Goal: Task Accomplishment & Management: Manage account settings

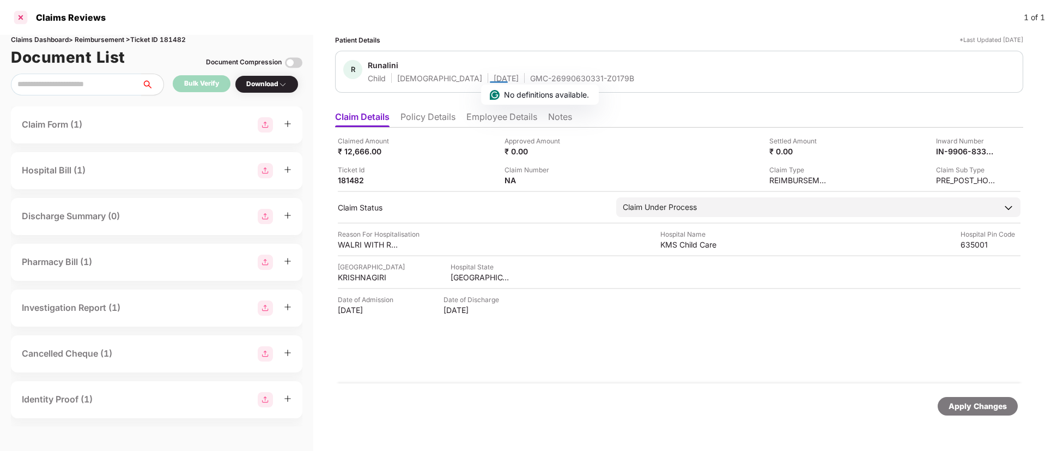
click at [22, 15] on div at bounding box center [20, 17] width 17 height 17
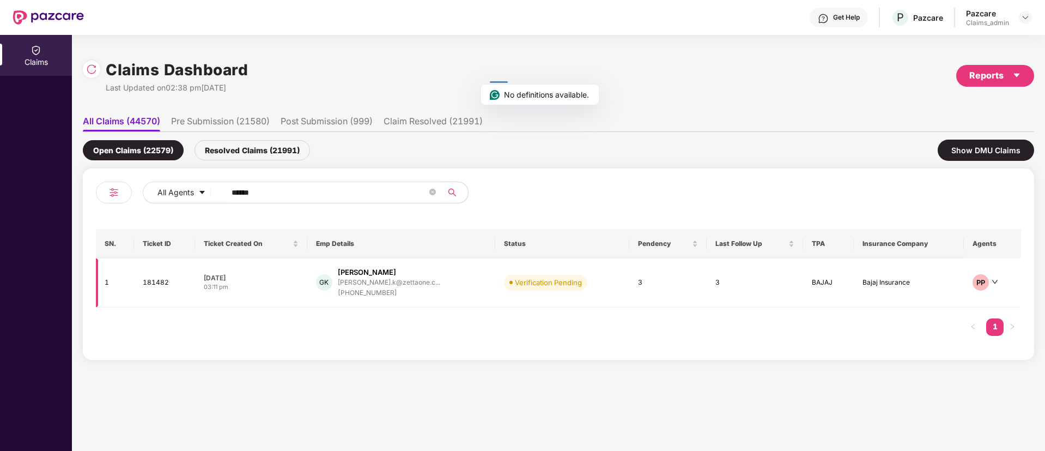
click at [275, 304] on td "06 Oct 2025 03:11 pm" at bounding box center [251, 282] width 112 height 49
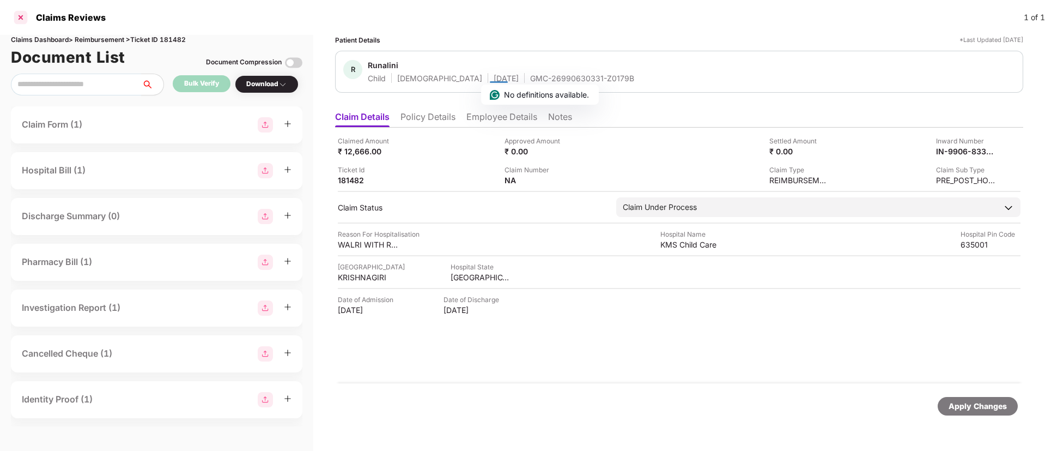
click at [16, 14] on div at bounding box center [20, 17] width 17 height 17
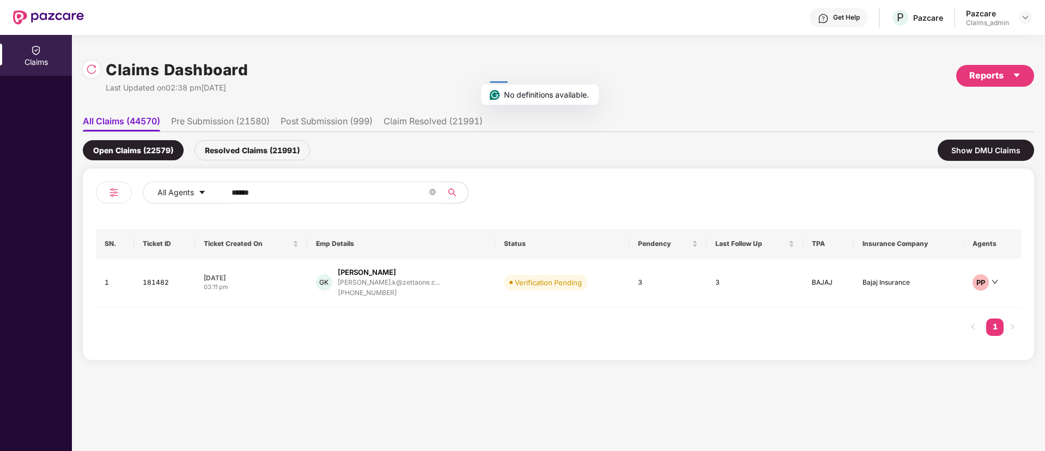
click at [265, 188] on input "******" at bounding box center [330, 192] width 196 height 16
paste input "******"
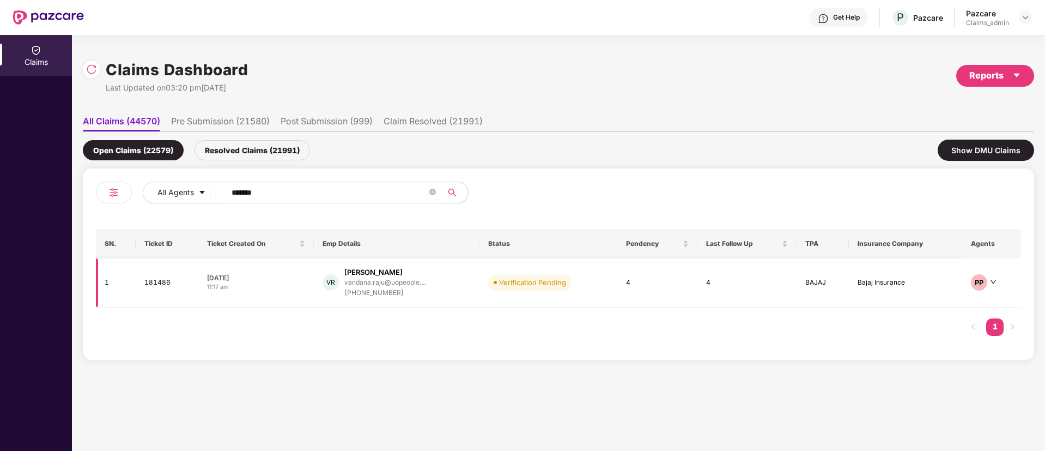
type input "******"
click at [281, 275] on div "06 Oct 2025" at bounding box center [256, 277] width 98 height 9
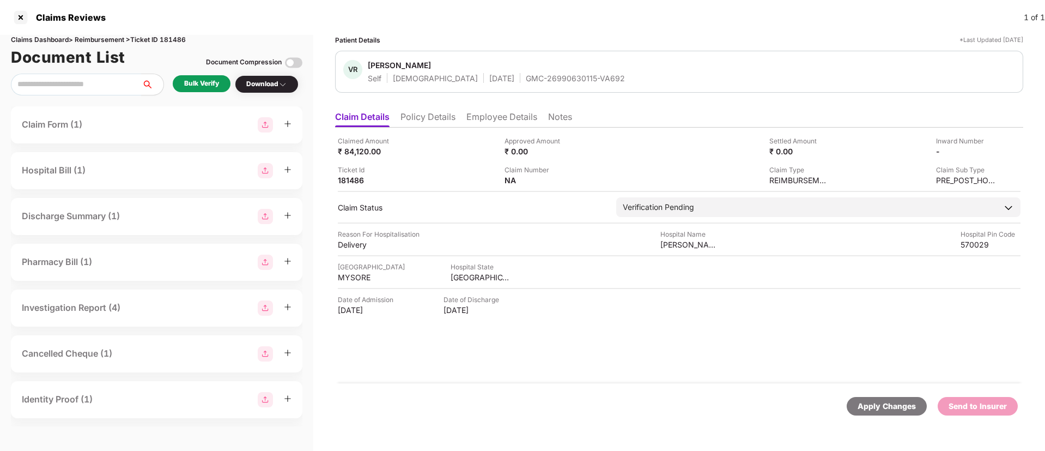
click at [203, 84] on div "Bulk Verify" at bounding box center [201, 83] width 35 height 10
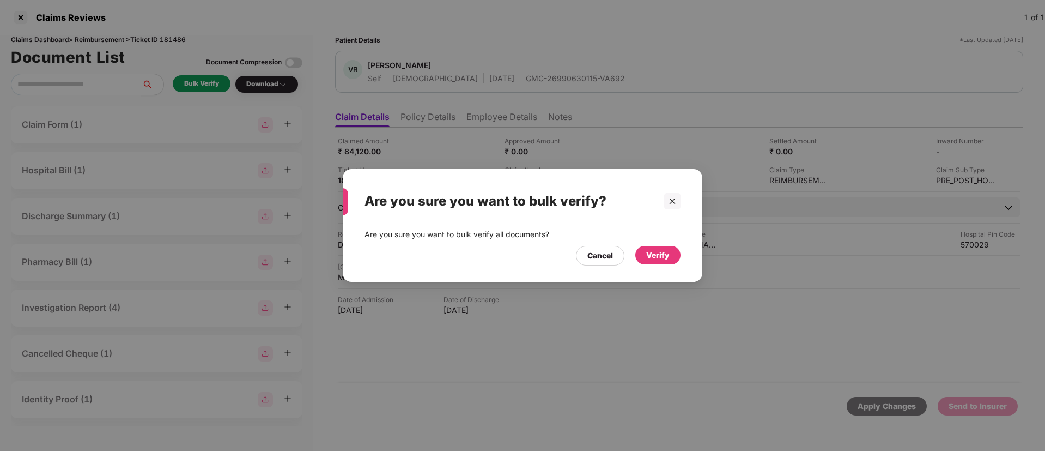
click at [662, 259] on div "Verify" at bounding box center [657, 255] width 23 height 12
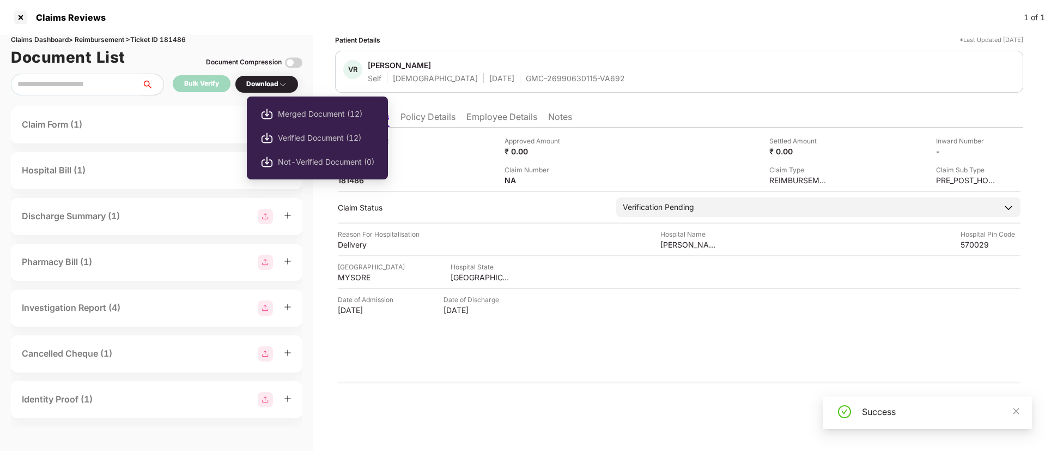
click at [264, 82] on div "Download" at bounding box center [266, 84] width 41 height 10
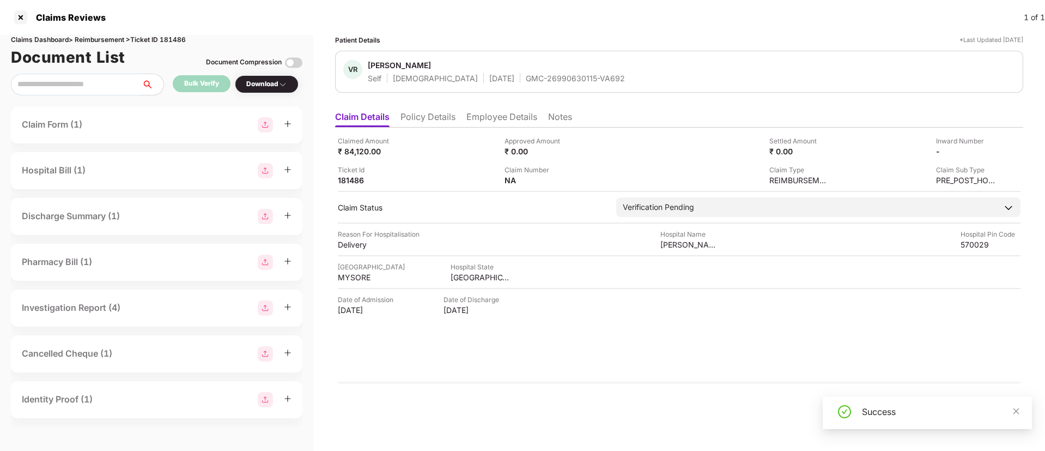
click at [264, 82] on div "Download" at bounding box center [266, 84] width 41 height 10
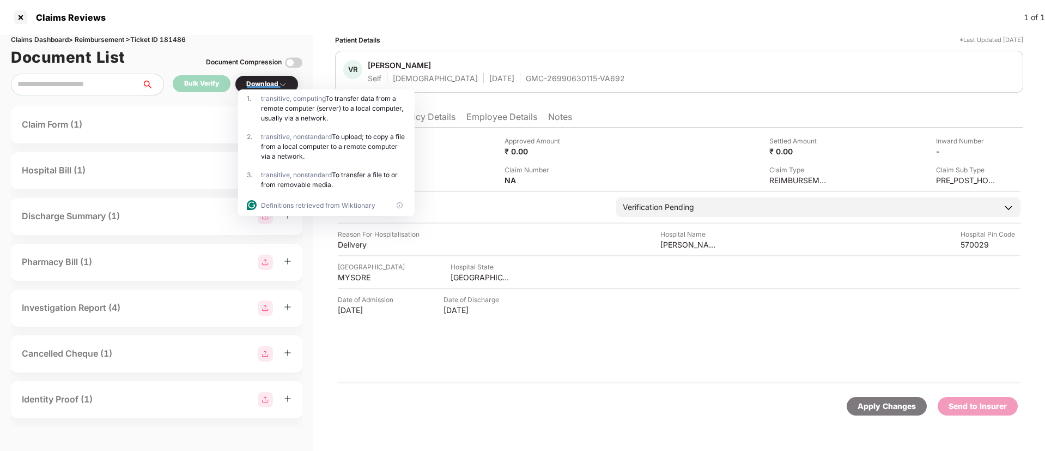
click at [313, 140] on span "transitive, nonstandard" at bounding box center [296, 136] width 71 height 8
click at [269, 87] on div at bounding box center [264, 84] width 34 height 8
click at [263, 82] on div "Download" at bounding box center [266, 84] width 41 height 10
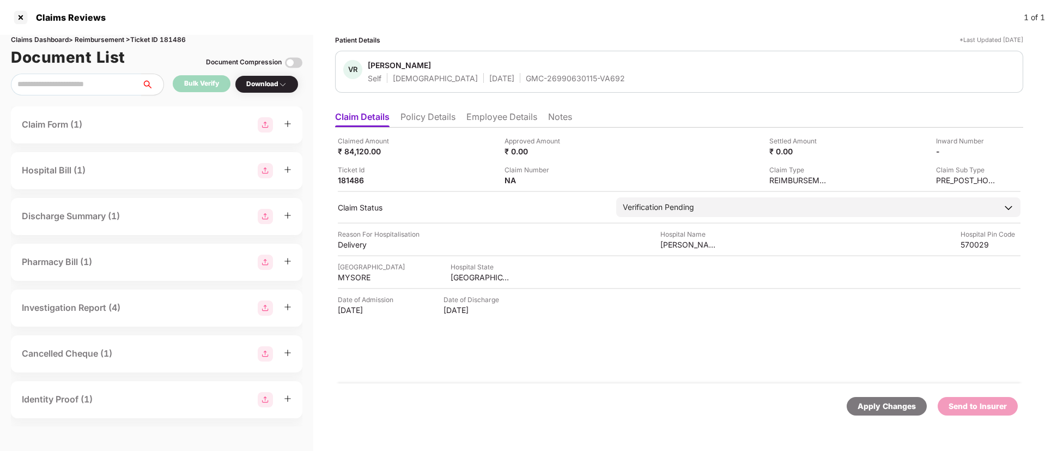
click at [263, 82] on div "Download" at bounding box center [266, 84] width 41 height 10
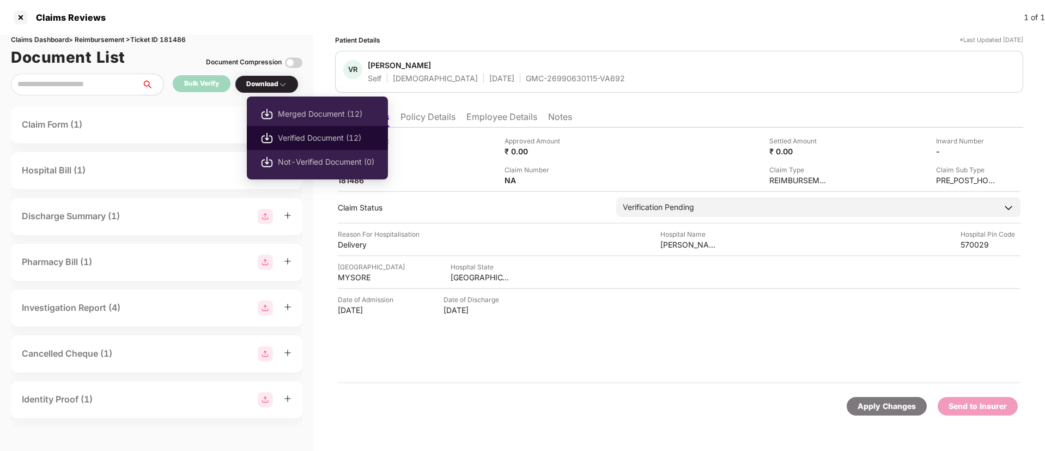
click at [301, 138] on span "Verified Document (12)" at bounding box center [326, 138] width 96 height 12
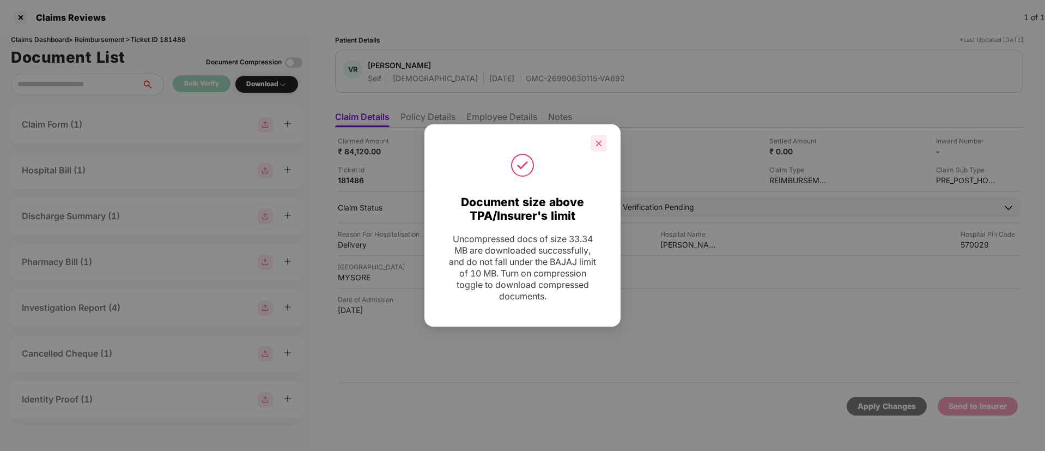
click at [596, 142] on icon "close" at bounding box center [599, 144] width 8 height 8
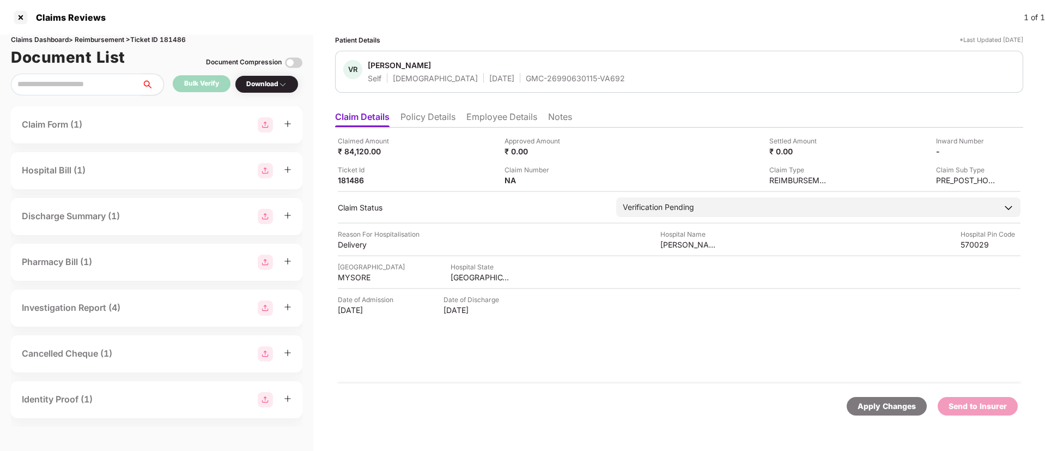
click at [438, 112] on li "Policy Details" at bounding box center [428, 119] width 55 height 16
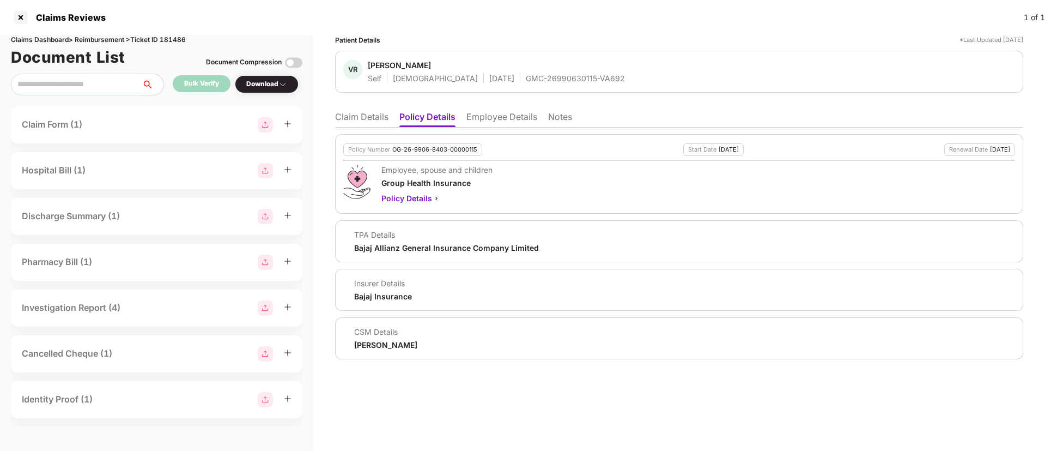
click at [353, 114] on li "Claim Details" at bounding box center [361, 119] width 53 height 16
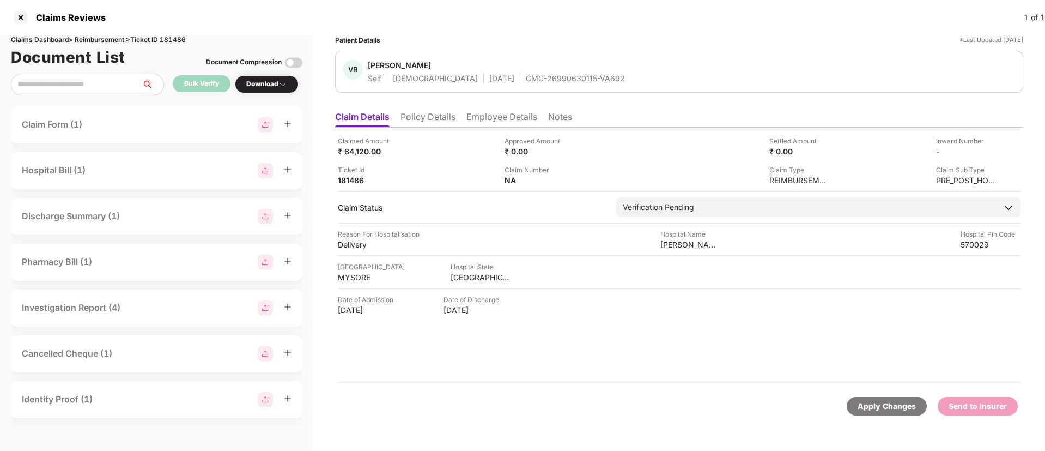
click at [526, 80] on div "GMC-26990630115-VA692" at bounding box center [575, 78] width 99 height 10
copy div "GMC-26990630115-VA692"
click at [991, 152] on img at bounding box center [992, 150] width 9 height 9
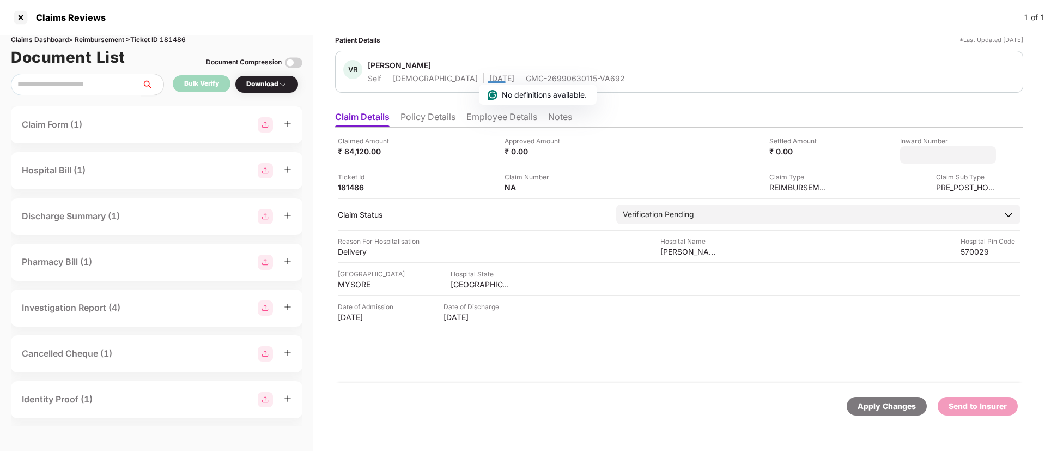
type input "**********"
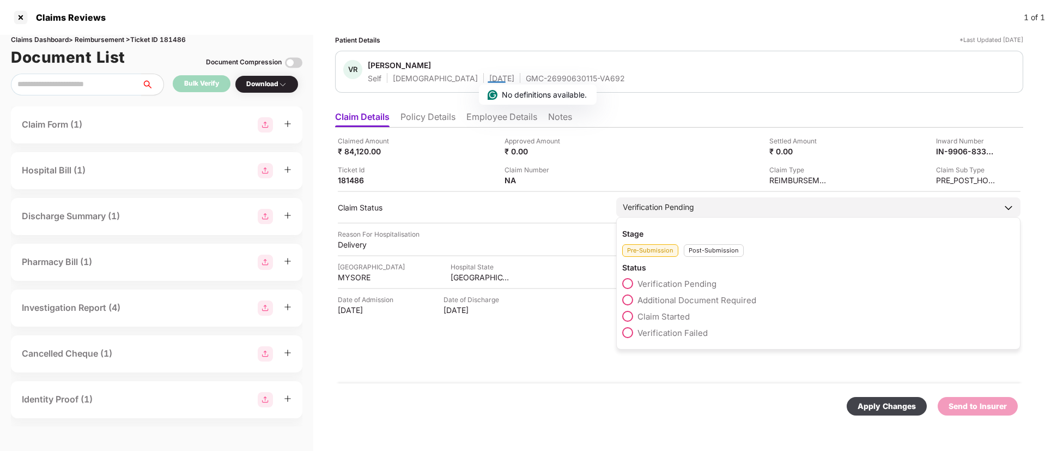
click at [713, 252] on div "Post-Submission" at bounding box center [714, 250] width 60 height 13
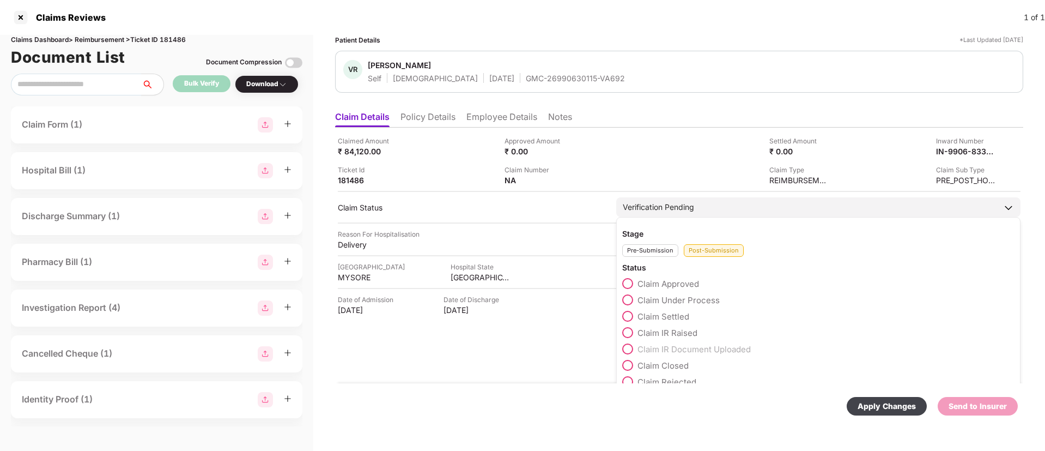
click at [645, 305] on label "Claim Under Process" at bounding box center [671, 299] width 98 height 11
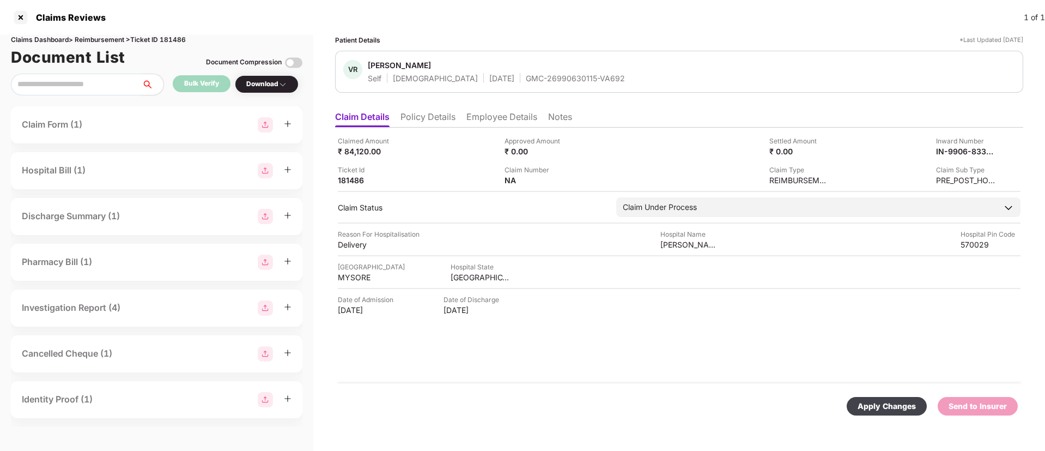
click at [874, 411] on div "Apply Changes" at bounding box center [887, 406] width 58 height 12
click at [792, 330] on div "Claimed Amount ₹ 84,120.00 Approved Amount ₹ 0.00 Settled Amount ₹ 0.00 Inward …" at bounding box center [679, 256] width 688 height 256
click at [526, 75] on div "GMC-26990630115-VA692" at bounding box center [575, 78] width 99 height 10
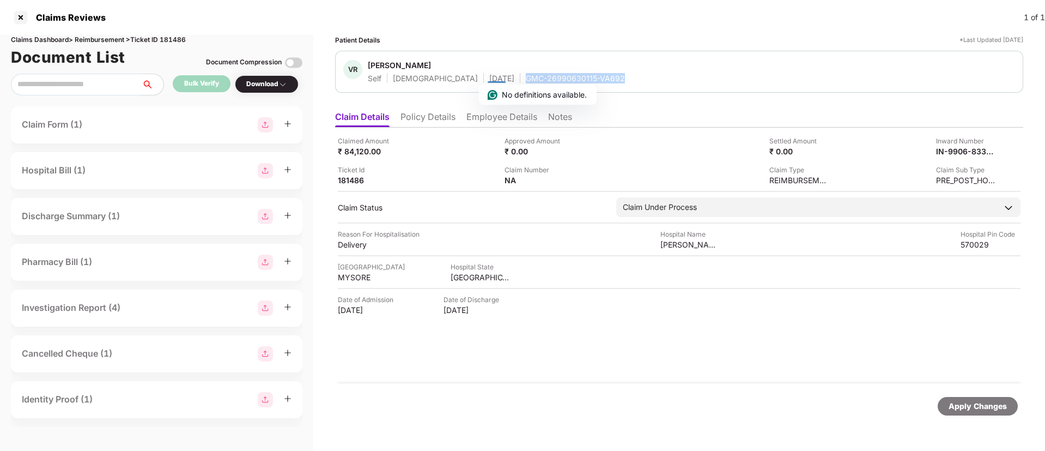
copy div "GMC-26990630115-VA692"
click at [964, 404] on div "Apply Changes" at bounding box center [978, 406] width 58 height 12
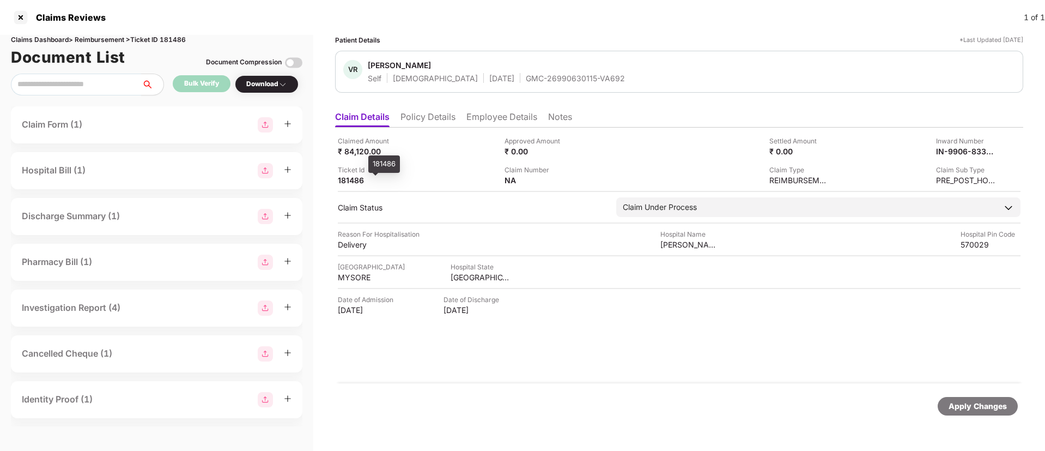
click at [344, 183] on div "181486" at bounding box center [368, 180] width 60 height 10
copy div "181486"
click at [344, 183] on div "181486" at bounding box center [368, 180] width 60 height 10
click at [23, 19] on div at bounding box center [20, 17] width 17 height 17
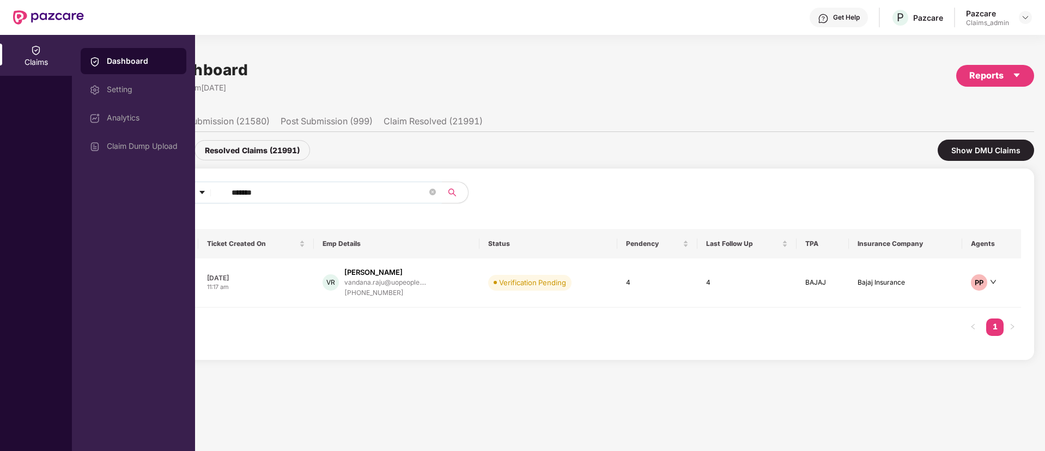
click at [281, 195] on input "******" at bounding box center [330, 192] width 196 height 16
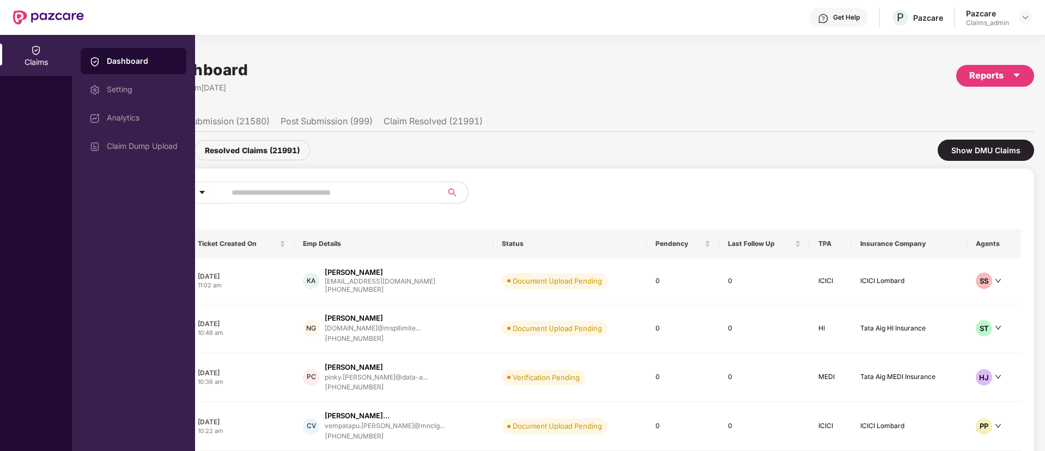
click at [467, 120] on li "Claim Resolved (21991)" at bounding box center [433, 124] width 99 height 16
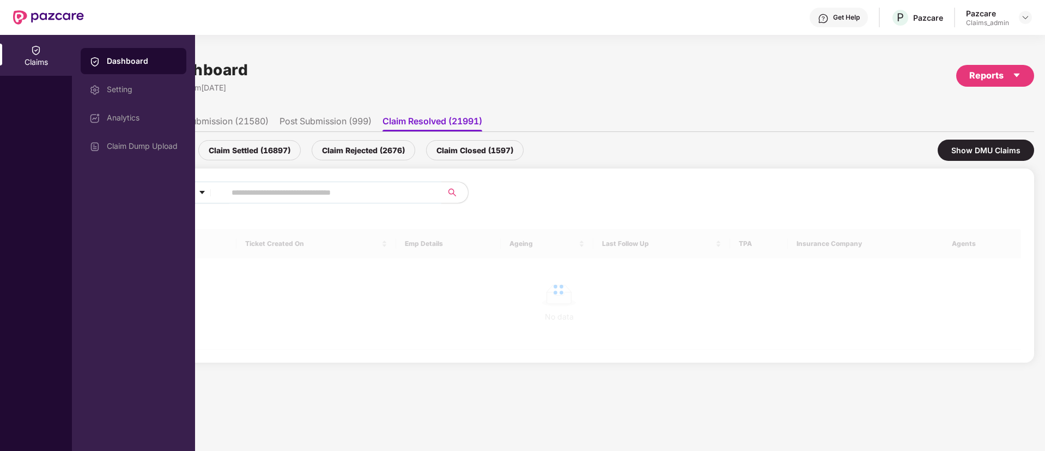
click at [45, 64] on div "Claims" at bounding box center [36, 62] width 72 height 11
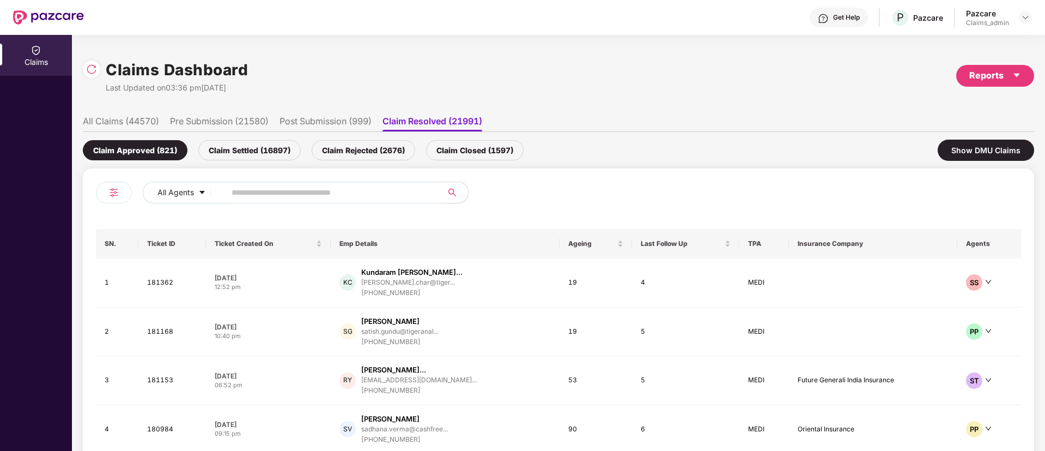
click at [255, 191] on input "text" at bounding box center [330, 192] width 196 height 16
paste input "******"
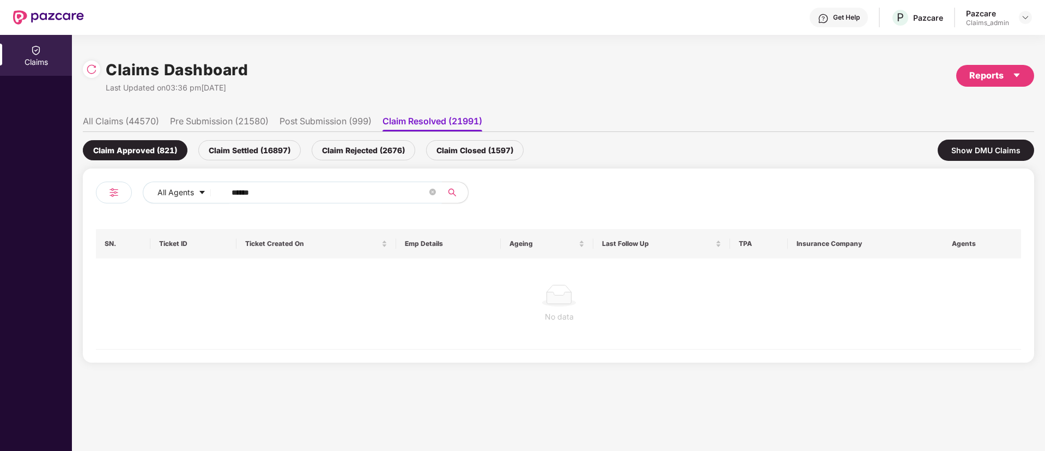
type input "******"
click at [140, 125] on li "All Claims (44570)" at bounding box center [121, 124] width 76 height 16
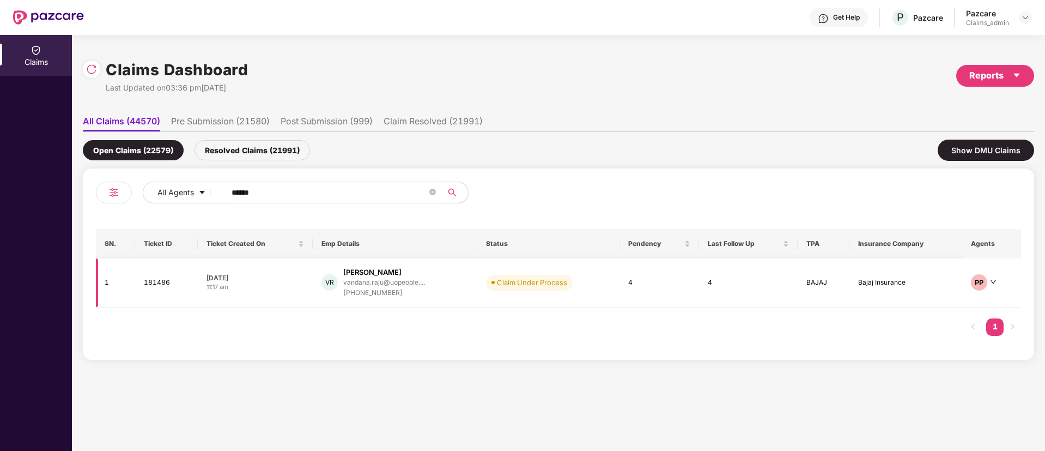
click at [277, 285] on div "11:17 am" at bounding box center [256, 286] width 98 height 9
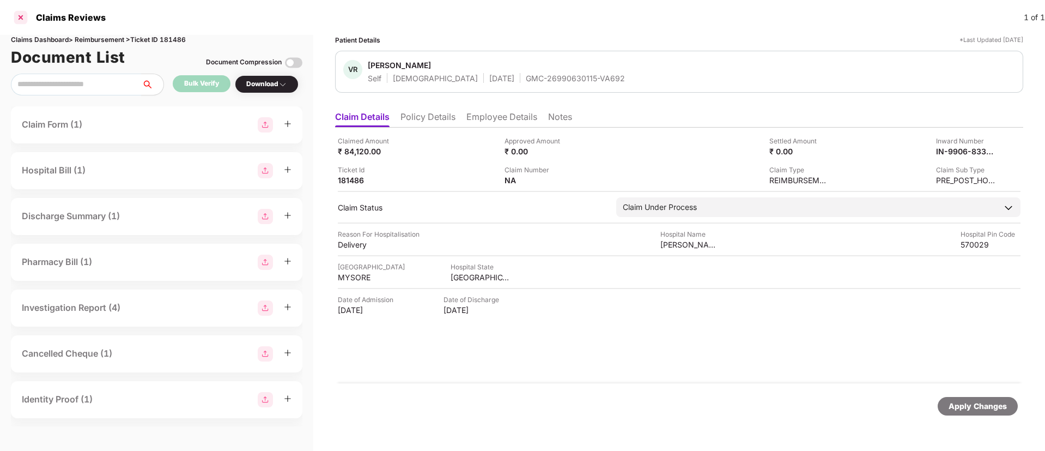
click at [17, 17] on div at bounding box center [20, 17] width 17 height 17
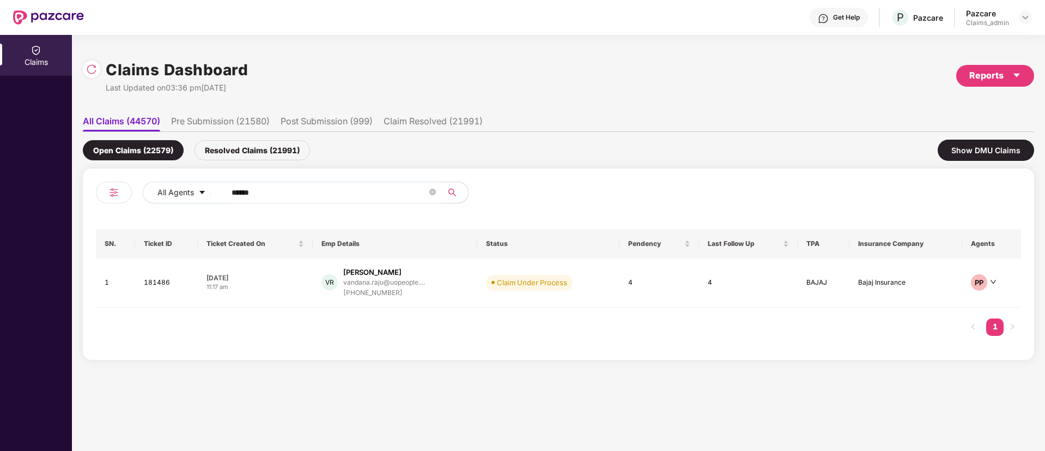
click at [291, 189] on input "******" at bounding box center [330, 192] width 196 height 16
paste input "******"
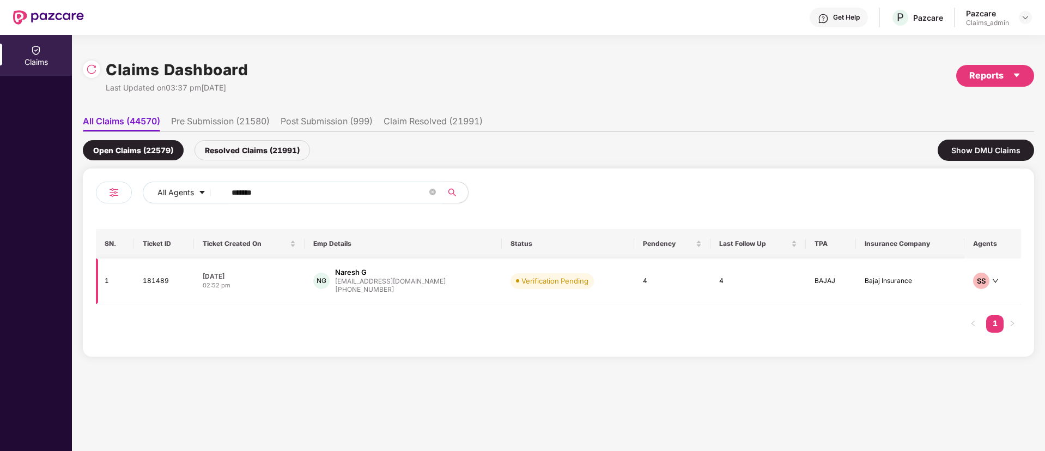
type input "******"
click at [285, 278] on div "06 Oct 2025" at bounding box center [250, 275] width 94 height 9
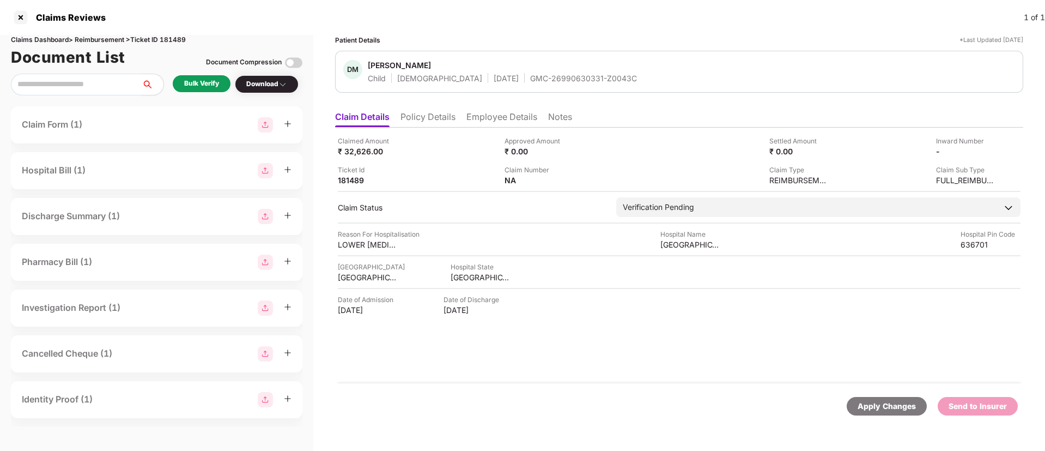
click at [970, 114] on ul "Claim Details Policy Details Employee Details Notes" at bounding box center [679, 117] width 688 height 22
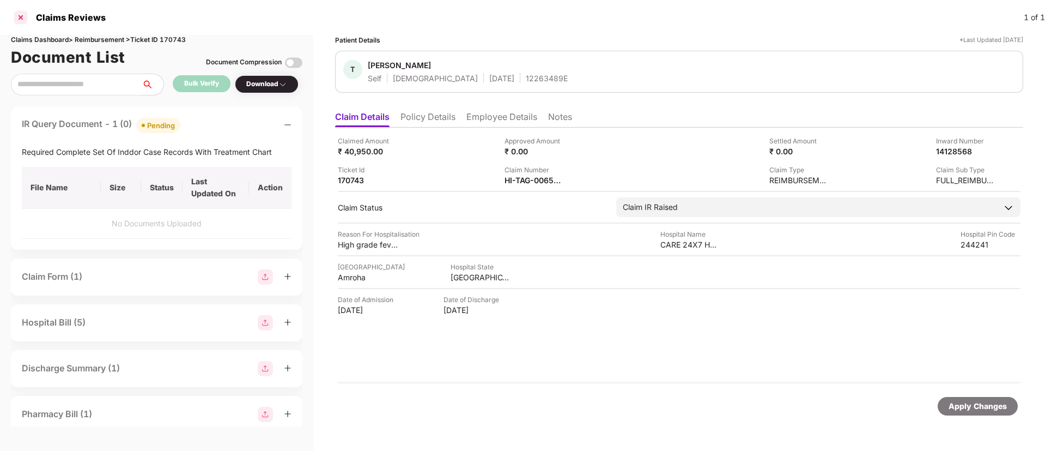
click at [13, 13] on div at bounding box center [20, 17] width 17 height 17
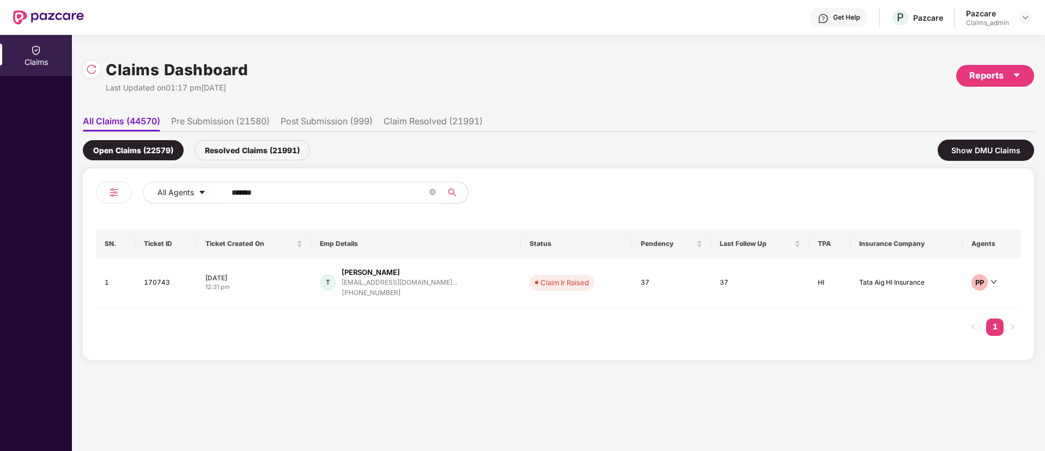
click at [284, 189] on input "******" at bounding box center [330, 192] width 196 height 16
paste input "******"
type input "******"
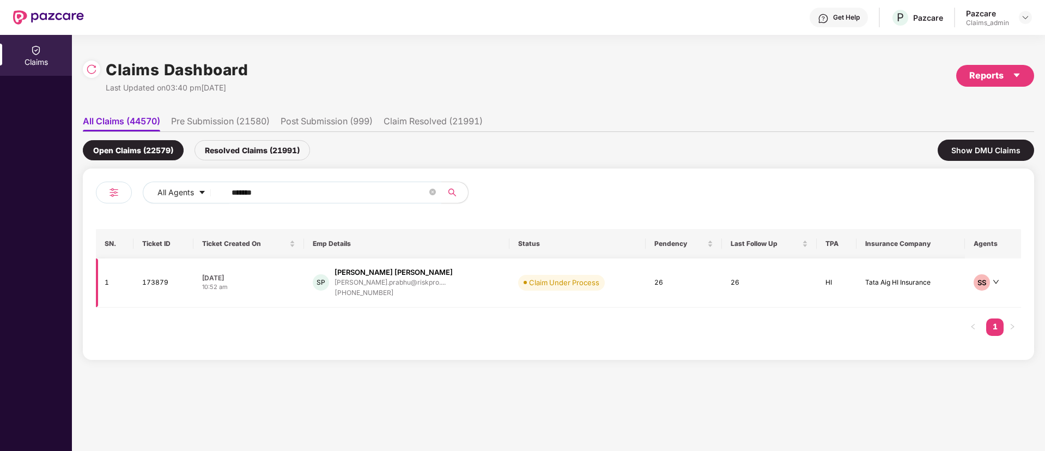
click at [280, 281] on div "14 Sep 2025" at bounding box center [248, 277] width 93 height 9
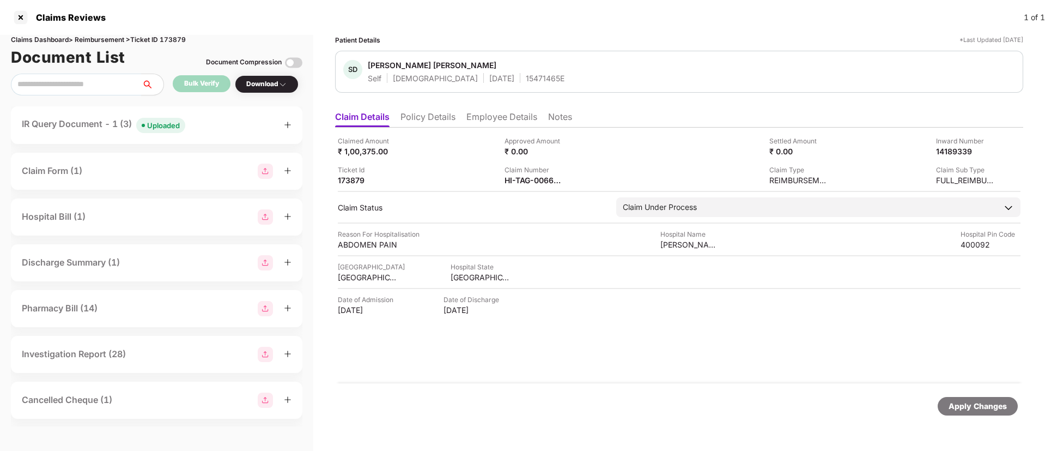
click at [159, 124] on div "Uploaded" at bounding box center [163, 125] width 33 height 11
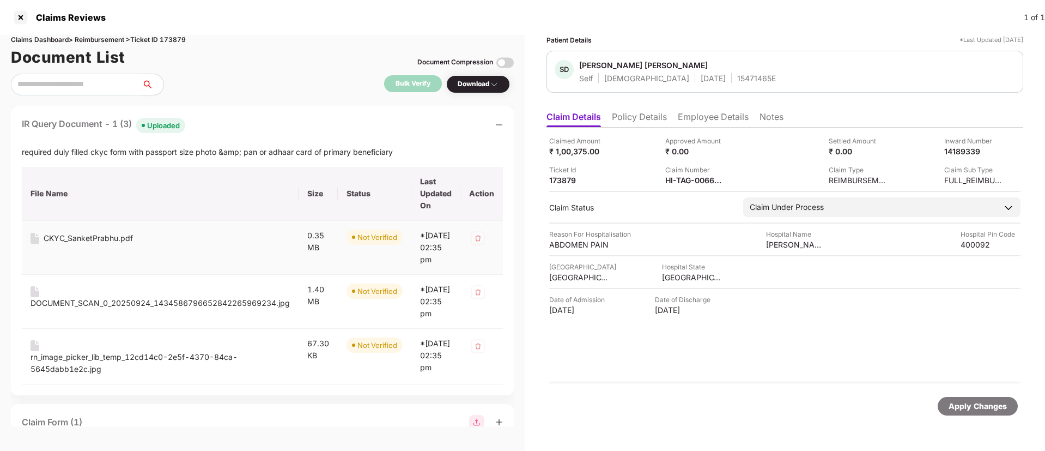
click at [72, 239] on div "CKYC_SanketPrabhu.pdf" at bounding box center [88, 238] width 89 height 12
click at [95, 309] on div "DOCUMENT_SCAN_0_20250924_1434586796652842265969234.jpg" at bounding box center [160, 303] width 259 height 12
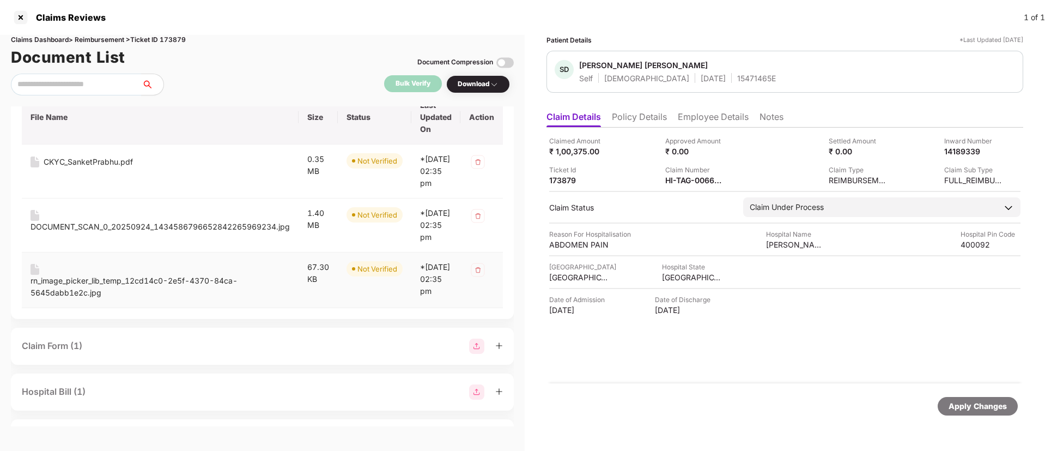
scroll to position [77, 0]
click at [70, 298] on div "rn_image_picker_lib_temp_12cd14c0-2e5f-4370-84ca-5645dabb1e2c.jpg" at bounding box center [160, 286] width 259 height 24
click at [17, 17] on div at bounding box center [20, 17] width 17 height 17
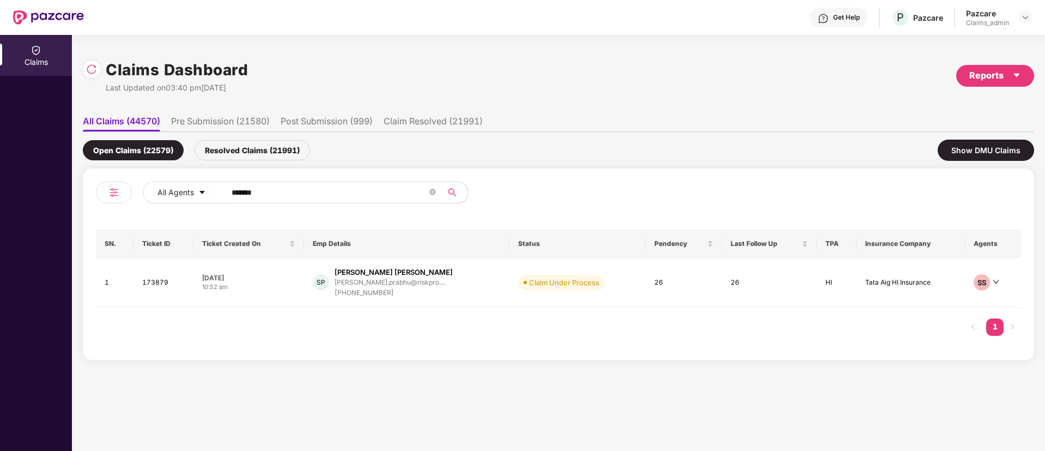
click at [246, 197] on input "******" at bounding box center [330, 192] width 196 height 16
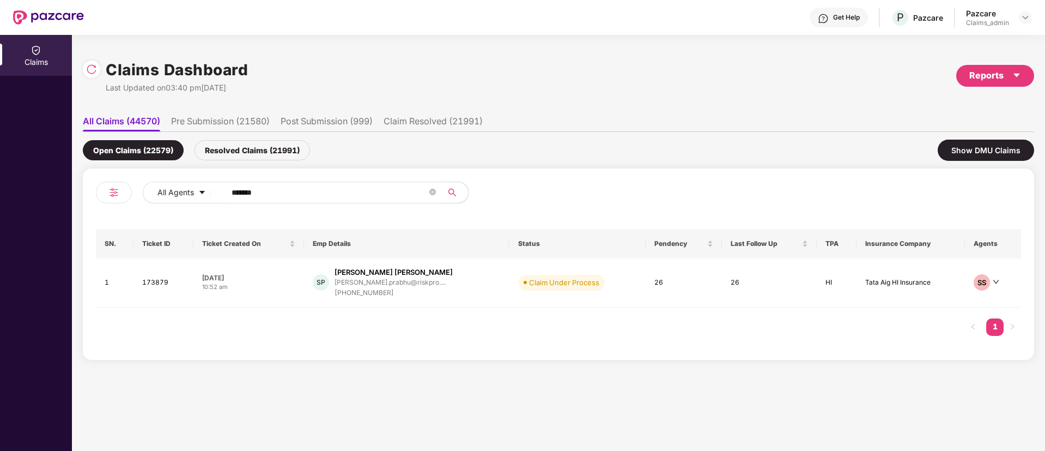
type input "*"
paste input "******"
type input "******"
click at [921, 98] on div "Claims Dashboard Last Updated on 03:50 pm, 10 Oct 2025 Reports" at bounding box center [559, 76] width 952 height 58
click at [281, 287] on div "11:47 am" at bounding box center [251, 286] width 95 height 9
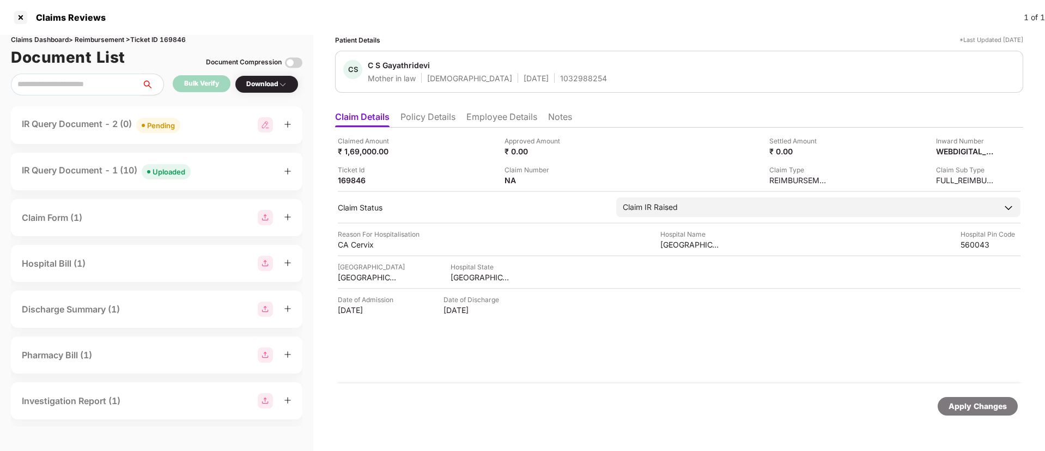
click at [193, 129] on div "IR Query Document - 2 (0) Pending" at bounding box center [157, 125] width 270 height 16
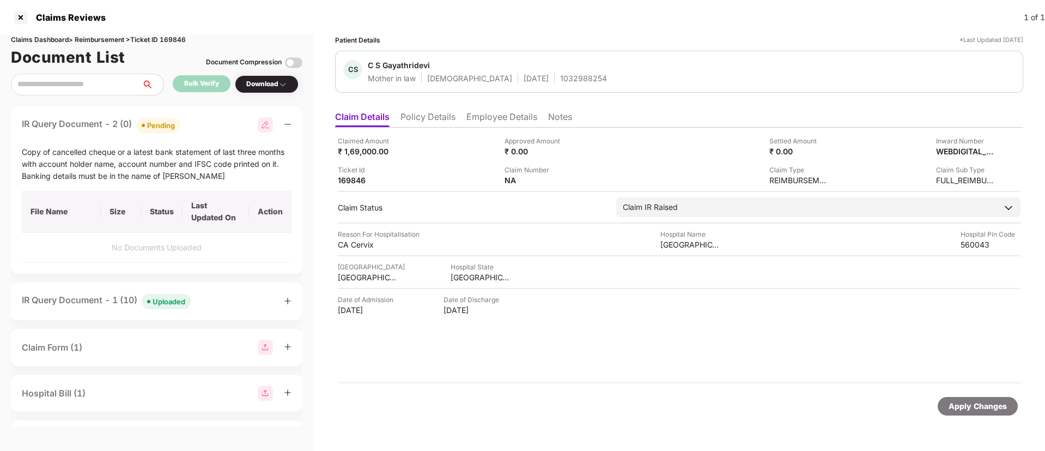
click at [106, 304] on div "IR Query Document - 1 (10) Uploaded" at bounding box center [106, 301] width 169 height 16
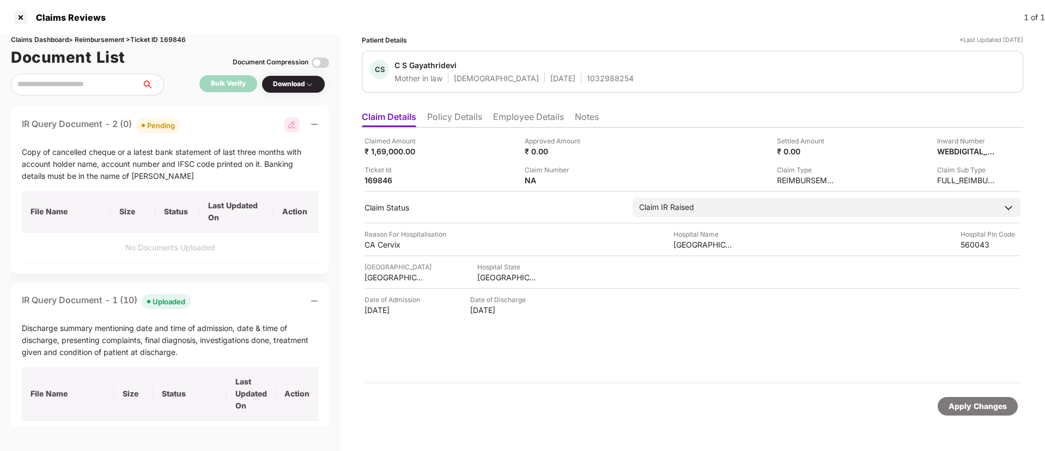
click at [294, 128] on img at bounding box center [292, 124] width 15 height 15
select select "**********"
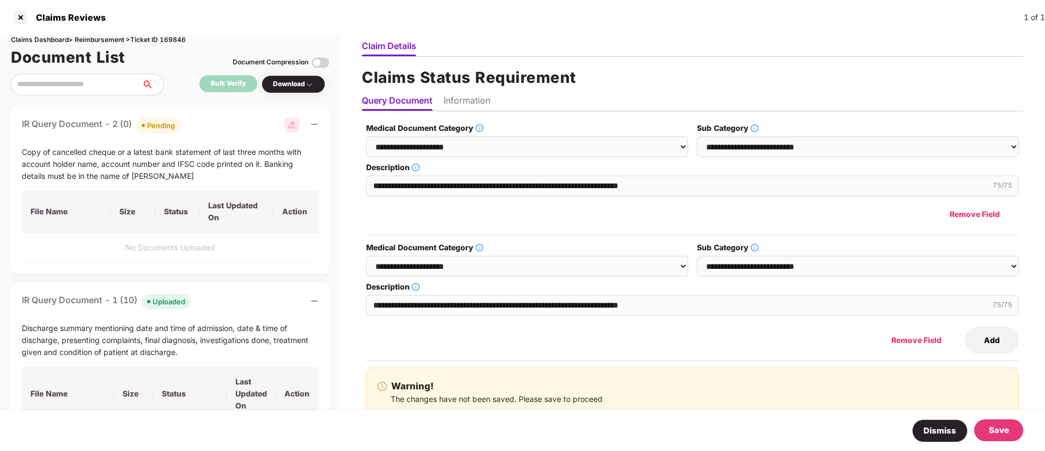
click at [469, 100] on li "Information" at bounding box center [467, 103] width 47 height 16
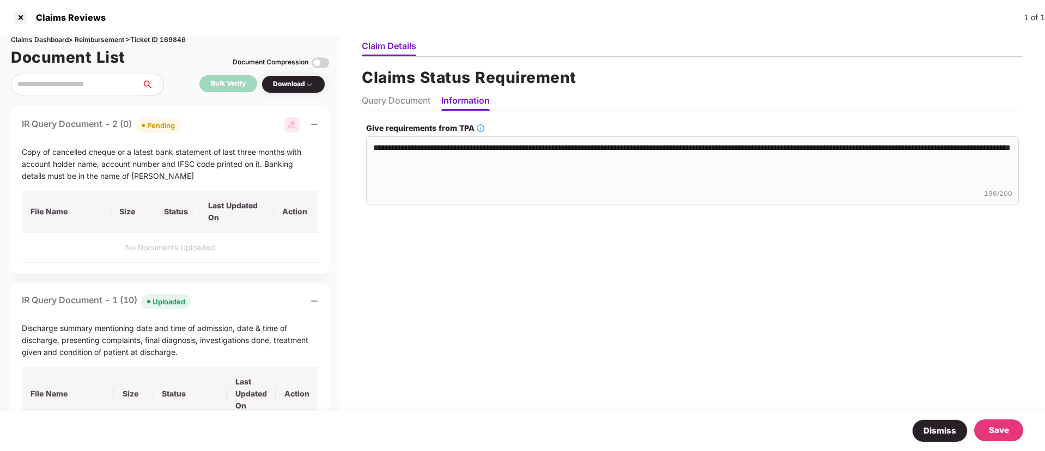
click at [398, 106] on li "Query Document" at bounding box center [396, 103] width 69 height 16
select select "**********"
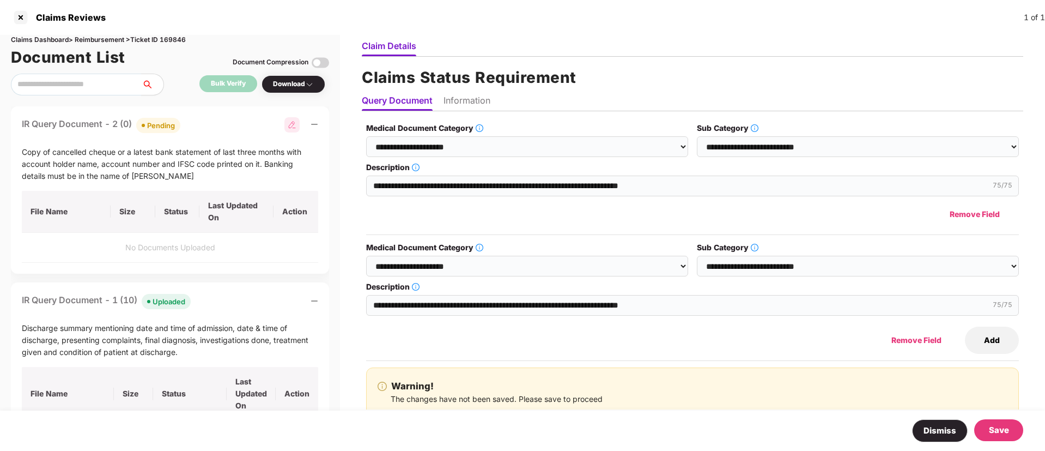
click at [479, 98] on li "Information" at bounding box center [467, 103] width 47 height 16
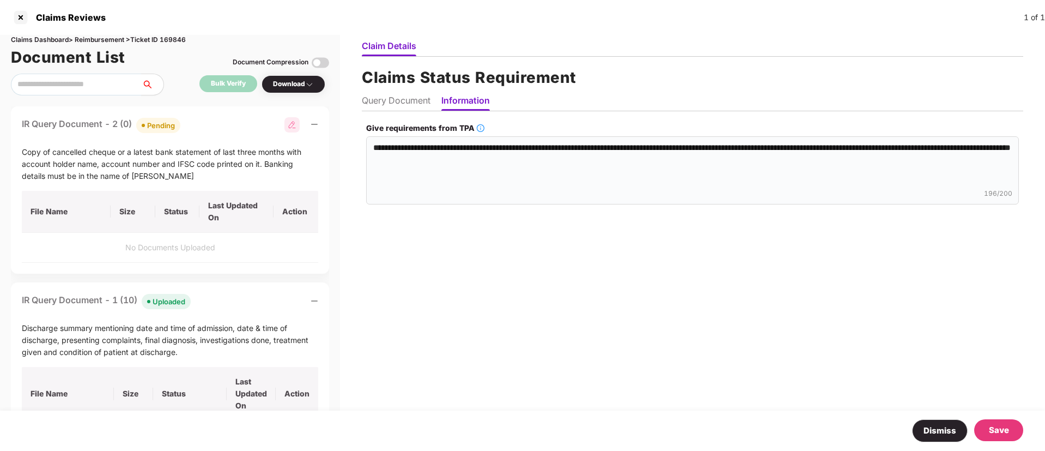
click at [393, 104] on li "Query Document" at bounding box center [396, 103] width 69 height 16
select select "**********"
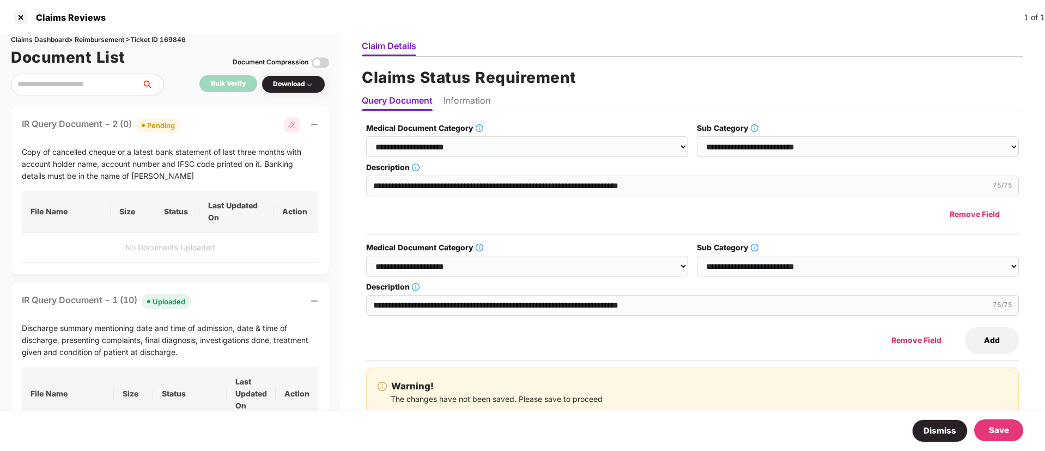
click at [1000, 428] on div "Save" at bounding box center [999, 430] width 20 height 13
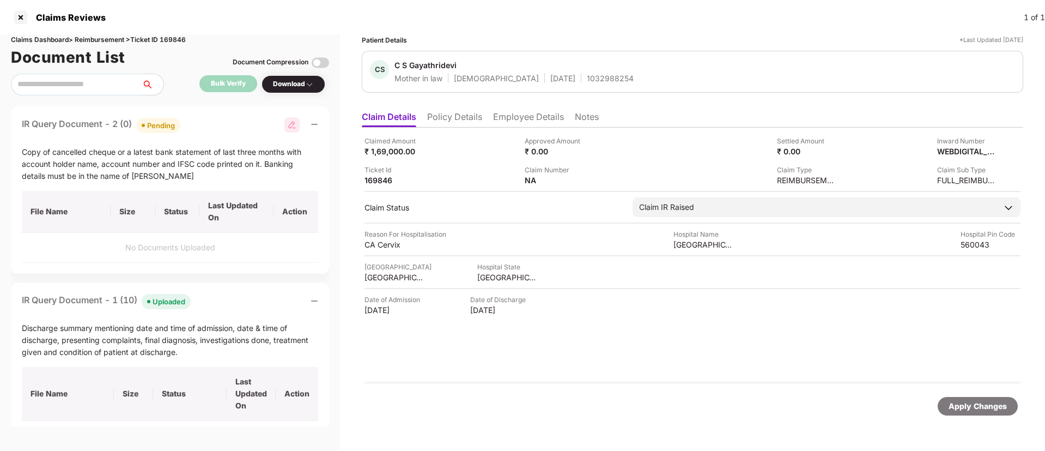
click at [521, 118] on li "Employee Details" at bounding box center [528, 119] width 71 height 16
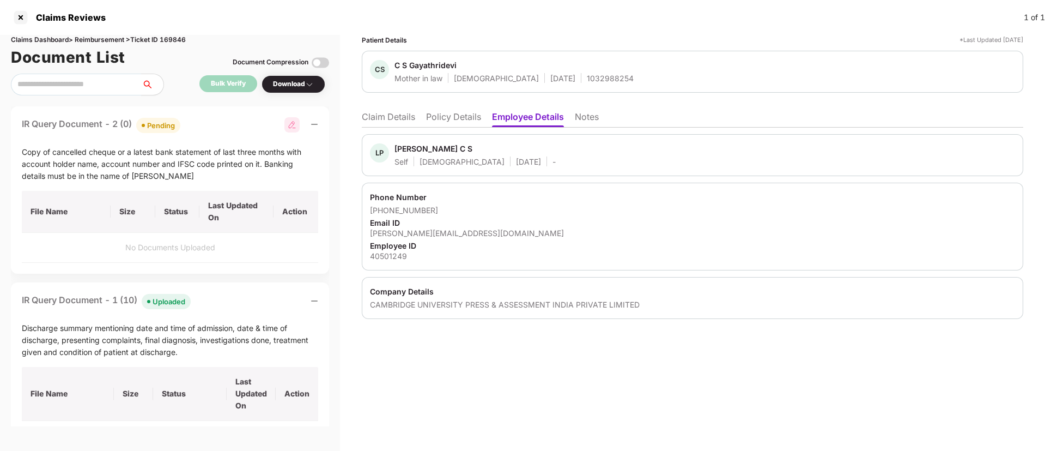
drag, startPoint x: 386, startPoint y: 105, endPoint x: 386, endPoint y: 121, distance: 16.4
click at [386, 121] on div "Patient Details *Last Updated 08 Oct 2025 CS C S Gayathridevi Mother in law Fem…" at bounding box center [693, 177] width 662 height 284
click at [386, 121] on li "Claim Details" at bounding box center [388, 119] width 53 height 16
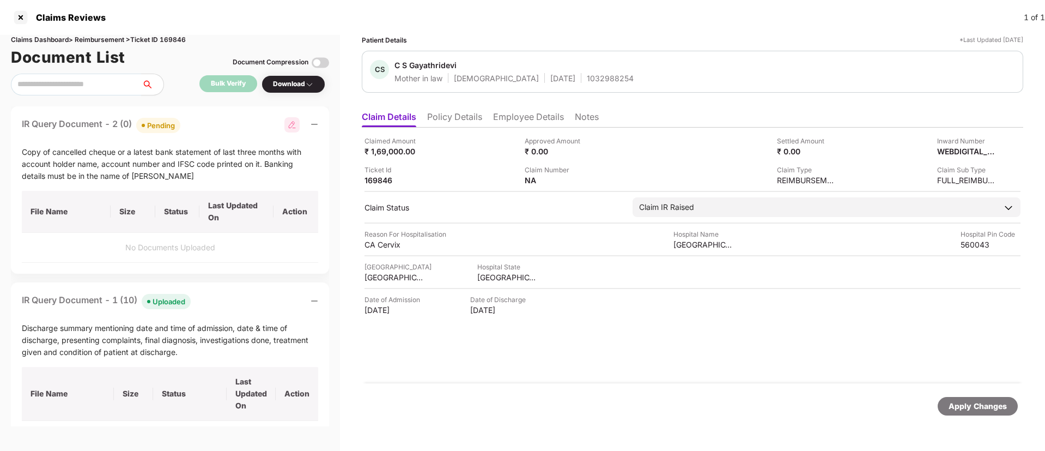
click at [315, 122] on icon "minus" at bounding box center [315, 124] width 8 height 8
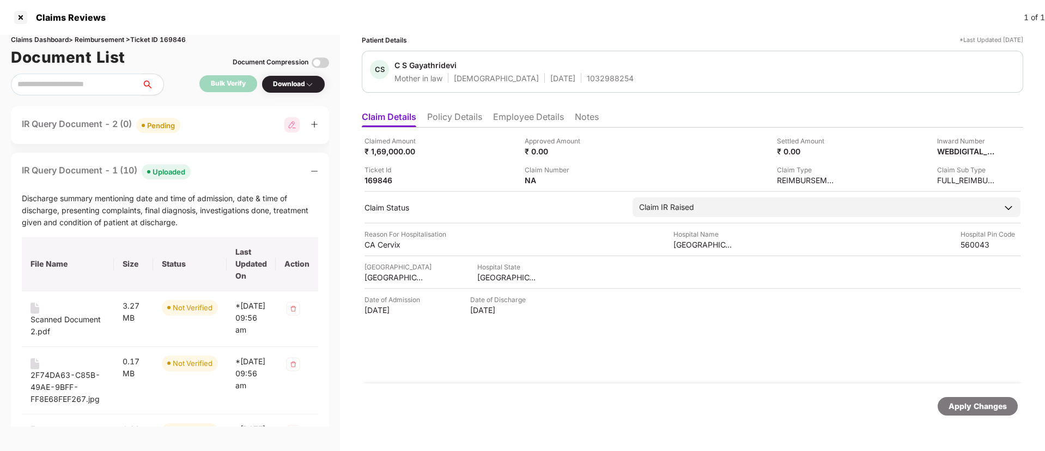
click at [310, 168] on div "IR Query Document - 1 (10) Uploaded" at bounding box center [170, 172] width 297 height 16
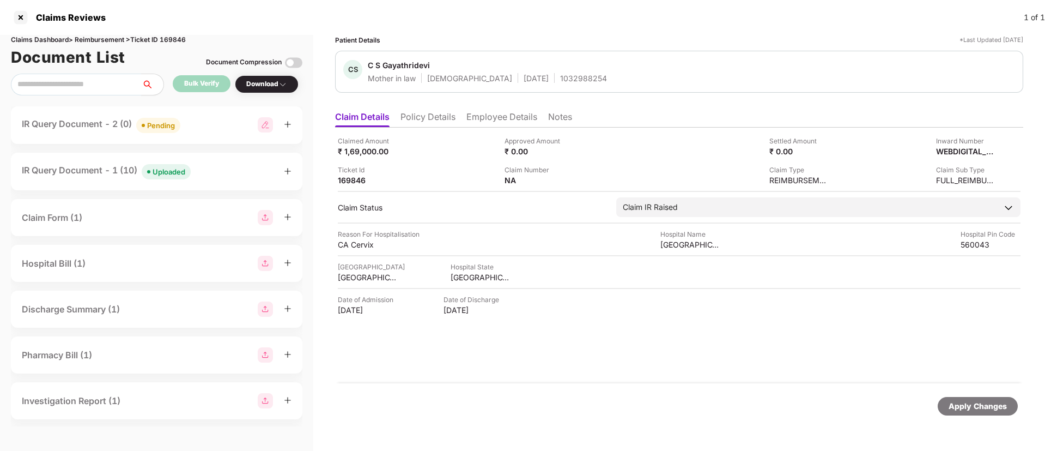
click at [208, 123] on div "IR Query Document - 2 (0) Pending" at bounding box center [157, 125] width 270 height 16
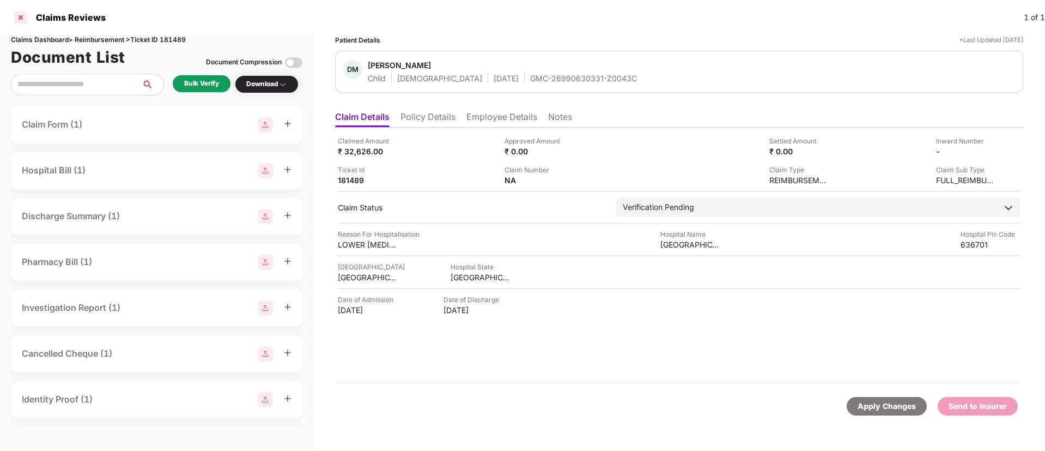
click at [21, 22] on div at bounding box center [20, 17] width 17 height 17
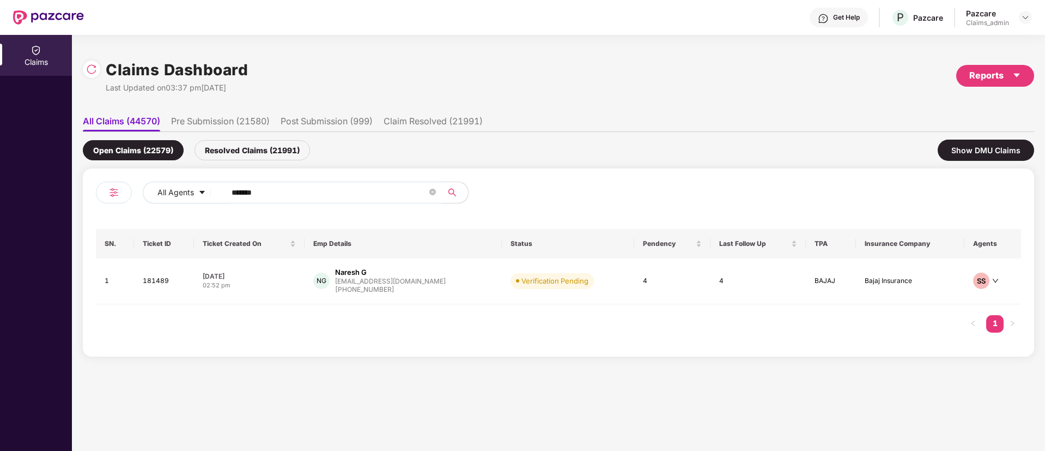
click at [240, 186] on input "******" at bounding box center [330, 192] width 196 height 16
paste input "******"
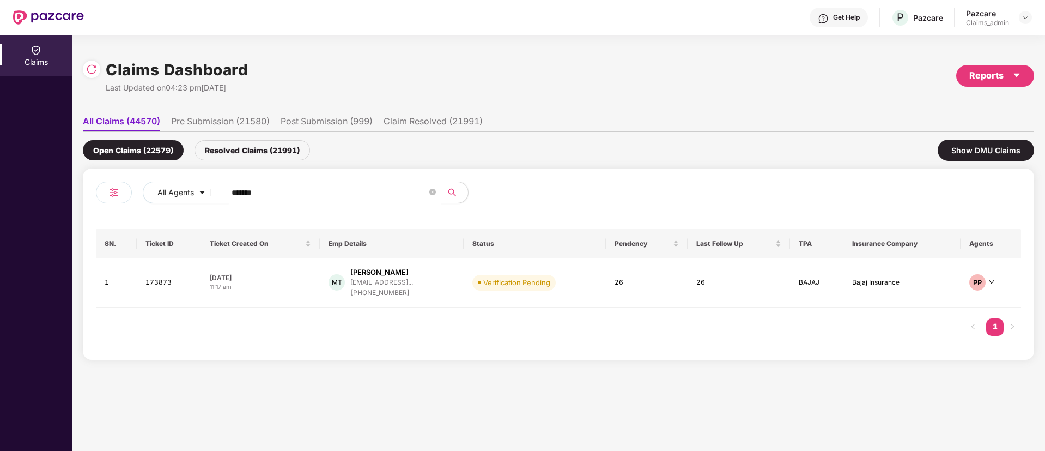
type input "******"
click at [295, 287] on div "11:17 am" at bounding box center [260, 286] width 101 height 9
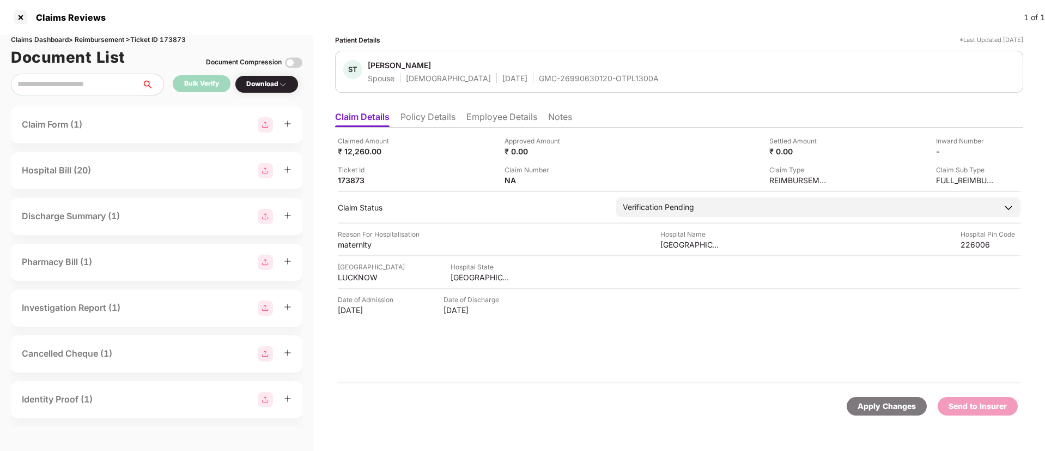
click at [449, 118] on li "Policy Details" at bounding box center [428, 119] width 55 height 16
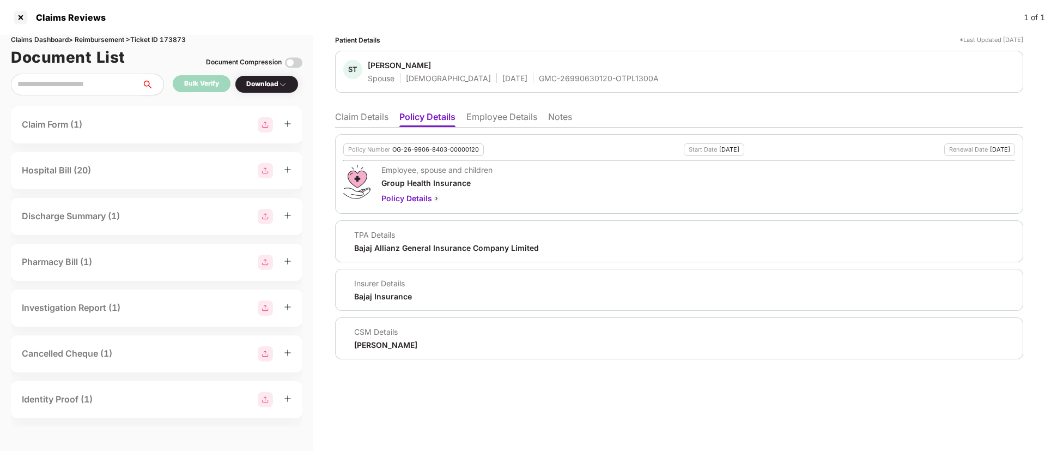
click at [368, 115] on li "Claim Details" at bounding box center [361, 119] width 53 height 16
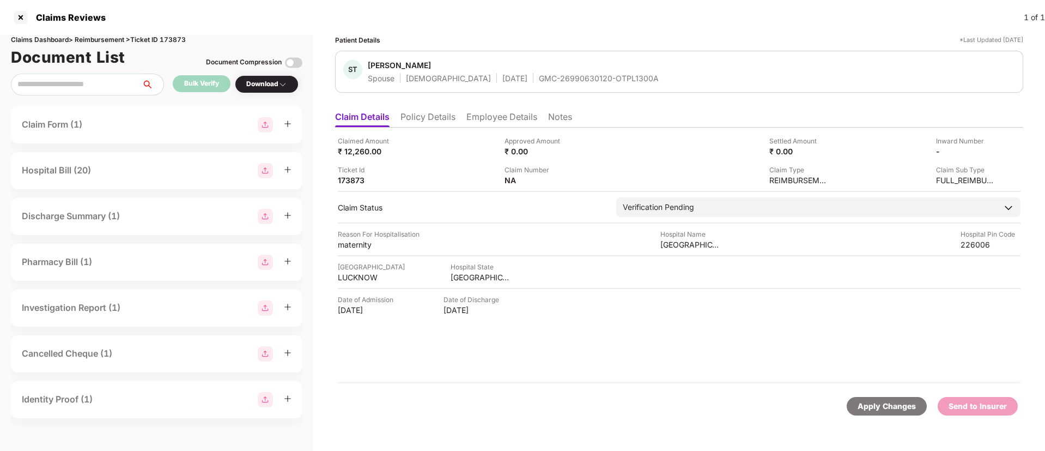
click at [446, 117] on li "Policy Details" at bounding box center [428, 119] width 55 height 16
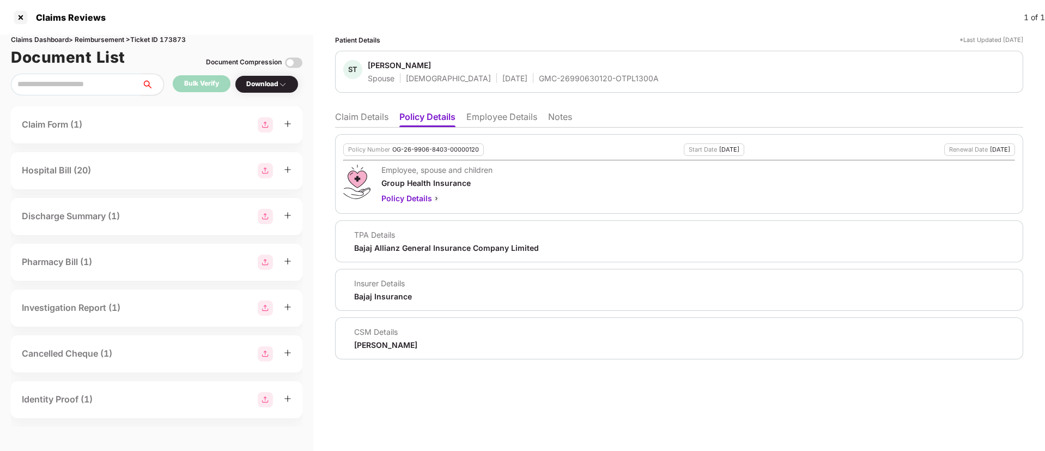
click at [368, 121] on li "Claim Details" at bounding box center [361, 119] width 53 height 16
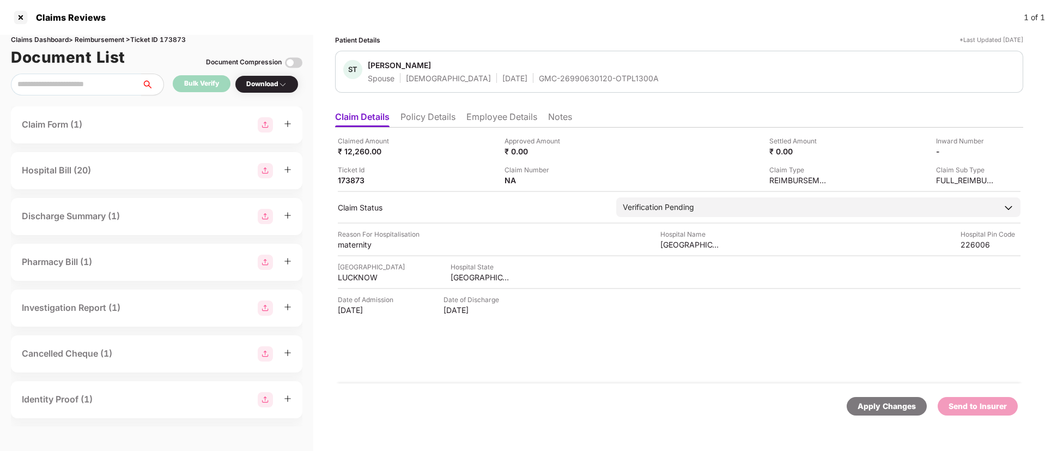
click at [421, 114] on li "Policy Details" at bounding box center [428, 119] width 55 height 16
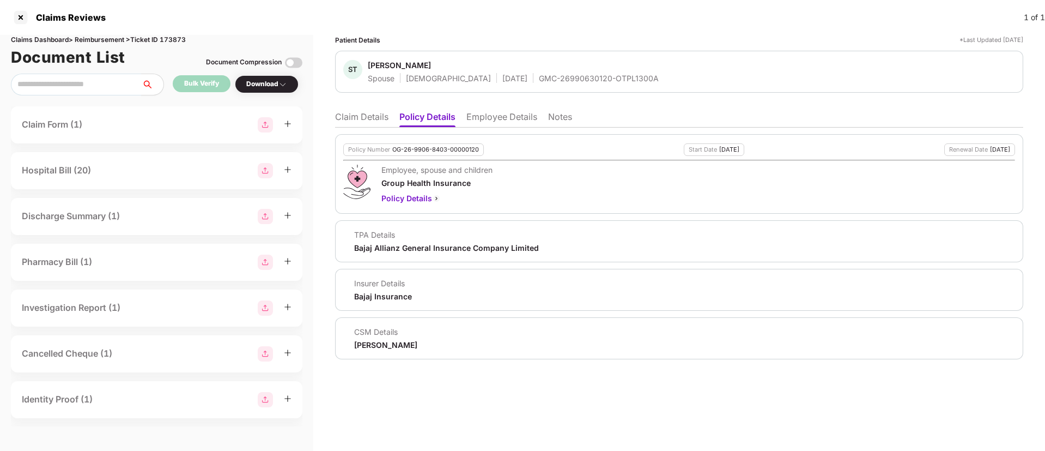
click at [369, 112] on li "Claim Details" at bounding box center [361, 119] width 53 height 16
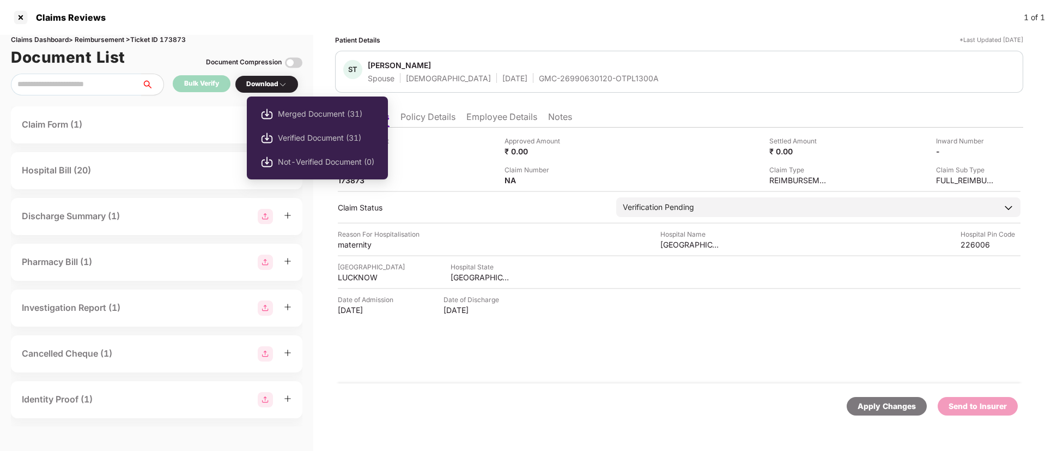
click at [265, 85] on div "Download" at bounding box center [266, 84] width 41 height 10
click at [270, 86] on div "Download" at bounding box center [266, 84] width 41 height 10
click at [293, 132] on span "Verified Document (31)" at bounding box center [326, 138] width 96 height 12
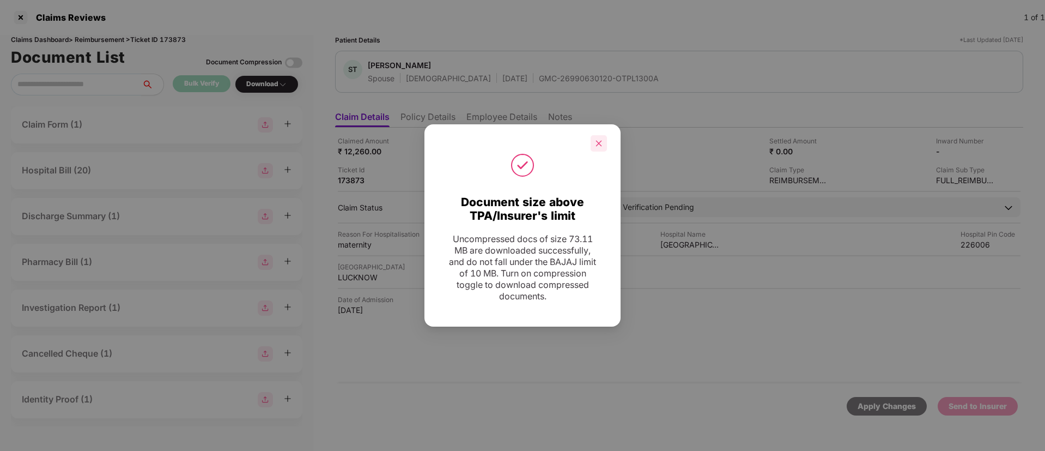
click at [597, 140] on icon "close" at bounding box center [599, 144] width 8 height 8
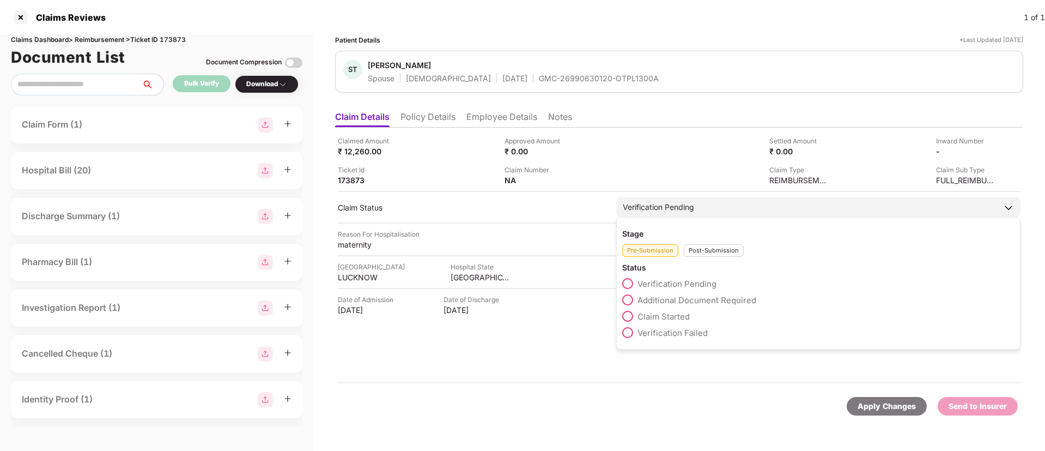
click at [709, 251] on div "Post-Submission" at bounding box center [714, 250] width 60 height 13
click at [660, 250] on div "Pre-Submission" at bounding box center [650, 250] width 56 height 13
click at [680, 299] on span "Additional Document Required" at bounding box center [697, 300] width 119 height 10
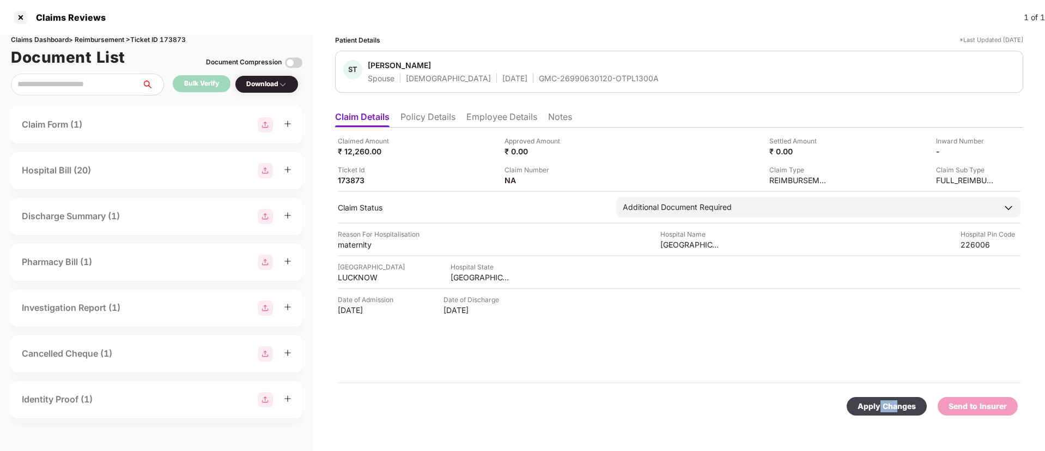
drag, startPoint x: 884, startPoint y: 397, endPoint x: 892, endPoint y: 411, distance: 16.2
click at [892, 411] on div "Apply Changes" at bounding box center [887, 406] width 80 height 19
click at [892, 411] on div "Apply Changes" at bounding box center [876, 406] width 79 height 12
click at [1004, 392] on div "Claim Status field is updated successfully." at bounding box center [940, 405] width 157 height 26
click at [1015, 397] on icon "close" at bounding box center [1017, 398] width 8 height 8
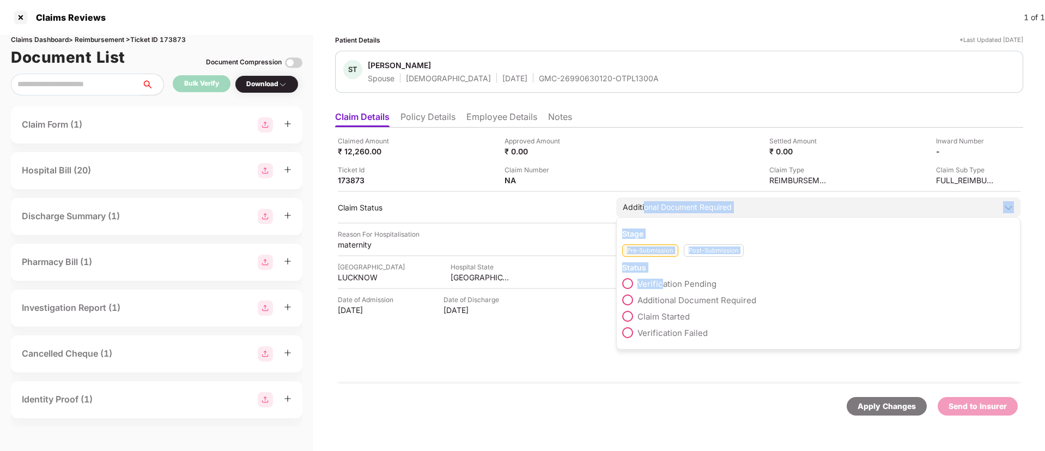
drag, startPoint x: 646, startPoint y: 207, endPoint x: 664, endPoint y: 285, distance: 79.5
click at [664, 217] on div "Additional Document Required Stage Pre-Submission Post-Submission Status Verifi…" at bounding box center [818, 207] width 404 height 20
click at [664, 285] on span "Verification Pending" at bounding box center [677, 284] width 79 height 10
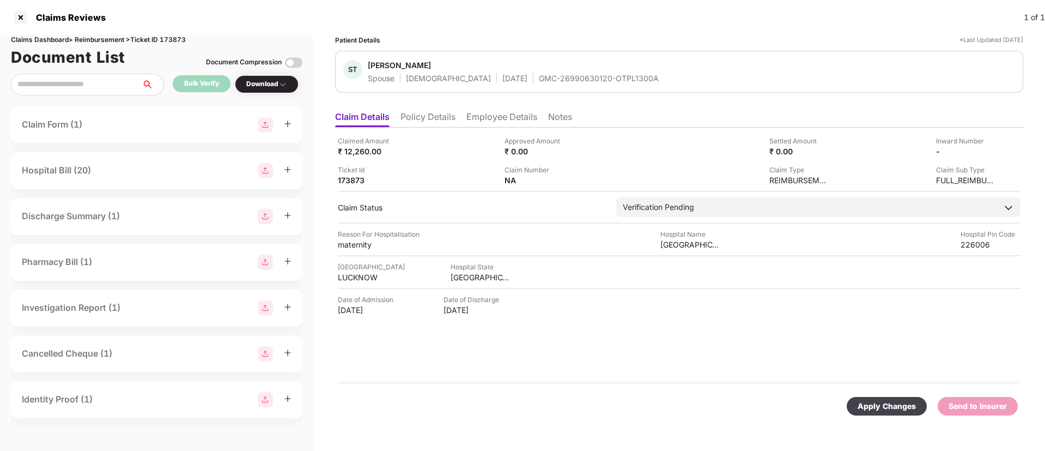
click at [893, 402] on div "Apply Changes" at bounding box center [887, 406] width 58 height 12
click at [488, 110] on ul "Claim Details Policy Details Employee Details Notes" at bounding box center [679, 117] width 688 height 22
click at [501, 122] on li "Employee Details" at bounding box center [502, 119] width 71 height 16
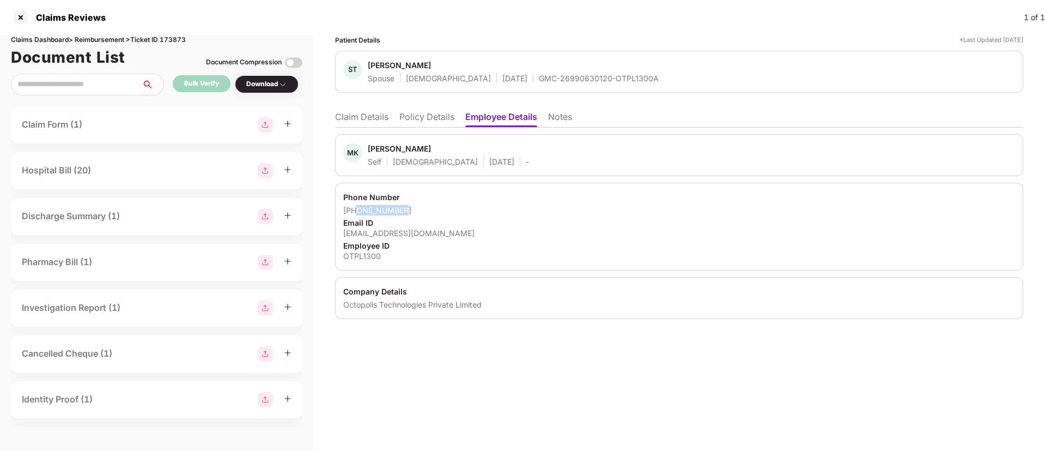
drag, startPoint x: 410, startPoint y: 210, endPoint x: 359, endPoint y: 211, distance: 51.8
click at [359, 211] on div "+918707791695" at bounding box center [679, 210] width 672 height 10
copy div "8707791695"
click at [342, 117] on li "Claim Details" at bounding box center [361, 119] width 53 height 16
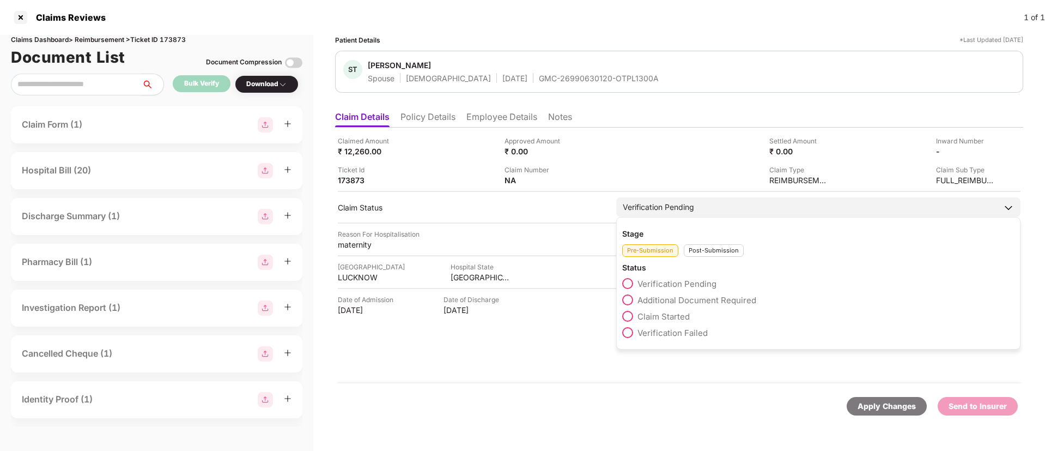
click at [673, 297] on span "Additional Document Required" at bounding box center [697, 300] width 119 height 10
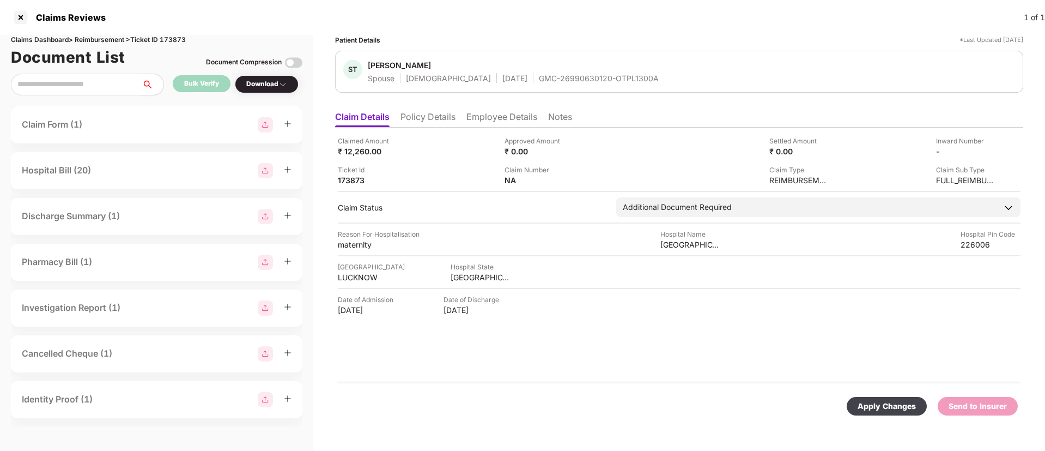
click at [878, 406] on div "Apply Changes" at bounding box center [887, 406] width 58 height 12
click at [476, 118] on li "Employee Details" at bounding box center [502, 119] width 71 height 16
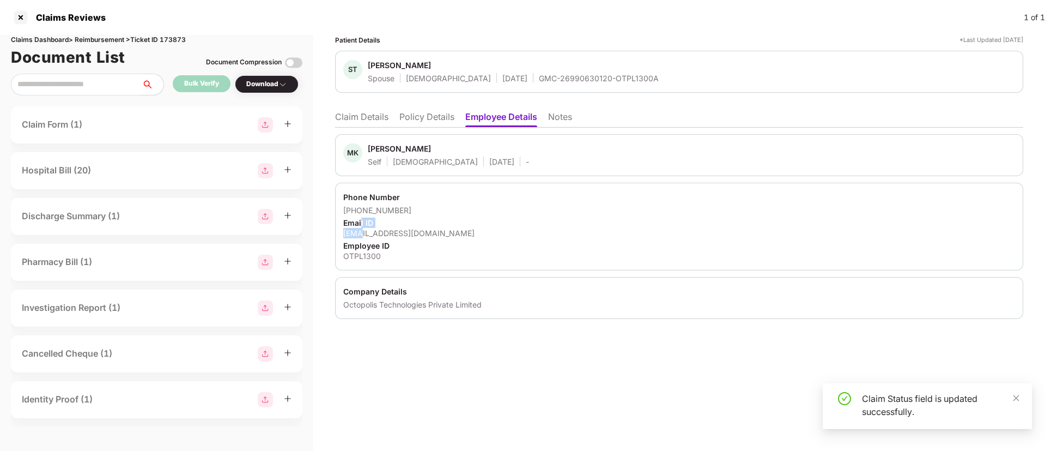
drag, startPoint x: 362, startPoint y: 226, endPoint x: 361, endPoint y: 234, distance: 8.8
click at [361, 234] on div "Phone Number +918707791695 Email ID maheshtiwari2017@gmail.com Employee ID OTPL…" at bounding box center [679, 227] width 688 height 88
click at [361, 234] on div "maheshtiwari2017@gmail.com" at bounding box center [679, 233] width 672 height 10
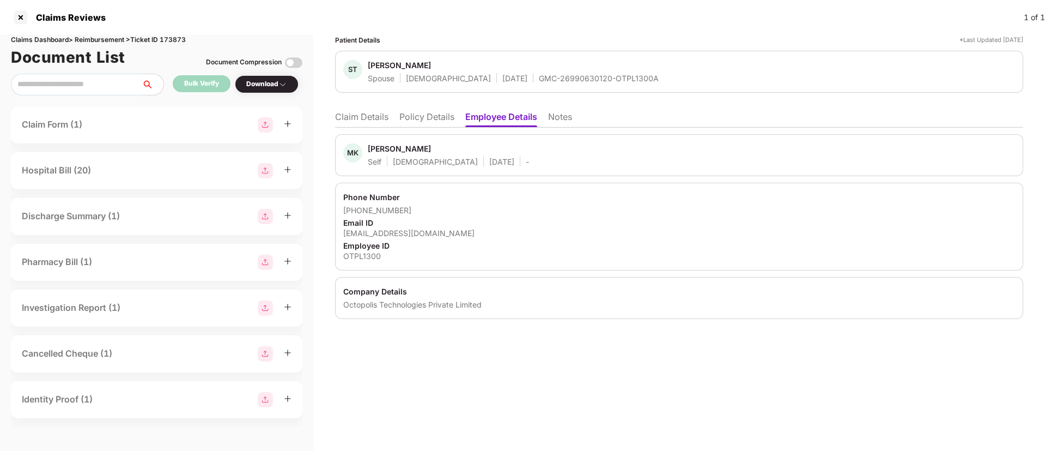
click at [349, 123] on li "Claim Details" at bounding box center [361, 119] width 53 height 16
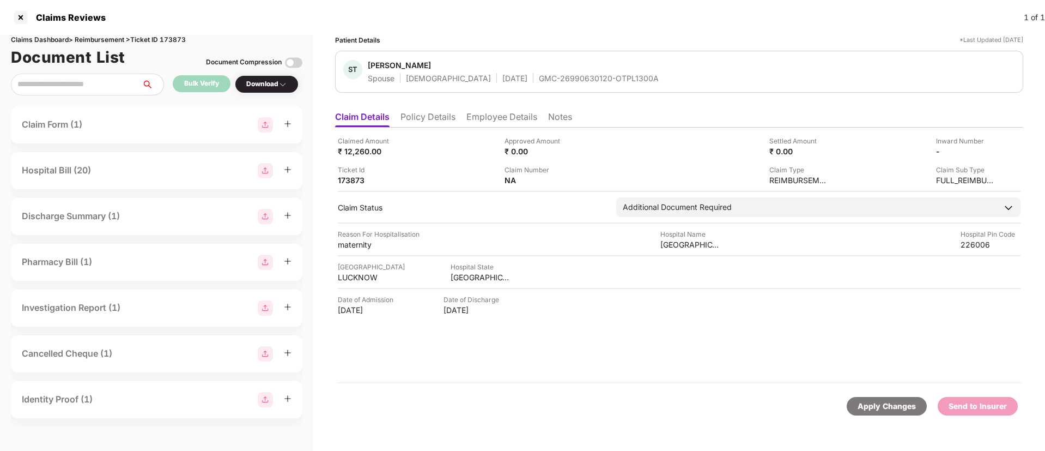
click at [486, 120] on li "Employee Details" at bounding box center [502, 119] width 71 height 16
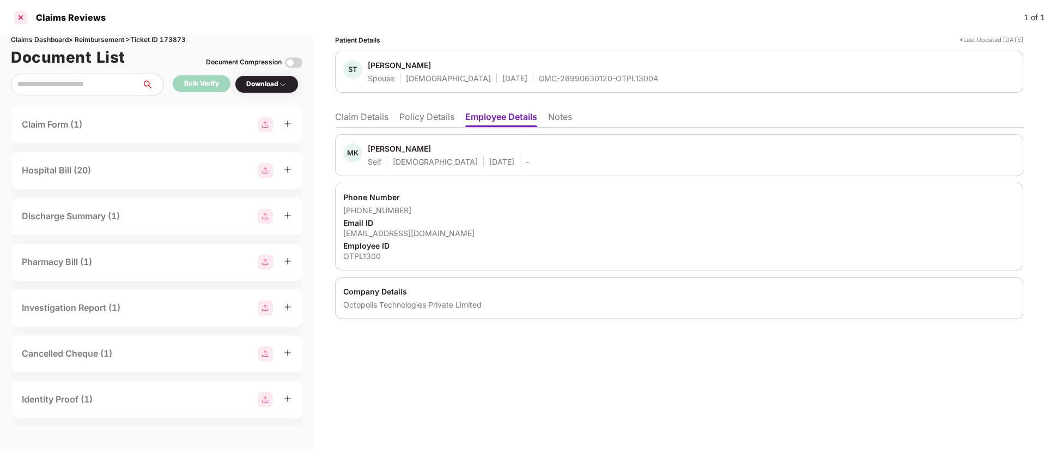
click at [26, 15] on div at bounding box center [20, 17] width 17 height 17
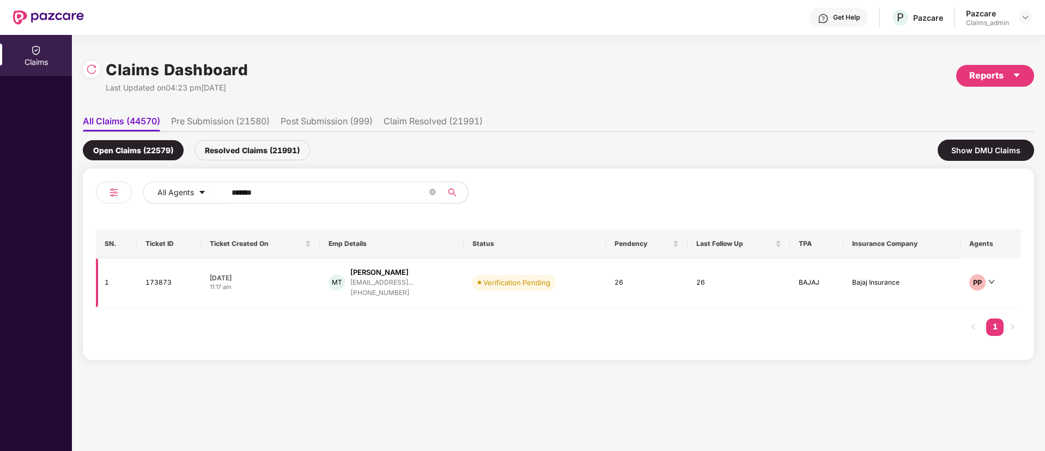
click at [279, 292] on td "14 Sep 2025 11:17 am" at bounding box center [260, 282] width 119 height 49
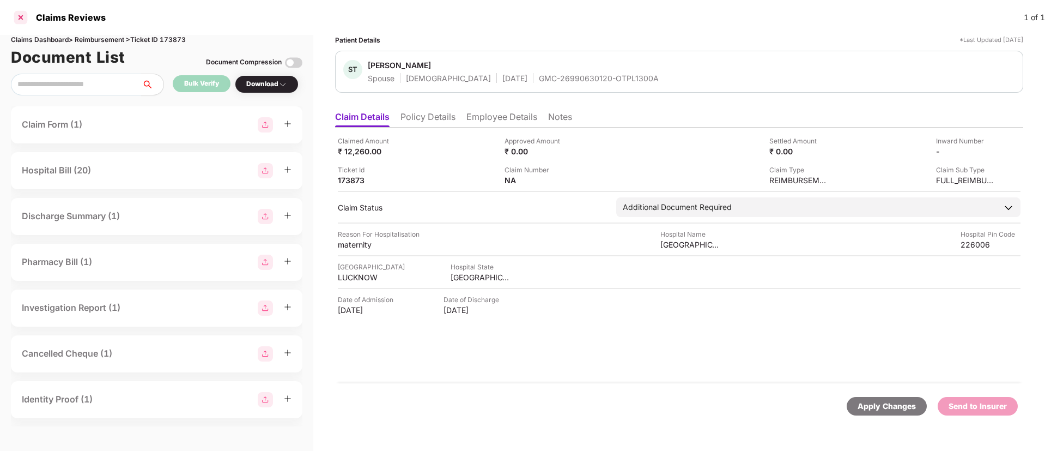
click at [22, 20] on div at bounding box center [20, 17] width 17 height 17
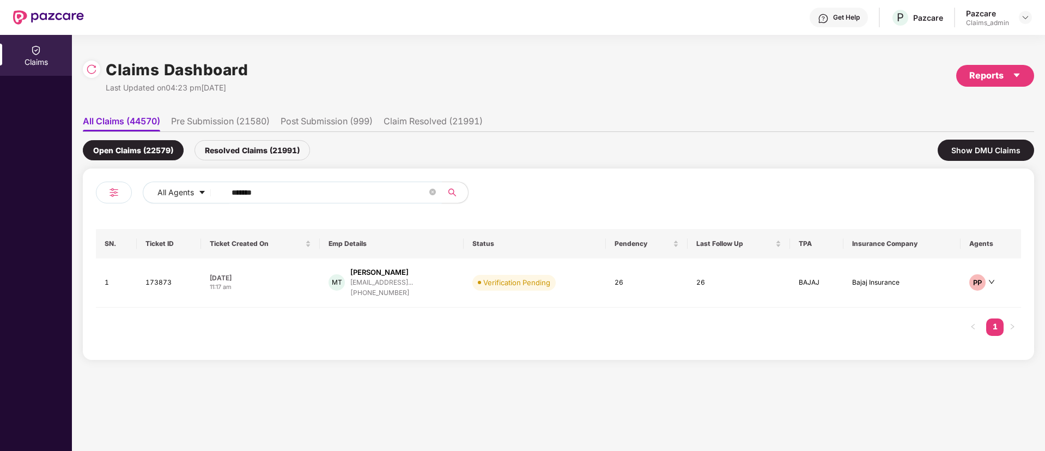
click at [287, 186] on input "******" at bounding box center [330, 192] width 196 height 16
paste input "******"
type input "******"
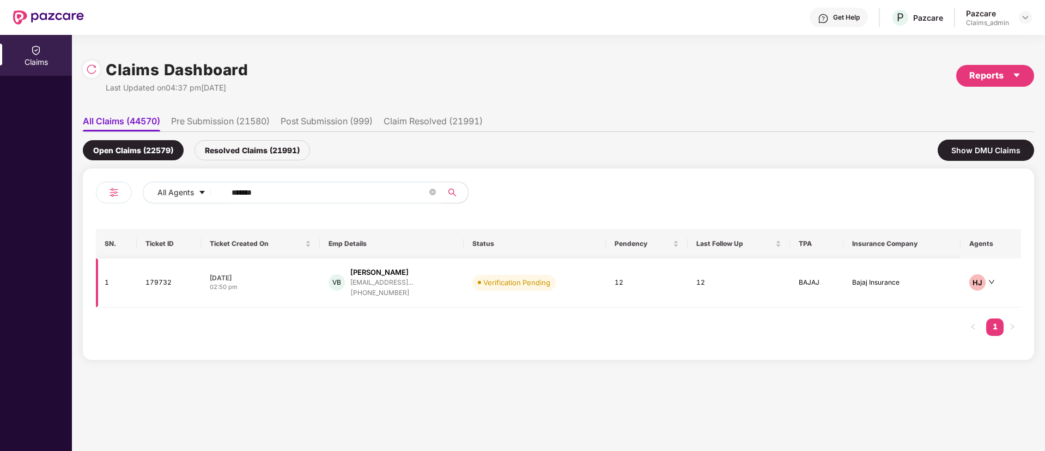
click at [273, 298] on td "28 Sep 2025 02:50 pm" at bounding box center [260, 282] width 119 height 49
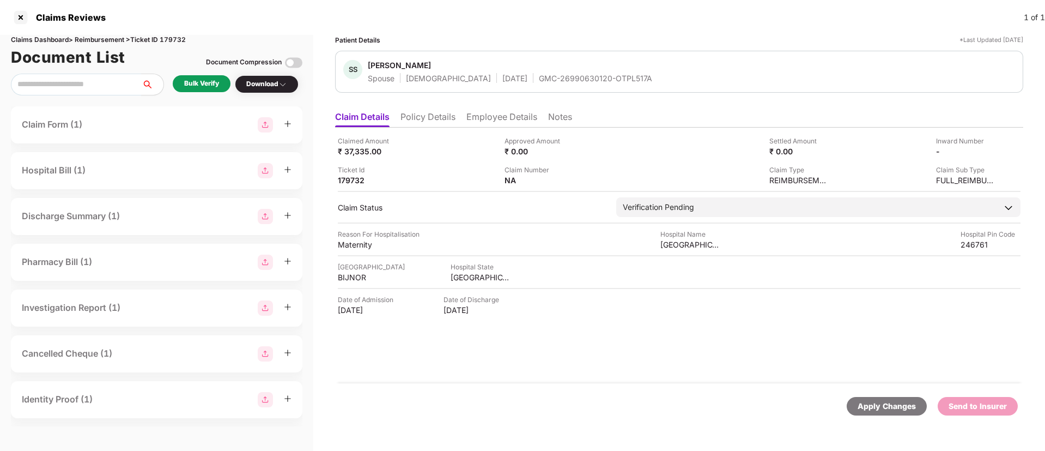
click at [432, 123] on li "Policy Details" at bounding box center [428, 119] width 55 height 16
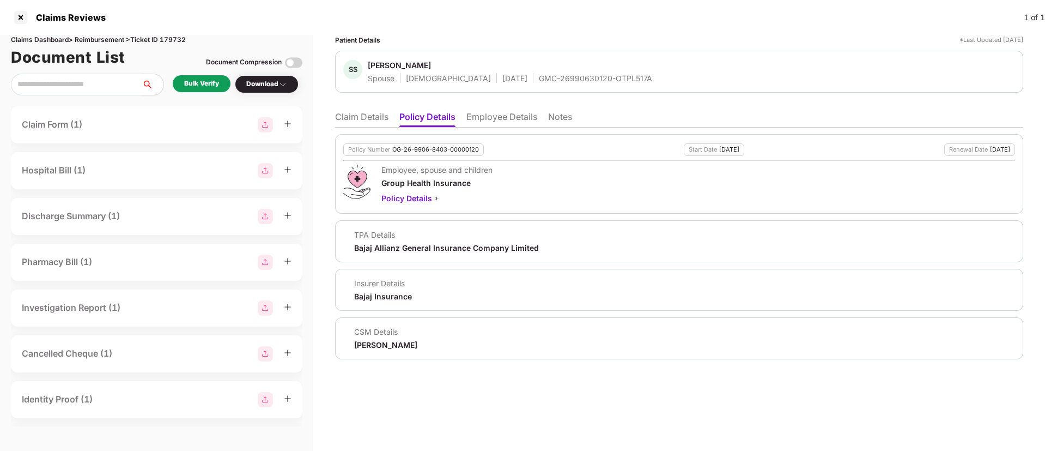
click at [379, 113] on li "Claim Details" at bounding box center [361, 119] width 53 height 16
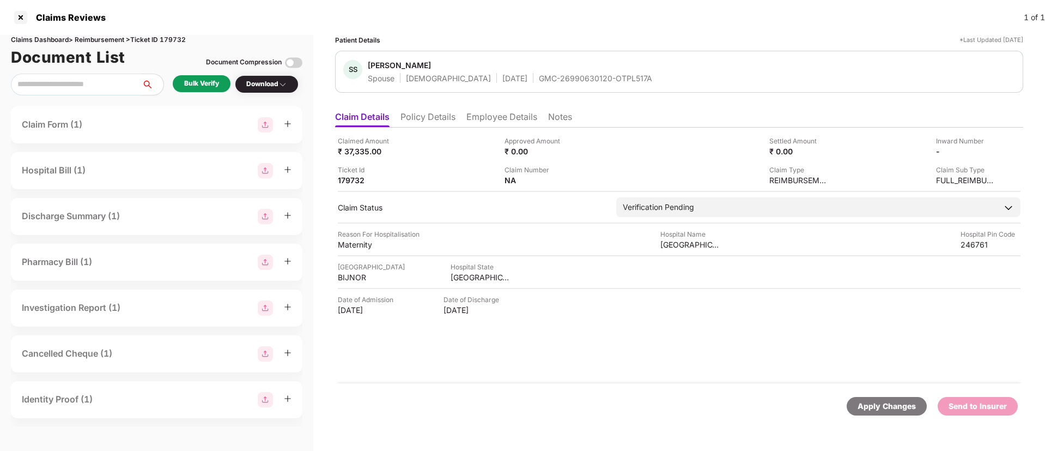
click at [213, 84] on div "Bulk Verify" at bounding box center [201, 83] width 35 height 10
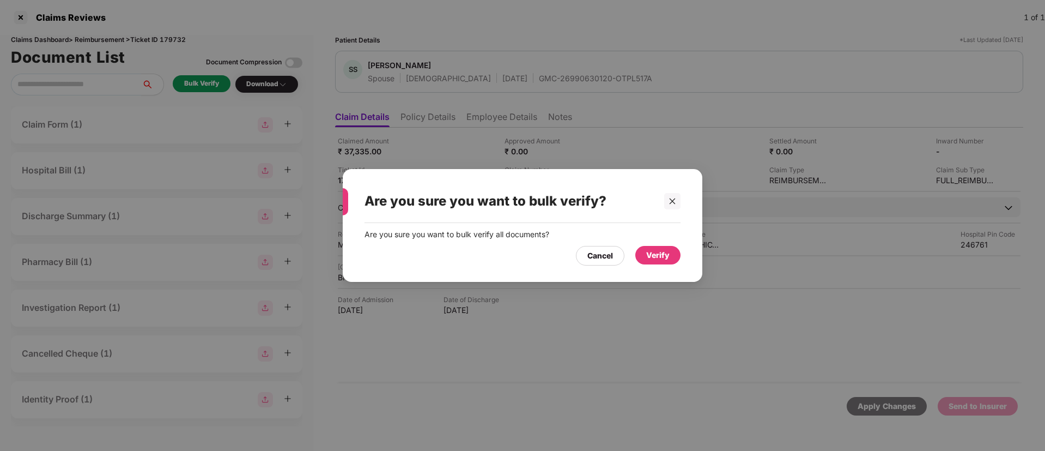
click at [663, 257] on div "Verify" at bounding box center [657, 255] width 23 height 12
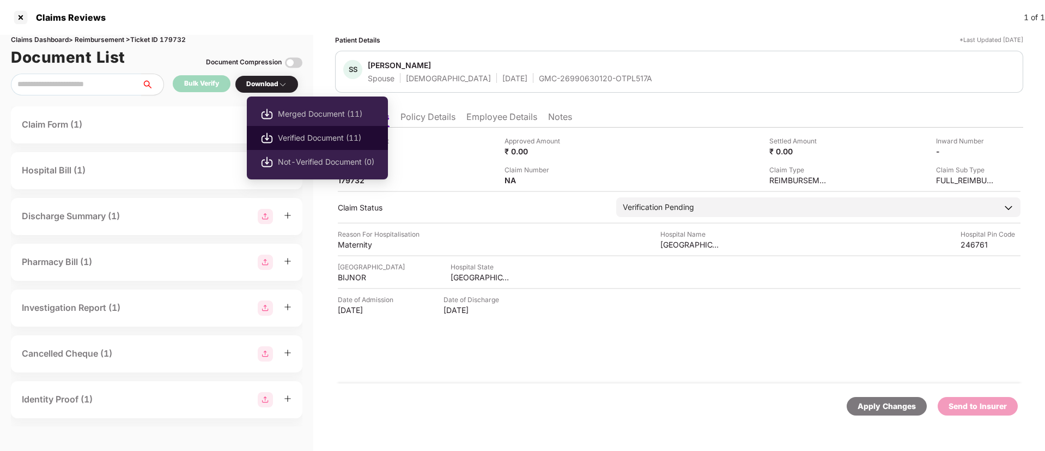
click at [316, 132] on span "Verified Document (11)" at bounding box center [326, 138] width 96 height 12
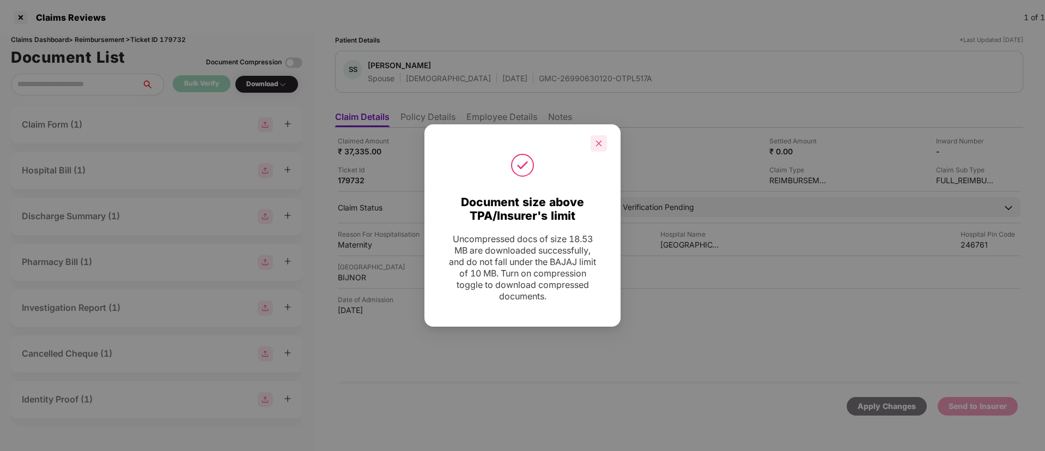
click at [602, 142] on icon "close" at bounding box center [599, 144] width 8 height 8
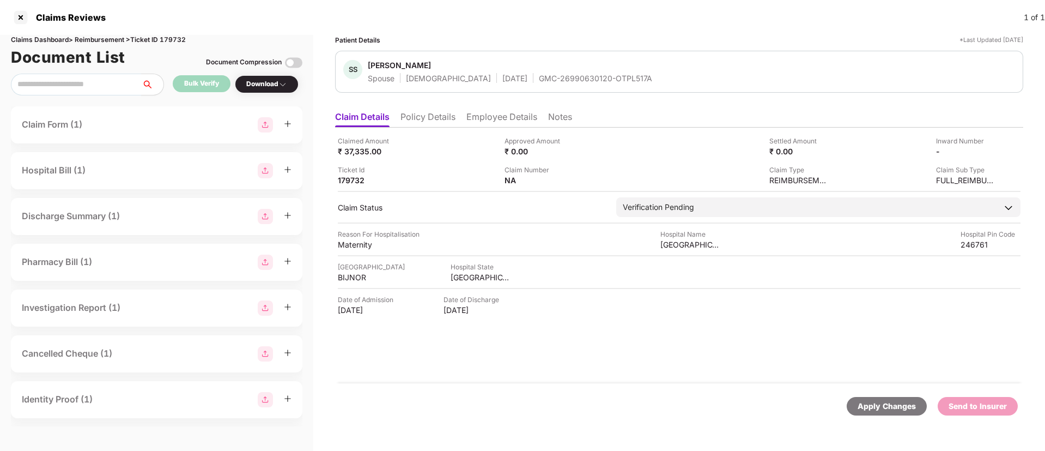
click at [539, 73] on div "GMC-26990630120-OTPL517A" at bounding box center [595, 78] width 113 height 10
copy div "GMC-26990630120-OTPL517A"
click at [424, 113] on li "Policy Details" at bounding box center [428, 119] width 55 height 16
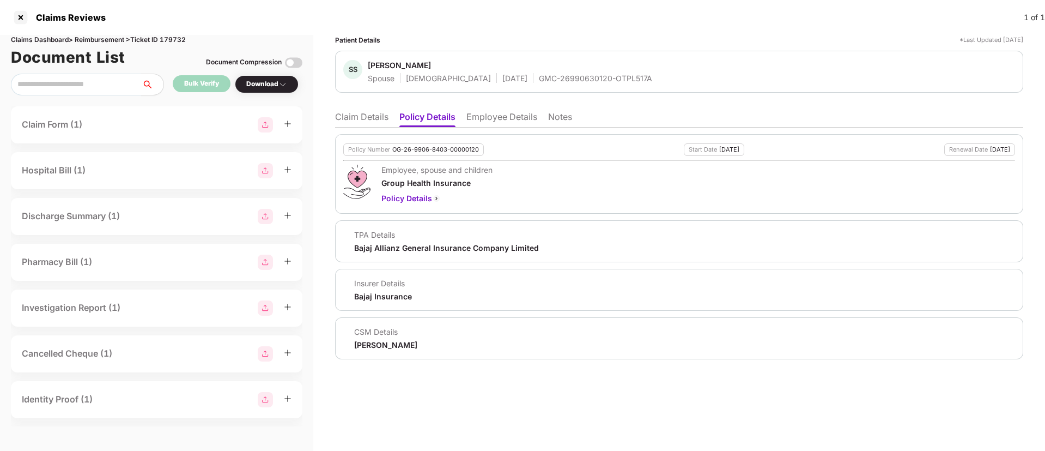
click at [361, 118] on li "Claim Details" at bounding box center [361, 119] width 53 height 16
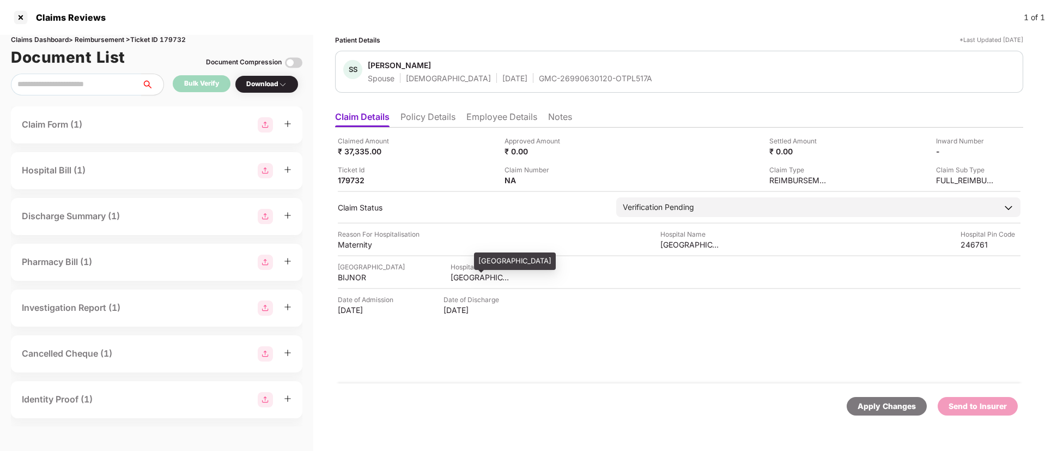
click at [468, 279] on div "UTTAR PRADESH" at bounding box center [481, 277] width 60 height 10
copy div "UTTAR PRADESH"
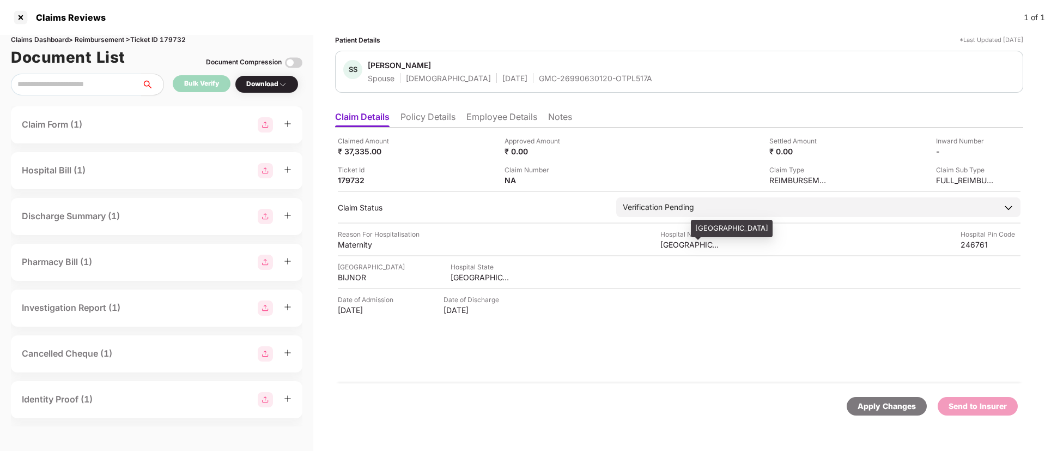
click at [667, 246] on div "Saral Hospital" at bounding box center [691, 244] width 60 height 10
copy div "Saral Hospital"
click at [667, 246] on div "Saral Hospital" at bounding box center [691, 244] width 60 height 10
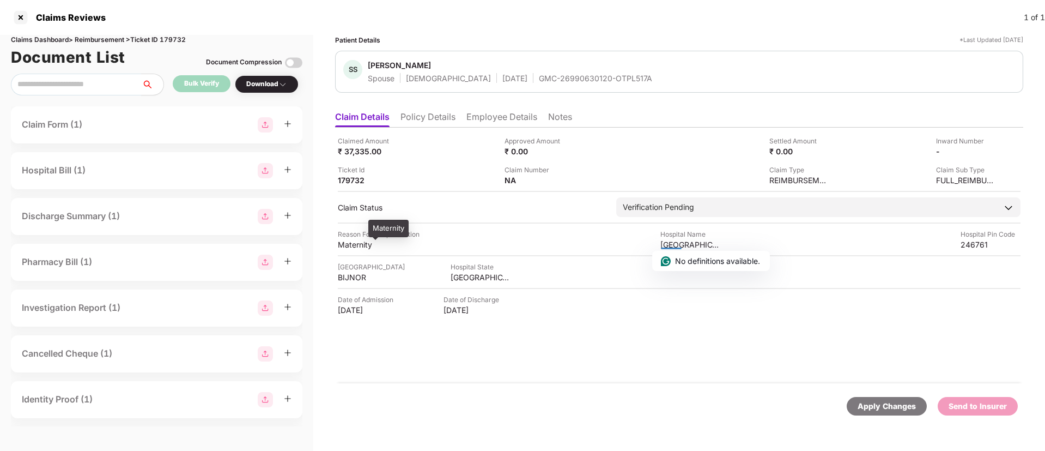
click at [363, 243] on div "Maternity" at bounding box center [368, 244] width 60 height 10
copy div "Maternity"
click at [363, 243] on div "Maternity" at bounding box center [368, 244] width 60 height 10
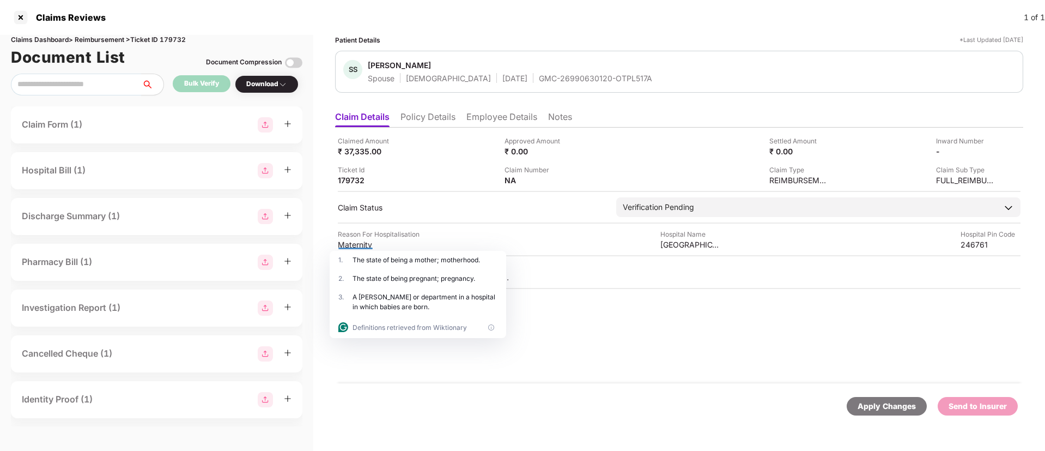
click at [738, 321] on div "Claimed Amount ₹ 37,335.00 Approved Amount ₹ 0.00 Settled Amount ₹ 0.00 Inward …" at bounding box center [679, 256] width 688 height 256
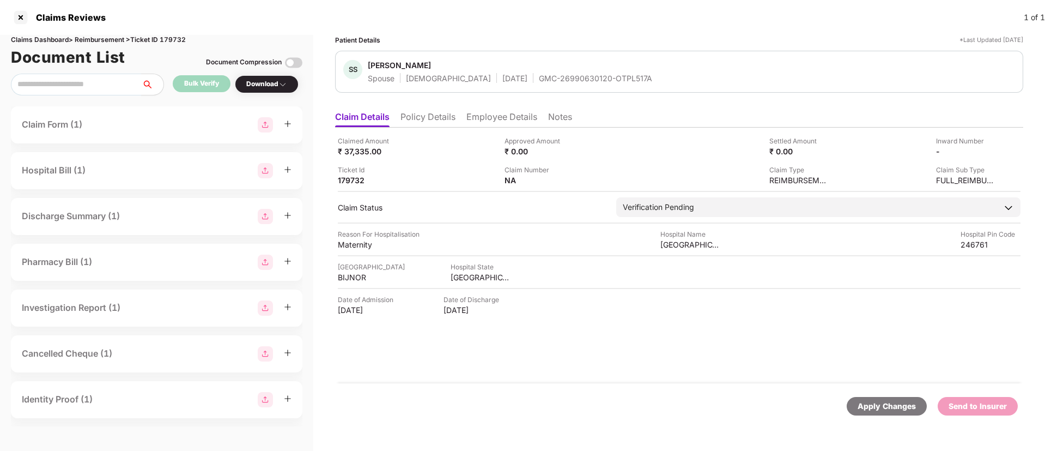
click at [493, 126] on li "Employee Details" at bounding box center [502, 119] width 71 height 16
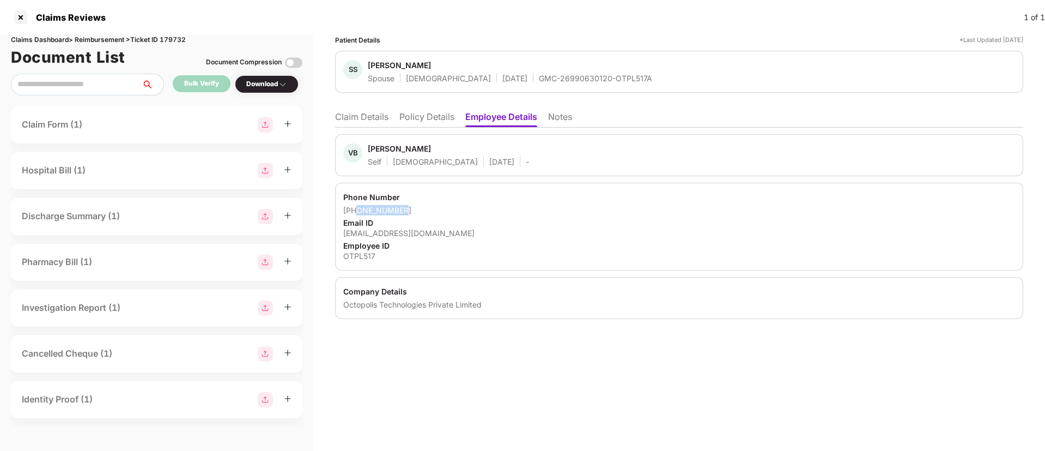
drag, startPoint x: 415, startPoint y: 207, endPoint x: 357, endPoint y: 210, distance: 58.4
click at [357, 210] on div "+919759540088" at bounding box center [679, 210] width 672 height 10
copy div "9759540088"
click at [385, 232] on div "vishalbhargava97@gmail.com" at bounding box center [679, 233] width 672 height 10
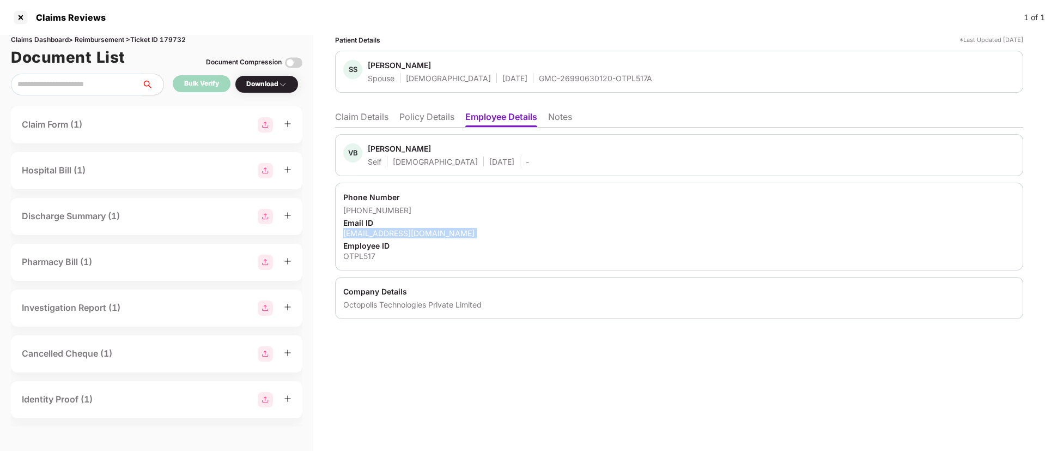
copy div "vishalbhargava97@gmail.com"
click at [385, 232] on div "vishalbhargava97@gmail.com" at bounding box center [679, 233] width 672 height 10
click at [383, 126] on li "Claim Details" at bounding box center [361, 119] width 53 height 16
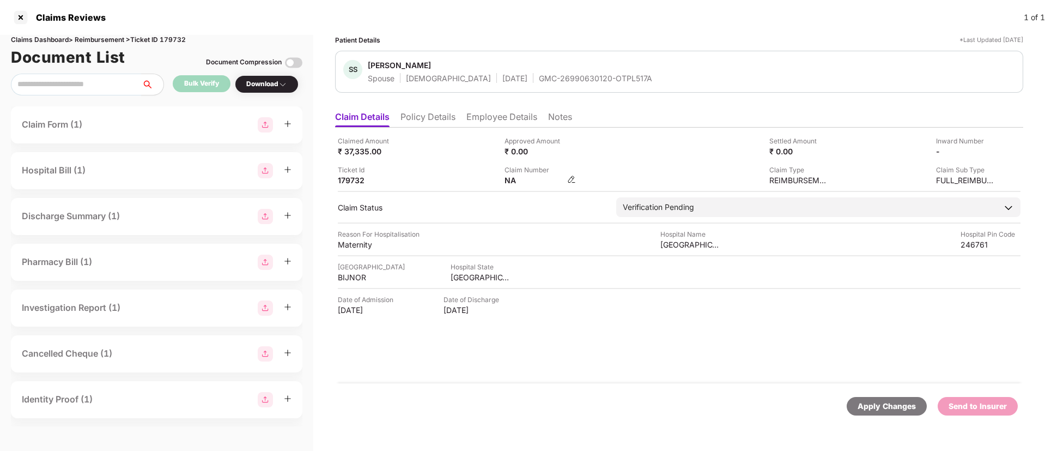
click at [570, 178] on img at bounding box center [571, 179] width 9 height 9
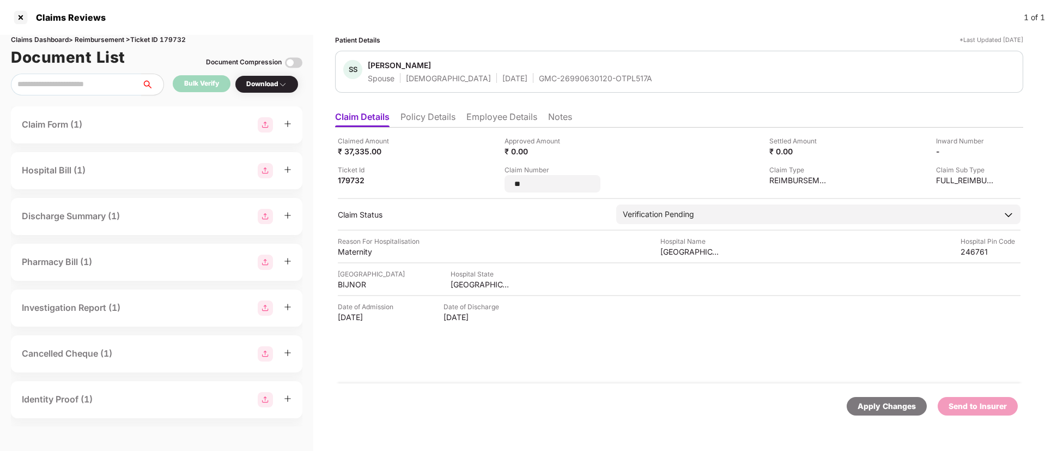
type input "*"
type input "**********"
click at [993, 151] on img at bounding box center [992, 150] width 9 height 9
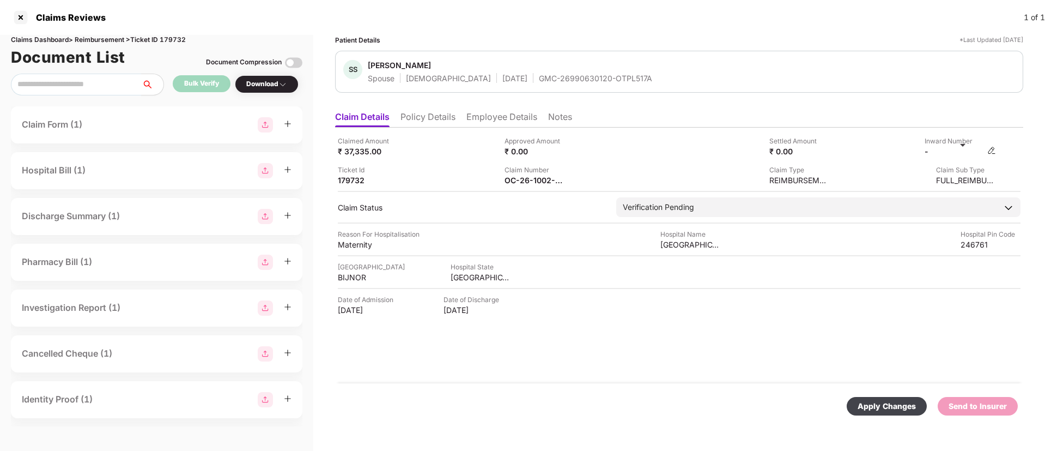
click at [993, 149] on img at bounding box center [992, 150] width 9 height 9
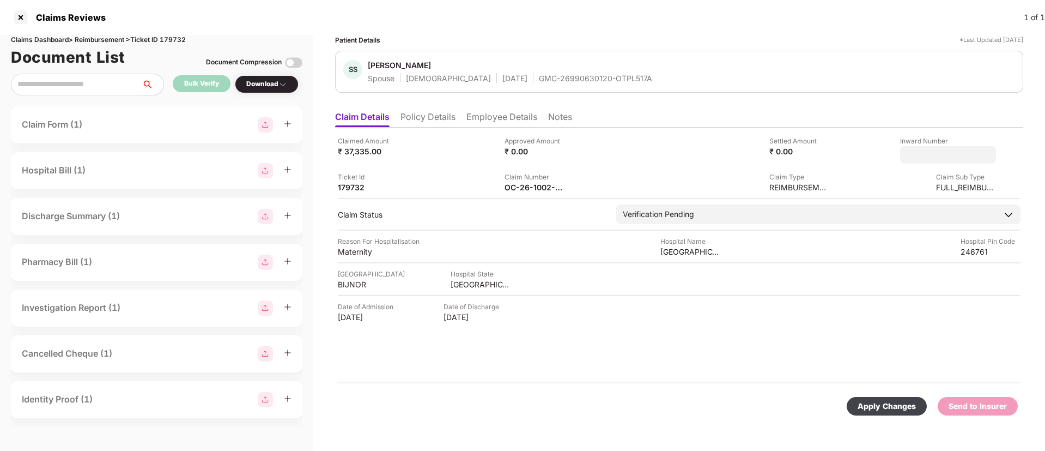
type input "*******"
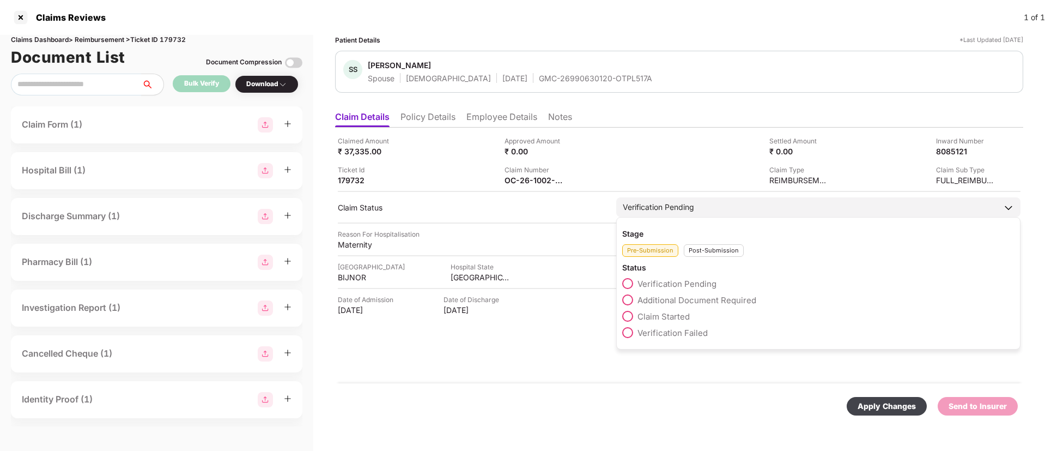
click at [714, 256] on div "Post-Submission" at bounding box center [714, 250] width 60 height 13
click at [654, 298] on span "Claim Under Process" at bounding box center [679, 300] width 82 height 10
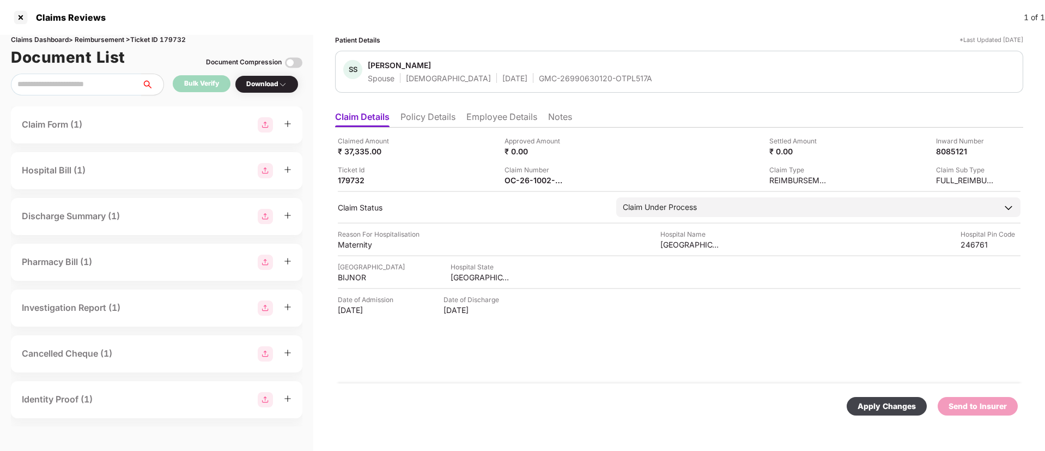
click at [908, 404] on div "Apply Changes" at bounding box center [887, 406] width 58 height 12
click at [539, 78] on div "GMC-26990630120-OTPL517A" at bounding box center [595, 78] width 113 height 10
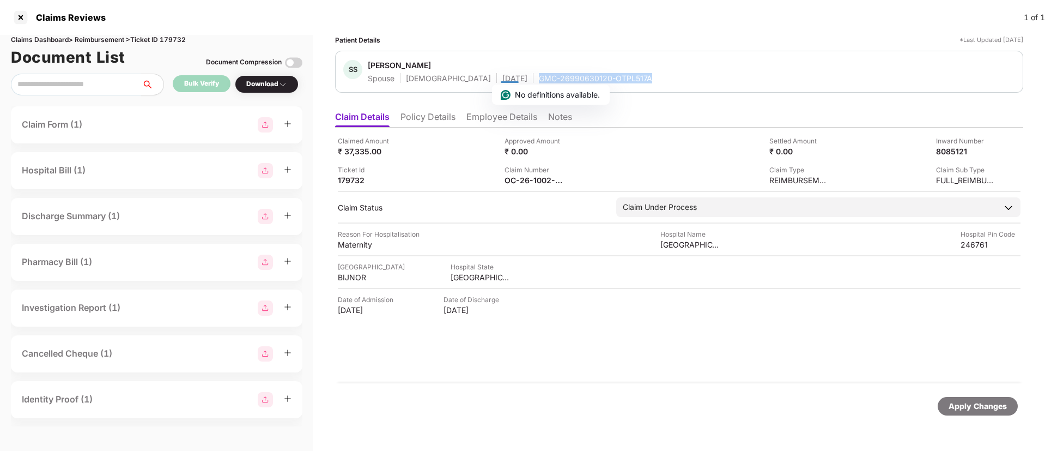
copy div "GMC-26990630120-OTPL517A"
click at [975, 412] on div "Apply Changes" at bounding box center [978, 406] width 58 height 12
drag, startPoint x: 440, startPoint y: 124, endPoint x: 497, endPoint y: 111, distance: 57.6
click at [497, 111] on ul "Claim Details Policy Details Employee Details Notes" at bounding box center [679, 117] width 688 height 22
click at [497, 111] on li "Employee Details" at bounding box center [502, 119] width 71 height 16
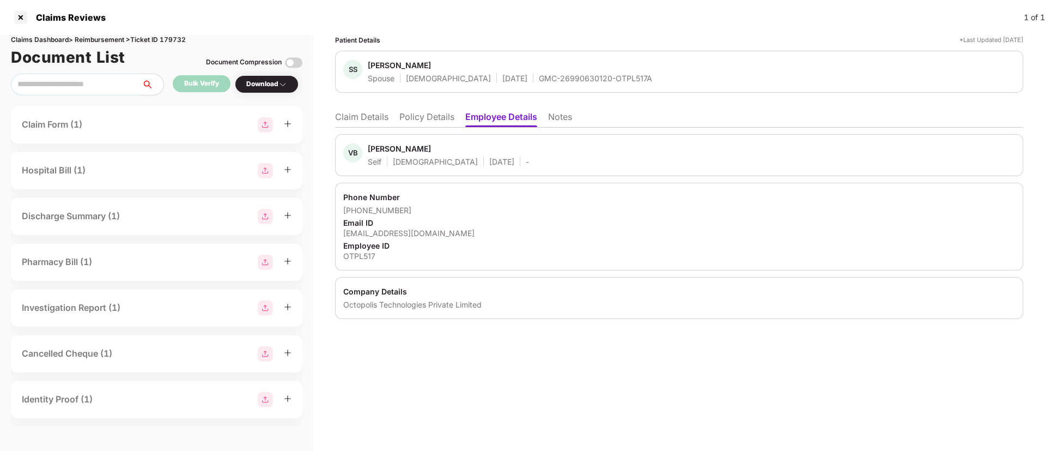
click at [362, 124] on li "Claim Details" at bounding box center [361, 119] width 53 height 16
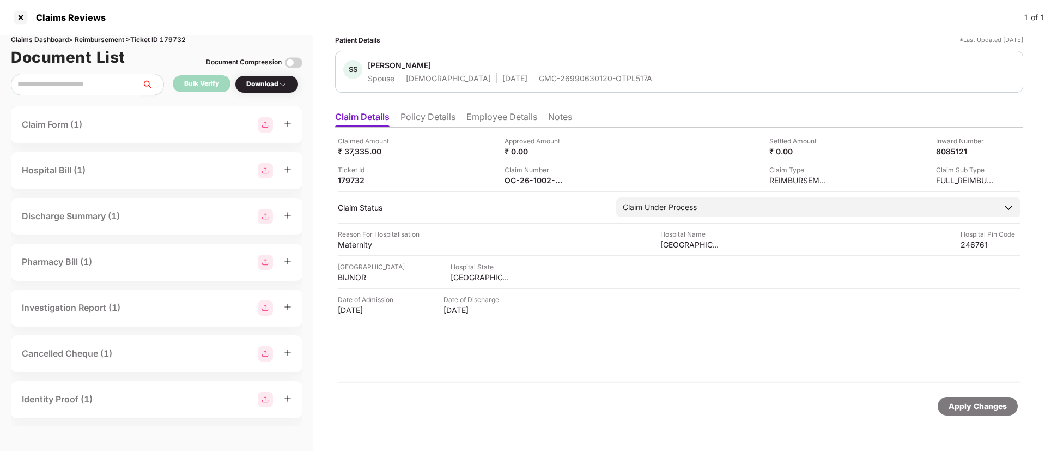
click at [493, 119] on li "Employee Details" at bounding box center [502, 119] width 71 height 16
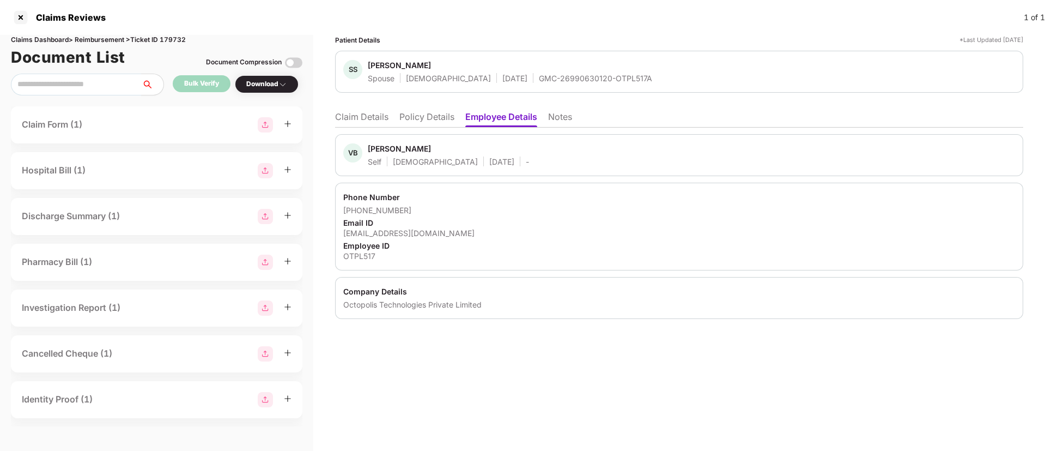
click at [359, 116] on li "Claim Details" at bounding box center [361, 119] width 53 height 16
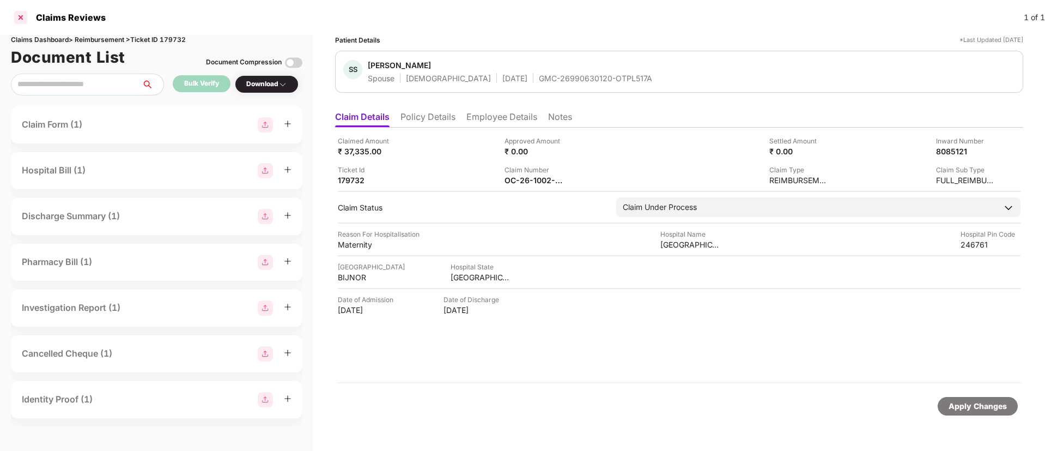
click at [21, 17] on div at bounding box center [20, 17] width 17 height 17
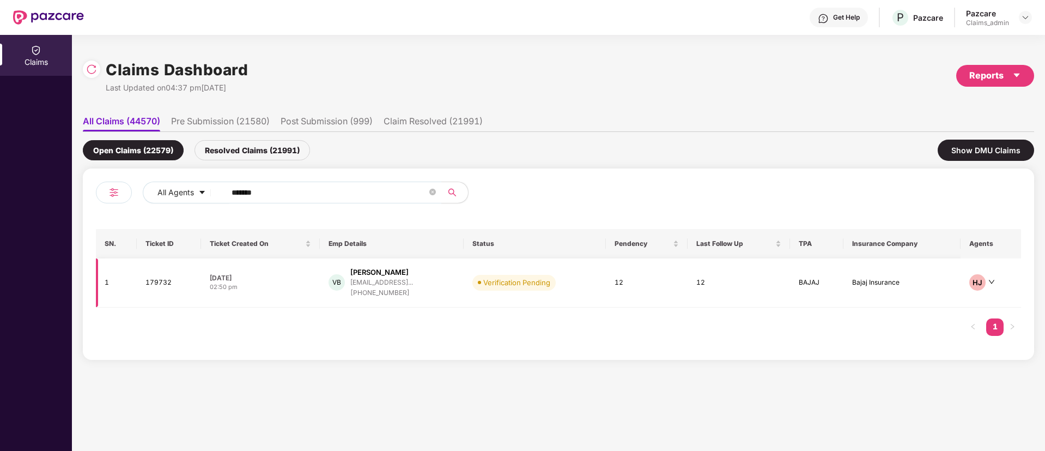
click at [278, 289] on div "02:50 pm" at bounding box center [260, 286] width 101 height 9
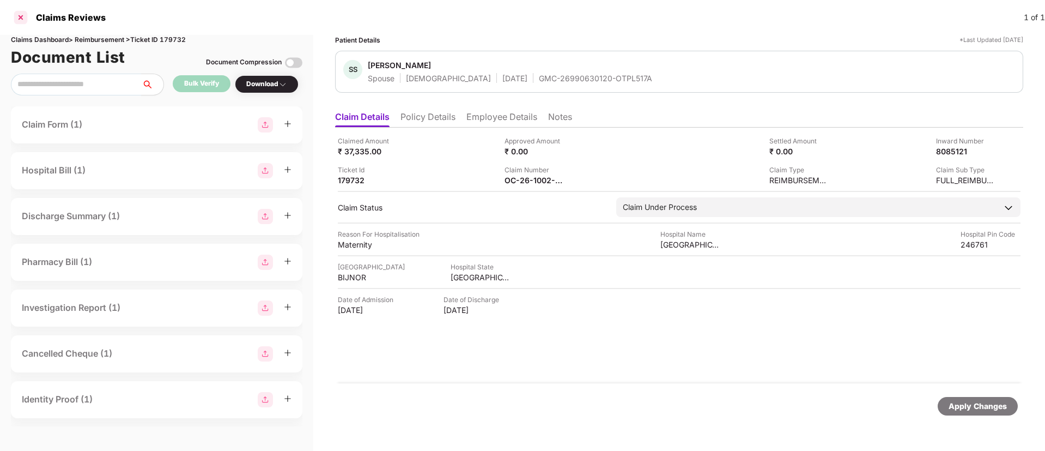
click at [22, 15] on div at bounding box center [20, 17] width 17 height 17
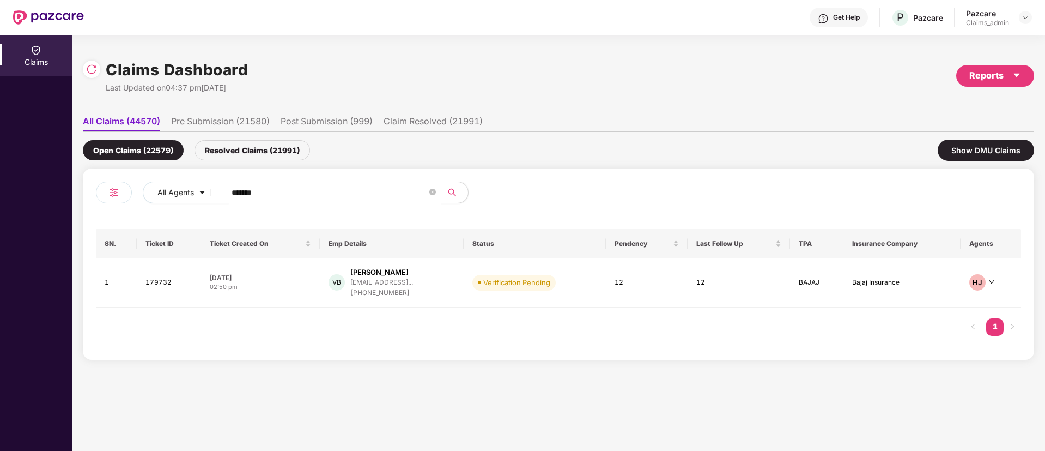
drag, startPoint x: 271, startPoint y: 179, endPoint x: 263, endPoint y: 185, distance: 10.5
click at [263, 185] on div "All Agents ****** SN. Ticket ID Ticket Created On Emp Details Status Pendency L…" at bounding box center [559, 263] width 952 height 191
click at [263, 185] on input "******" at bounding box center [330, 192] width 196 height 16
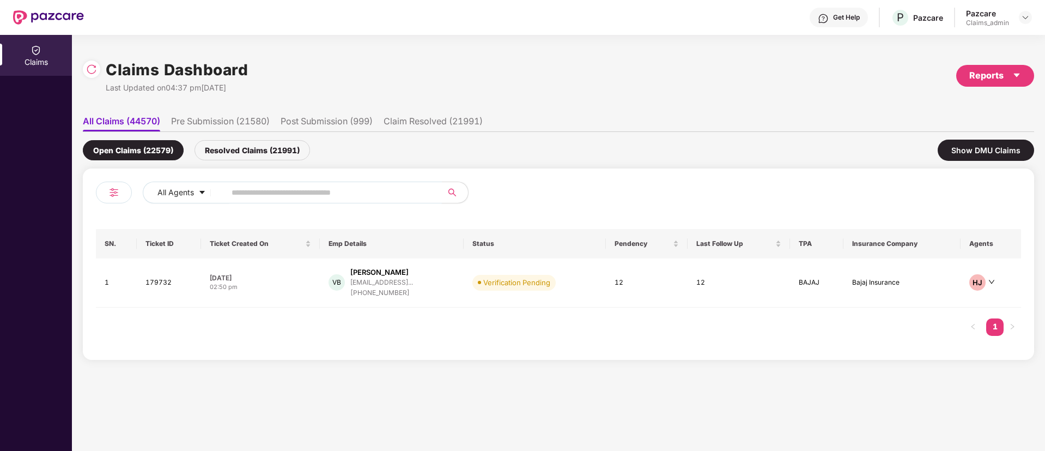
paste input "******"
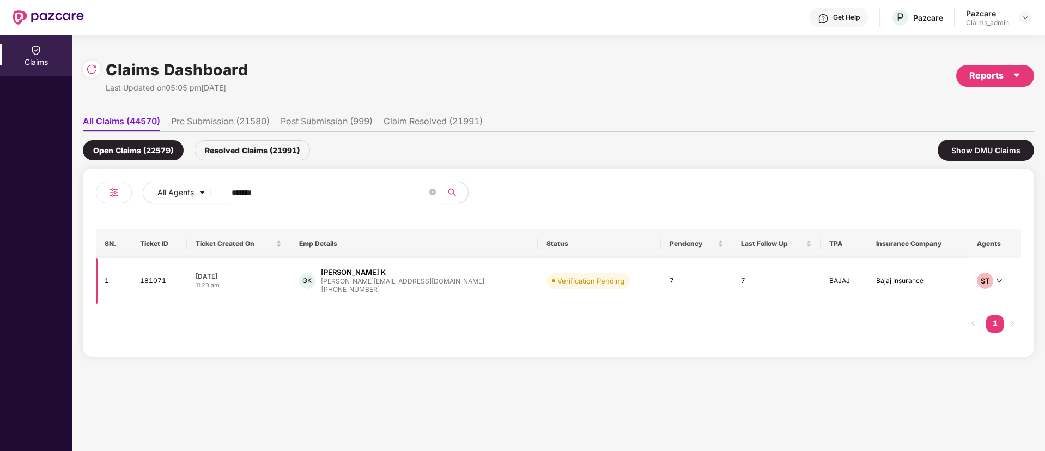
type input "******"
click at [267, 275] on div "03 Oct 2025" at bounding box center [239, 275] width 86 height 9
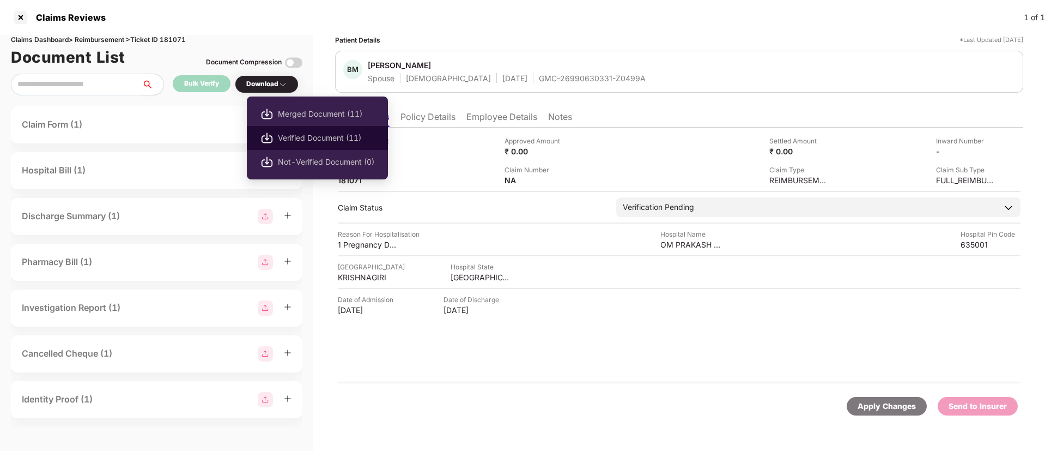
click at [304, 134] on span "Verified Document (11)" at bounding box center [326, 138] width 96 height 12
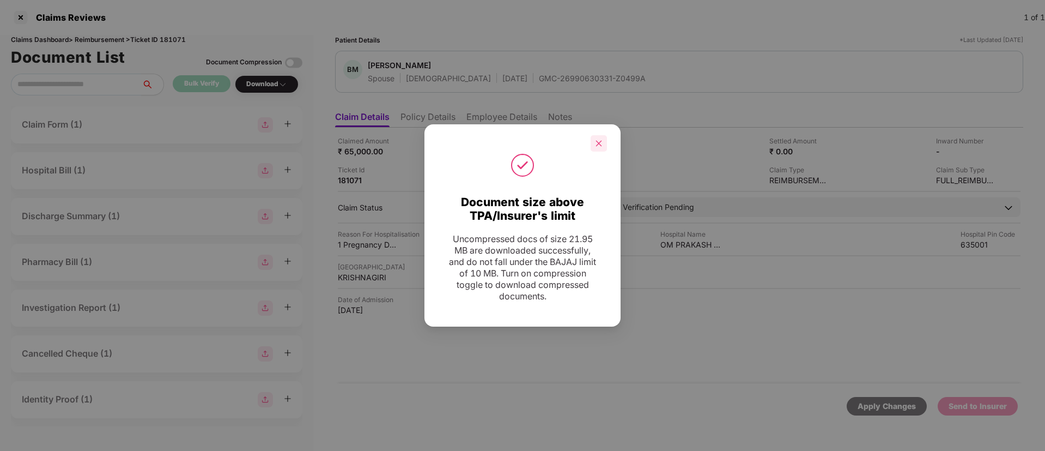
click at [599, 144] on icon "close" at bounding box center [599, 144] width 8 height 8
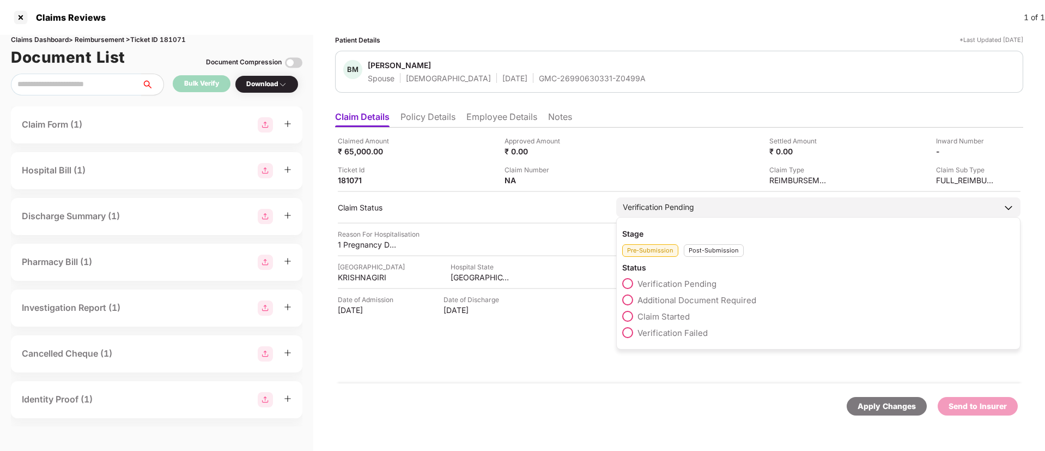
click at [653, 298] on span "Additional Document Required" at bounding box center [697, 300] width 119 height 10
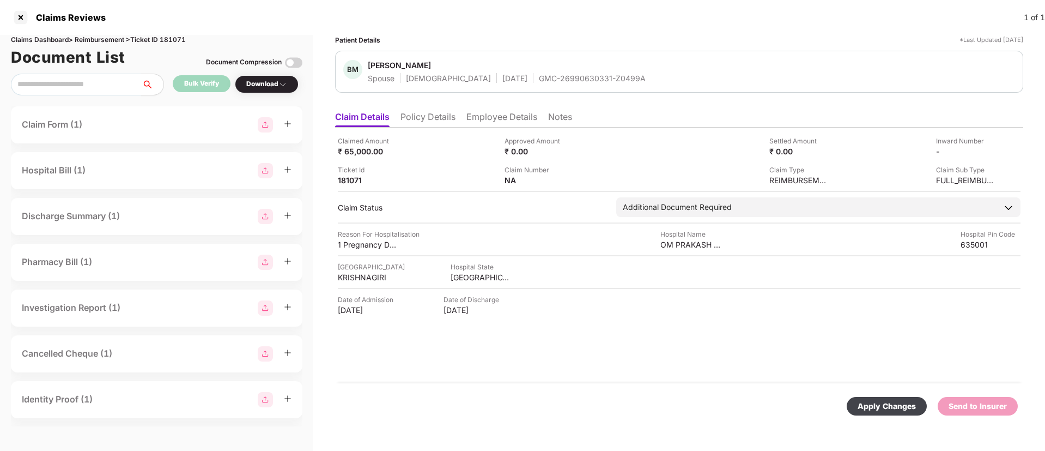
click at [867, 410] on div "Apply Changes" at bounding box center [887, 406] width 58 height 12
click at [19, 13] on div at bounding box center [20, 17] width 17 height 17
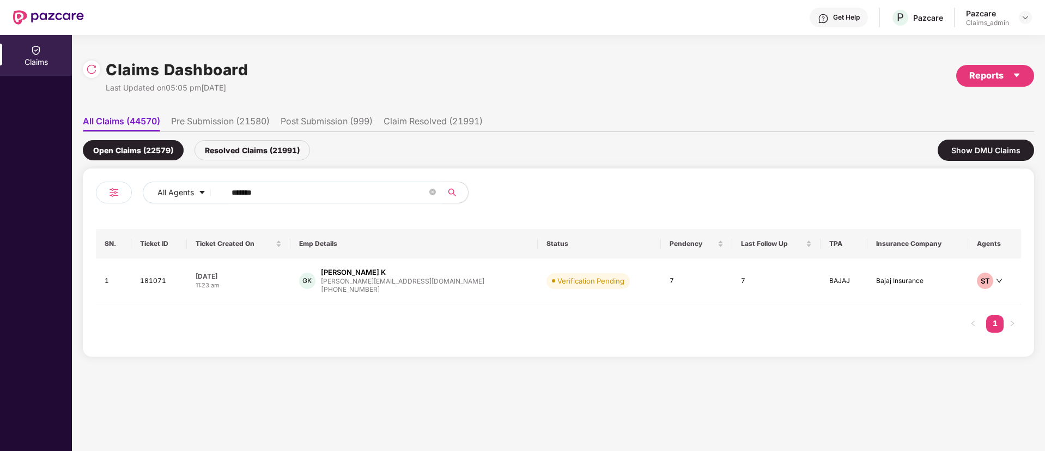
click at [276, 201] on span "******" at bounding box center [330, 193] width 223 height 22
click at [268, 190] on input "******" at bounding box center [330, 192] width 196 height 16
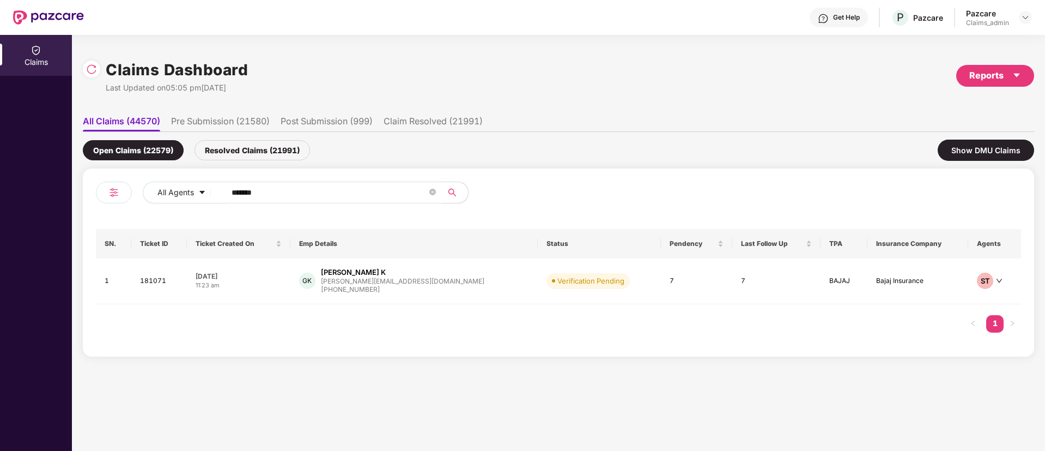
click at [268, 190] on input "******" at bounding box center [330, 192] width 196 height 16
paste input "*******"
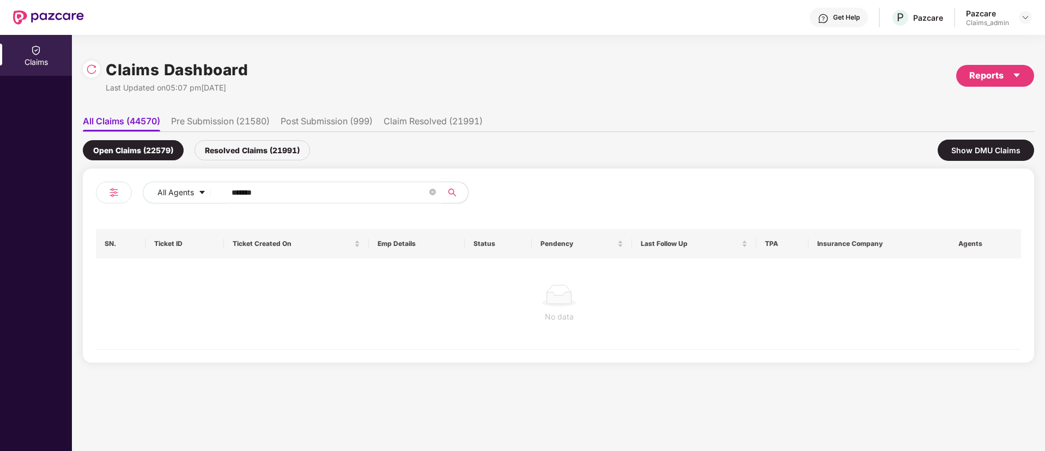
click at [238, 193] on input "*******" at bounding box center [330, 192] width 196 height 16
click at [238, 193] on input "******" at bounding box center [330, 192] width 196 height 16
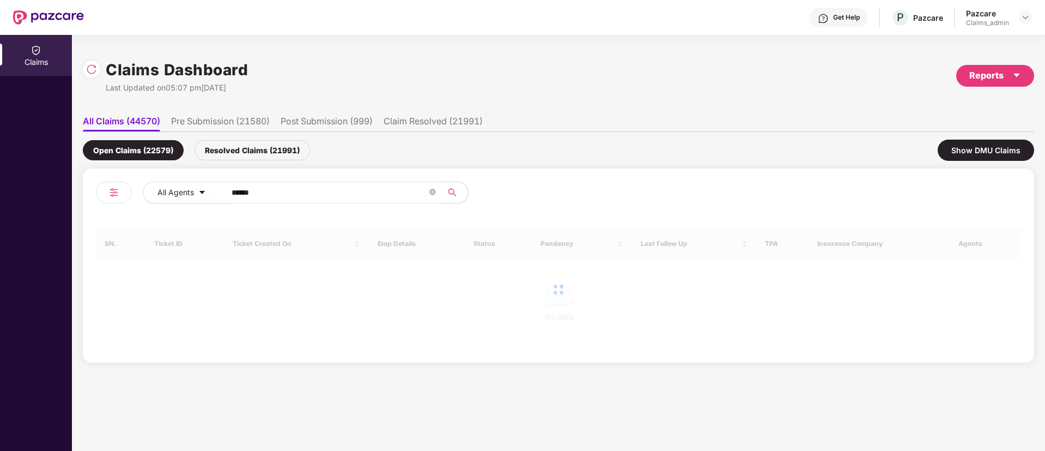
click at [238, 193] on input "******" at bounding box center [330, 192] width 196 height 16
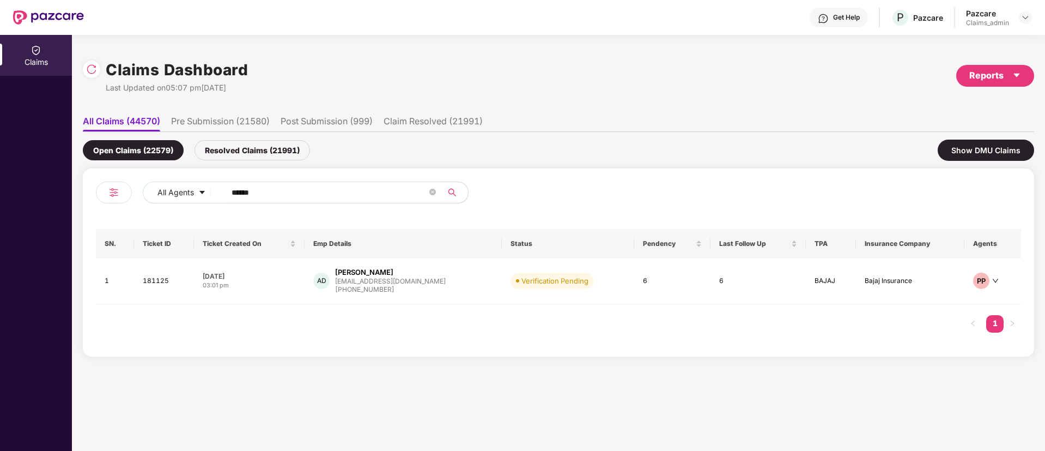
type input "******"
click at [297, 273] on div "04 Oct 2025" at bounding box center [250, 275] width 94 height 9
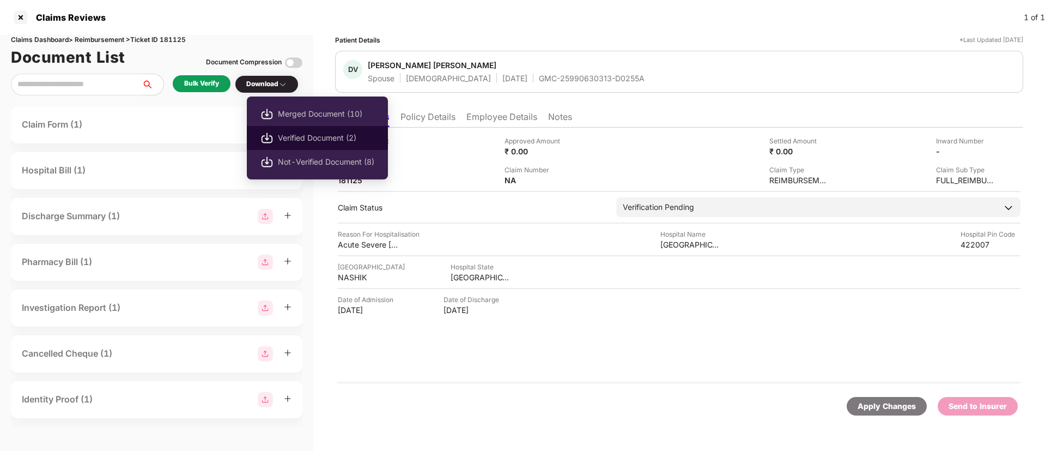
click at [312, 141] on span "Verified Document (2)" at bounding box center [326, 138] width 96 height 12
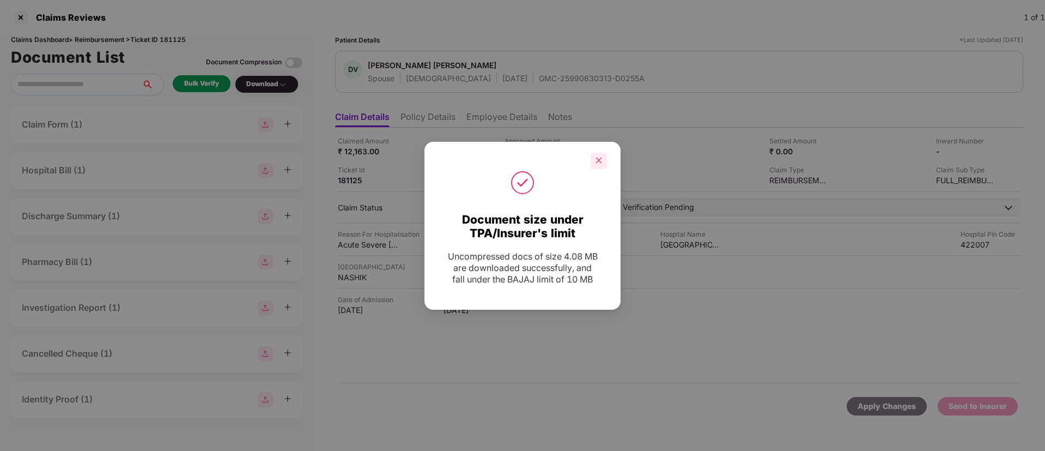
click at [598, 160] on div at bounding box center [599, 161] width 16 height 16
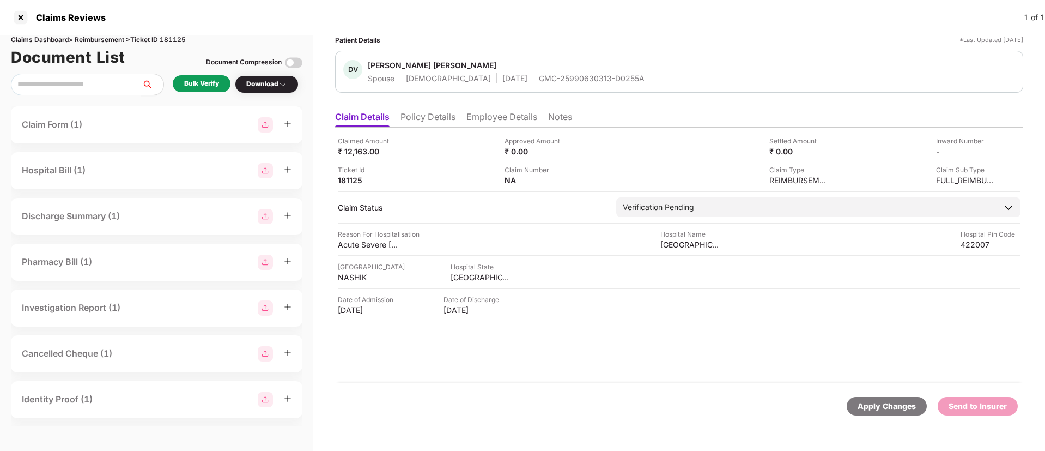
click at [209, 88] on div "Bulk Verify" at bounding box center [201, 83] width 35 height 10
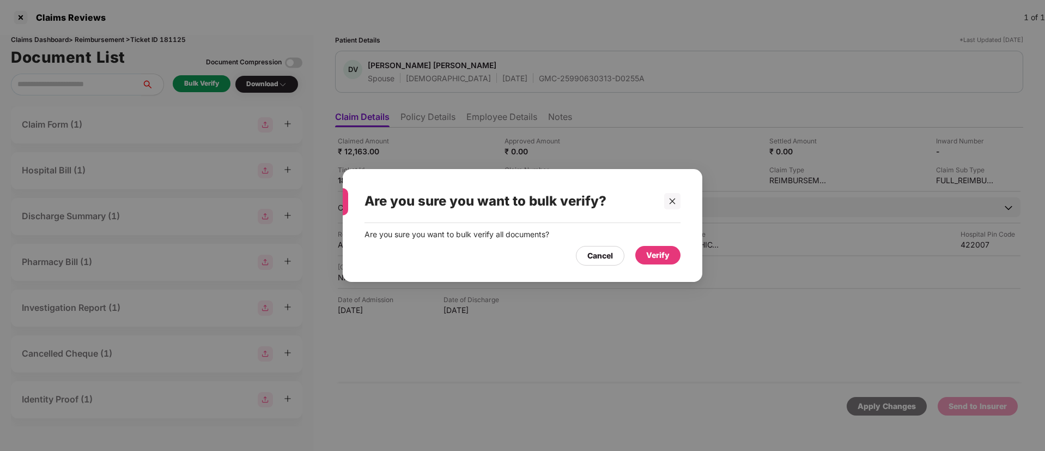
click at [661, 250] on div "Verify" at bounding box center [657, 255] width 23 height 12
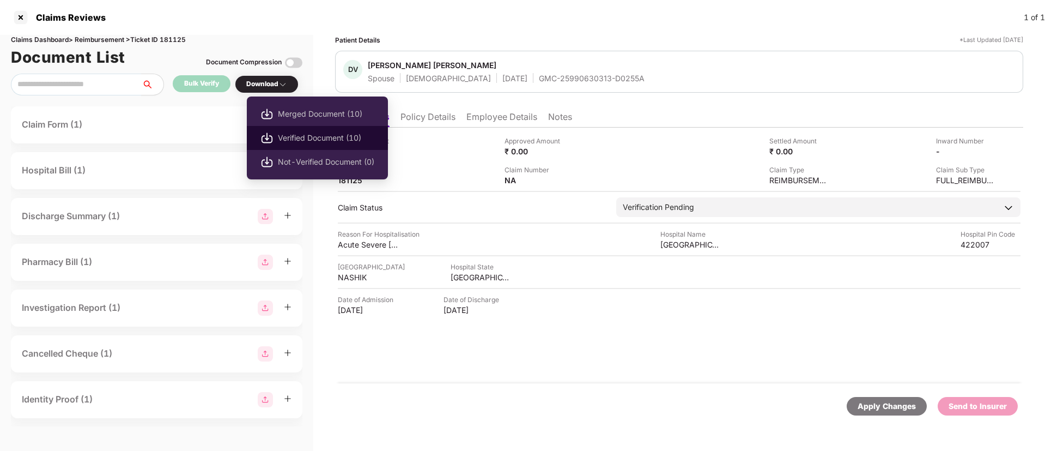
click at [304, 138] on span "Verified Document (10)" at bounding box center [326, 138] width 96 height 12
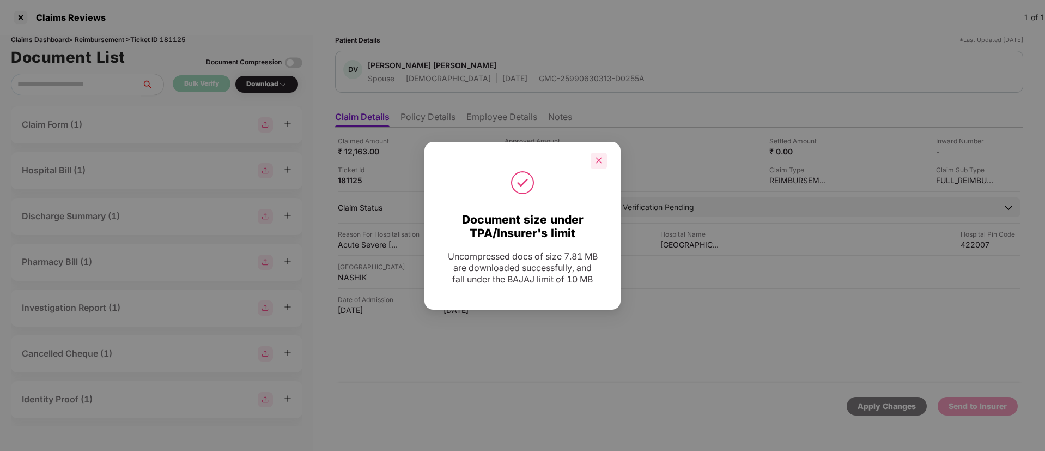
click at [597, 156] on icon "close" at bounding box center [599, 160] width 8 height 8
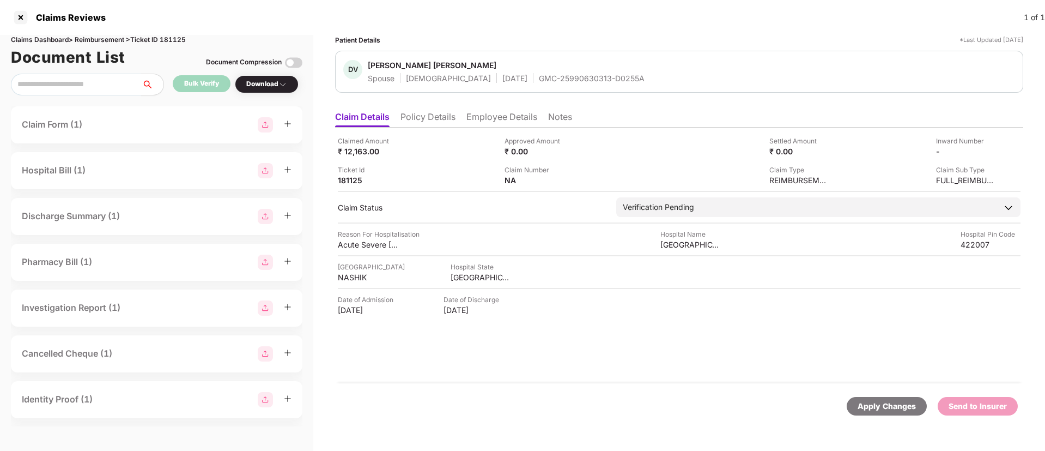
click at [539, 81] on div "GMC-25990630313-D0255A" at bounding box center [592, 78] width 106 height 10
copy div "GMC-25990630313-D0255A"
click at [447, 121] on li "Policy Details" at bounding box center [428, 119] width 55 height 16
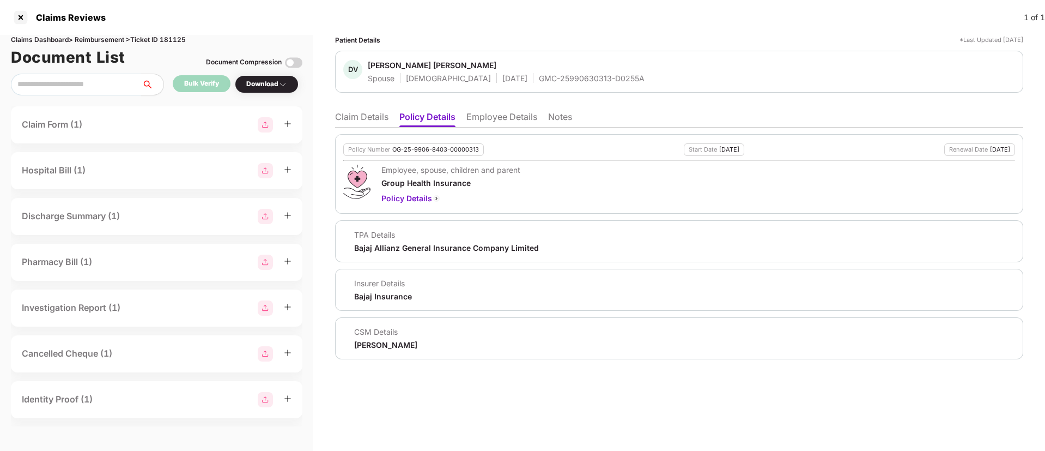
click at [362, 118] on li "Claim Details" at bounding box center [361, 119] width 53 height 16
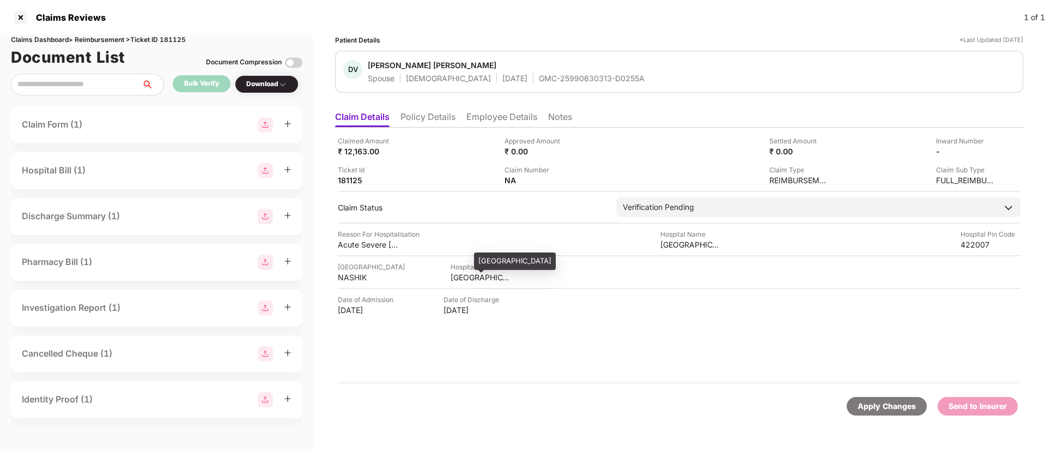
click at [458, 273] on div "MAHARASHTRA" at bounding box center [481, 277] width 60 height 10
copy div "MAHARASHTRA"
click at [458, 273] on div "MAHARASHTRA" at bounding box center [481, 277] width 60 height 10
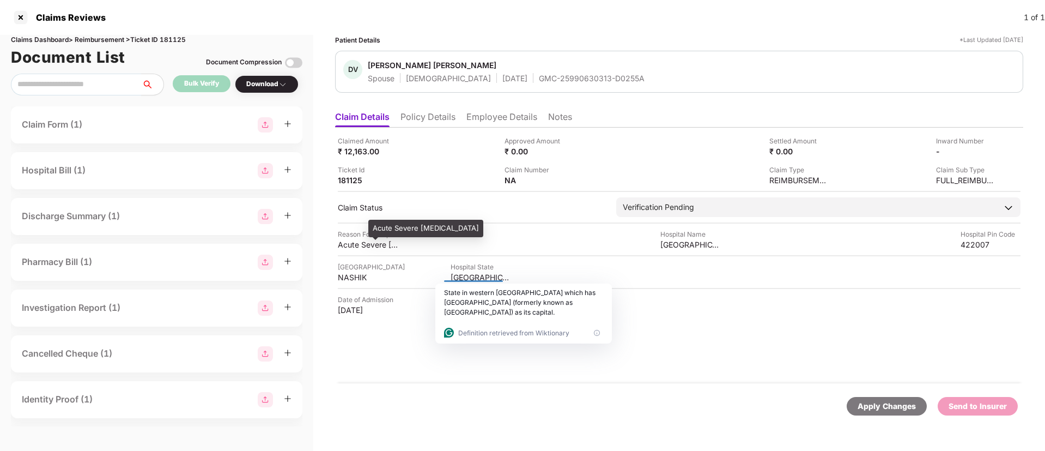
click at [346, 244] on div "Acute Severe Gastritis" at bounding box center [368, 244] width 60 height 10
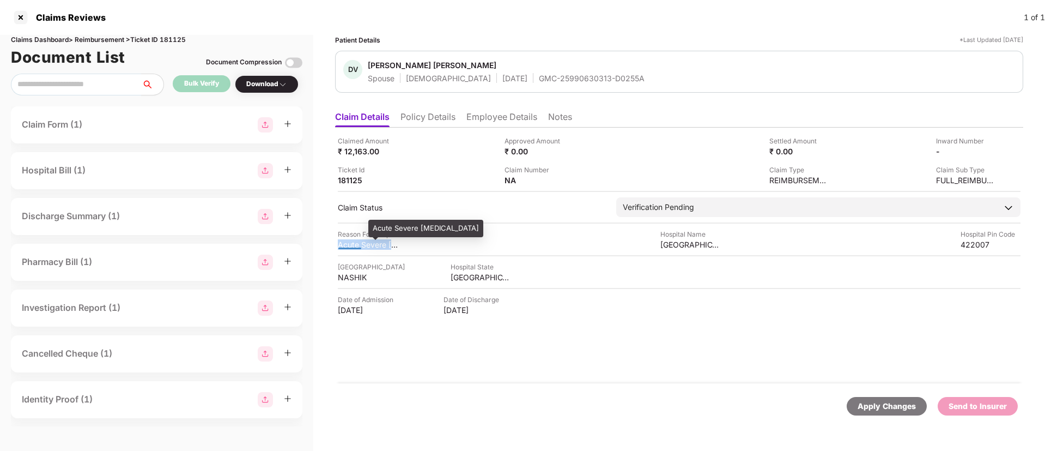
click at [346, 244] on div "Acute Severe Gastritis" at bounding box center [368, 244] width 60 height 10
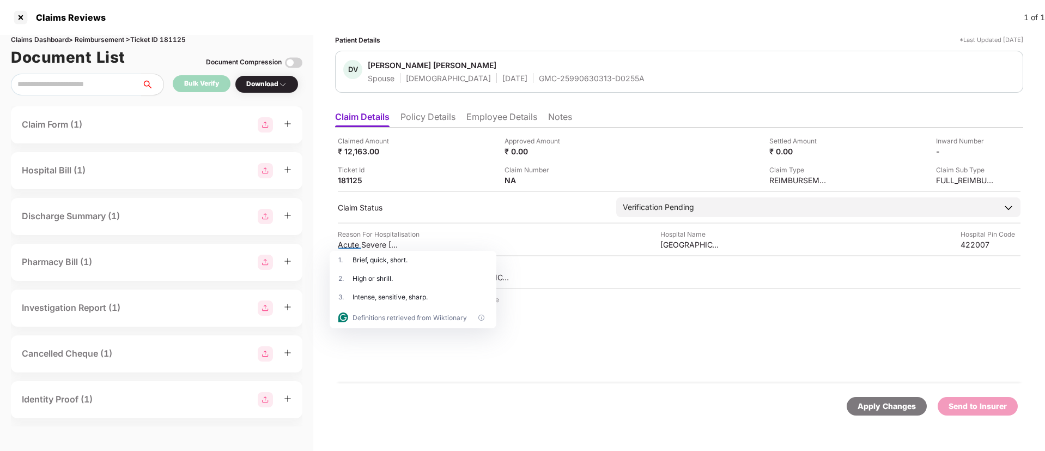
click at [661, 309] on div "Date of Admission 19 Sep 2025 Date of Discharge 20 Sep 2025" at bounding box center [679, 304] width 683 height 21
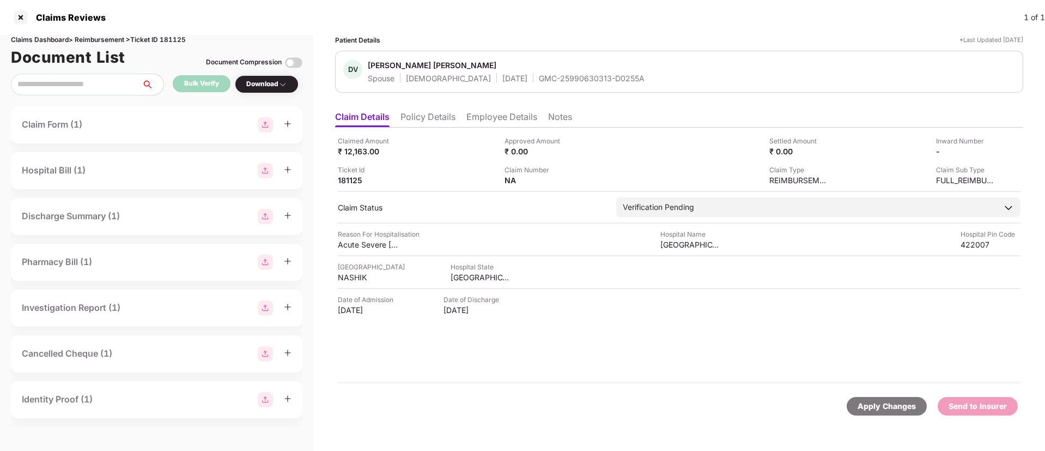
click at [661, 241] on div "Reason For Hospitalisation Acute Severe Gastritis Hospital Name Siddhi Hospital…" at bounding box center [679, 239] width 683 height 21
click at [348, 309] on div "19 Sep 2025" at bounding box center [368, 310] width 60 height 10
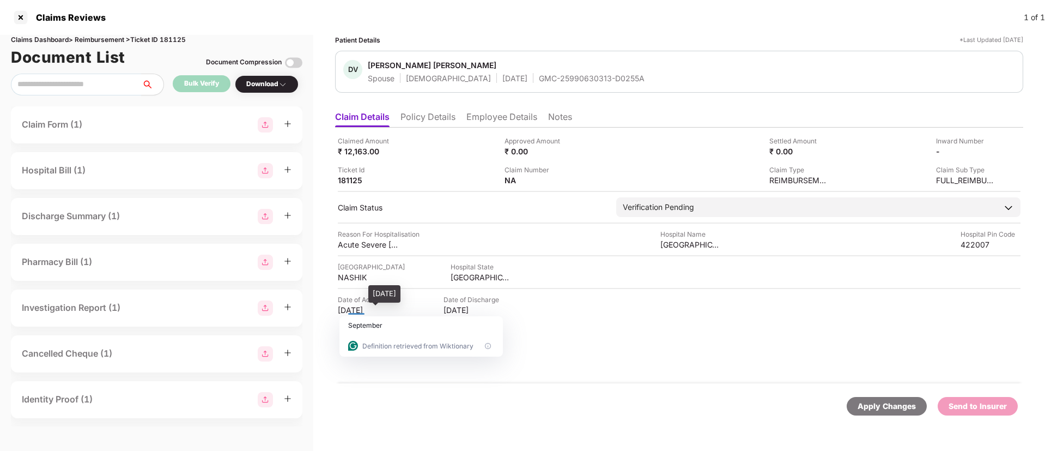
click at [348, 309] on div "19 Sep 2025" at bounding box center [368, 310] width 60 height 10
click at [702, 320] on div "Claimed Amount ₹ 12,163.00 Approved Amount ₹ 0.00 Settled Amount ₹ 0.00 Inward …" at bounding box center [679, 256] width 688 height 256
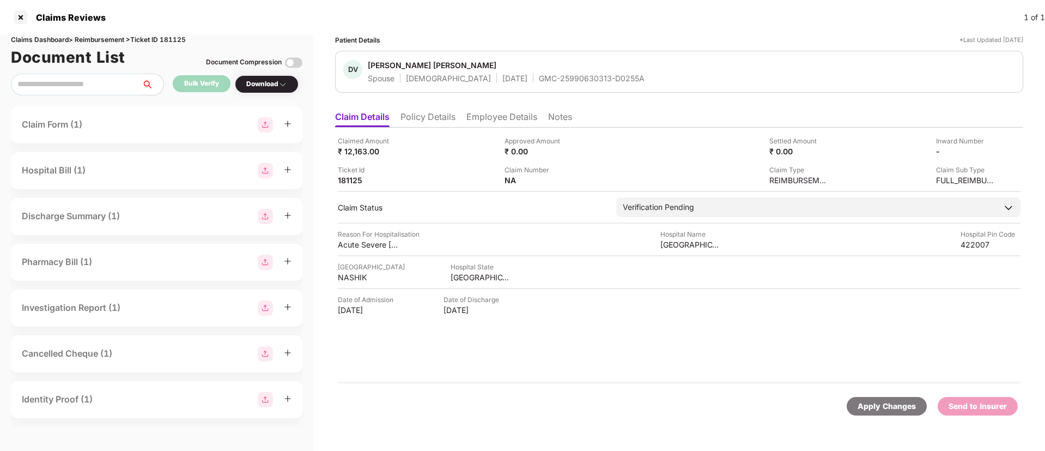
click at [487, 115] on li "Employee Details" at bounding box center [502, 119] width 71 height 16
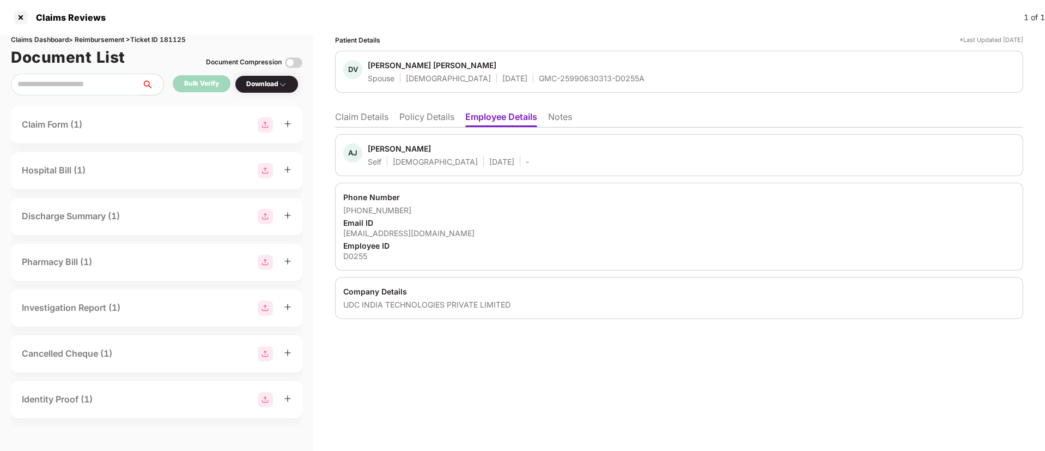
click at [362, 241] on div "Employee ID" at bounding box center [679, 245] width 672 height 10
drag, startPoint x: 362, startPoint y: 241, endPoint x: 362, endPoint y: 233, distance: 8.2
click at [362, 233] on div "Phone Number +919949296750 Email ID ajdanke@udcus.com Employee ID D0255" at bounding box center [679, 227] width 688 height 88
click at [362, 233] on div "ajdanke@udcus.com" at bounding box center [679, 233] width 672 height 10
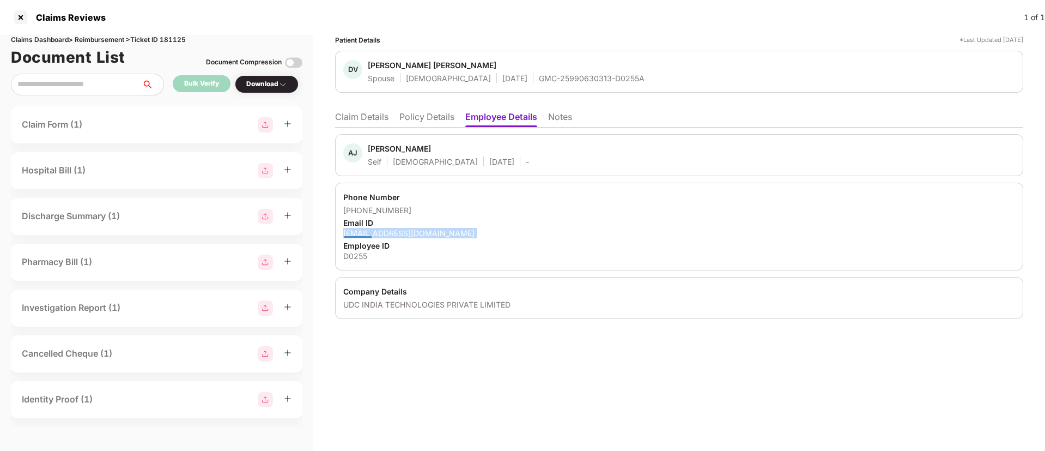
click at [362, 233] on div "ajdanke@udcus.com" at bounding box center [679, 233] width 672 height 10
drag, startPoint x: 408, startPoint y: 204, endPoint x: 358, endPoint y: 208, distance: 49.7
click at [358, 208] on div "+919949296750" at bounding box center [679, 210] width 672 height 10
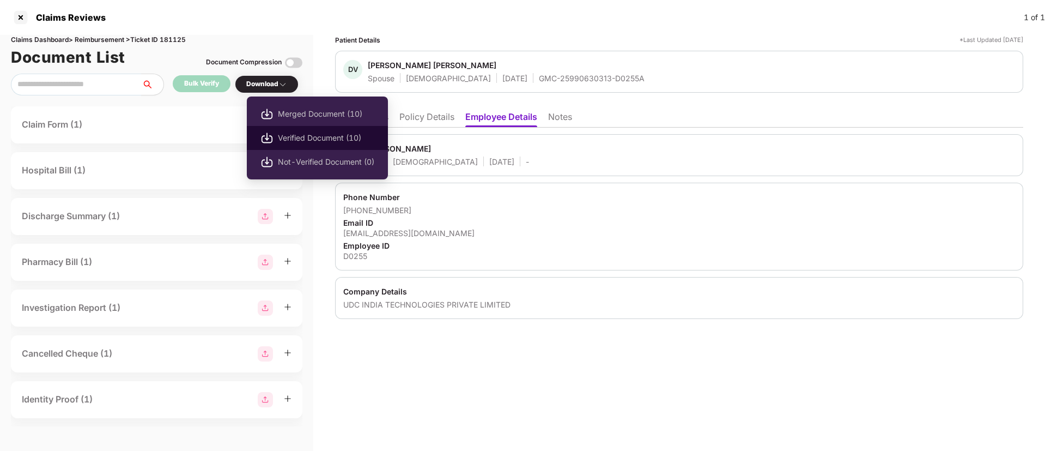
click at [303, 136] on span "Verified Document (10)" at bounding box center [326, 138] width 96 height 12
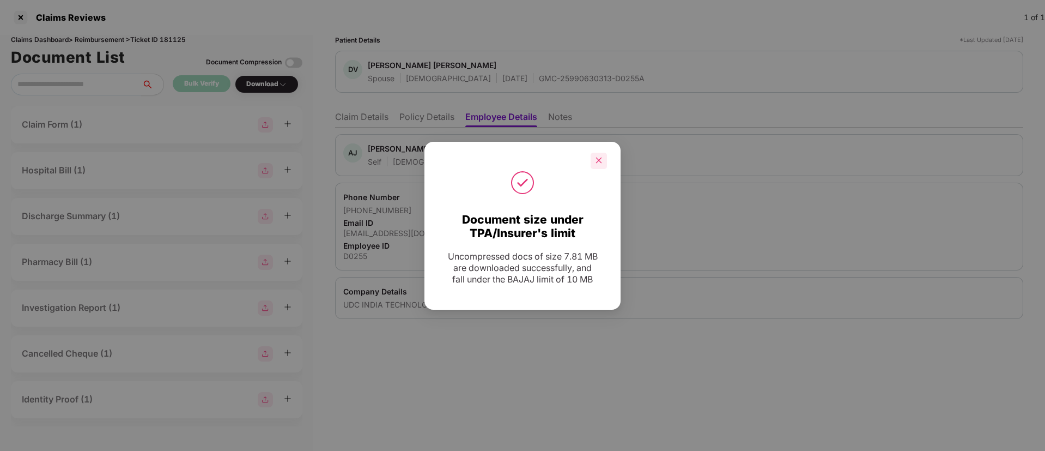
click at [600, 159] on div at bounding box center [599, 161] width 16 height 16
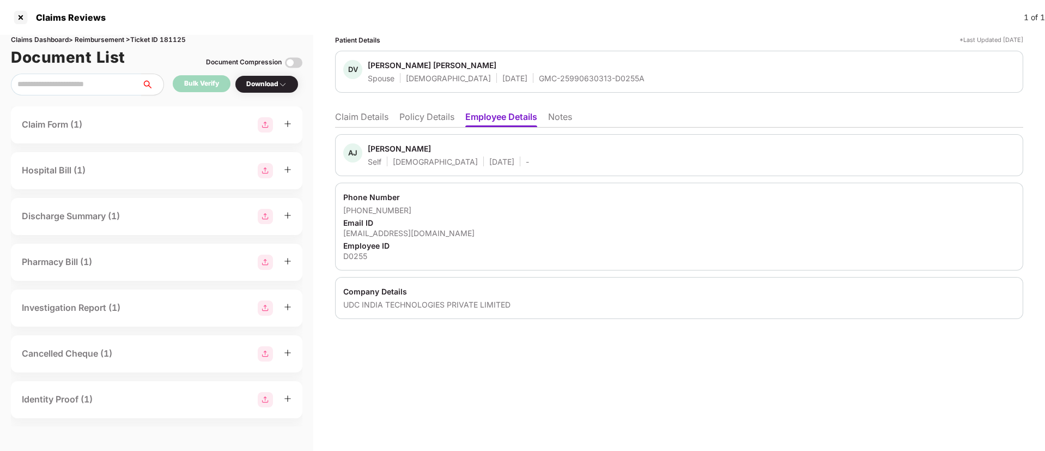
click at [371, 115] on li "Claim Details" at bounding box center [361, 119] width 53 height 16
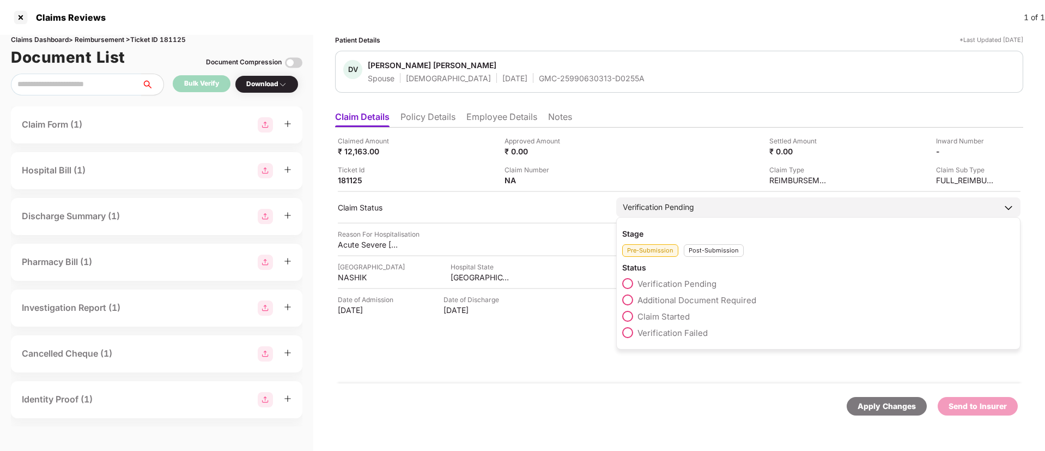
click at [713, 250] on div "Post-Submission" at bounding box center [714, 250] width 60 height 13
click at [662, 299] on span "Claim Under Process" at bounding box center [679, 300] width 82 height 10
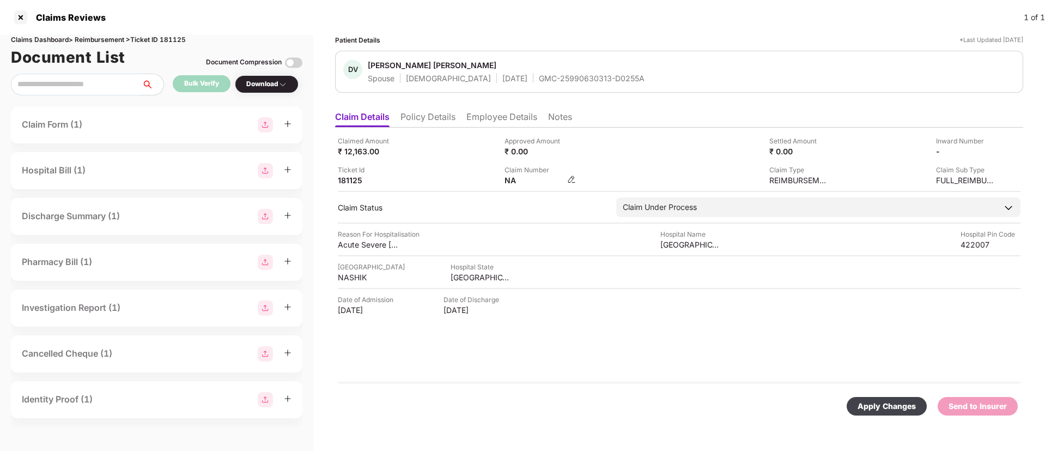
click at [571, 180] on img at bounding box center [571, 179] width 9 height 9
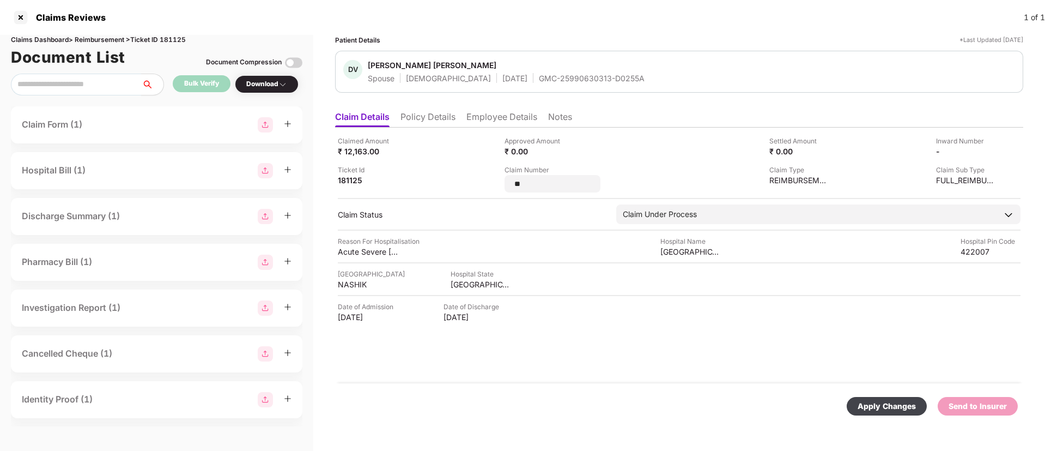
type input "*"
type input "**********"
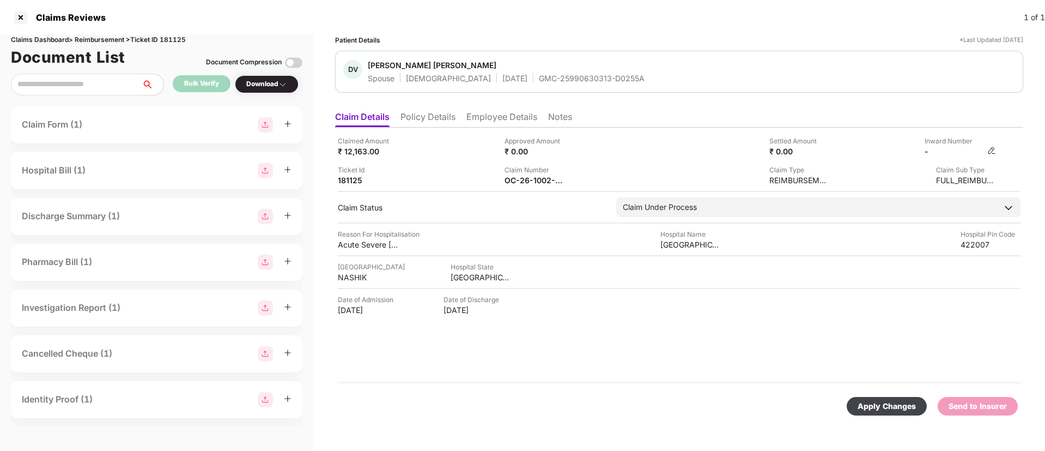
click at [996, 148] on img at bounding box center [992, 150] width 9 height 9
click at [988, 150] on div "-" at bounding box center [960, 151] width 71 height 10
click at [995, 148] on img at bounding box center [992, 150] width 9 height 9
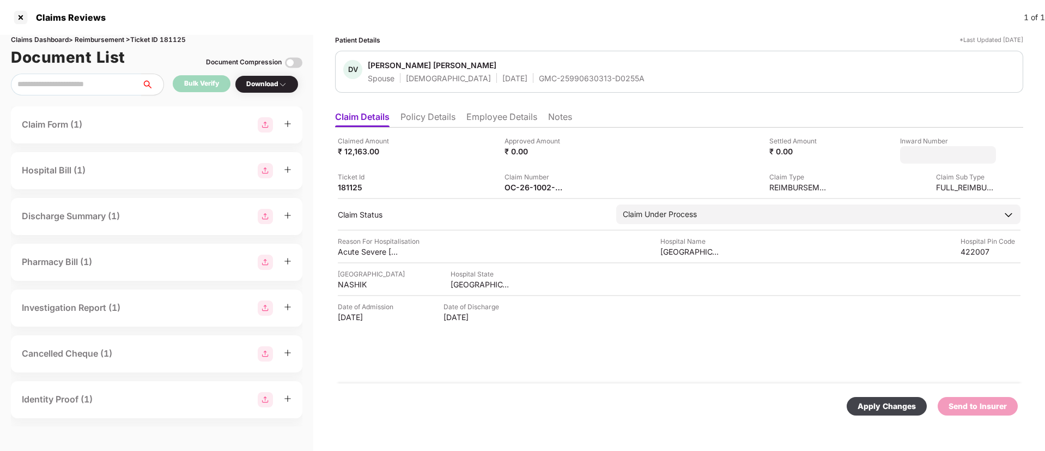
type input "*******"
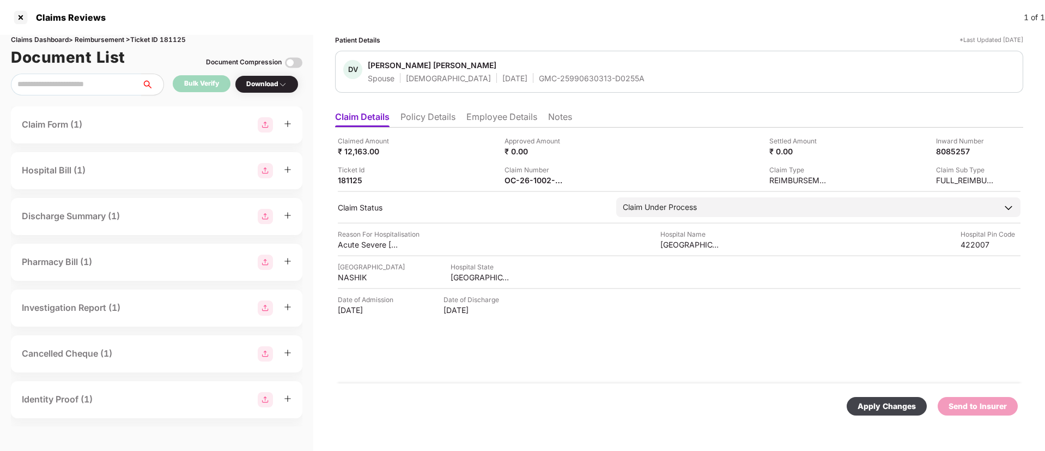
click at [893, 404] on div "Apply Changes" at bounding box center [887, 406] width 58 height 12
click at [480, 118] on li "Employee Details" at bounding box center [502, 119] width 71 height 16
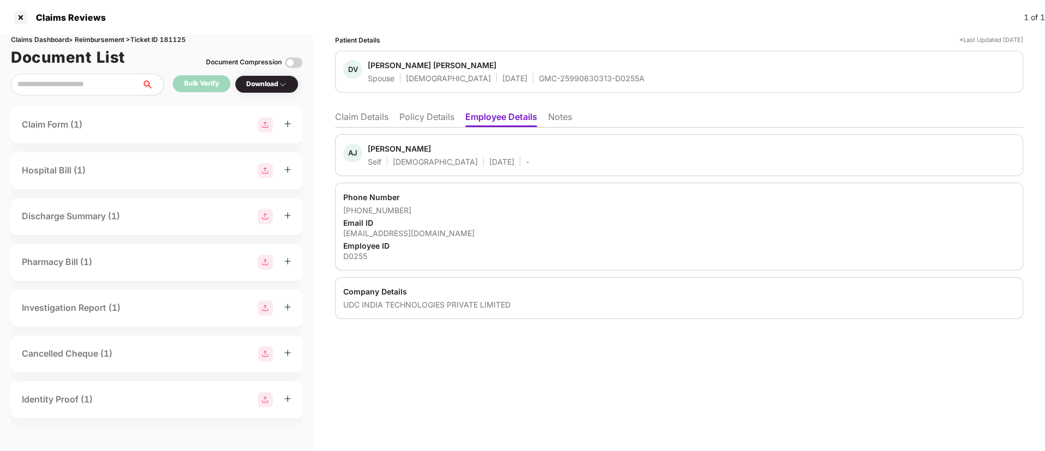
click at [373, 235] on div "ajdanke@udcus.com" at bounding box center [679, 233] width 672 height 10
click at [357, 115] on li "Claim Details" at bounding box center [361, 119] width 53 height 16
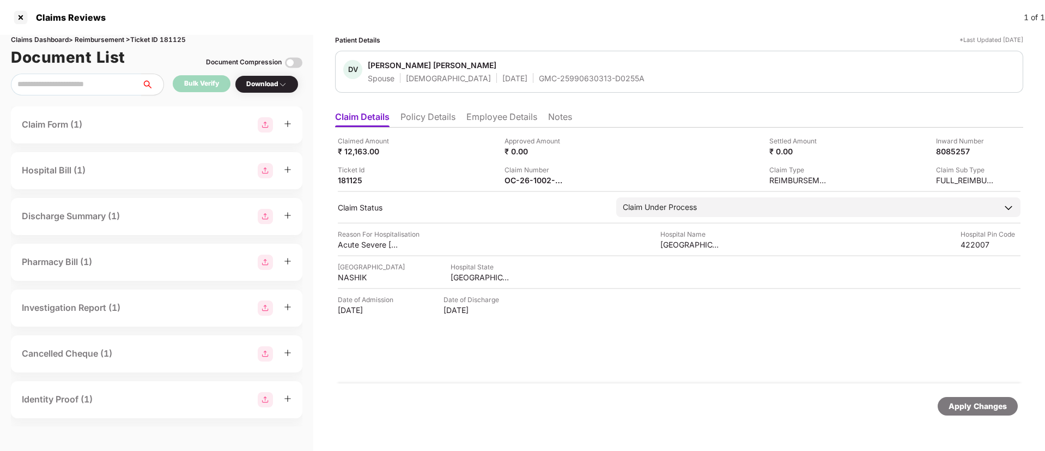
click at [975, 408] on div "Apply Changes" at bounding box center [978, 406] width 58 height 12
click at [539, 75] on div "GMC-25990630313-D0255A" at bounding box center [592, 78] width 106 height 10
click at [14, 15] on div at bounding box center [20, 17] width 17 height 17
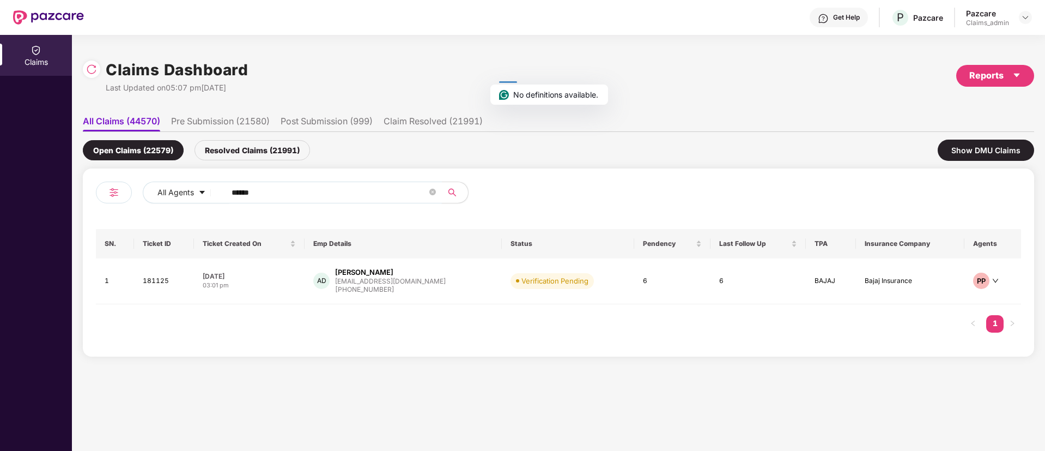
click at [251, 192] on input "******" at bounding box center [330, 192] width 196 height 16
click at [276, 284] on div "03:01 pm" at bounding box center [250, 285] width 94 height 9
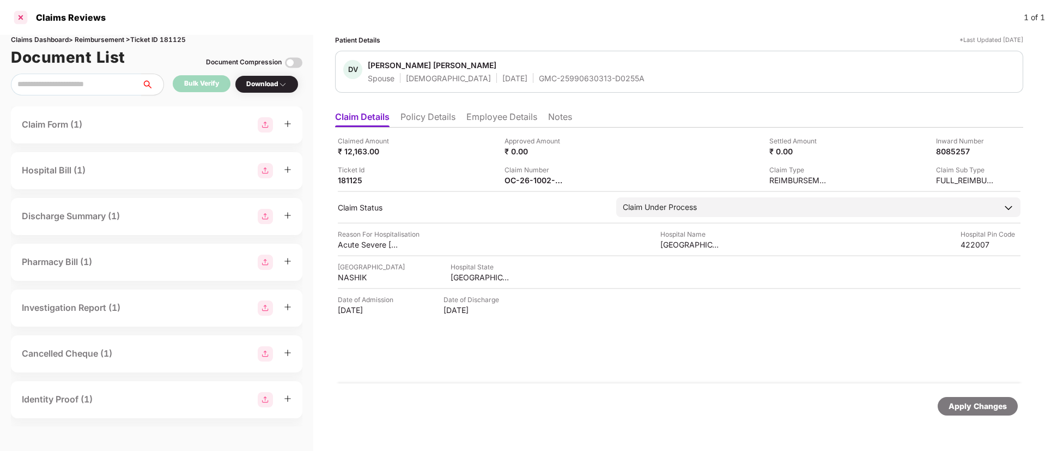
click at [19, 17] on div at bounding box center [20, 17] width 17 height 17
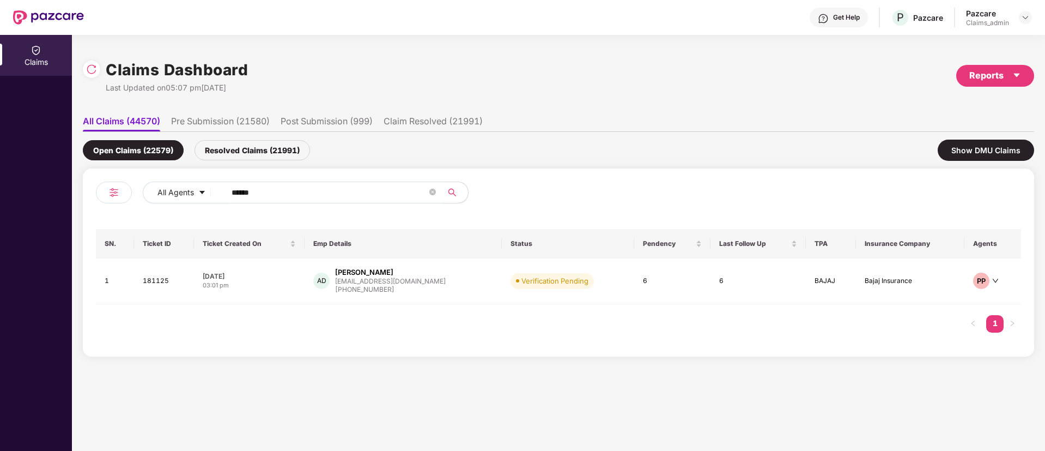
click at [267, 192] on input "******" at bounding box center [330, 192] width 196 height 16
paste input "******"
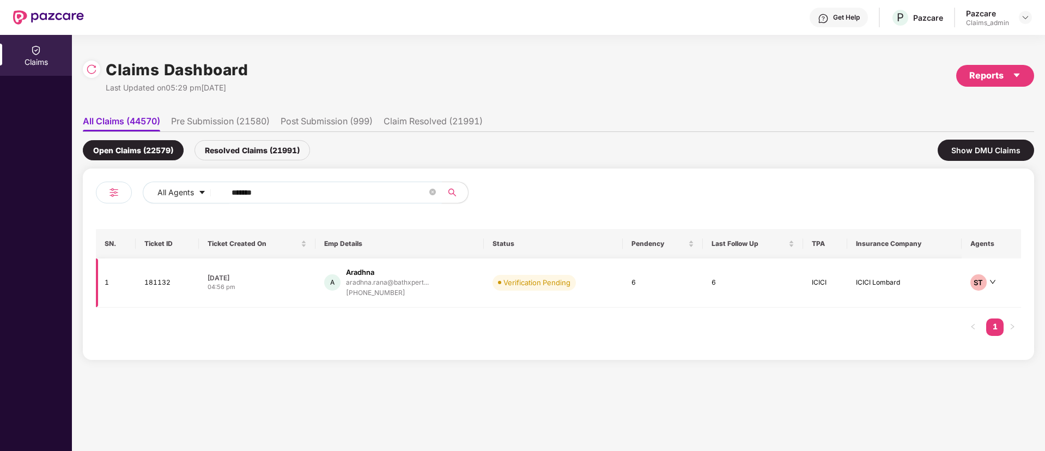
type input "******"
click at [282, 286] on div "04:56 pm" at bounding box center [257, 286] width 99 height 9
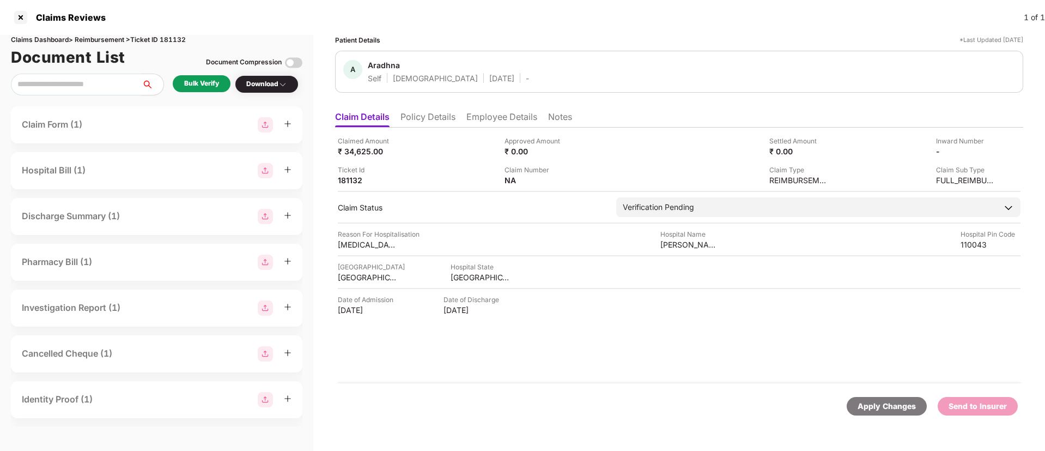
click at [188, 83] on div "Bulk Verify" at bounding box center [201, 83] width 35 height 10
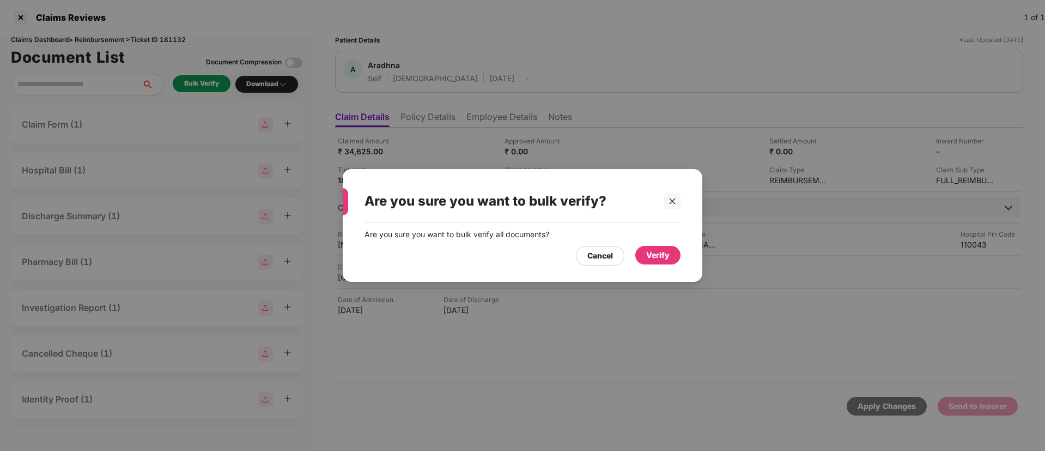
click at [661, 258] on div "Verify" at bounding box center [657, 255] width 23 height 12
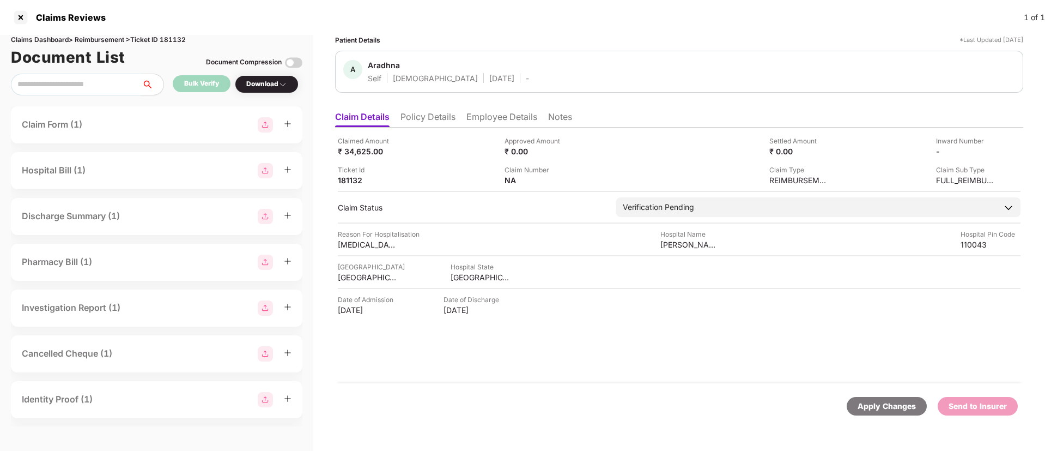
click at [522, 51] on div "A Aradhna Self Female 20 Apr 2002 -" at bounding box center [679, 72] width 688 height 42
click at [440, 120] on li "Policy Details" at bounding box center [428, 119] width 55 height 16
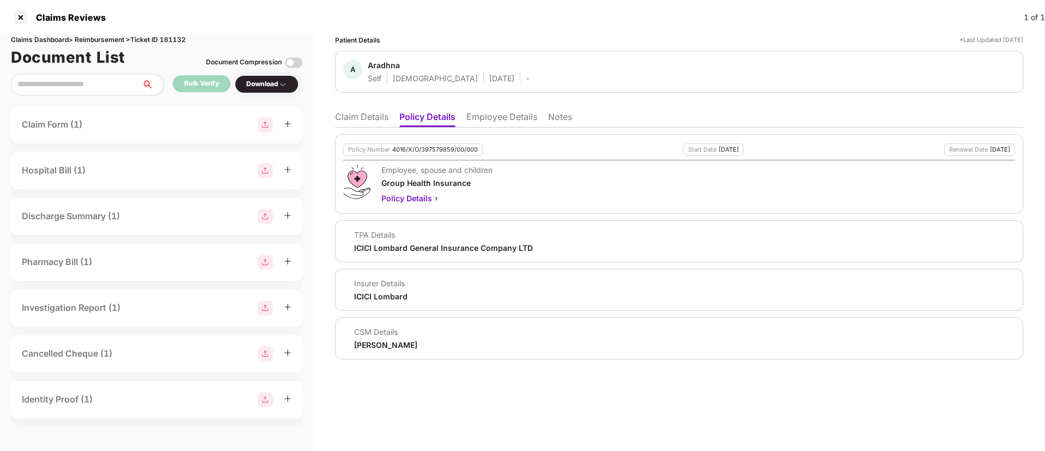
click at [492, 114] on li "Employee Details" at bounding box center [502, 119] width 71 height 16
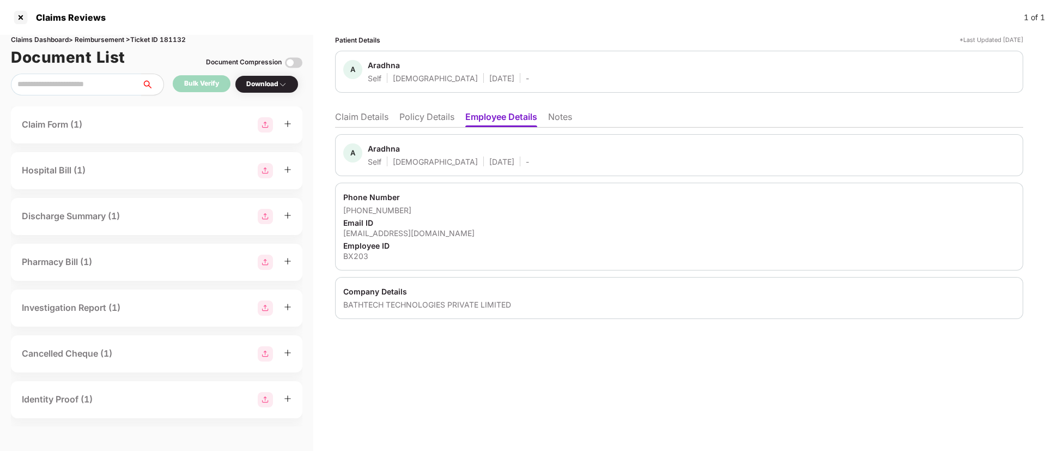
click at [413, 115] on li "Policy Details" at bounding box center [427, 119] width 55 height 16
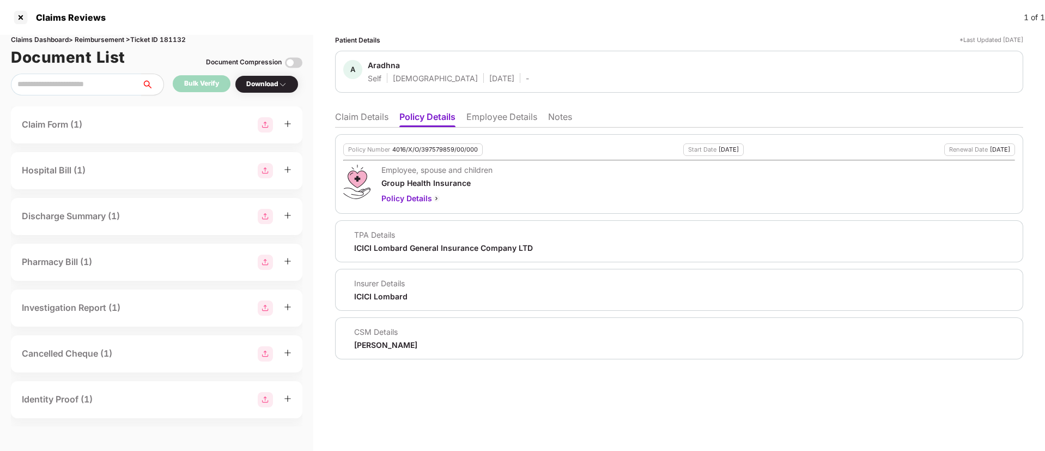
click at [363, 115] on li "Claim Details" at bounding box center [361, 119] width 53 height 16
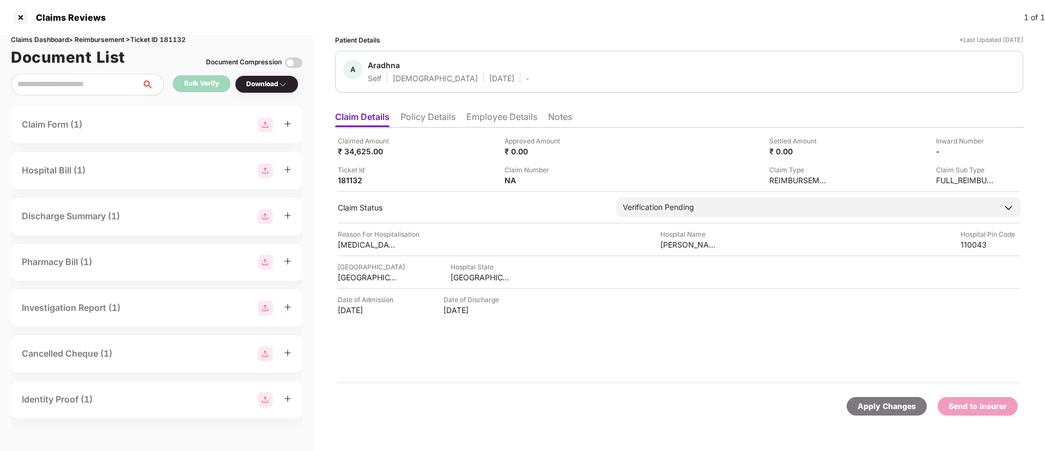
click at [417, 130] on div "Claimed Amount ₹ 34,625.00 Approved Amount ₹ 0.00 Settled Amount ₹ 0.00 Inward …" at bounding box center [679, 256] width 688 height 256
click at [420, 117] on li "Policy Details" at bounding box center [428, 119] width 55 height 16
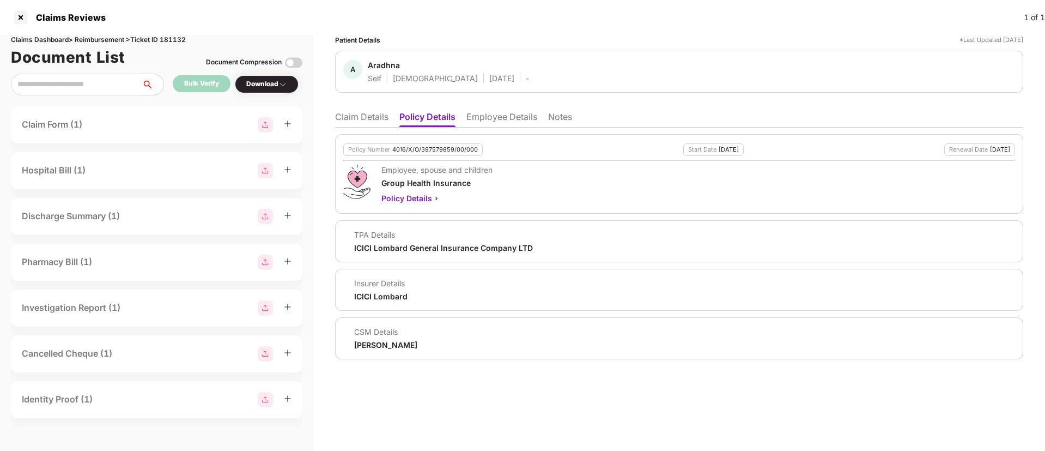
click at [372, 341] on div "Harshal Bedi" at bounding box center [385, 345] width 63 height 10
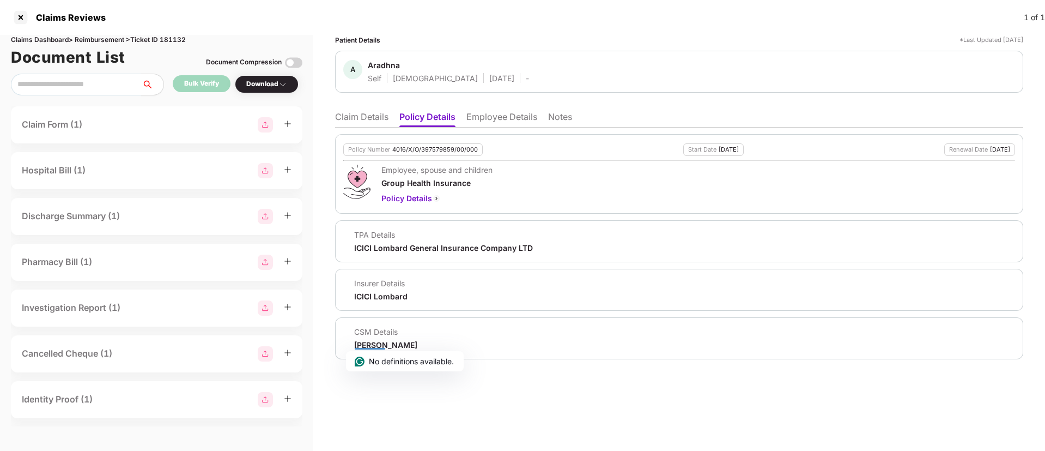
click at [365, 118] on li "Claim Details" at bounding box center [361, 119] width 53 height 16
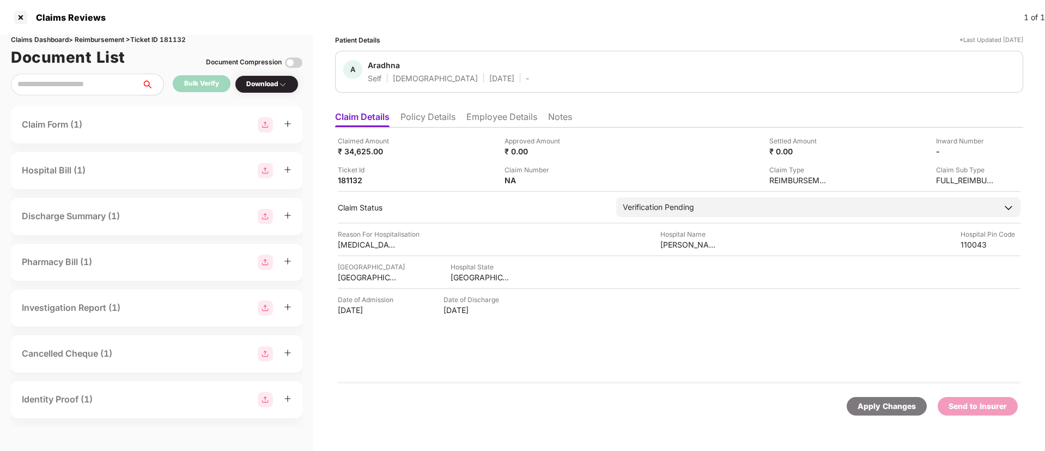
click at [438, 115] on li "Policy Details" at bounding box center [428, 119] width 55 height 16
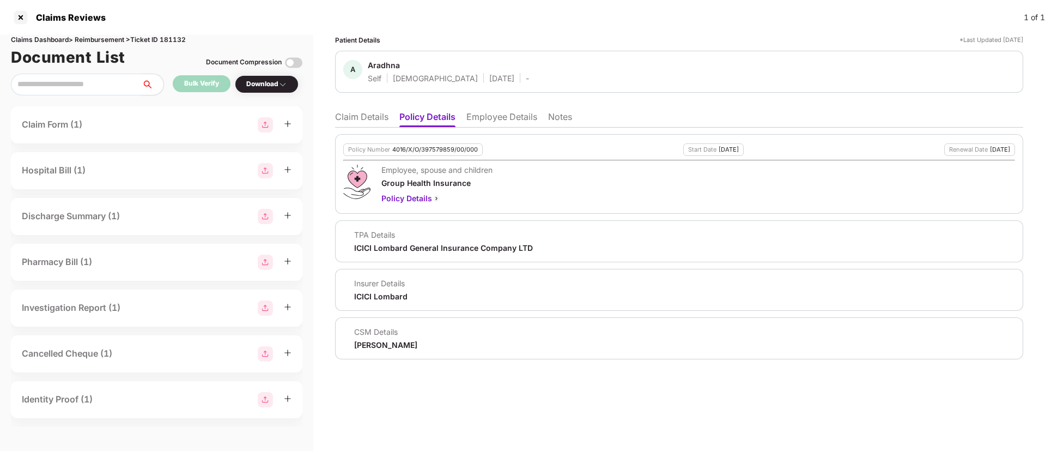
click at [349, 114] on li "Claim Details" at bounding box center [361, 119] width 53 height 16
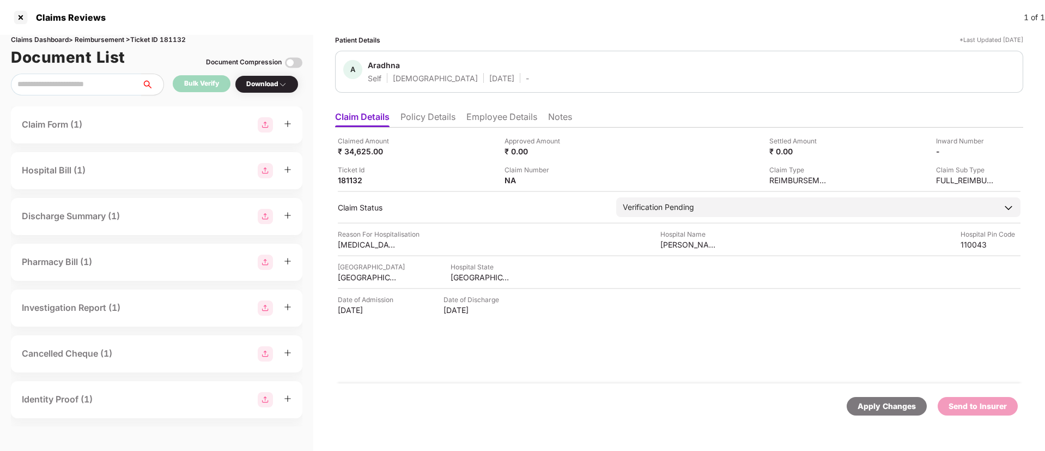
click at [416, 123] on li "Policy Details" at bounding box center [428, 119] width 55 height 16
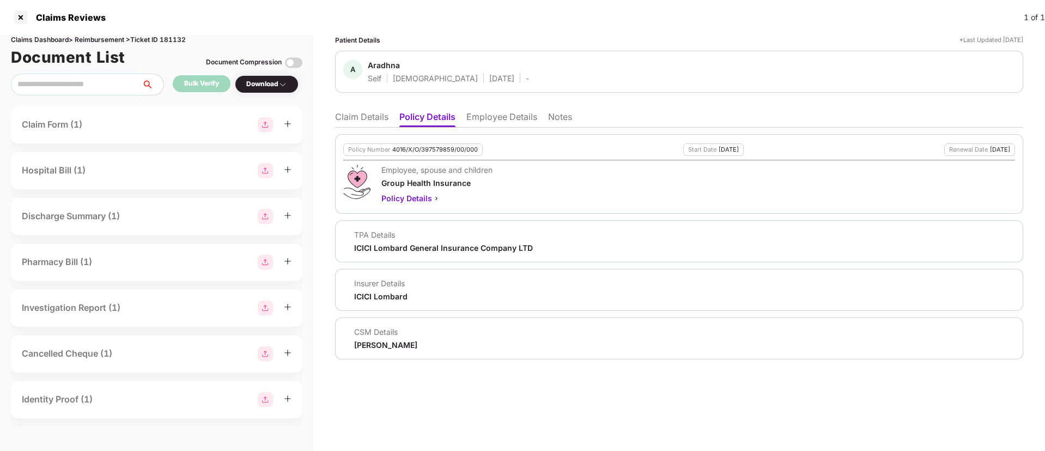
click at [354, 117] on li "Claim Details" at bounding box center [361, 119] width 53 height 16
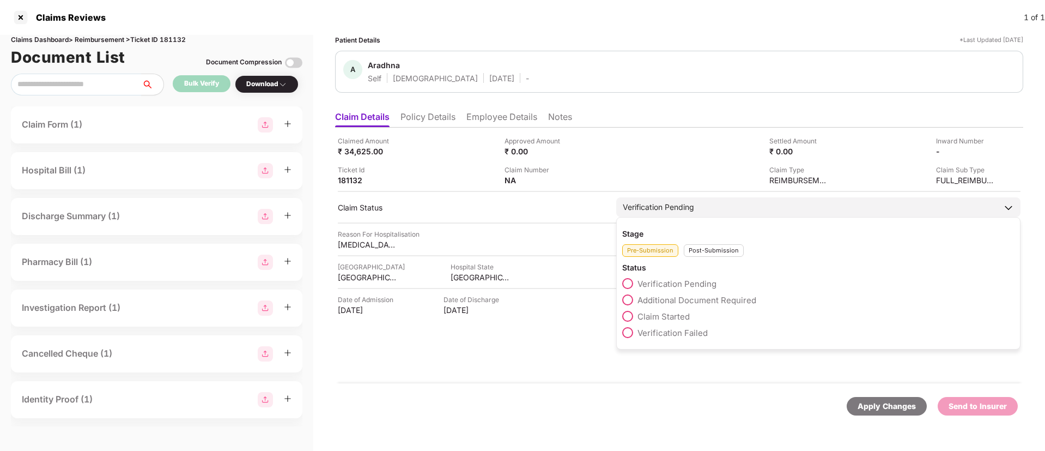
click at [667, 321] on label "Claim Started" at bounding box center [656, 316] width 68 height 11
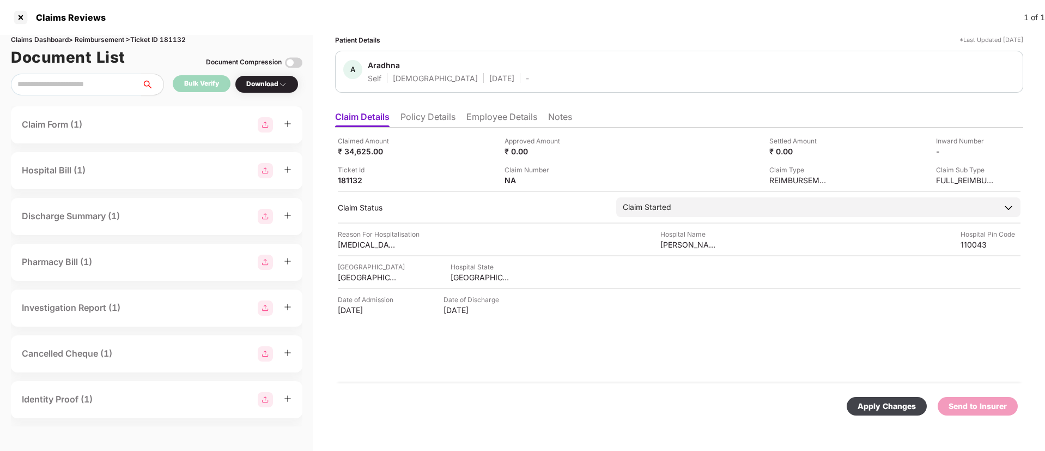
click at [890, 411] on div "Apply Changes" at bounding box center [887, 406] width 58 height 12
click at [450, 119] on li "Policy Details" at bounding box center [428, 119] width 55 height 16
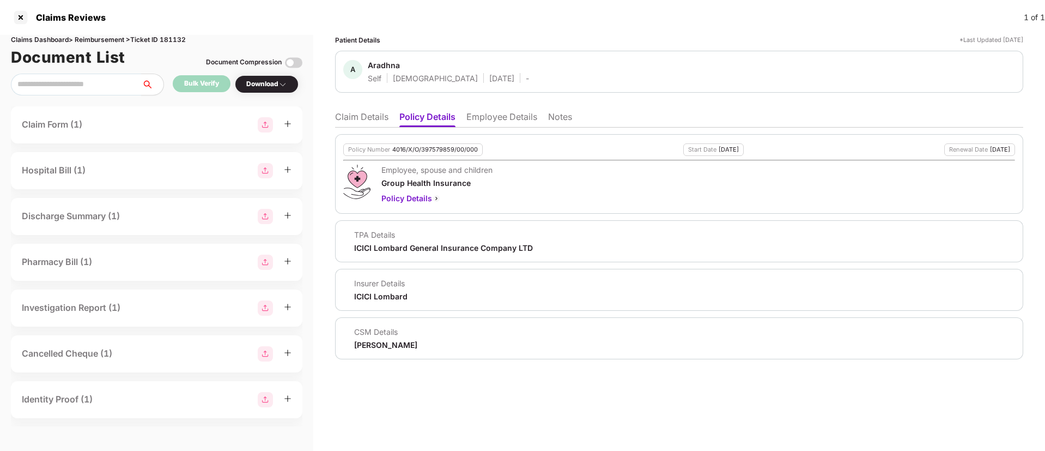
click at [348, 120] on li "Claim Details" at bounding box center [361, 119] width 53 height 16
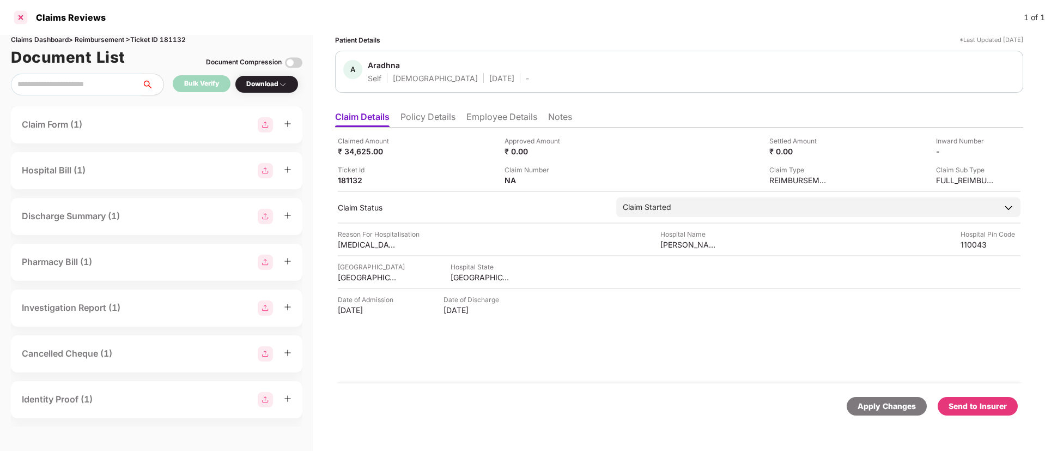
click at [26, 20] on div at bounding box center [20, 17] width 17 height 17
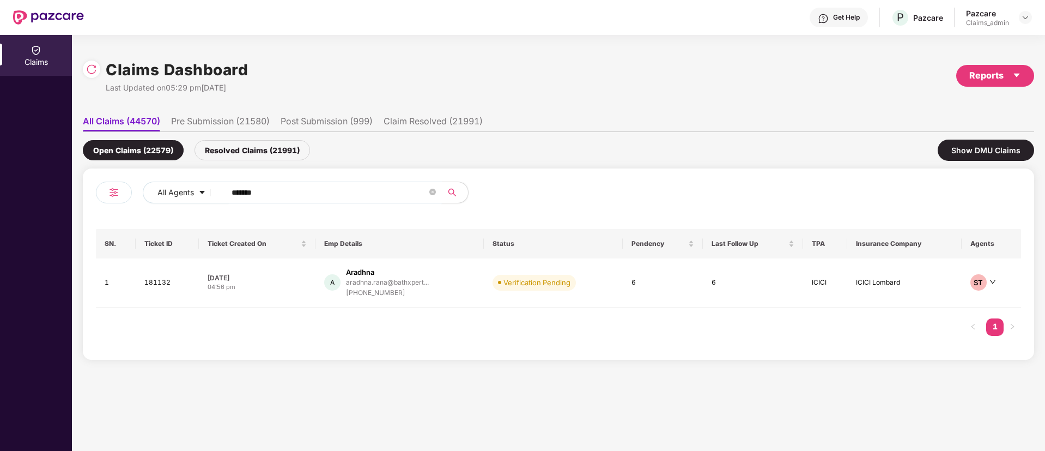
click at [301, 192] on input "******" at bounding box center [330, 192] width 196 height 16
paste input "******"
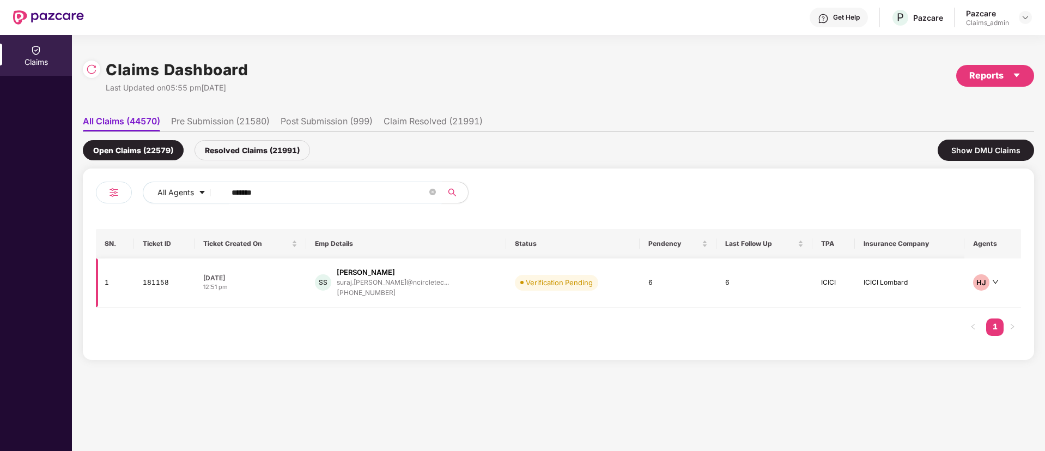
type input "******"
click at [294, 268] on td "04 Oct 2025 12:51 pm" at bounding box center [251, 282] width 112 height 49
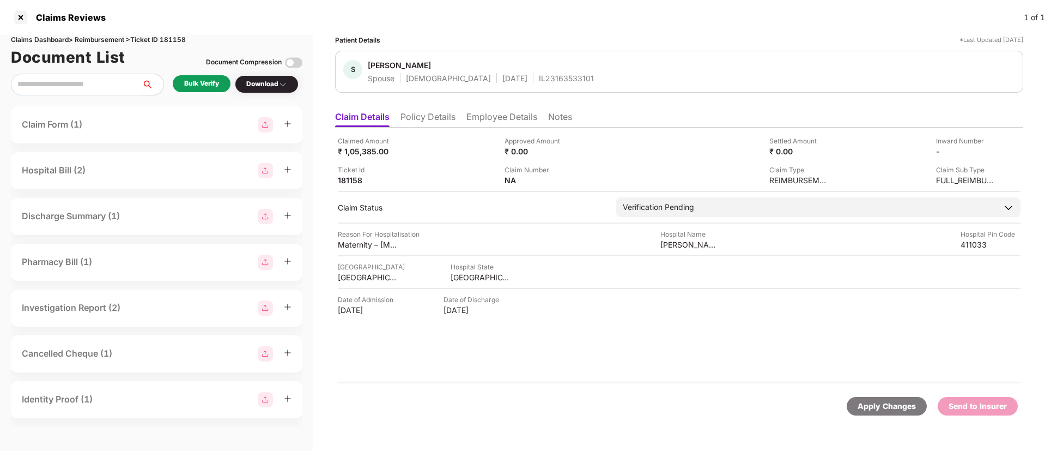
click at [468, 118] on li "Employee Details" at bounding box center [502, 119] width 71 height 16
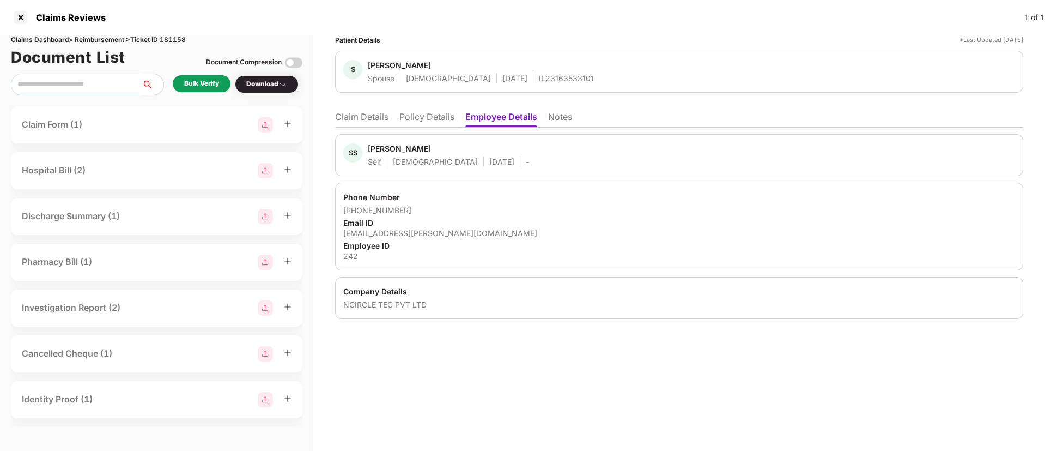
click at [376, 113] on li "Claim Details" at bounding box center [361, 119] width 53 height 16
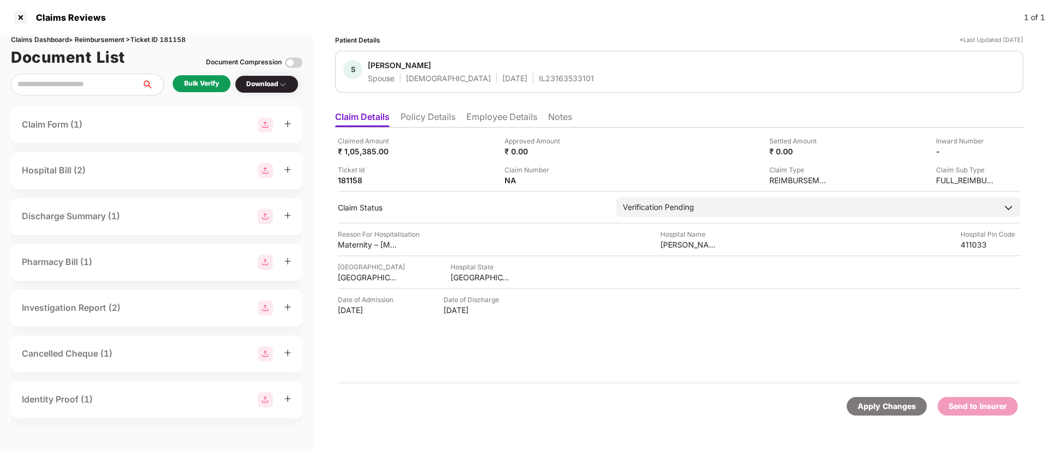
click at [190, 82] on div "Bulk Verify" at bounding box center [201, 83] width 35 height 10
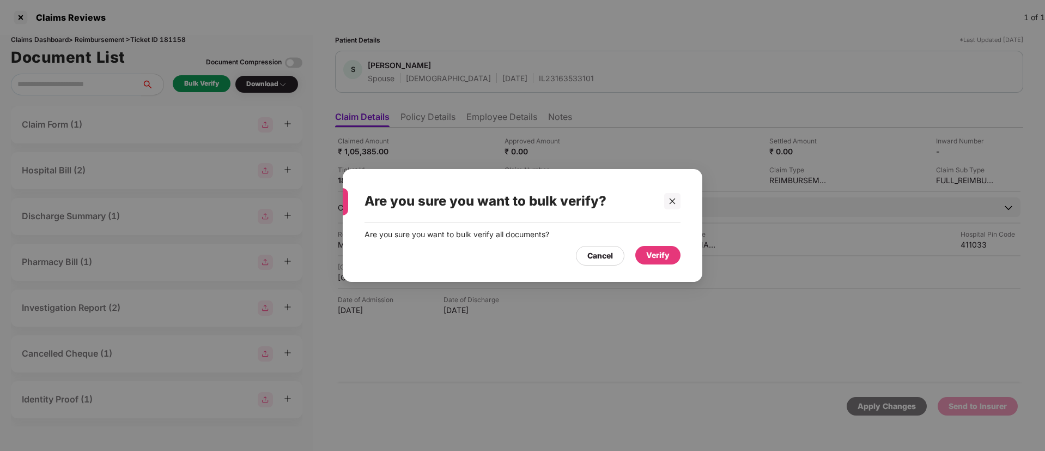
click at [648, 250] on div "Verify" at bounding box center [657, 255] width 23 height 12
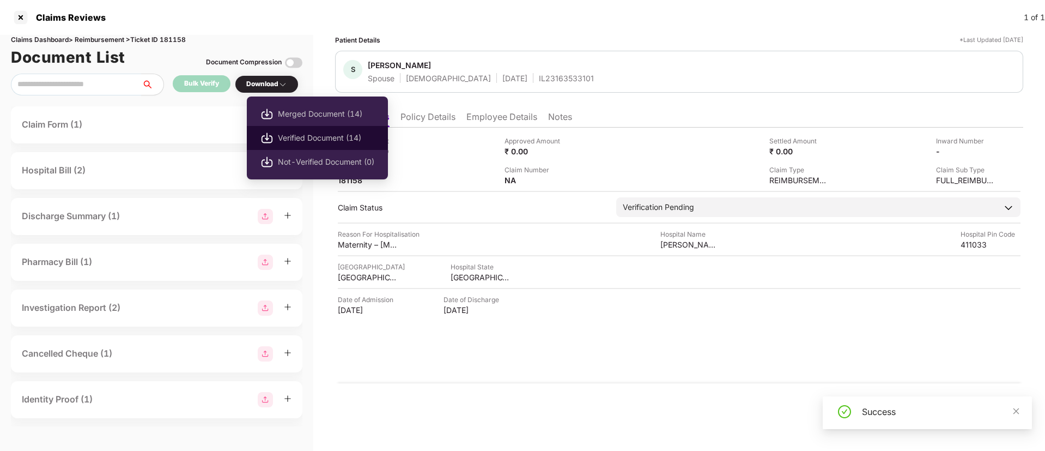
click at [302, 136] on span "Verified Document (14)" at bounding box center [326, 138] width 96 height 12
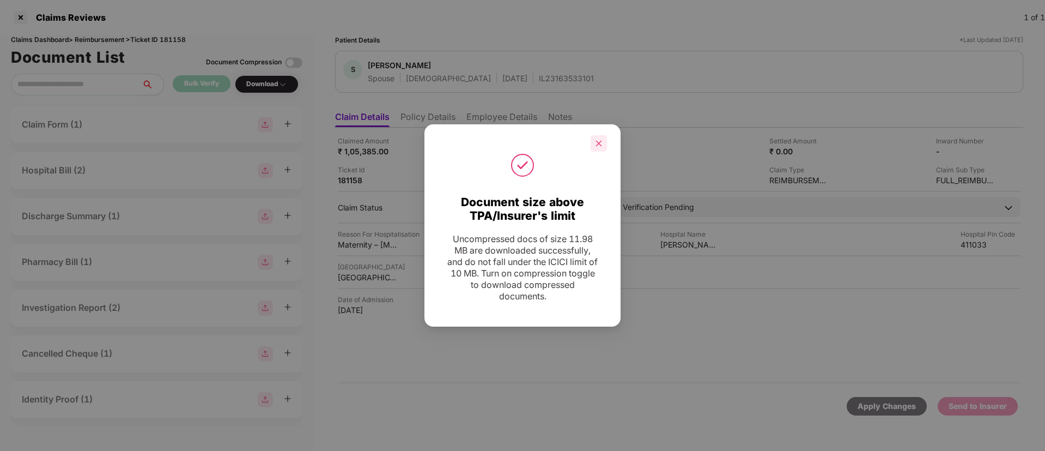
click at [599, 144] on icon "close" at bounding box center [599, 144] width 8 height 8
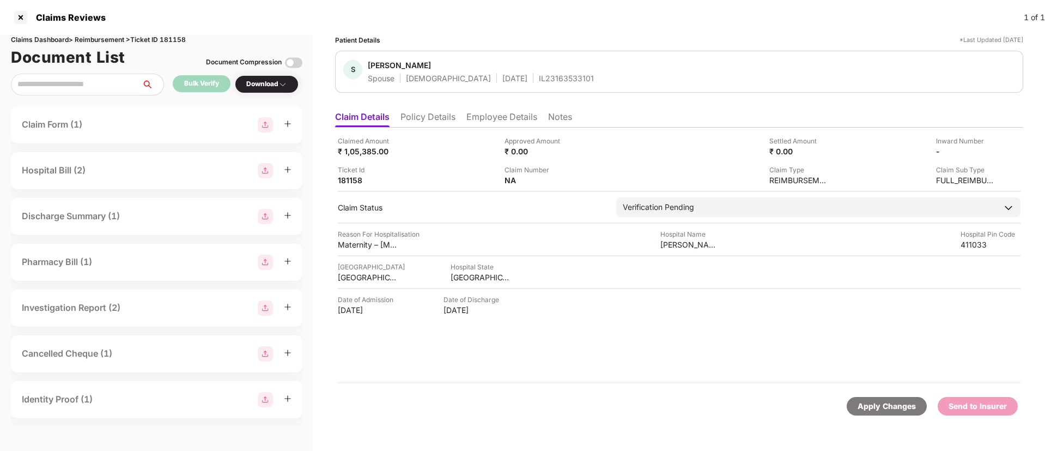
click at [762, 306] on div "Date of Admission 11 Sep 2025 Date of Discharge 17 Sep 2025" at bounding box center [679, 304] width 683 height 21
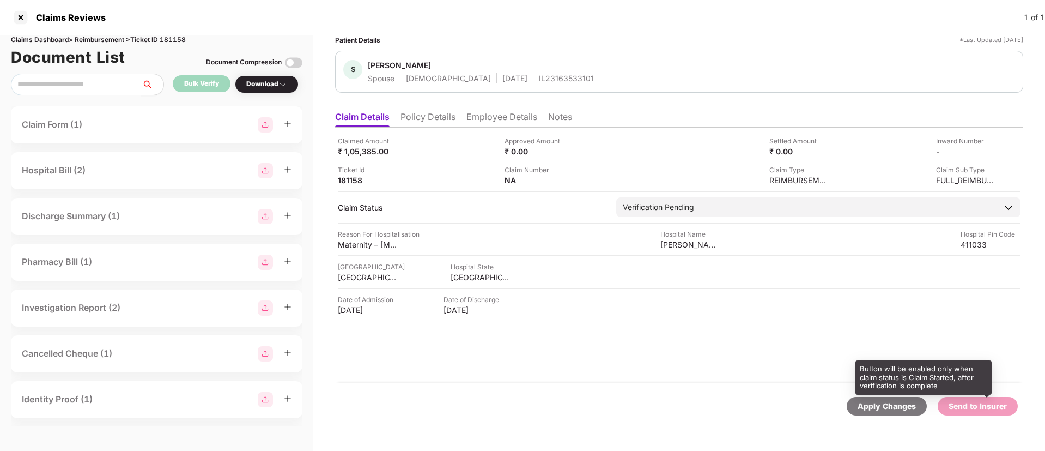
click at [962, 410] on div "Send to Insurer" at bounding box center [978, 406] width 58 height 12
click at [986, 407] on div "Send to Insurer" at bounding box center [978, 406] width 58 height 12
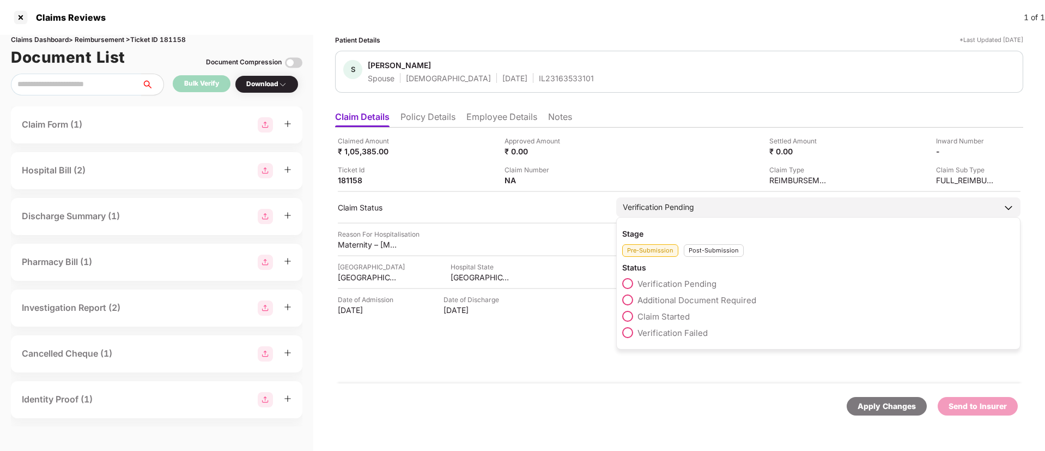
click at [693, 210] on div "Verification Pending" at bounding box center [658, 207] width 71 height 12
click at [671, 315] on span "Claim Started" at bounding box center [664, 316] width 52 height 10
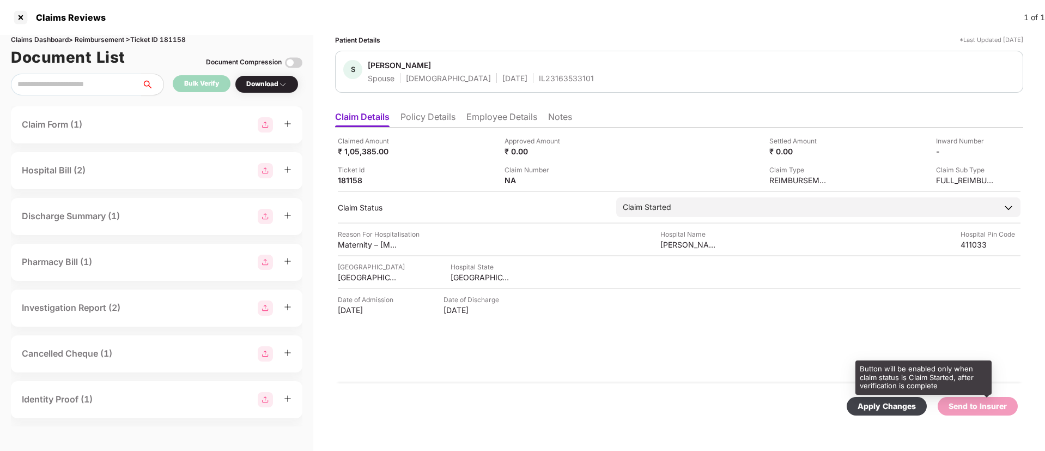
click at [968, 408] on div "Send to Insurer" at bounding box center [978, 406] width 58 height 12
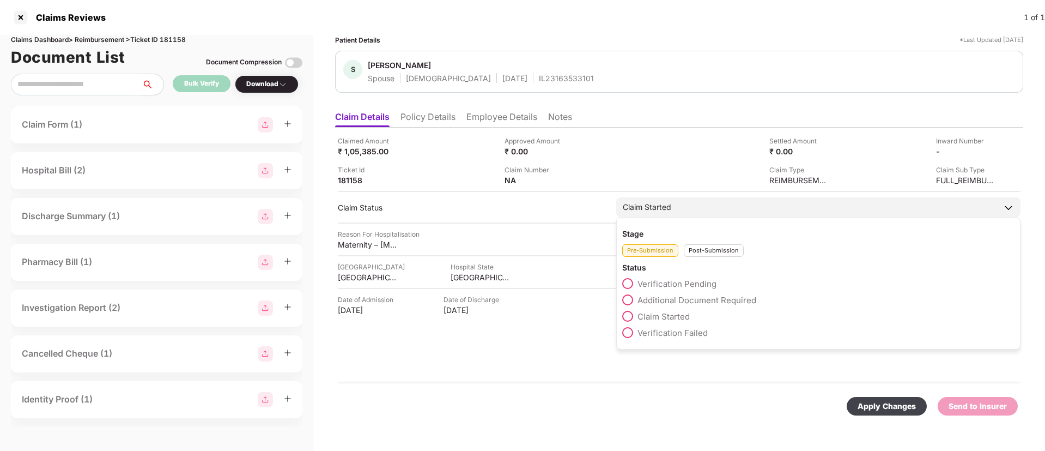
click at [661, 311] on span "Claim Started" at bounding box center [664, 316] width 52 height 10
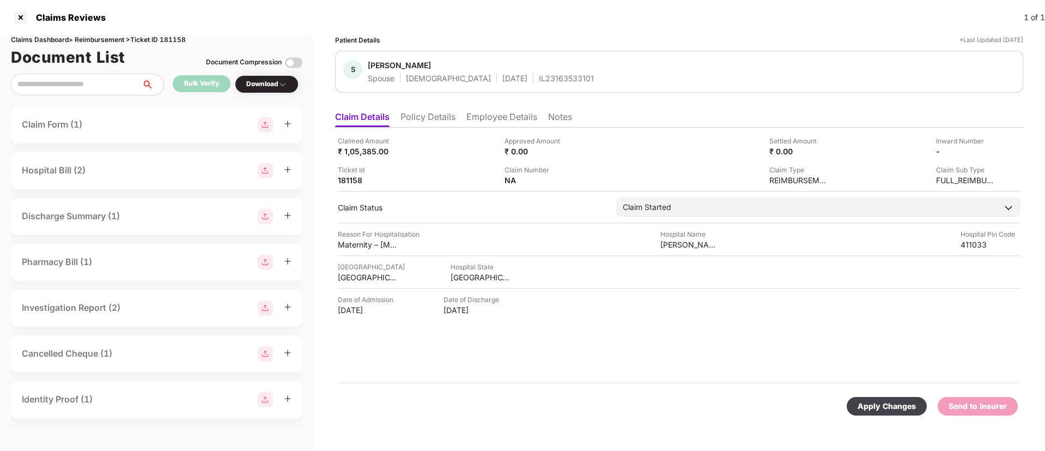
click at [891, 403] on div "Apply Changes" at bounding box center [887, 406] width 58 height 12
click at [1016, 395] on icon "close" at bounding box center [1017, 398] width 8 height 8
click at [979, 406] on div "Send to Insurer" at bounding box center [978, 406] width 58 height 12
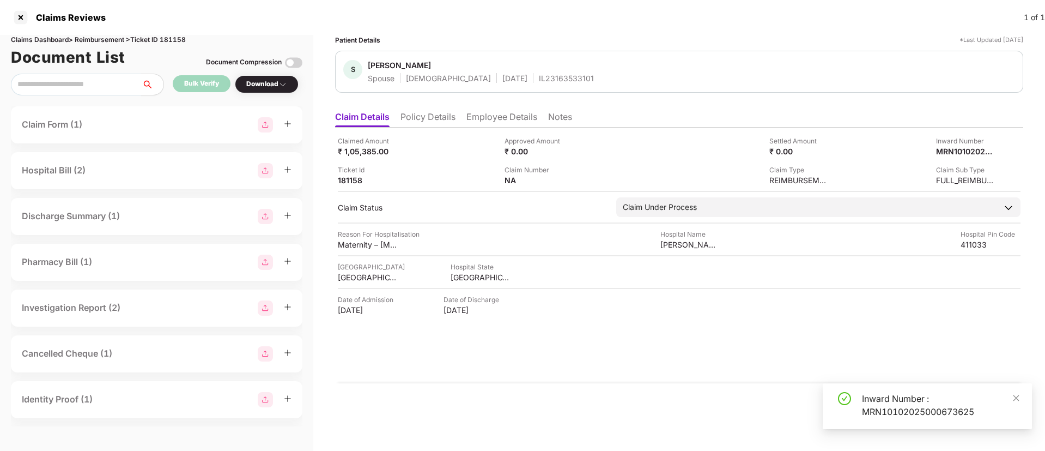
click at [904, 395] on div "Inward Number : MRN10102025000673625" at bounding box center [940, 405] width 157 height 26
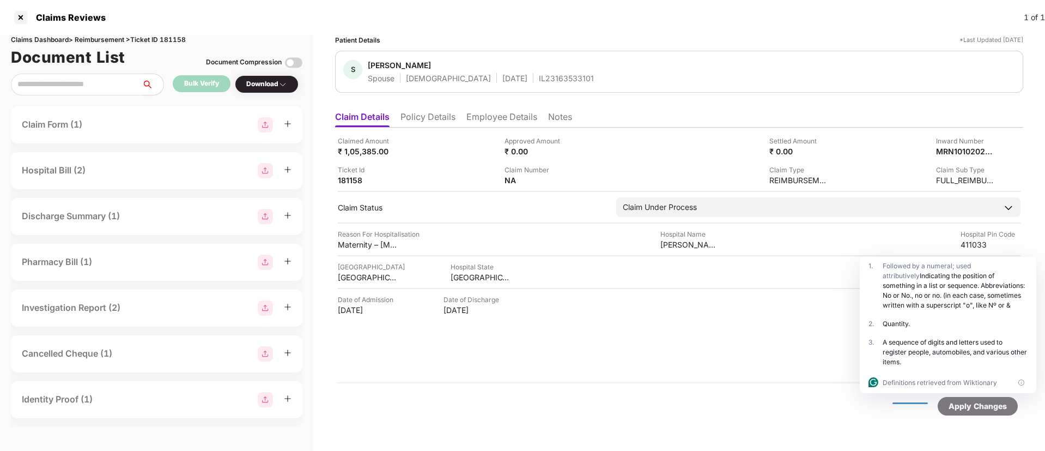
click at [539, 77] on div "IL23163533101" at bounding box center [566, 78] width 55 height 10
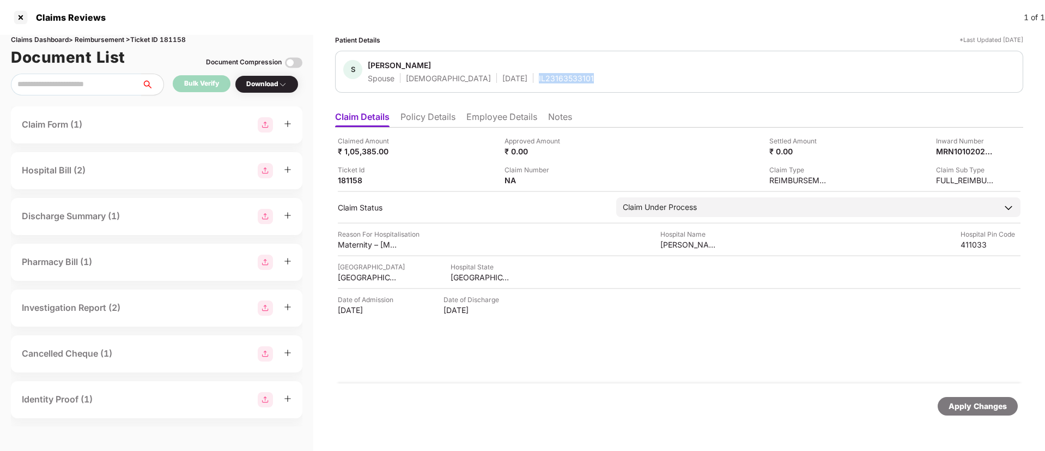
click at [539, 77] on div "IL23163533101" at bounding box center [566, 78] width 55 height 10
click at [458, 120] on ul "Claim Details Policy Details Employee Details Notes" at bounding box center [679, 117] width 688 height 22
click at [16, 18] on div at bounding box center [20, 17] width 17 height 17
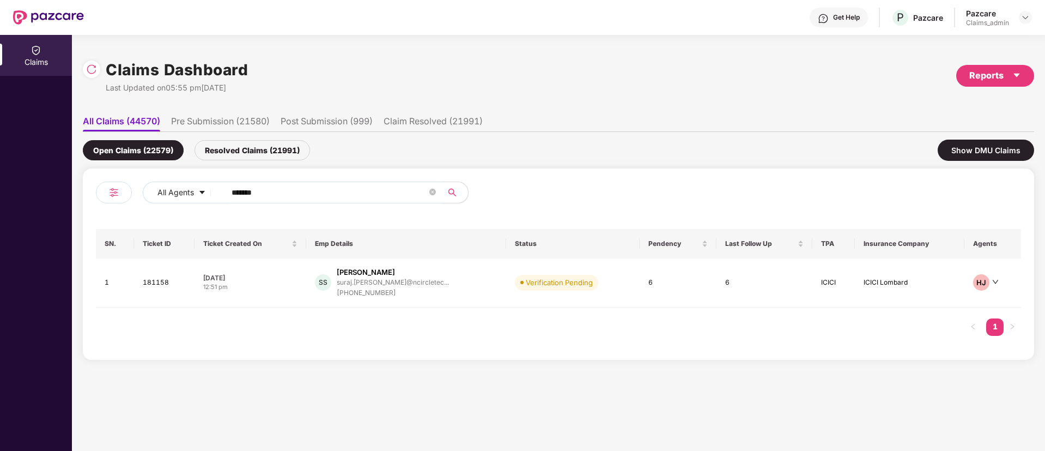
click at [281, 187] on input "******" at bounding box center [330, 192] width 196 height 16
paste input "*******"
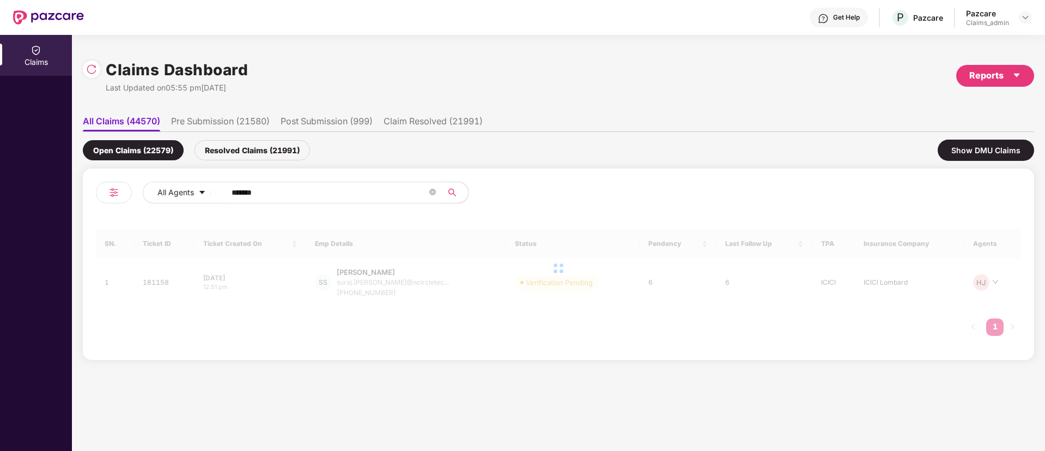
click at [237, 191] on input "*******" at bounding box center [330, 192] width 196 height 16
click at [237, 191] on input "******" at bounding box center [330, 192] width 196 height 16
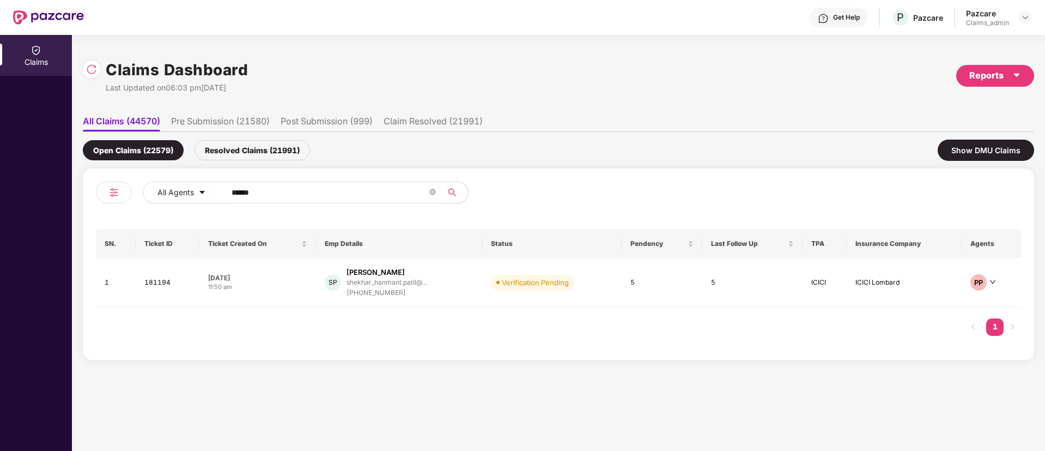
type input "******"
click at [279, 279] on div "05 Oct 2025" at bounding box center [257, 277] width 99 height 9
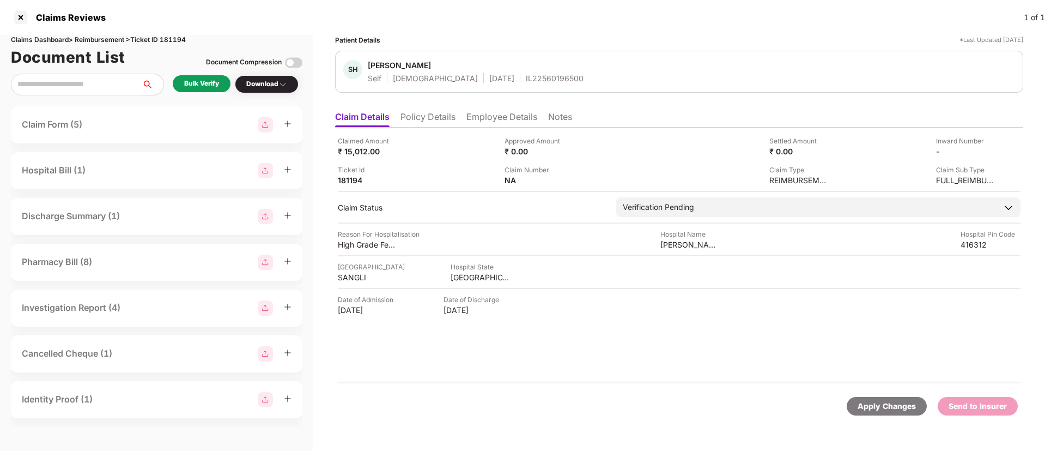
click at [209, 89] on div "Bulk Verify" at bounding box center [202, 83] width 58 height 17
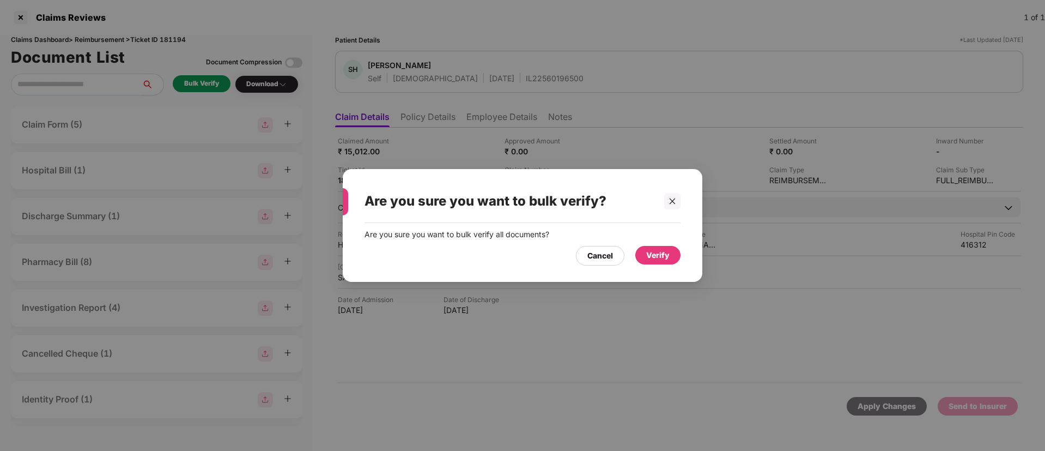
click at [654, 252] on div "Verify" at bounding box center [657, 255] width 23 height 12
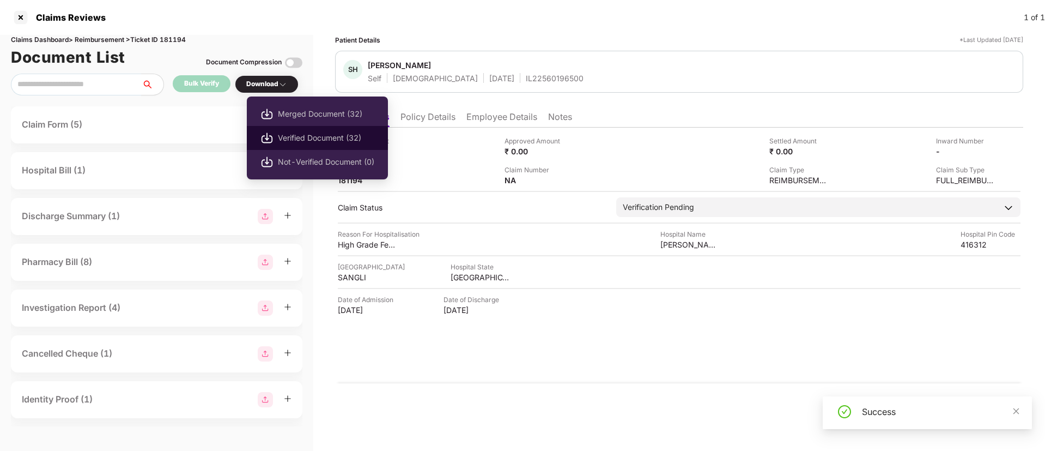
click at [304, 140] on span "Verified Document (32)" at bounding box center [326, 138] width 96 height 12
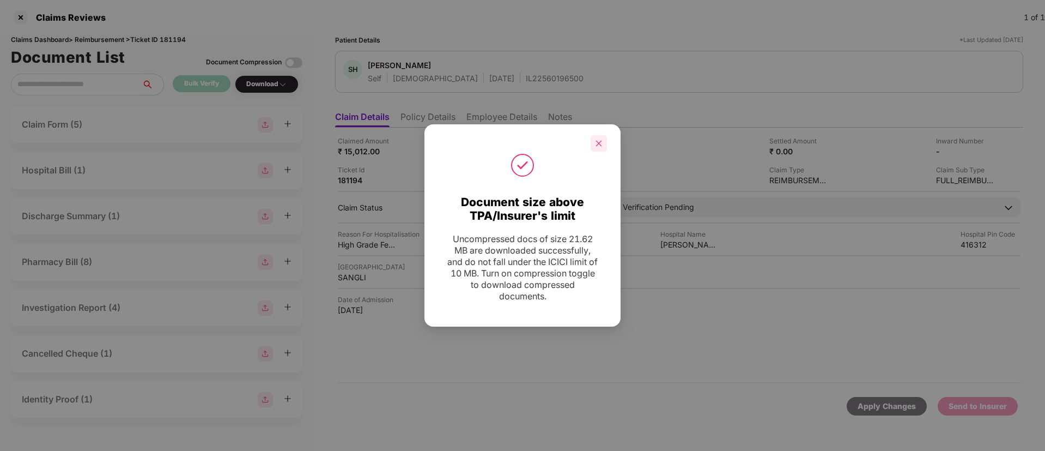
click at [597, 143] on icon "close" at bounding box center [599, 144] width 8 height 8
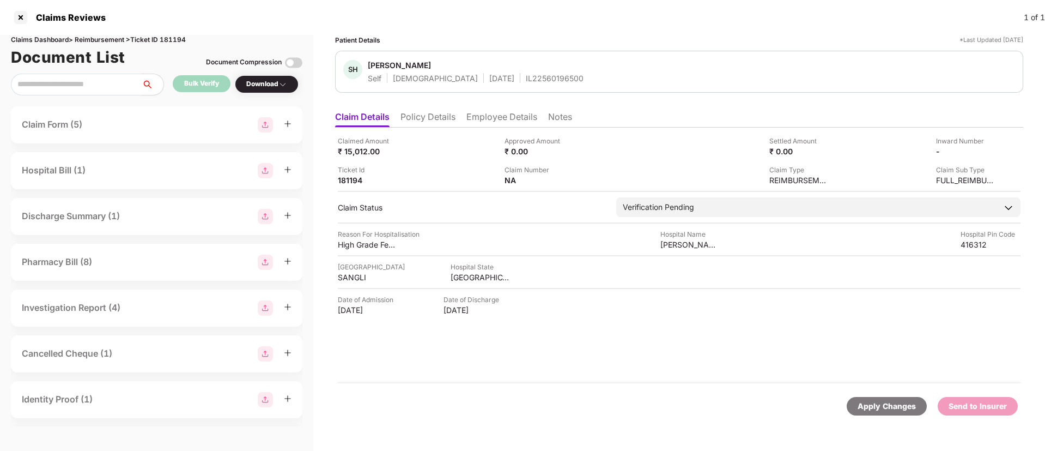
click at [434, 116] on li "Policy Details" at bounding box center [428, 119] width 55 height 16
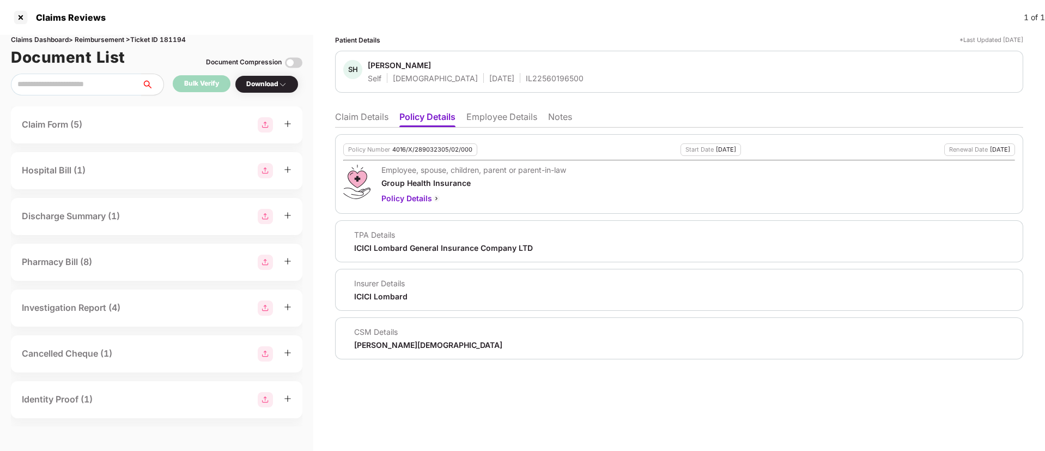
click at [973, 102] on div "Patient Details *Last Updated 05 Oct 2025 SH Shekhar Hanmant Patil Self Male 17…" at bounding box center [679, 197] width 688 height 324
click at [345, 114] on li "Claim Details" at bounding box center [361, 119] width 53 height 16
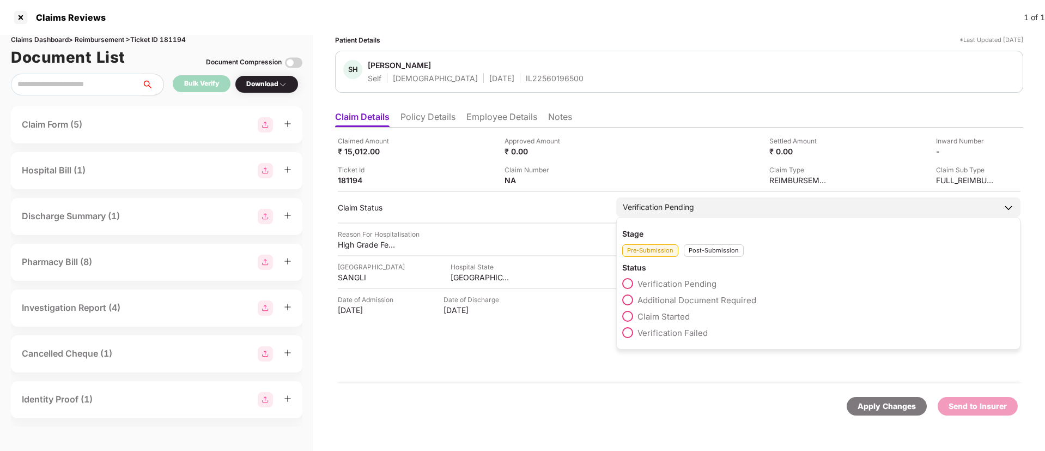
click at [673, 313] on span "Claim Started" at bounding box center [664, 316] width 52 height 10
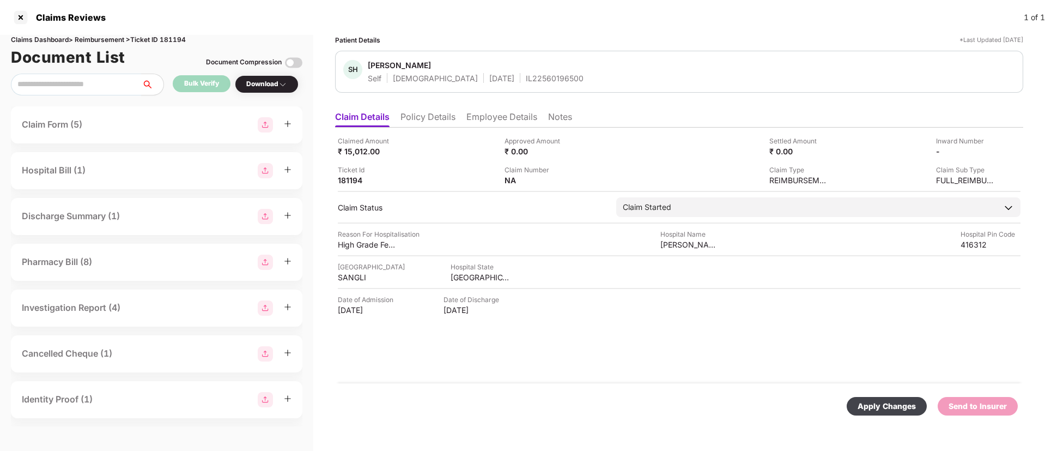
click at [880, 401] on div "Apply Changes" at bounding box center [887, 406] width 58 height 12
click at [1016, 397] on icon "close" at bounding box center [1017, 398] width 6 height 6
click at [982, 408] on div "Send to Insurer" at bounding box center [978, 406] width 58 height 12
click at [1016, 406] on span at bounding box center [1017, 410] width 8 height 9
click at [977, 409] on div "Send to Insurer" at bounding box center [978, 406] width 58 height 12
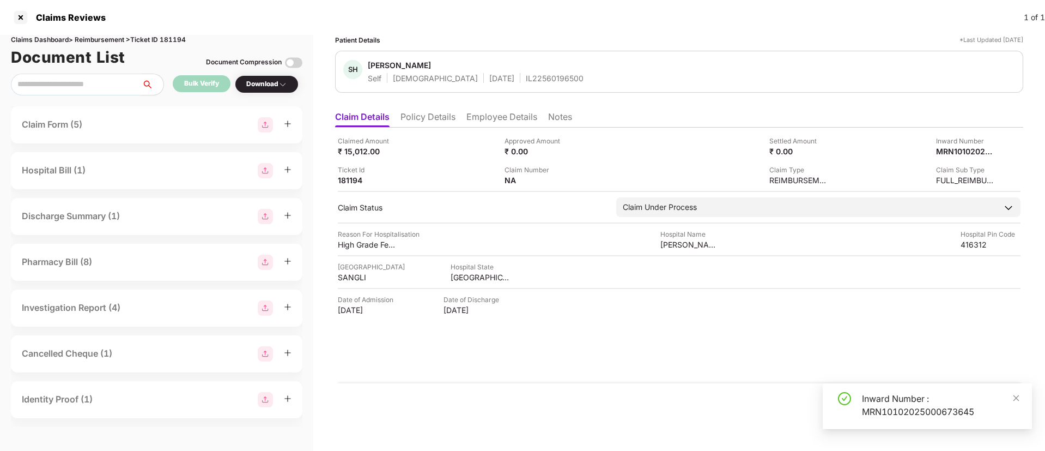
click at [898, 397] on div "Inward Number : MRN10102025000673645" at bounding box center [940, 405] width 157 height 26
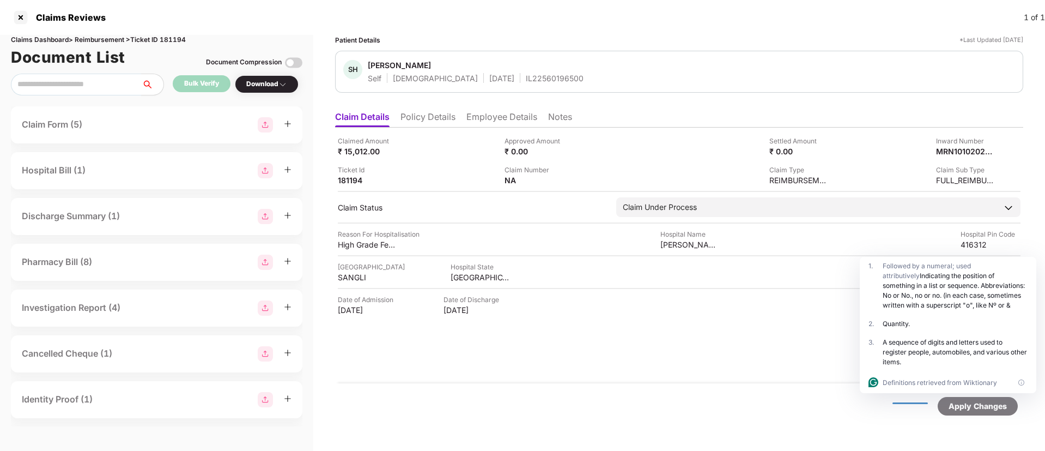
click at [526, 82] on div "IL22560196500" at bounding box center [555, 78] width 58 height 10
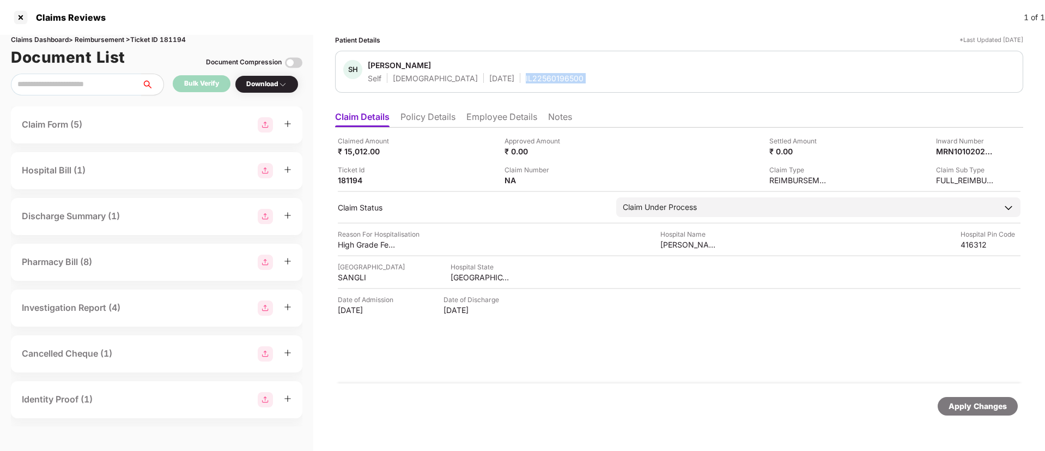
click at [526, 82] on div "IL22560196500" at bounding box center [555, 78] width 58 height 10
click at [23, 17] on div at bounding box center [20, 17] width 17 height 17
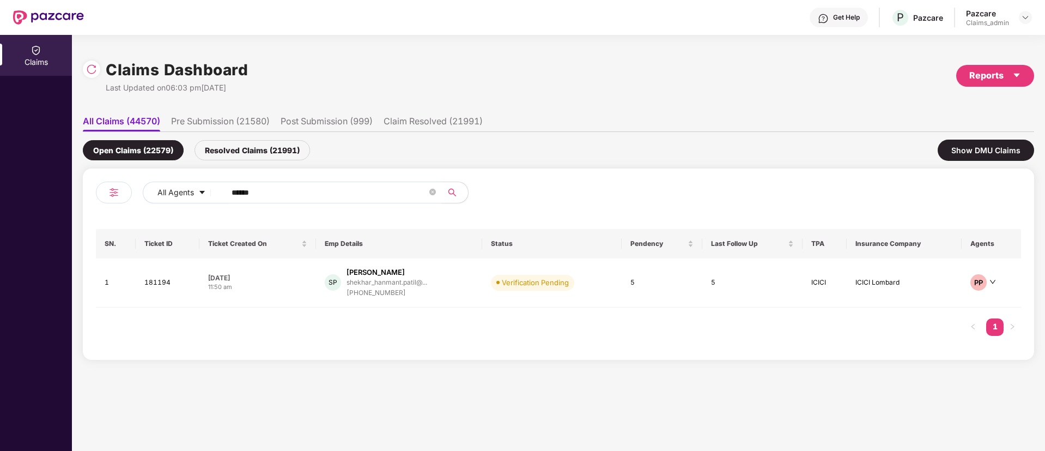
click at [273, 186] on input "******" at bounding box center [330, 192] width 196 height 16
paste input "******"
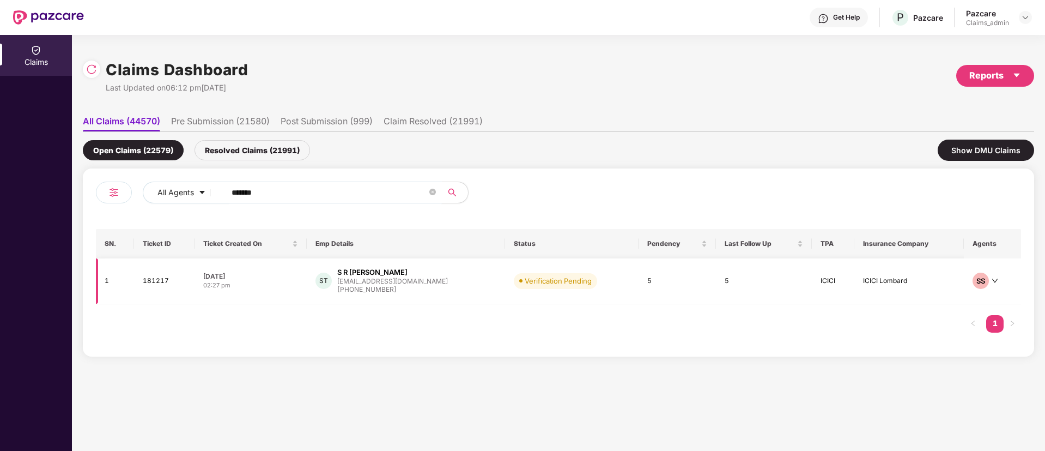
type input "******"
click at [263, 283] on div "02:27 pm" at bounding box center [250, 285] width 94 height 9
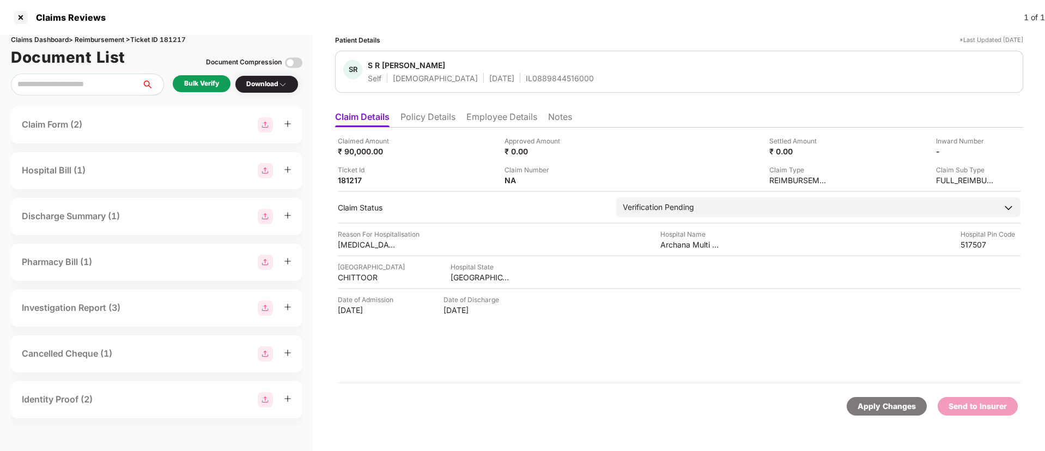
click at [209, 83] on div "Bulk Verify" at bounding box center [201, 83] width 35 height 10
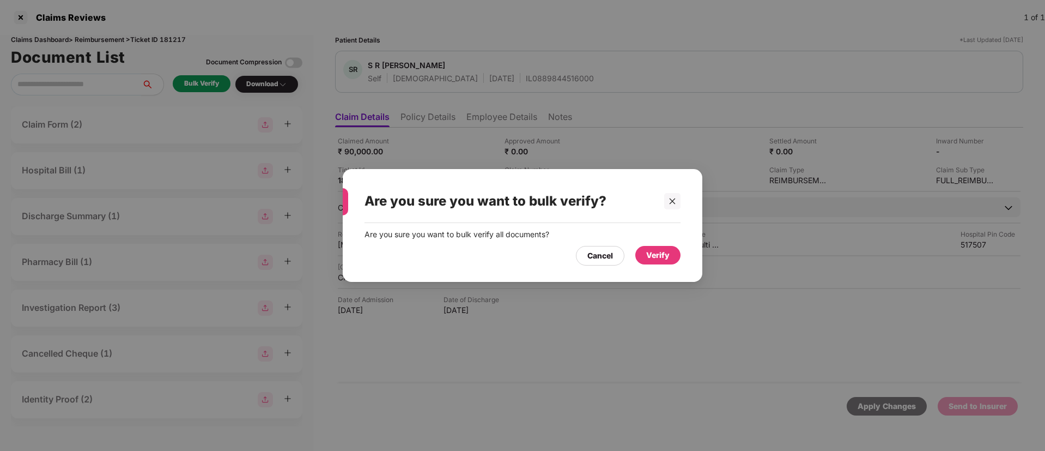
click at [657, 253] on div "Verify" at bounding box center [657, 255] width 23 height 12
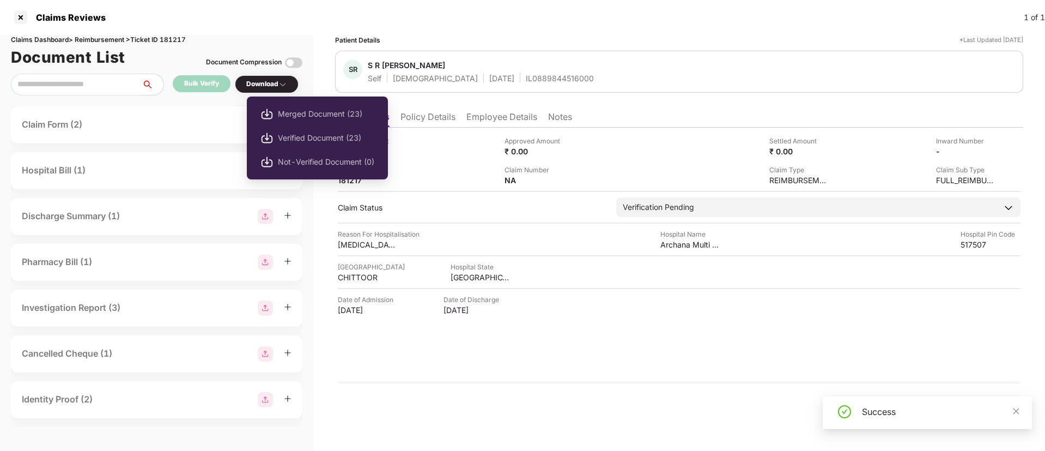
click at [273, 85] on div "Download" at bounding box center [266, 84] width 41 height 10
click at [296, 134] on span "Verified Document (23)" at bounding box center [326, 138] width 96 height 12
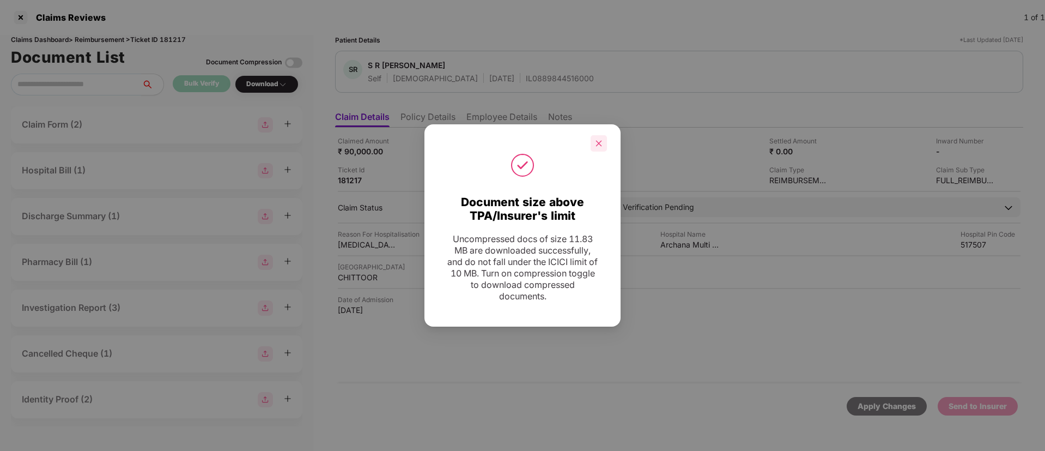
click at [601, 148] on div at bounding box center [599, 143] width 16 height 16
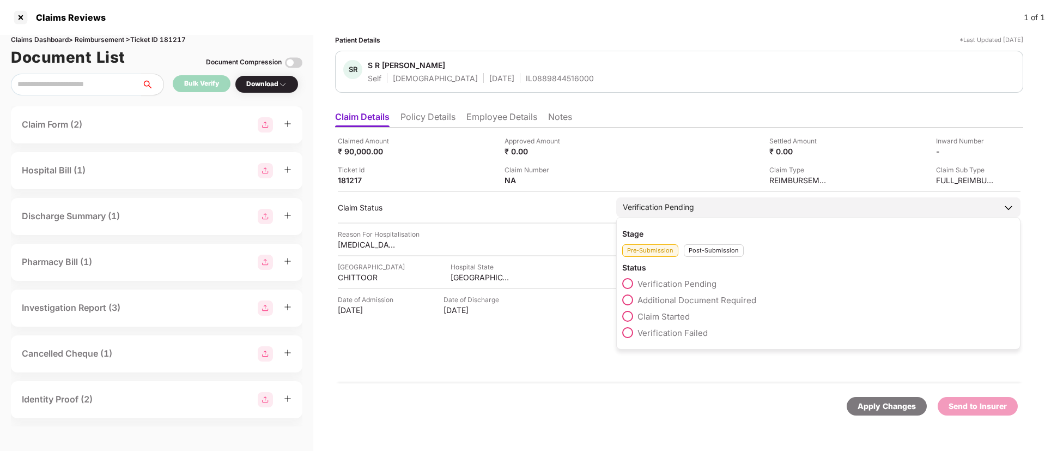
click at [651, 313] on span "Claim Started" at bounding box center [664, 316] width 52 height 10
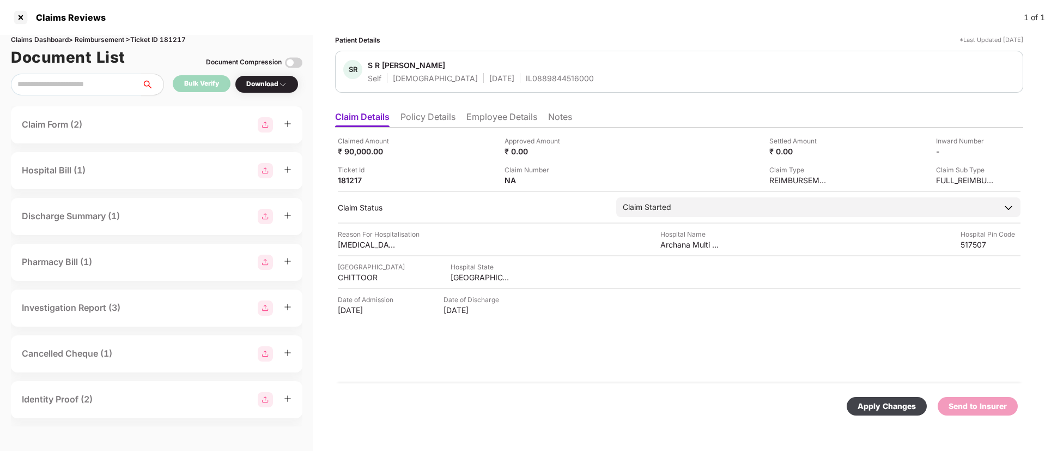
click at [889, 407] on div "Apply Changes" at bounding box center [887, 406] width 58 height 12
click at [1018, 395] on icon "close" at bounding box center [1017, 398] width 8 height 8
click at [984, 409] on div "Send to Insurer" at bounding box center [978, 406] width 58 height 12
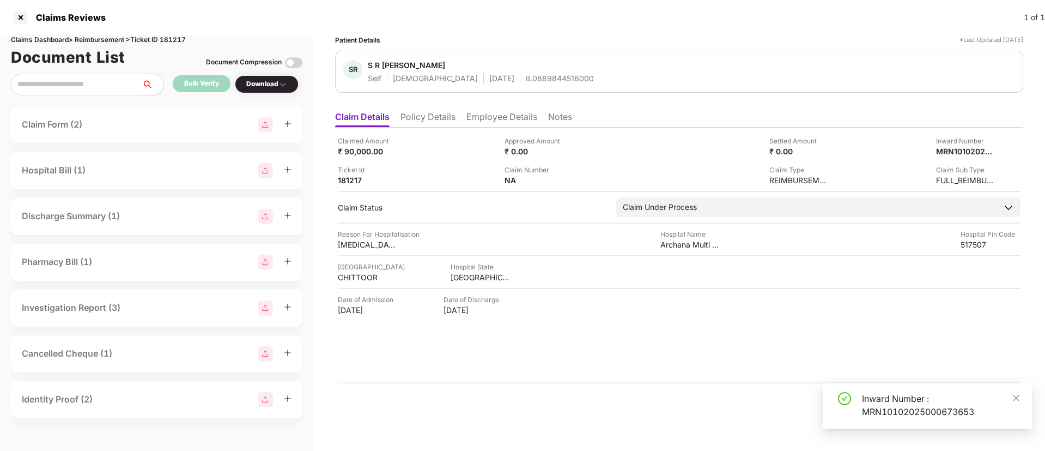
click at [871, 412] on div "Inward Number : MRN10102025000673653" at bounding box center [940, 405] width 157 height 26
click at [437, 116] on li "Policy Details" at bounding box center [428, 119] width 55 height 16
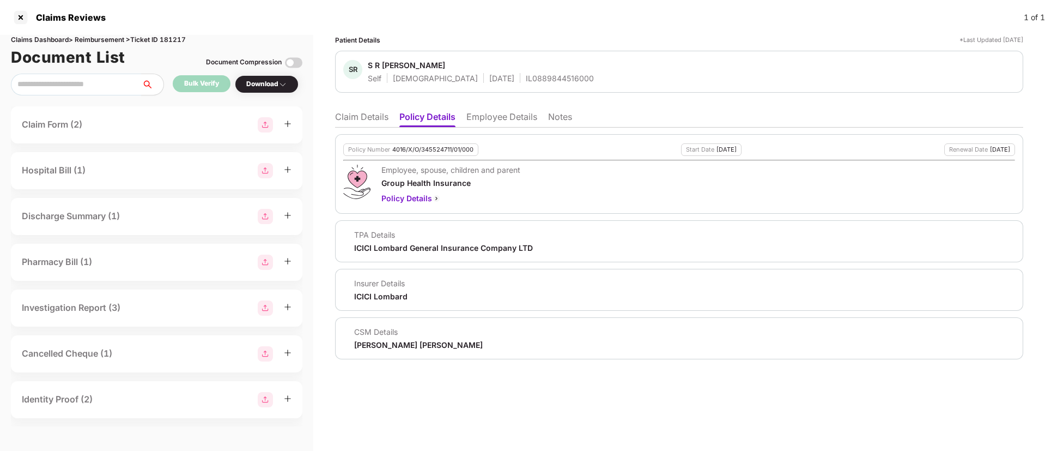
click at [359, 117] on li "Claim Details" at bounding box center [361, 119] width 53 height 16
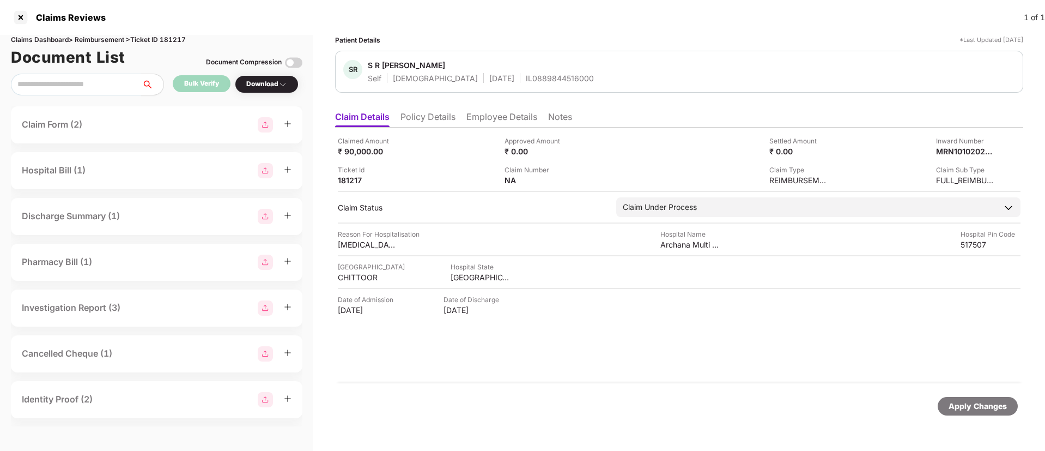
click at [450, 126] on li "Policy Details" at bounding box center [428, 119] width 55 height 16
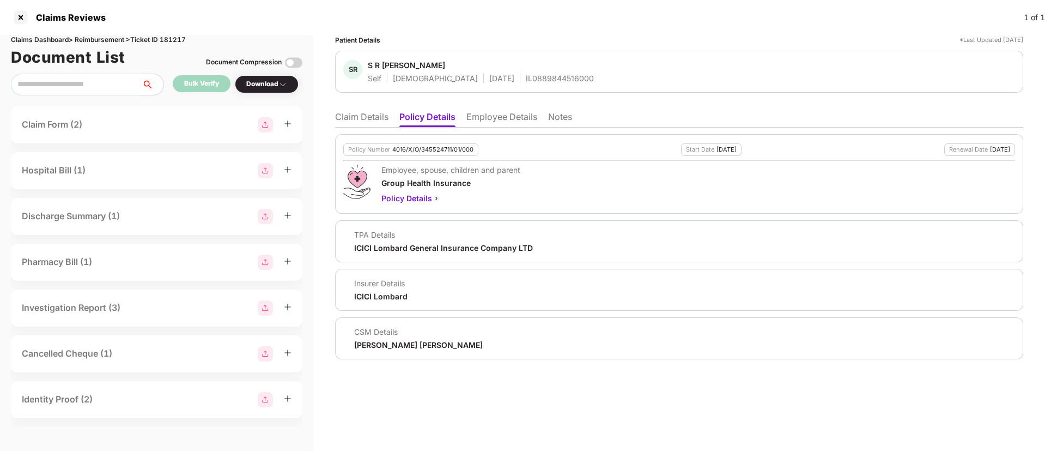
click at [357, 114] on li "Claim Details" at bounding box center [361, 119] width 53 height 16
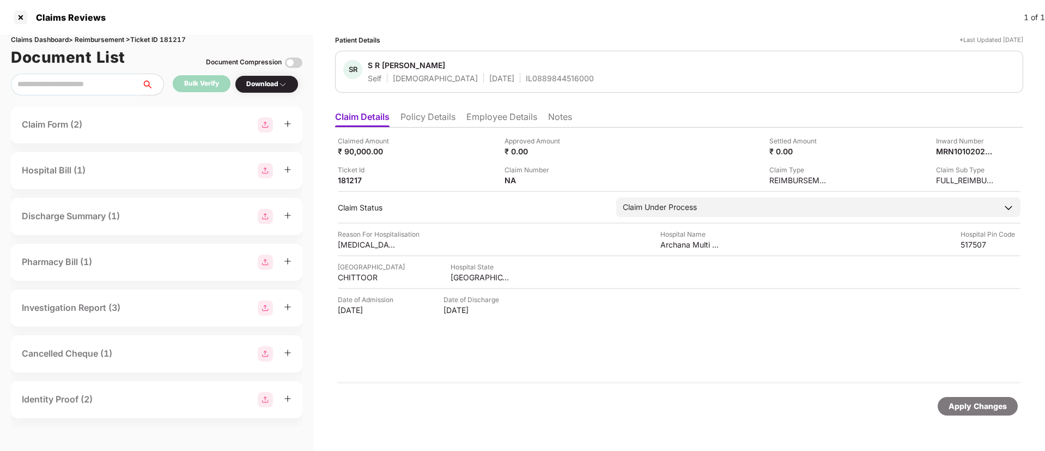
click at [526, 76] on div "IL0889844516000" at bounding box center [560, 78] width 68 height 10
click at [21, 14] on div at bounding box center [20, 17] width 17 height 17
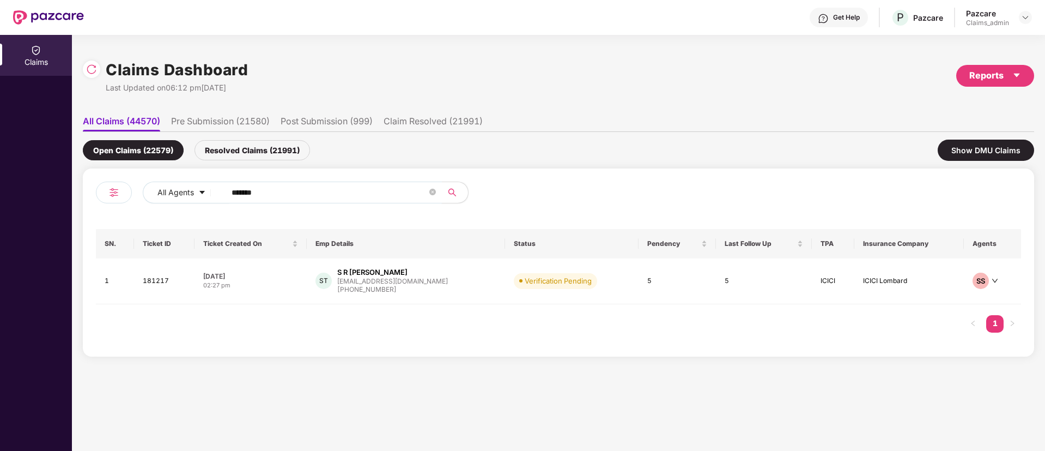
click at [306, 195] on input "******" at bounding box center [330, 192] width 196 height 16
paste input "******"
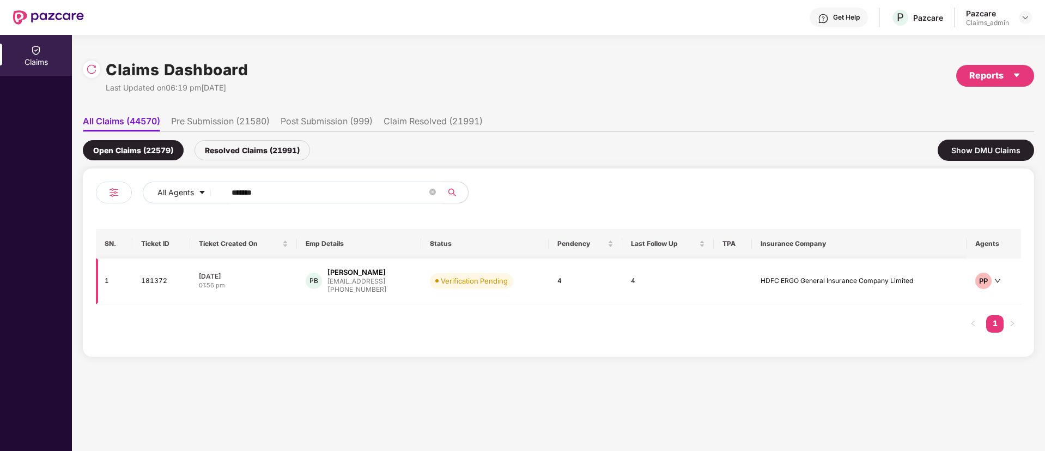
type input "******"
click at [260, 289] on div "01:56 pm" at bounding box center [243, 285] width 89 height 9
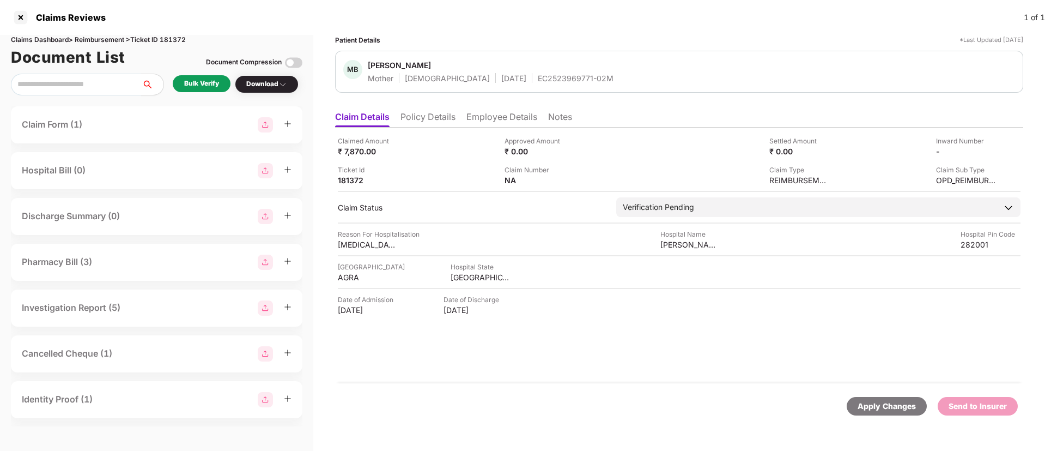
click at [479, 116] on li "Employee Details" at bounding box center [502, 119] width 71 height 16
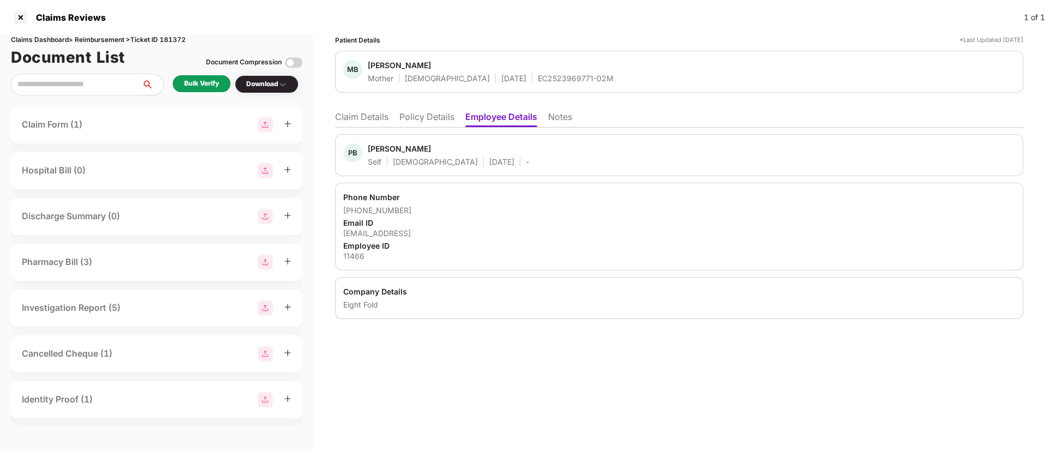
click at [422, 116] on li "Policy Details" at bounding box center [427, 119] width 55 height 16
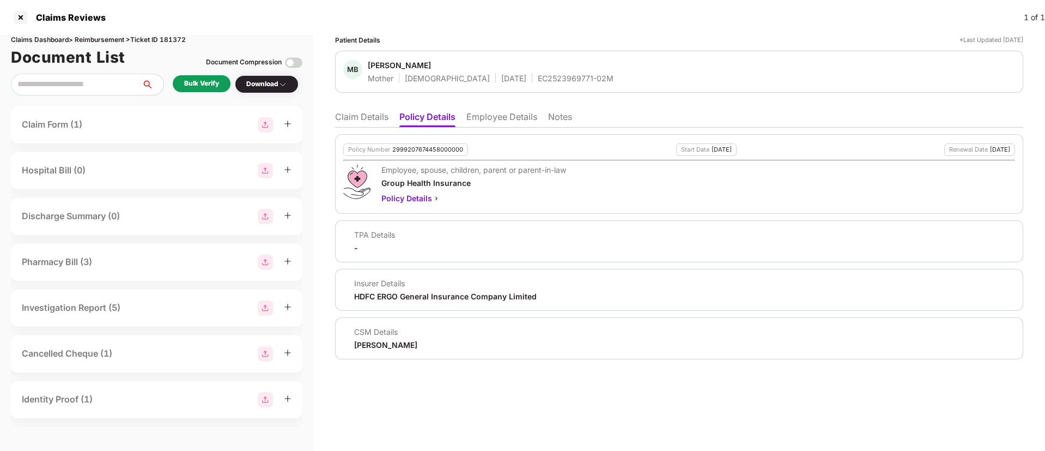
click at [213, 80] on div "Bulk Verify" at bounding box center [201, 83] width 35 height 10
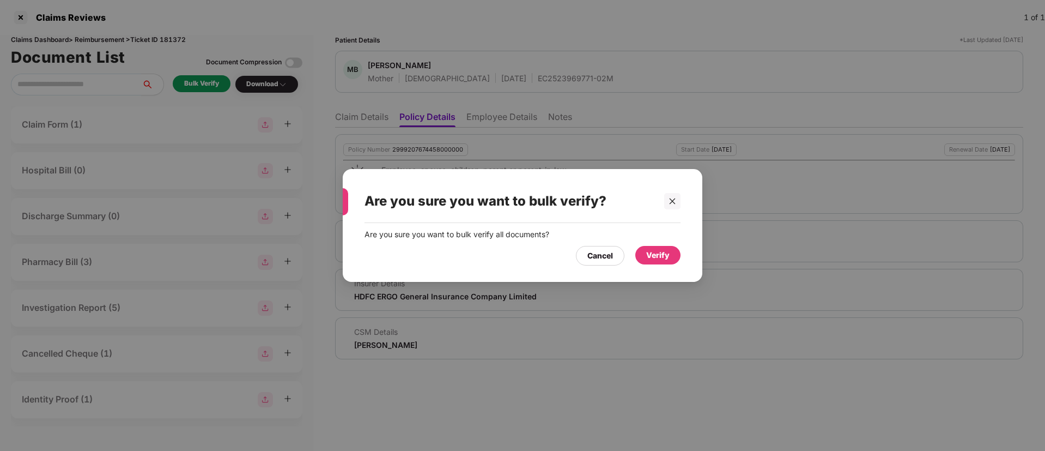
click at [645, 258] on div "Verify" at bounding box center [658, 255] width 45 height 19
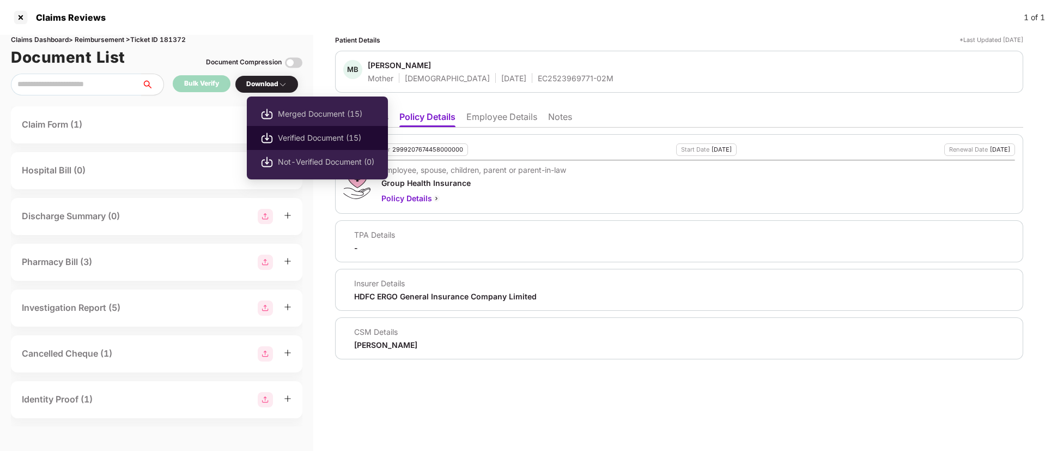
click at [315, 136] on span "Verified Document (15)" at bounding box center [326, 138] width 96 height 12
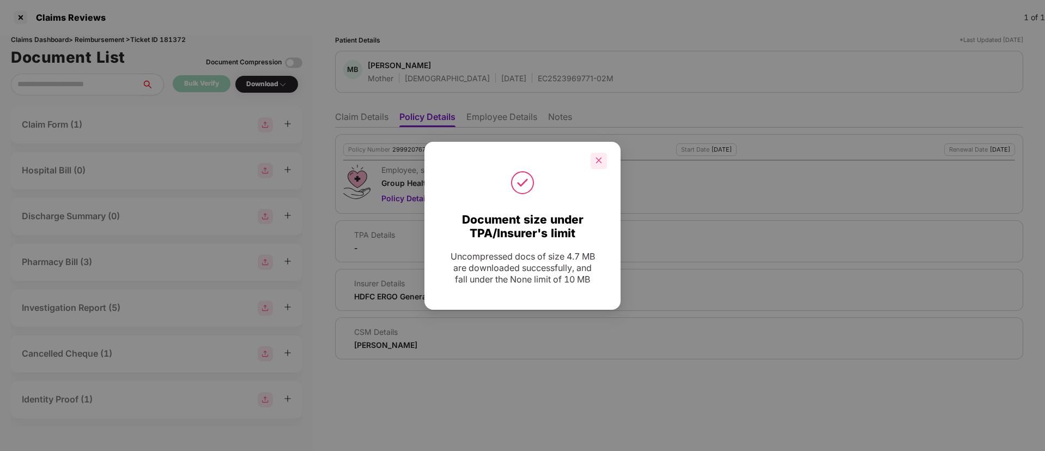
click at [597, 160] on icon "close" at bounding box center [599, 160] width 8 height 8
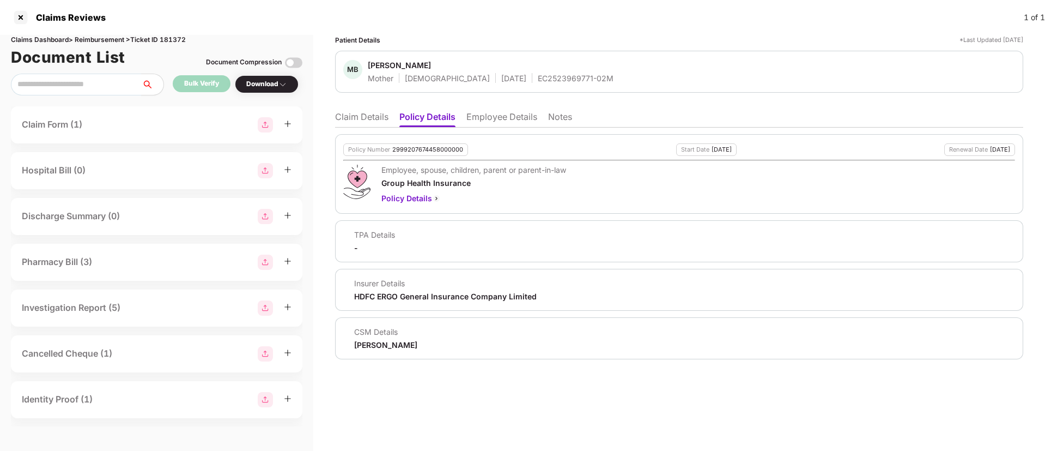
click at [512, 84] on div "MB Munesh Baghel Mother Female 05 May 1975 EC2523969771-02M" at bounding box center [679, 72] width 688 height 42
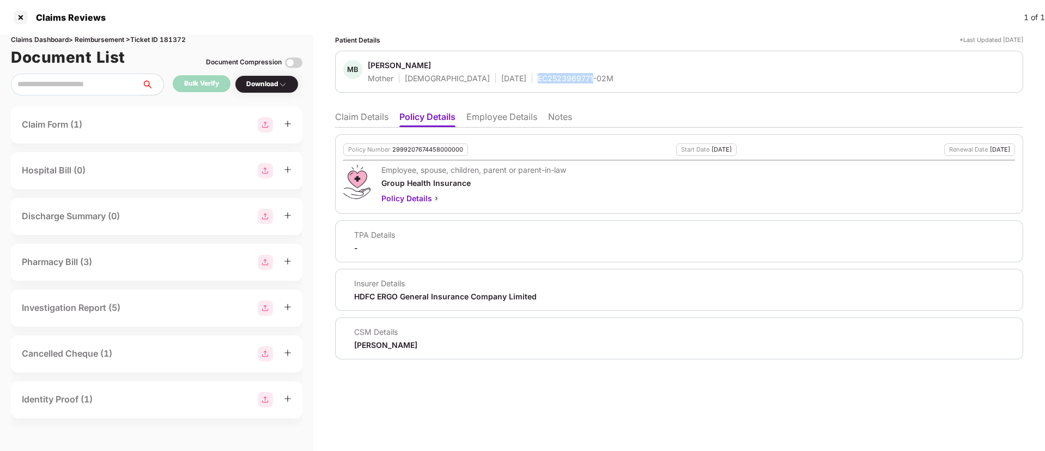
click at [512, 84] on div "MB Munesh Baghel Mother Female 05 May 1975 EC2523969771-02M" at bounding box center [679, 72] width 688 height 42
click at [538, 80] on div "EC2523969771-02M" at bounding box center [576, 78] width 76 height 10
click at [489, 119] on li "Employee Details" at bounding box center [502, 119] width 71 height 16
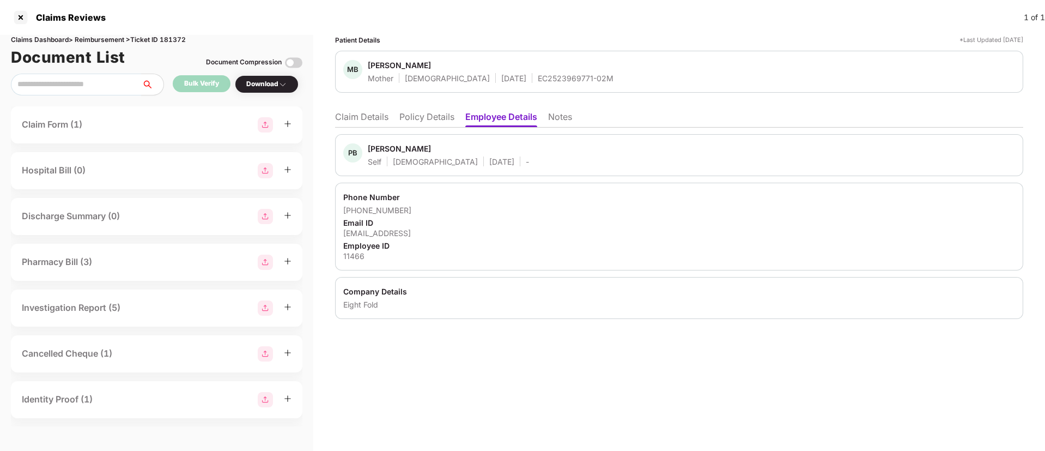
click at [355, 253] on div "11466" at bounding box center [679, 256] width 672 height 10
click at [384, 61] on div "Munesh Baghel" at bounding box center [399, 65] width 63 height 10
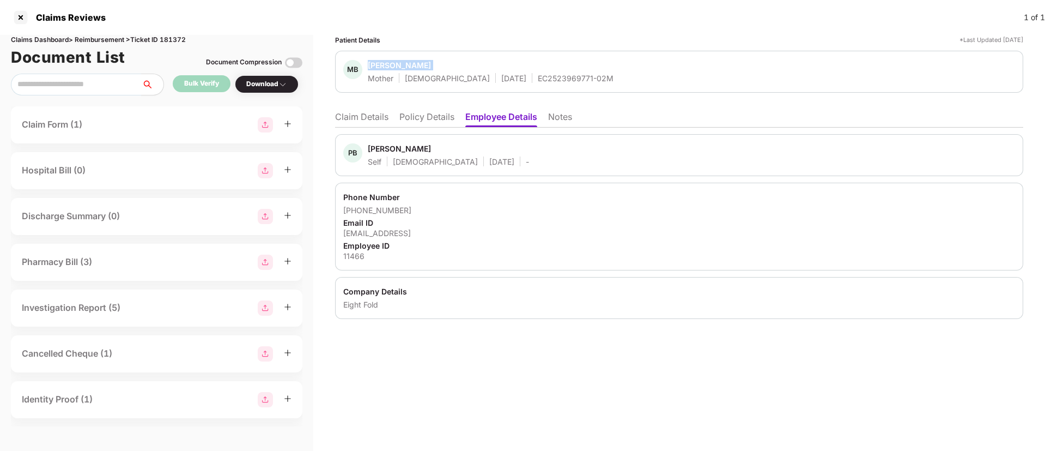
click at [384, 61] on div "Munesh Baghel" at bounding box center [399, 65] width 63 height 10
click at [538, 80] on div "EC2523969771-02M" at bounding box center [576, 78] width 76 height 10
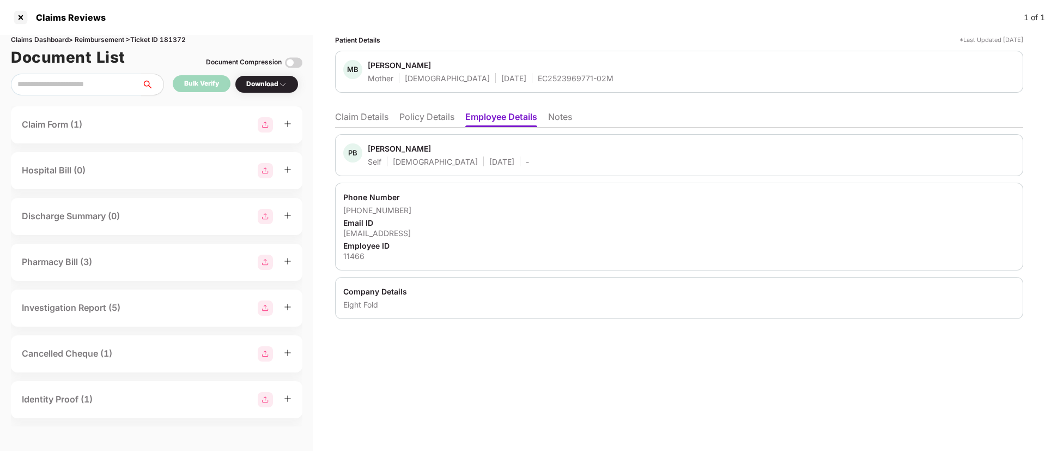
click at [362, 112] on li "Claim Details" at bounding box center [361, 119] width 53 height 16
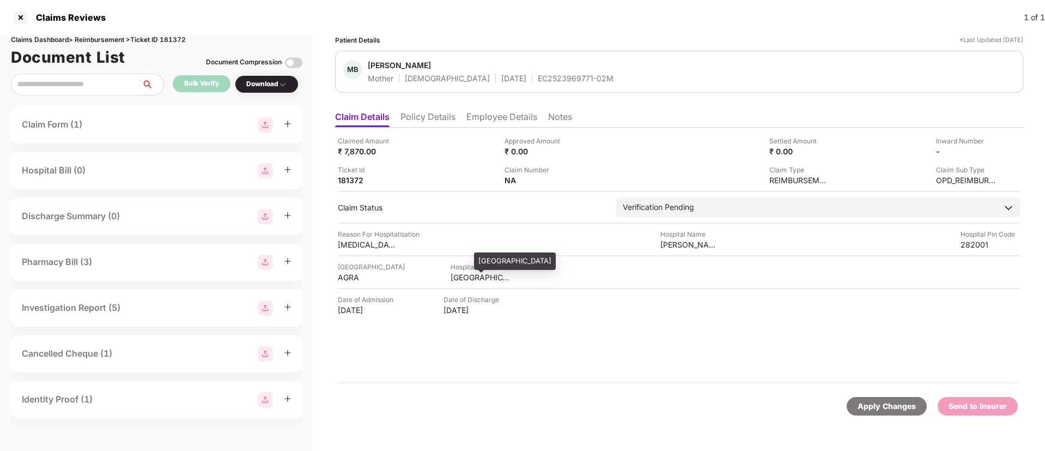
click at [451, 281] on div "UTTAR PRADESH" at bounding box center [481, 277] width 60 height 10
click at [358, 241] on div "uterine fibroids" at bounding box center [368, 244] width 60 height 10
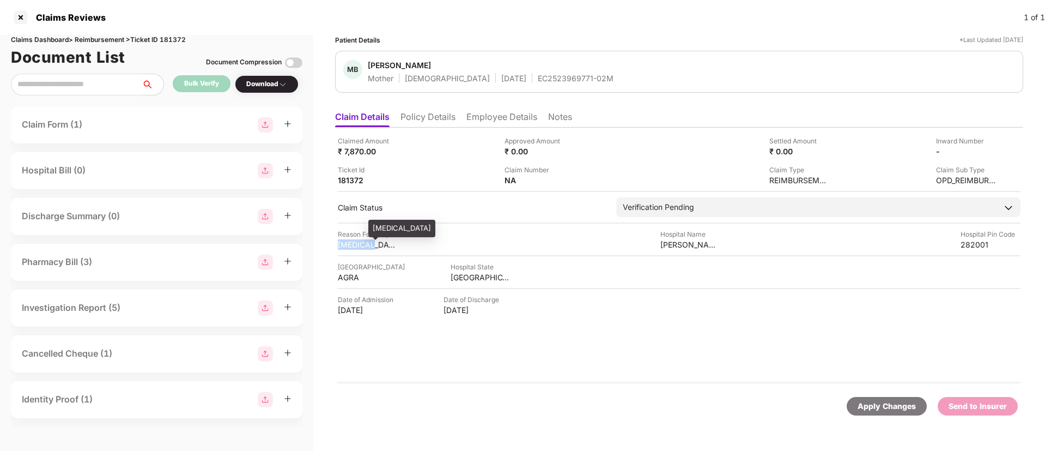
click at [358, 241] on div "uterine fibroids" at bounding box center [368, 244] width 60 height 10
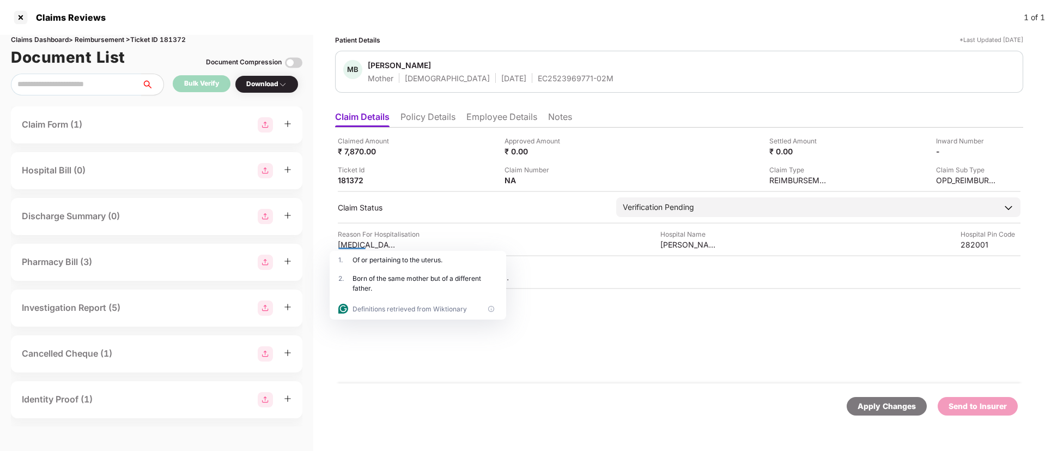
click at [613, 256] on div at bounding box center [679, 255] width 683 height 1
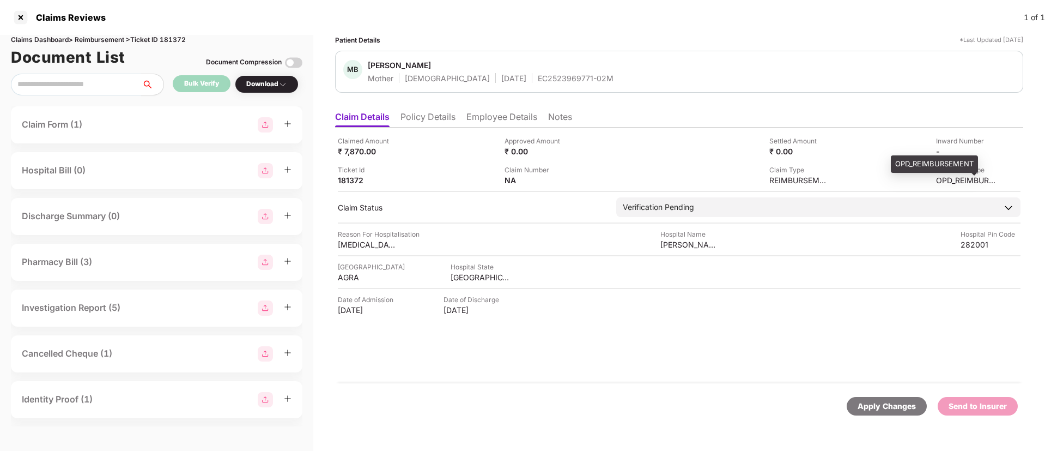
click at [950, 175] on div "OPD_REIMBURSEMENT" at bounding box center [966, 180] width 60 height 10
click at [432, 123] on li "Policy Details" at bounding box center [428, 119] width 55 height 16
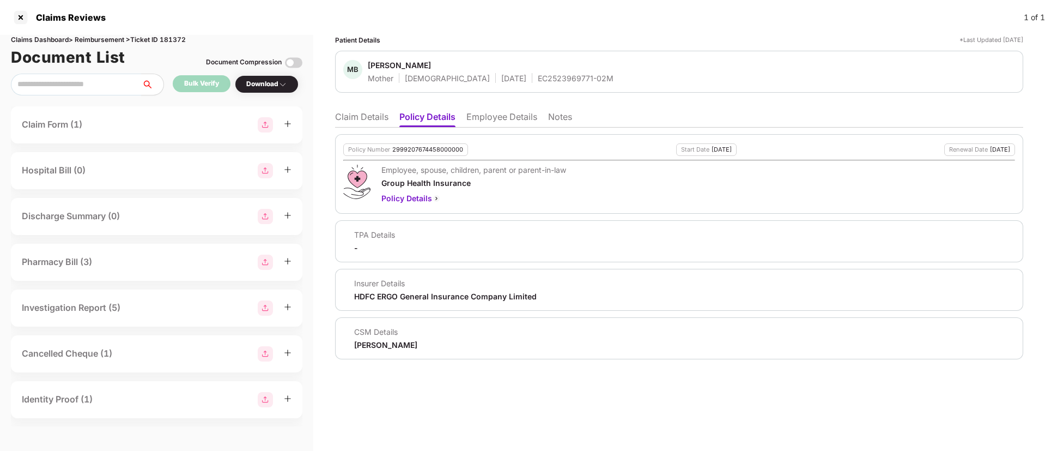
click at [366, 116] on li "Claim Details" at bounding box center [361, 119] width 53 height 16
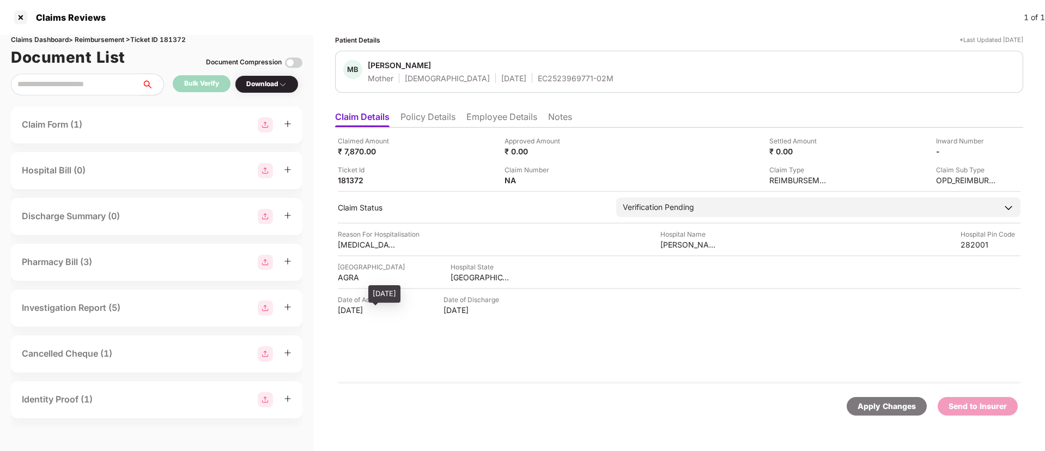
click at [346, 309] on div "28 Aug 2025" at bounding box center [368, 310] width 60 height 10
click at [486, 110] on ul "Claim Details Policy Details Employee Details Notes" at bounding box center [679, 117] width 688 height 22
click at [484, 115] on li "Employee Details" at bounding box center [502, 119] width 71 height 16
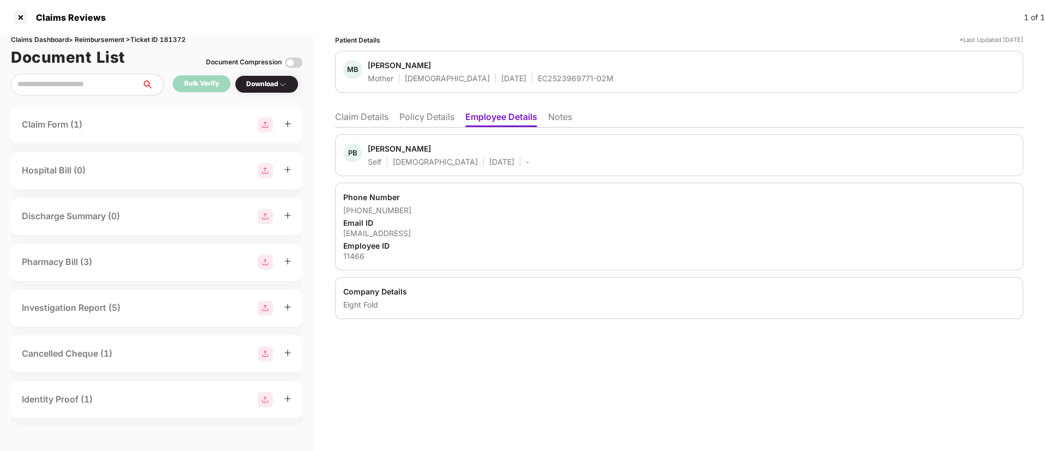
click at [419, 119] on li "Policy Details" at bounding box center [427, 119] width 55 height 16
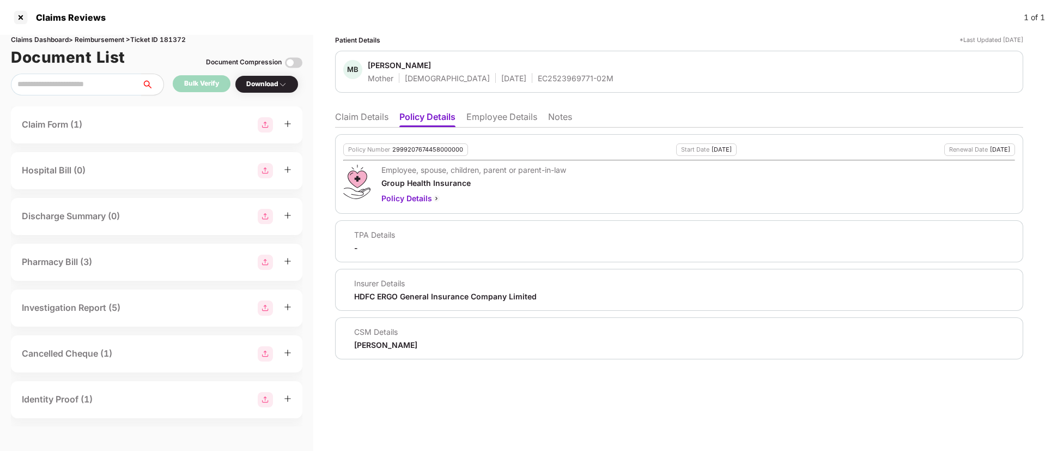
click at [354, 121] on li "Claim Details" at bounding box center [361, 119] width 53 height 16
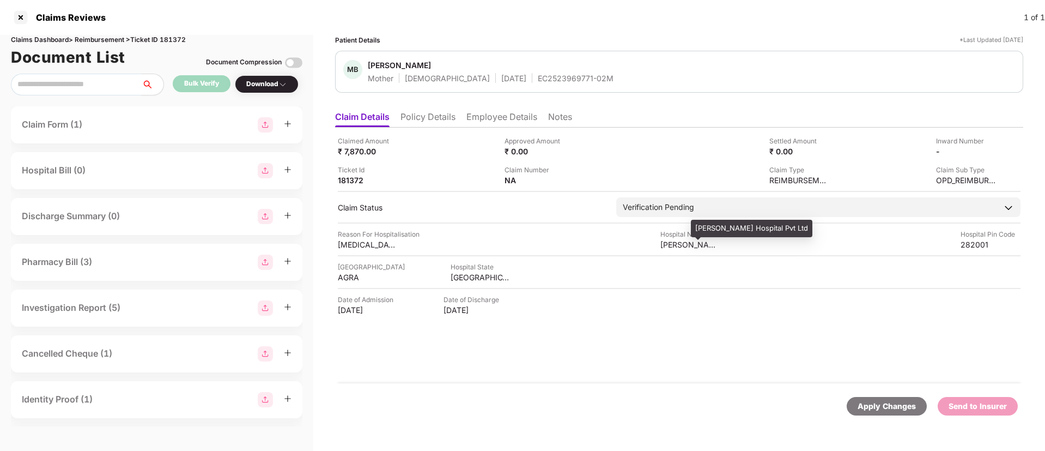
click at [671, 245] on div "Vohra Hospital Pvt Ltd" at bounding box center [691, 244] width 60 height 10
click at [977, 238] on div "Hospital Pin Code" at bounding box center [991, 234] width 60 height 10
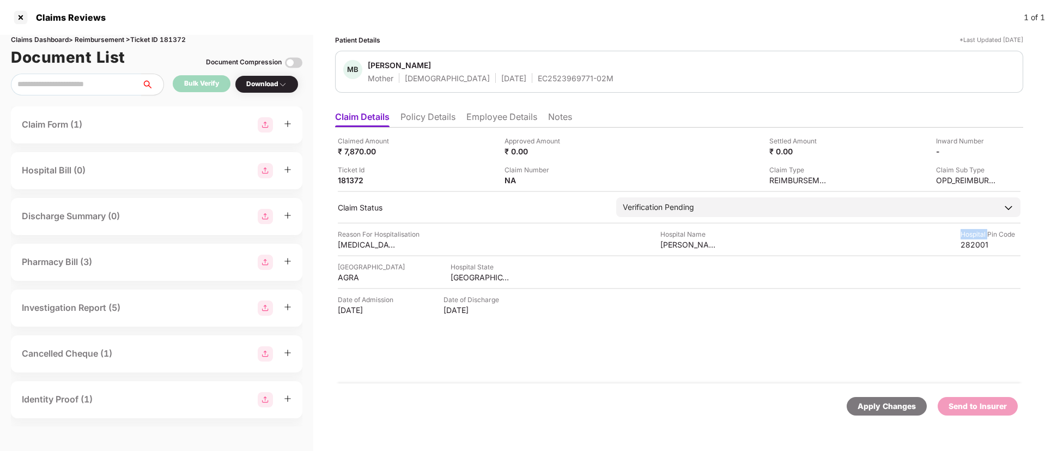
click at [977, 238] on div "Hospital Pin Code" at bounding box center [991, 234] width 60 height 10
click at [977, 238] on html "Claims Reviews 1 of 1 Claims Dashboard > Reimbursement > Ticket ID 181372 Docum…" at bounding box center [522, 225] width 1045 height 451
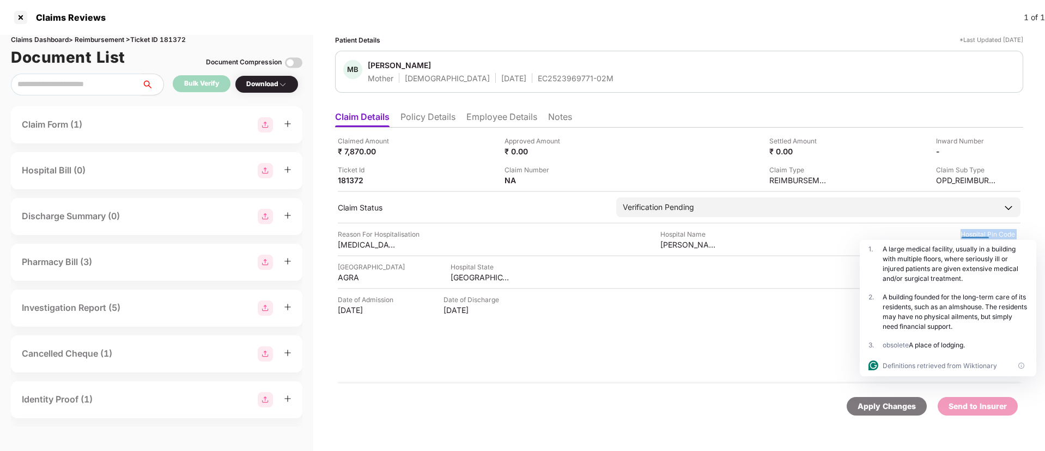
click at [896, 238] on div "Reason For Hospitalisation uterine fibroids Hospital Name Vohra Hospital Pvt Lt…" at bounding box center [679, 239] width 683 height 21
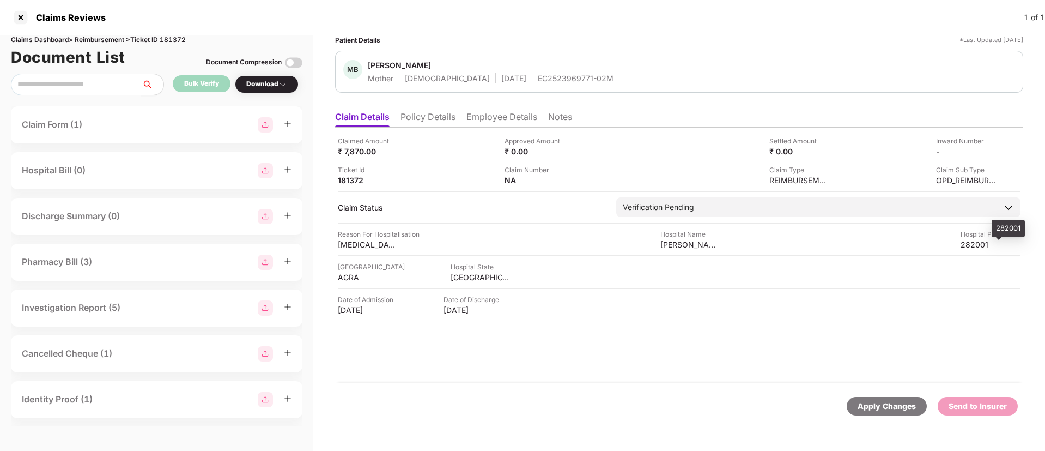
click at [974, 245] on div "282001" at bounding box center [991, 244] width 60 height 10
click at [456, 115] on li "Policy Details" at bounding box center [428, 119] width 55 height 16
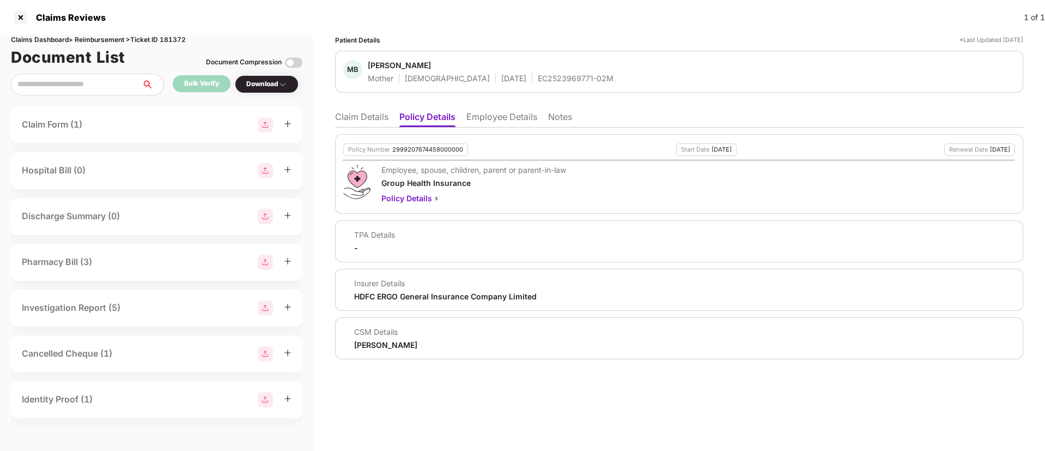
click at [497, 117] on li "Employee Details" at bounding box center [502, 119] width 71 height 16
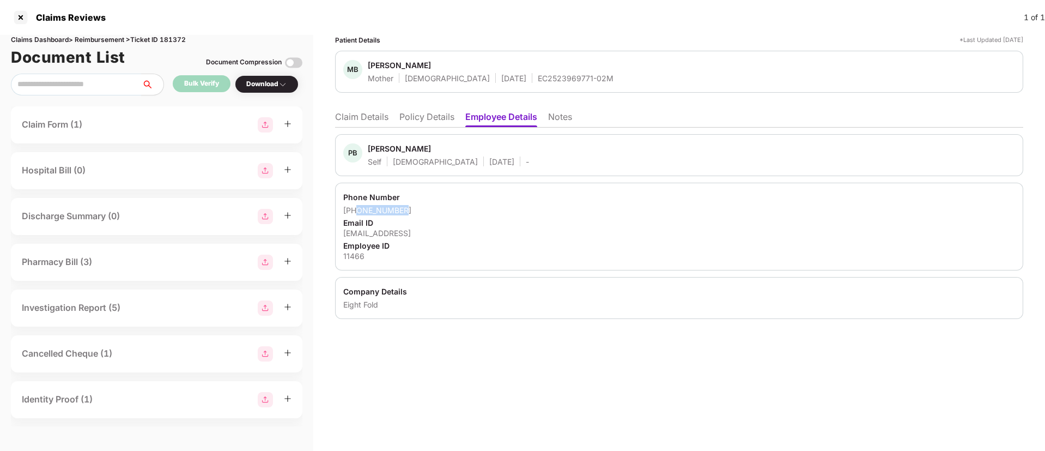
drag, startPoint x: 411, startPoint y: 208, endPoint x: 358, endPoint y: 208, distance: 53.4
click at [358, 208] on div "+919568403426" at bounding box center [679, 210] width 672 height 10
click at [367, 116] on li "Claim Details" at bounding box center [361, 119] width 53 height 16
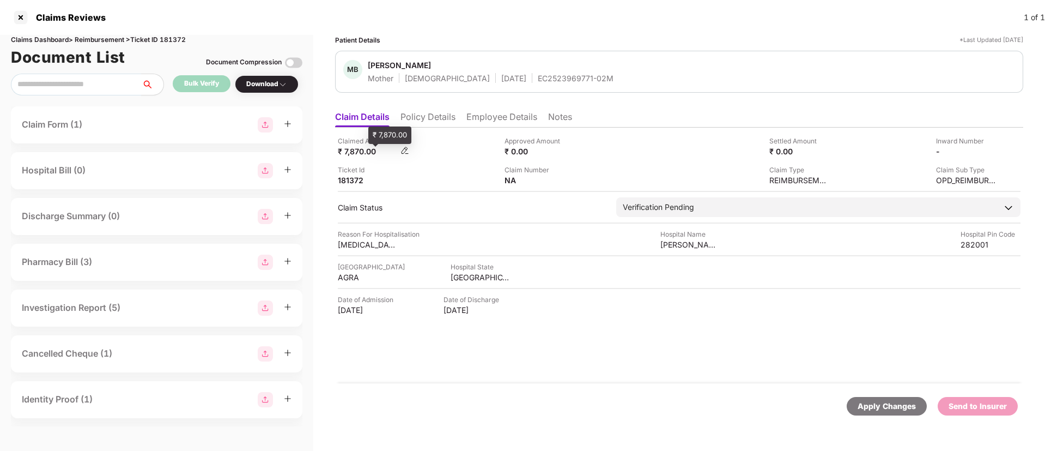
click at [358, 152] on div "₹ 7,870.00" at bounding box center [368, 151] width 60 height 10
click at [538, 77] on div "EC2523969771-02M" at bounding box center [576, 78] width 76 height 10
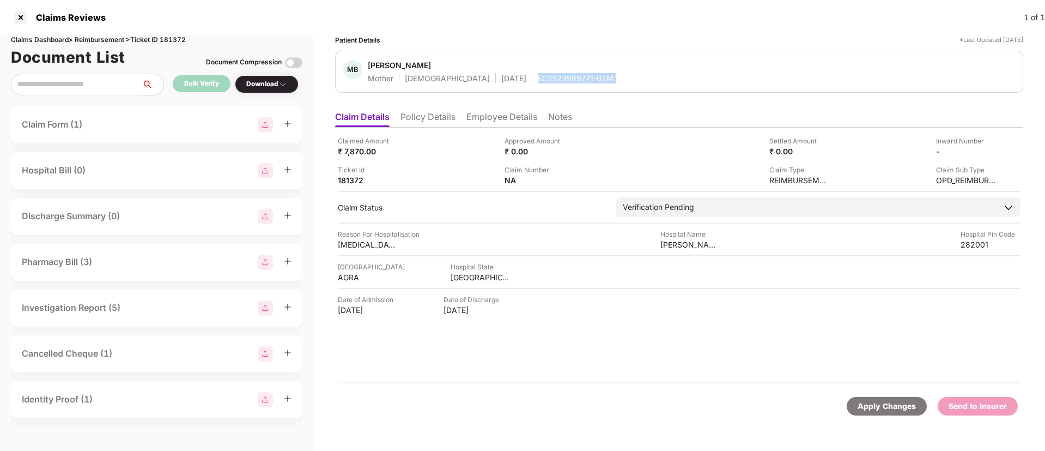
click at [538, 77] on div "EC2523969771-02M" at bounding box center [576, 78] width 76 height 10
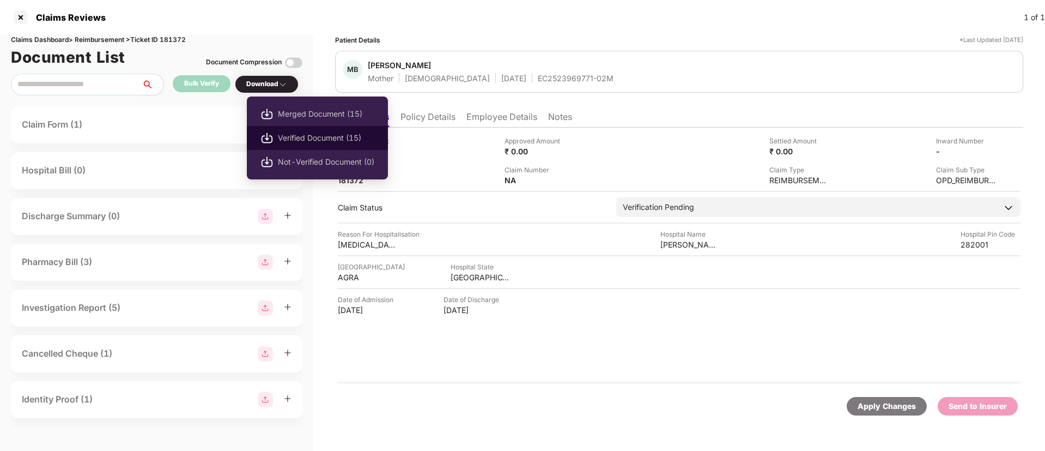
click at [320, 130] on li "Verified Document (15)" at bounding box center [317, 138] width 141 height 24
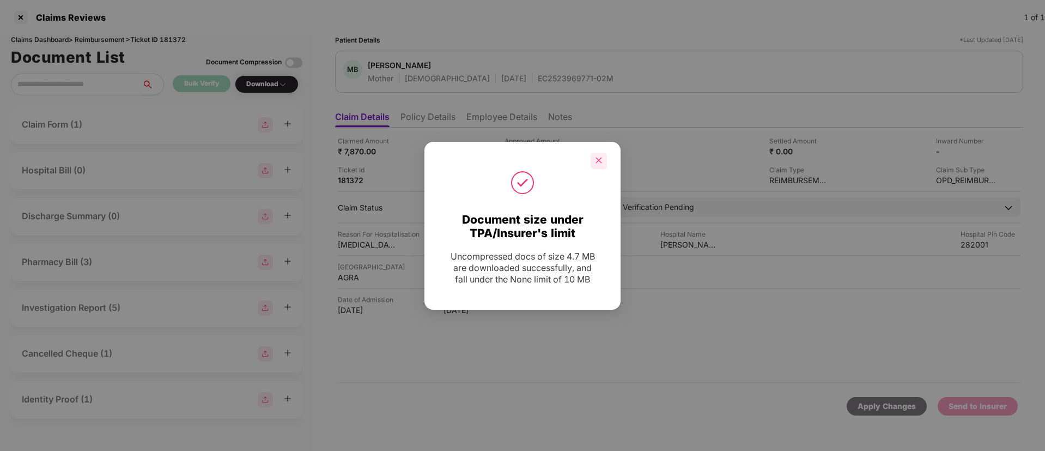
click at [601, 166] on div at bounding box center [599, 161] width 16 height 16
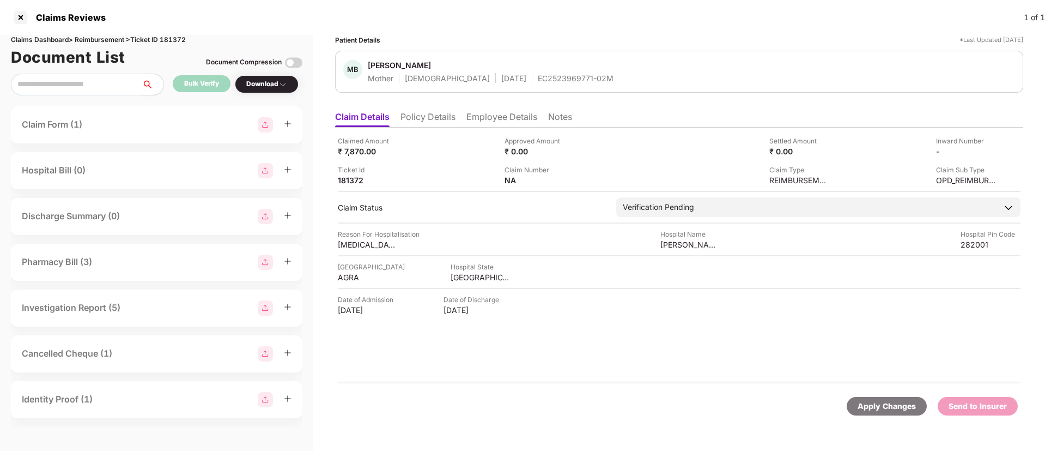
click at [505, 114] on li "Employee Details" at bounding box center [502, 119] width 71 height 16
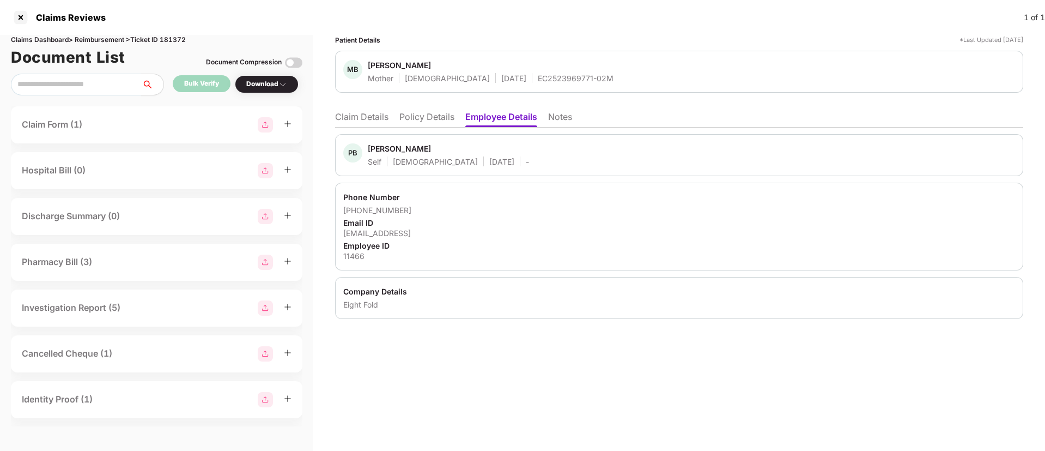
click at [355, 257] on div "11466" at bounding box center [679, 256] width 672 height 10
click at [538, 77] on div "EC2523969771-02M" at bounding box center [576, 78] width 76 height 10
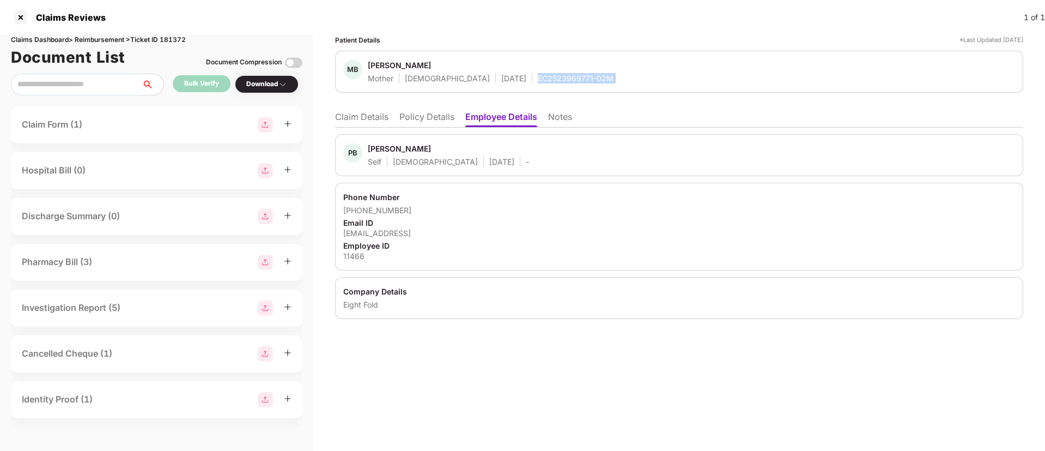
click at [538, 77] on div "EC2523969771-02M" at bounding box center [576, 78] width 76 height 10
click at [372, 120] on li "Claim Details" at bounding box center [361, 119] width 53 height 16
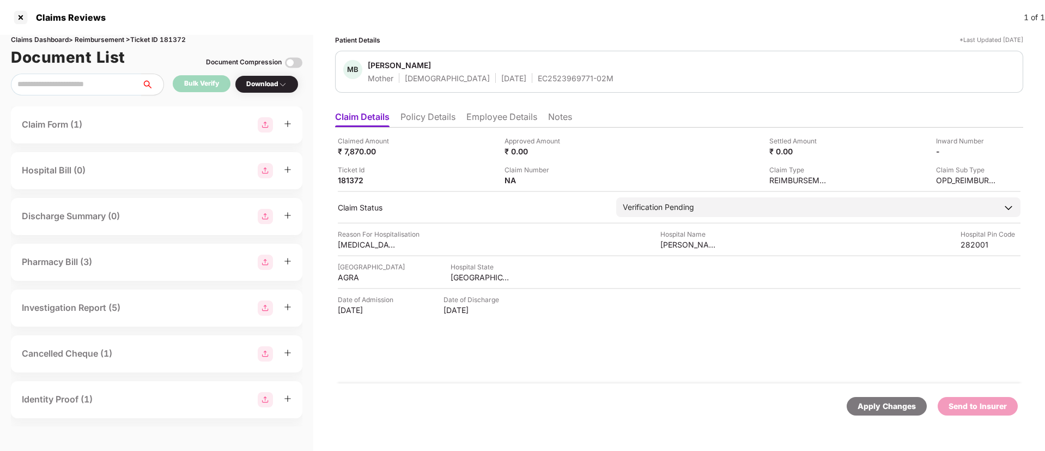
click at [450, 120] on li "Policy Details" at bounding box center [428, 119] width 55 height 16
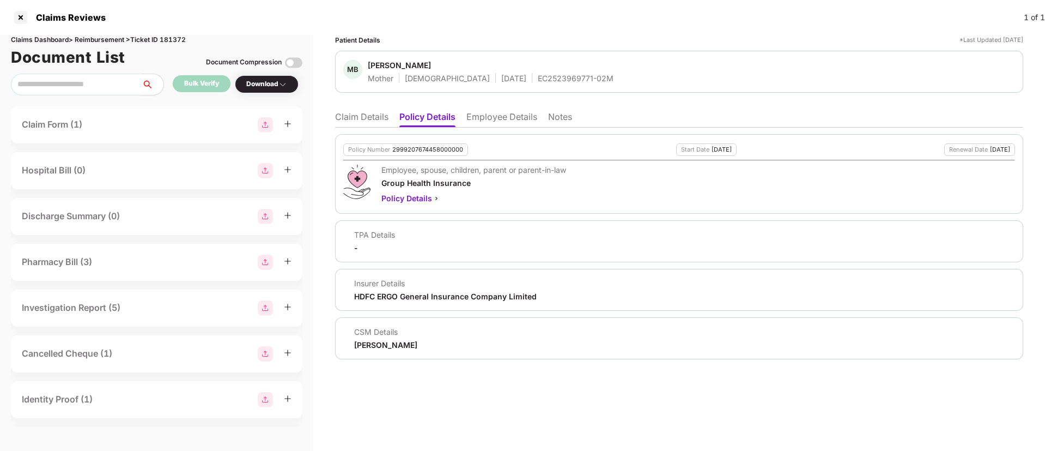
click at [368, 297] on div "HDFC ERGO General Insurance Company Limited" at bounding box center [445, 296] width 183 height 10
click at [364, 119] on li "Claim Details" at bounding box center [361, 119] width 53 height 16
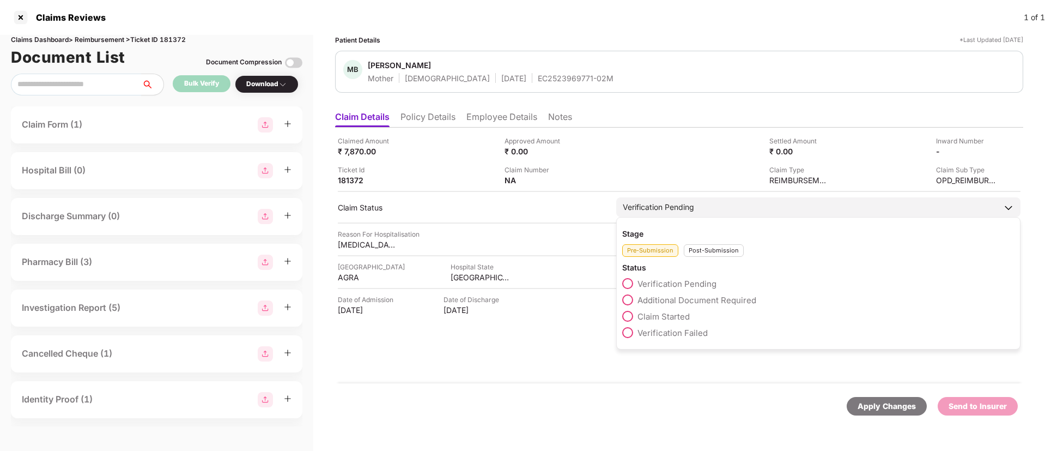
click at [704, 243] on div "Pre-Submission Post-Submission" at bounding box center [818, 248] width 392 height 18
click at [701, 247] on div "Pre-Submission Post-Submission" at bounding box center [818, 248] width 392 height 18
click at [701, 247] on div "Post-Submission" at bounding box center [714, 250] width 60 height 13
click at [645, 303] on span "Claim Under Process" at bounding box center [679, 300] width 82 height 10
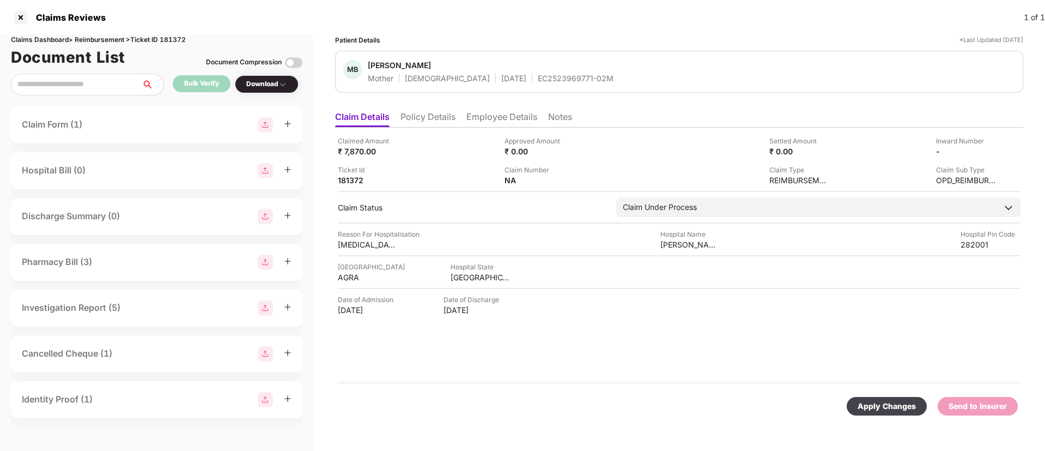
click at [875, 401] on div "Apply Changes" at bounding box center [887, 406] width 58 height 12
drag, startPoint x: 552, startPoint y: 178, endPoint x: 570, endPoint y: 180, distance: 18.7
click at [570, 180] on div "NA" at bounding box center [540, 180] width 71 height 10
click at [570, 180] on img at bounding box center [571, 179] width 9 height 9
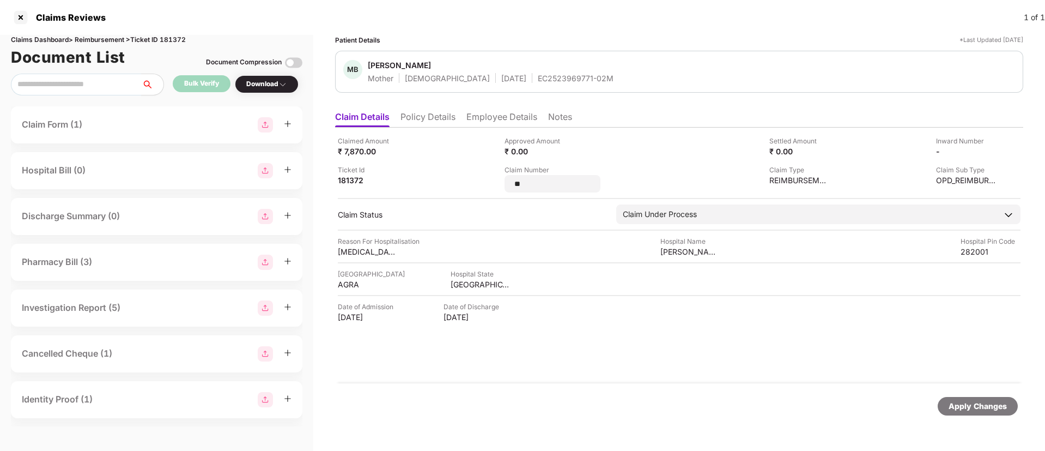
type input "*"
type input "**********"
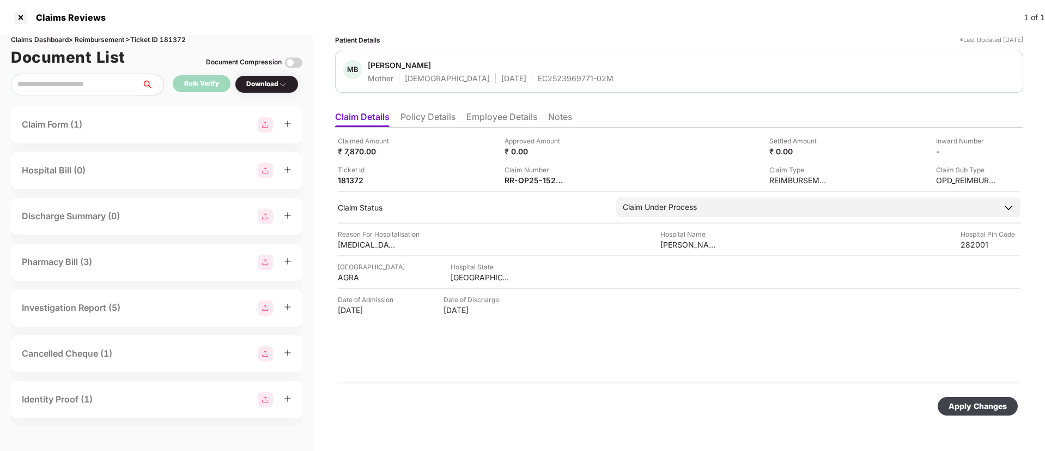
click at [986, 404] on div "Apply Changes" at bounding box center [978, 406] width 58 height 12
click at [1014, 397] on icon "close" at bounding box center [1017, 398] width 8 height 8
click at [538, 77] on div "EC2523969771-02M" at bounding box center [576, 78] width 76 height 10
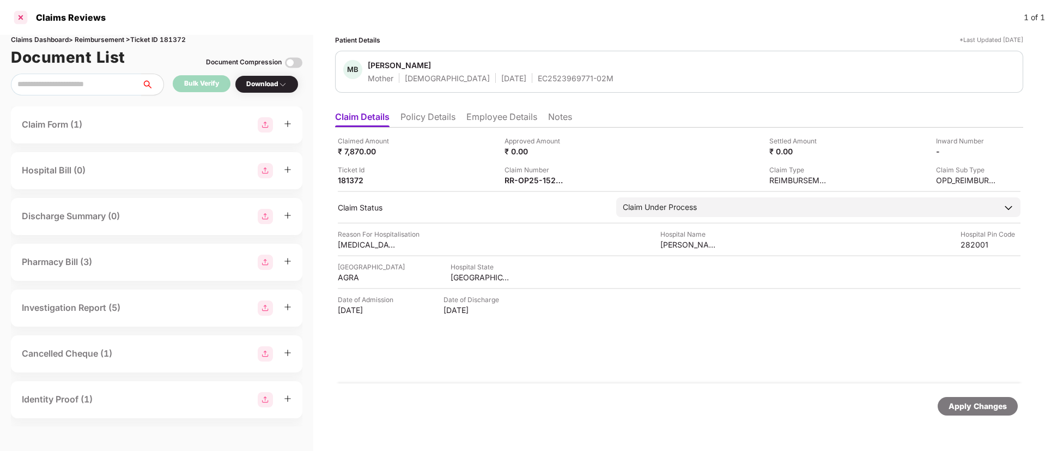
click at [20, 14] on div at bounding box center [20, 17] width 17 height 17
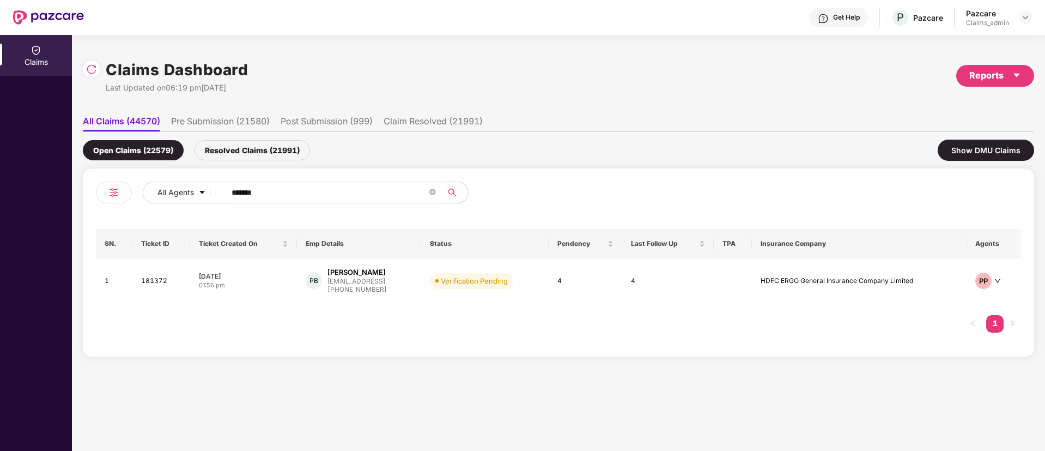
click at [269, 187] on input "******" at bounding box center [330, 192] width 196 height 16
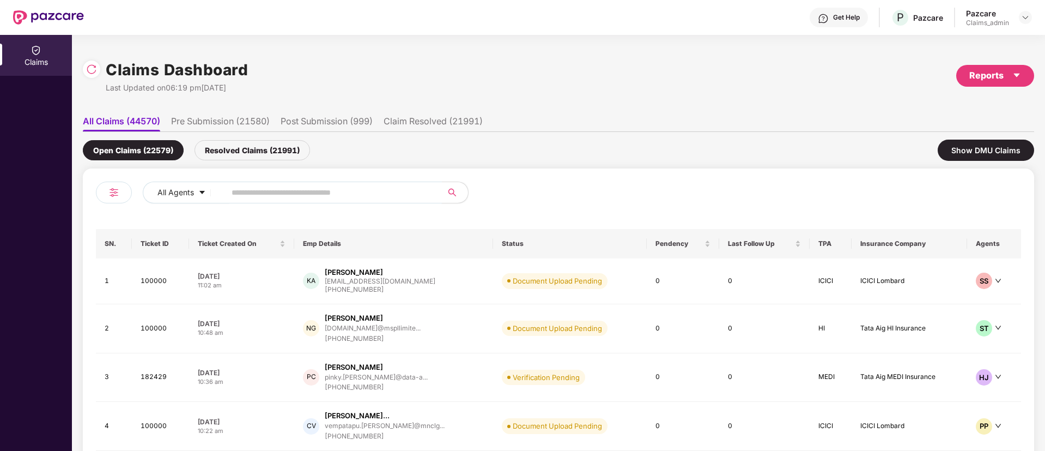
paste input "*******"
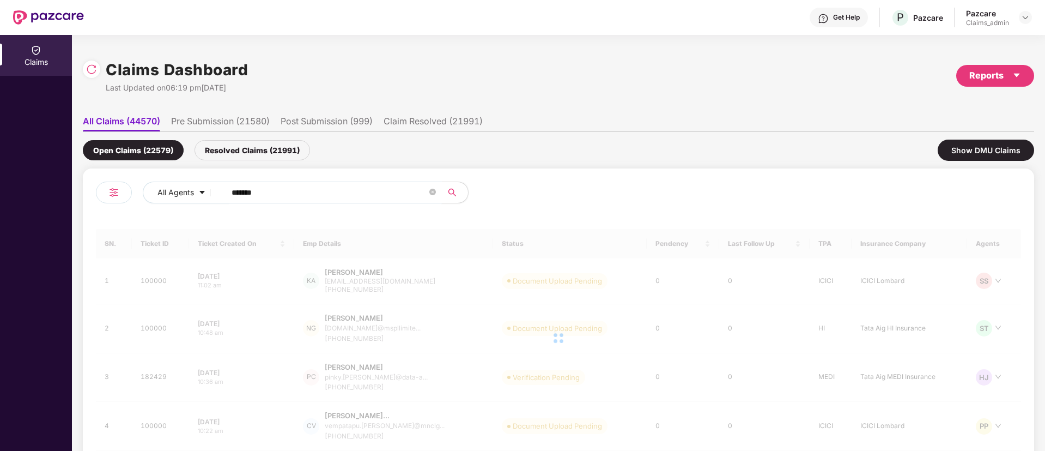
click at [237, 191] on input "*******" at bounding box center [330, 192] width 196 height 16
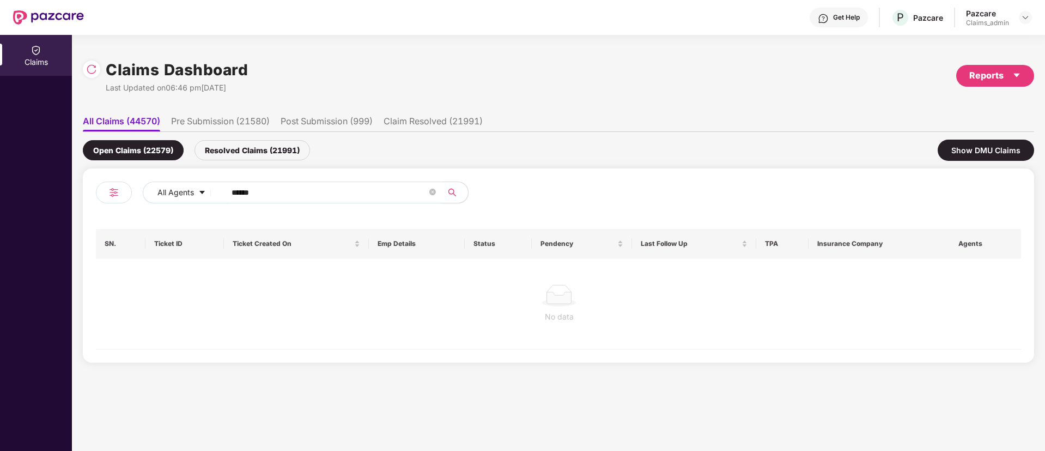
click at [237, 191] on input "******" at bounding box center [330, 192] width 196 height 16
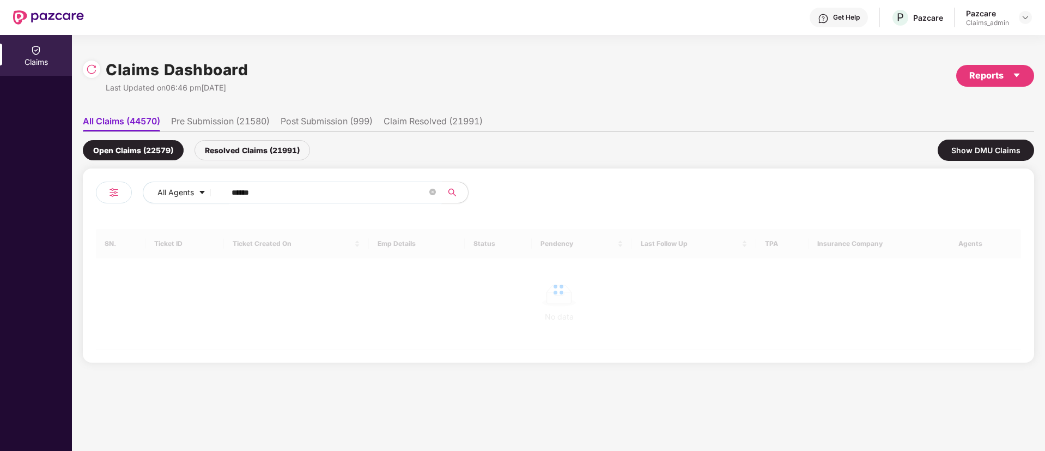
click at [237, 191] on input "******" at bounding box center [330, 192] width 196 height 16
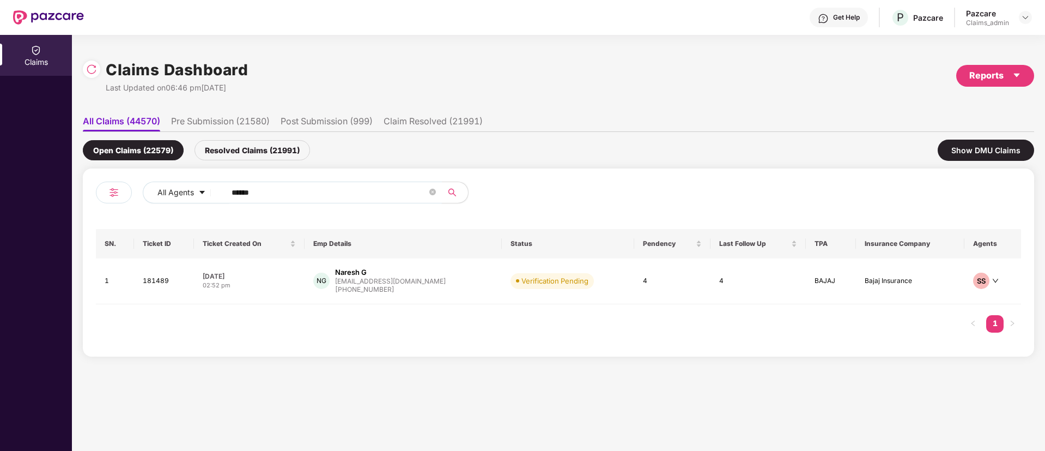
type input "******"
click at [283, 287] on div "02:52 pm" at bounding box center [250, 285] width 94 height 9
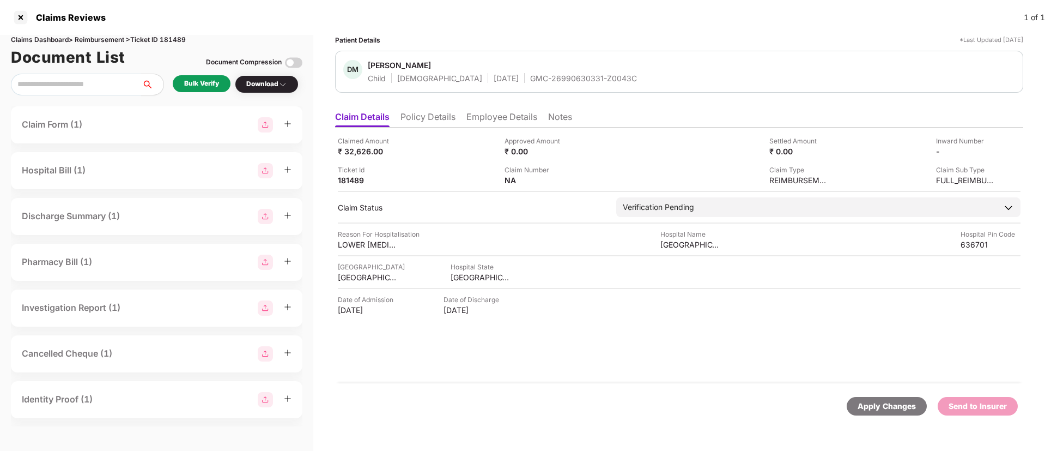
click at [217, 87] on div "Bulk Verify" at bounding box center [201, 83] width 35 height 10
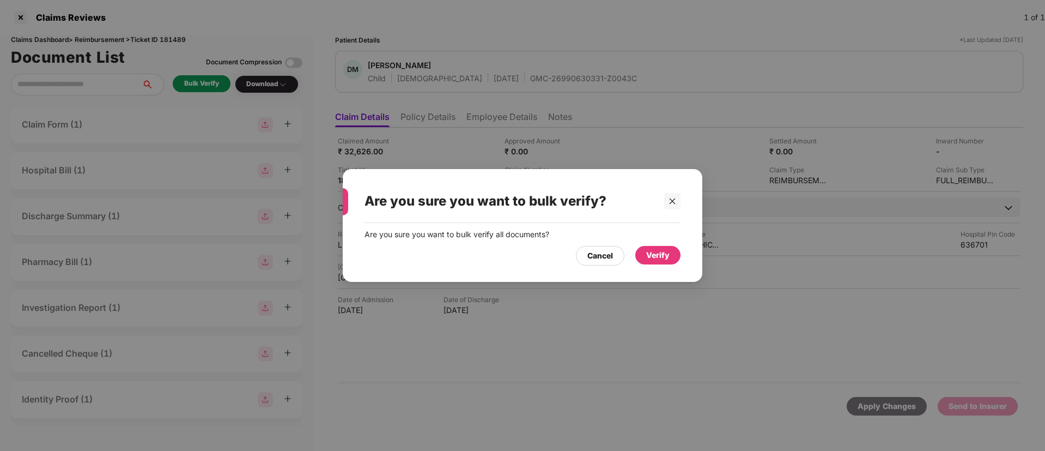
click at [648, 261] on div "Verify" at bounding box center [658, 255] width 45 height 19
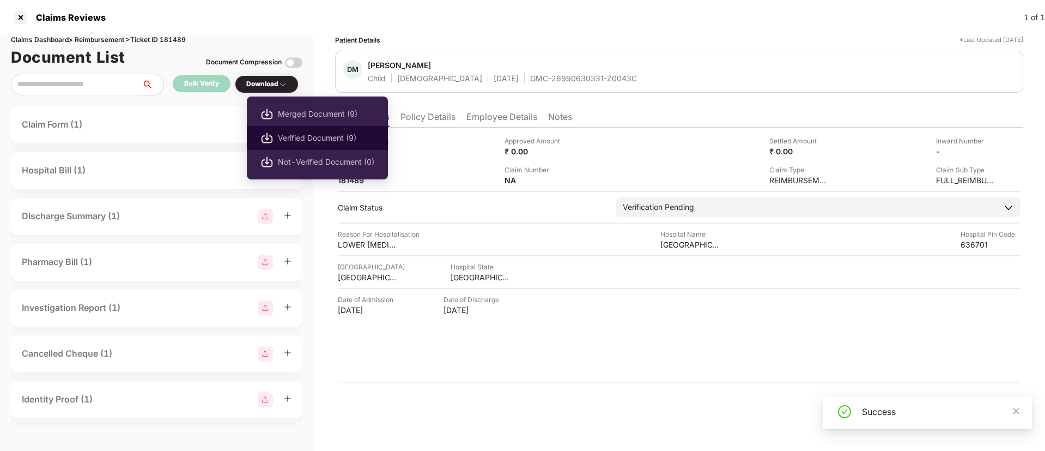
click at [323, 136] on span "Verified Document (9)" at bounding box center [326, 138] width 96 height 12
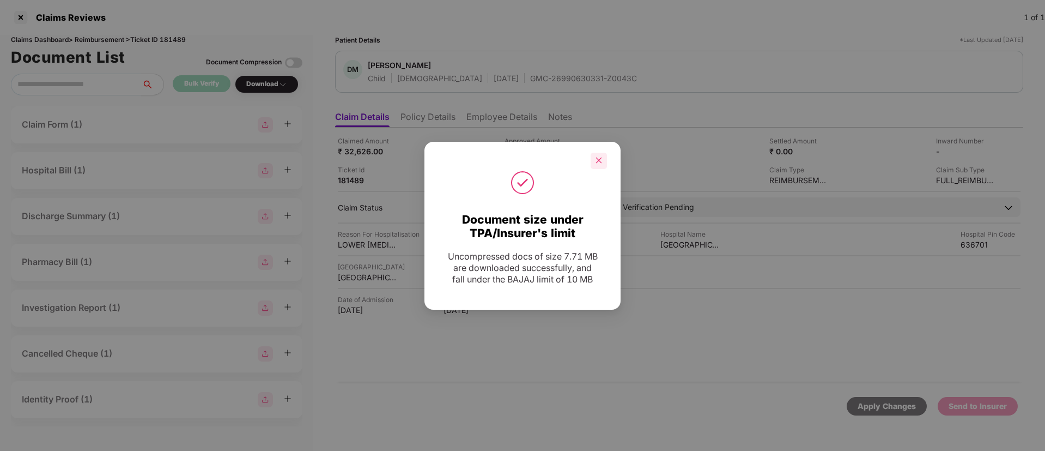
click at [599, 156] on icon "close" at bounding box center [599, 160] width 8 height 8
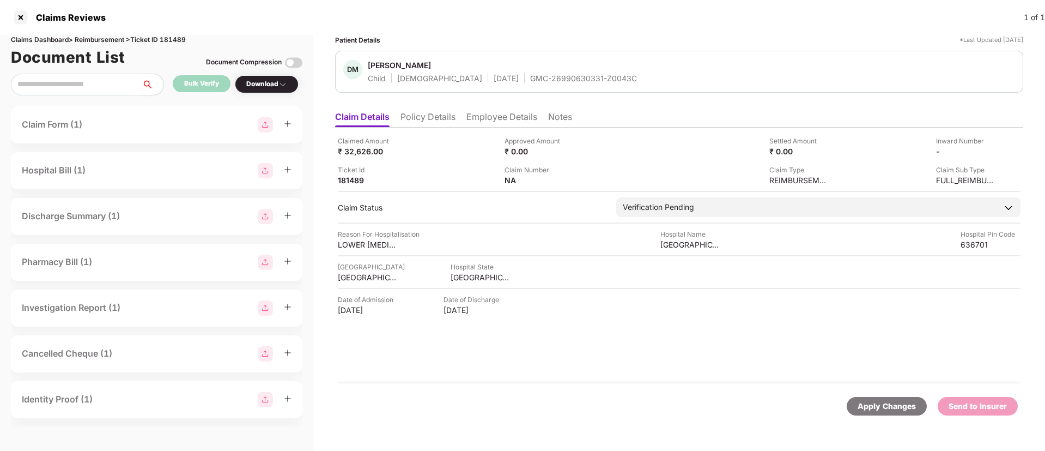
click at [437, 124] on li "Policy Details" at bounding box center [428, 119] width 55 height 16
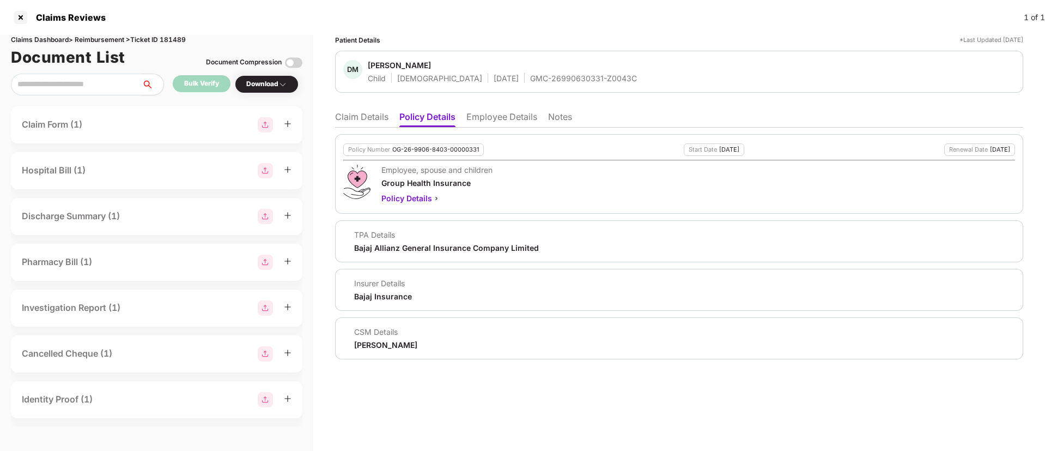
click at [368, 117] on li "Claim Details" at bounding box center [361, 119] width 53 height 16
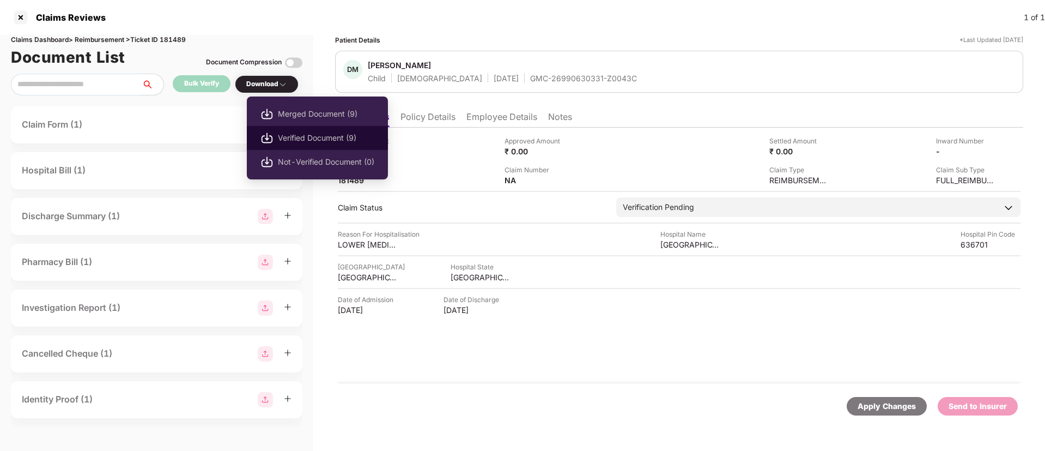
click at [307, 140] on span "Verified Document (9)" at bounding box center [326, 138] width 96 height 12
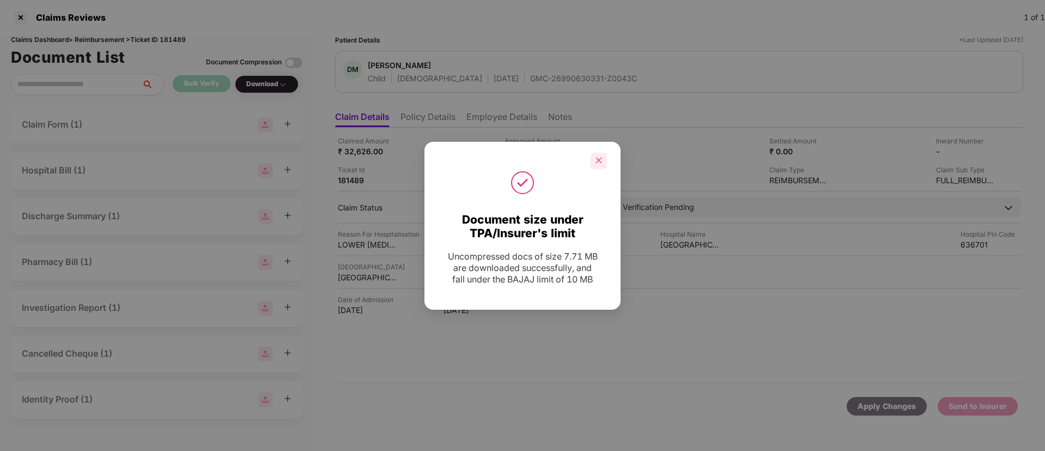
click at [604, 155] on div at bounding box center [599, 161] width 16 height 16
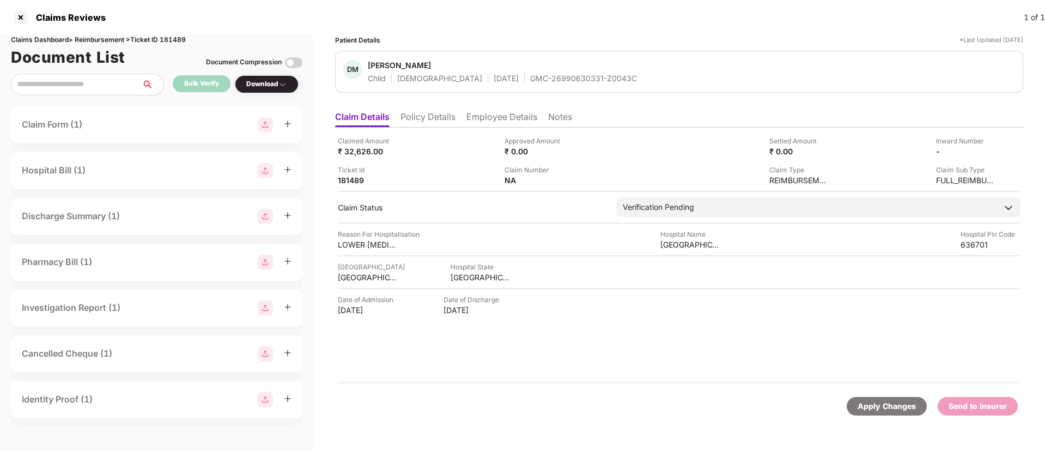
click at [530, 80] on div "GMC-26990630331-Z0043C" at bounding box center [583, 78] width 107 height 10
click at [356, 311] on div "28 Sep 2025" at bounding box center [368, 310] width 60 height 10
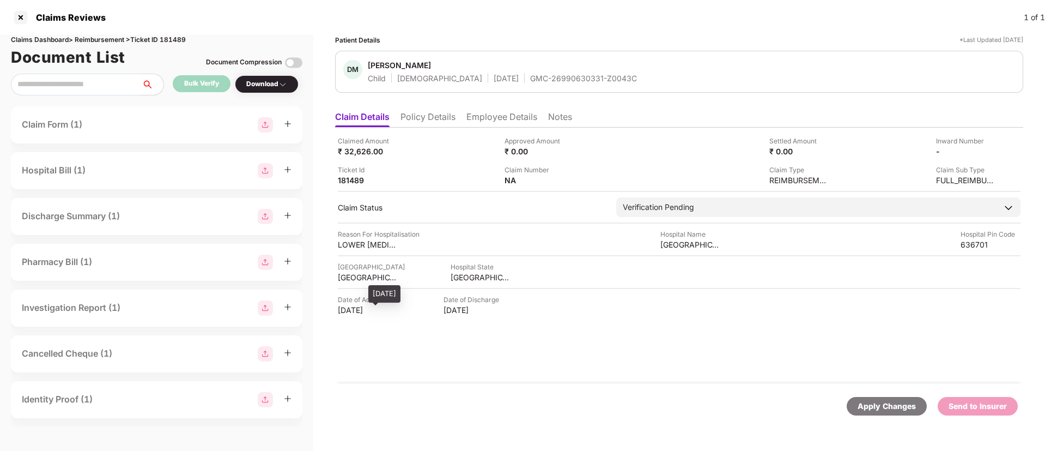
click at [356, 311] on div "28 Sep 2025" at bounding box center [368, 310] width 60 height 10
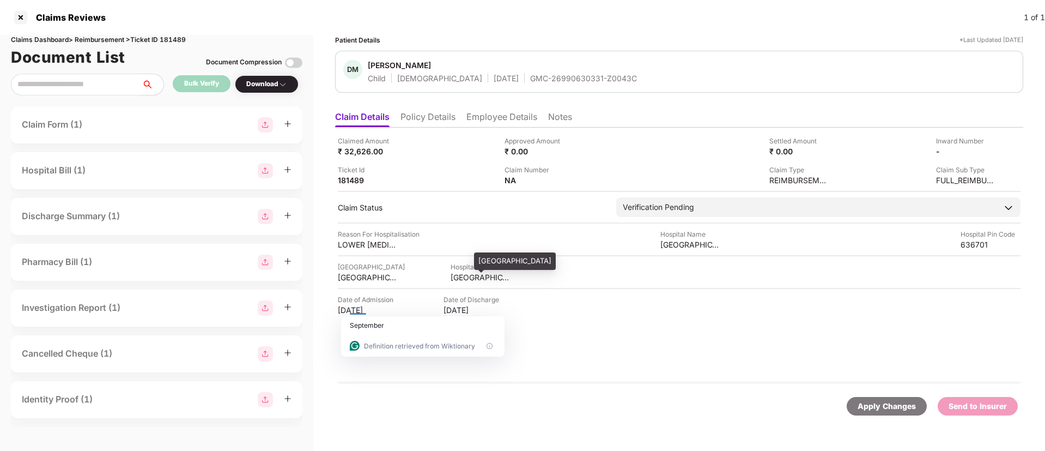
click at [459, 274] on div "TAMIL NADU" at bounding box center [481, 277] width 60 height 10
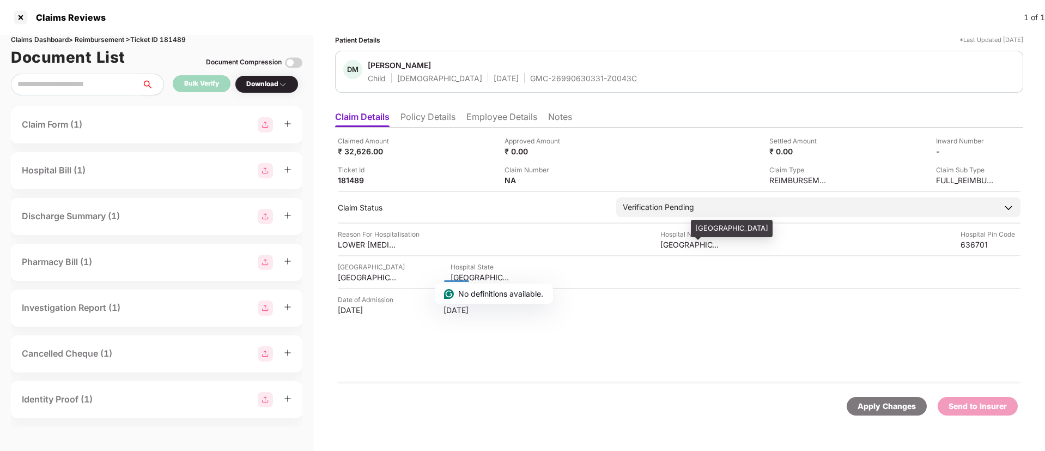
click at [676, 240] on div "Sri Annai Hospital" at bounding box center [691, 244] width 60 height 10
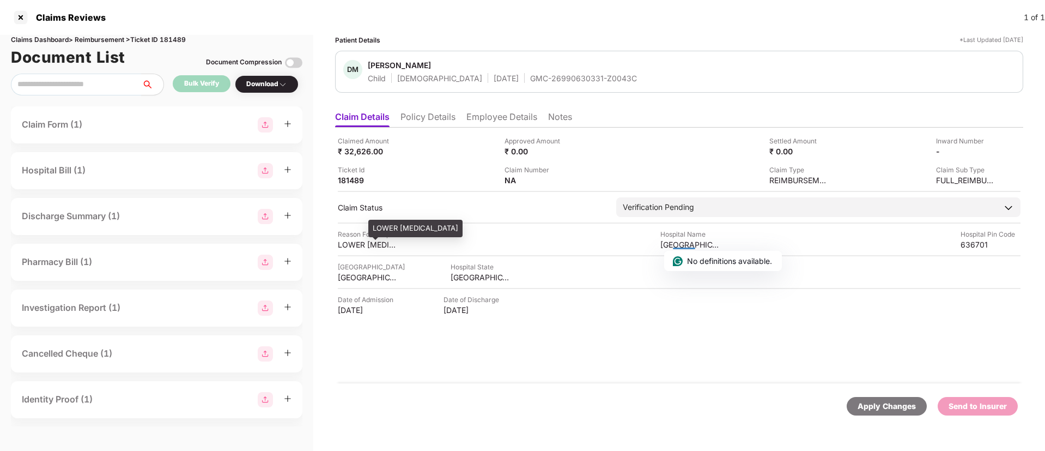
click at [358, 245] on div "LOWER RESPIRATORY INFECTION" at bounding box center [368, 244] width 60 height 10
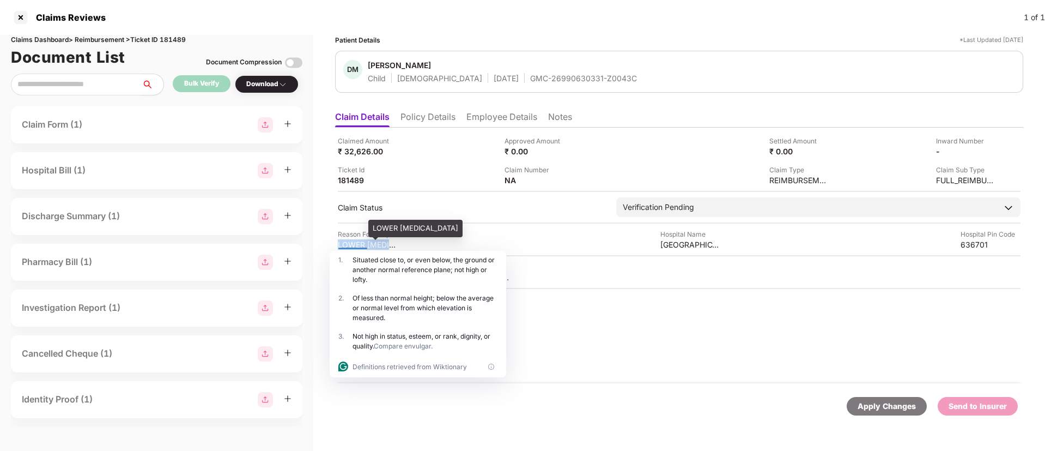
click at [358, 245] on div "LOWER RESPIRATORY INFECTION" at bounding box center [368, 244] width 60 height 10
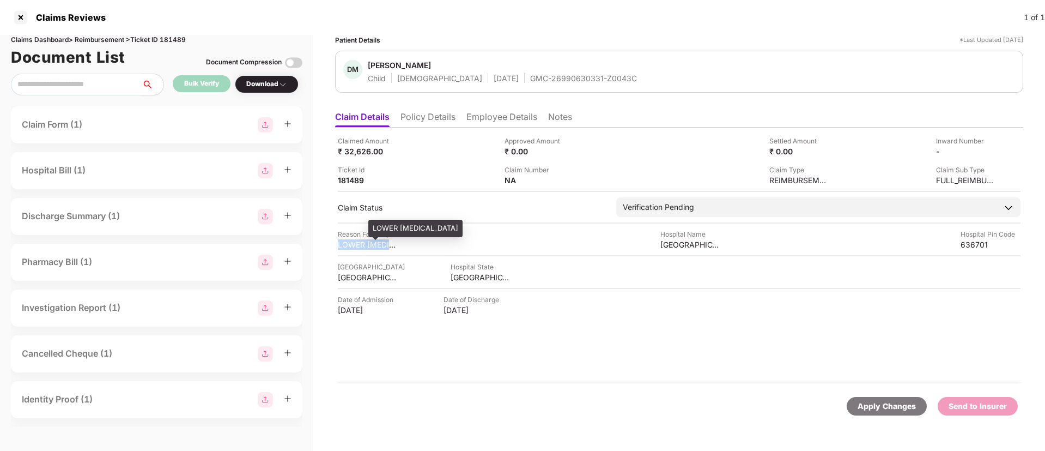
click at [358, 245] on div "LOWER RESPIRATORY INFECTION" at bounding box center [368, 244] width 60 height 10
drag, startPoint x: 449, startPoint y: 112, endPoint x: 490, endPoint y: 113, distance: 41.5
click at [490, 113] on ul "Claim Details Policy Details Employee Details Notes" at bounding box center [679, 117] width 688 height 22
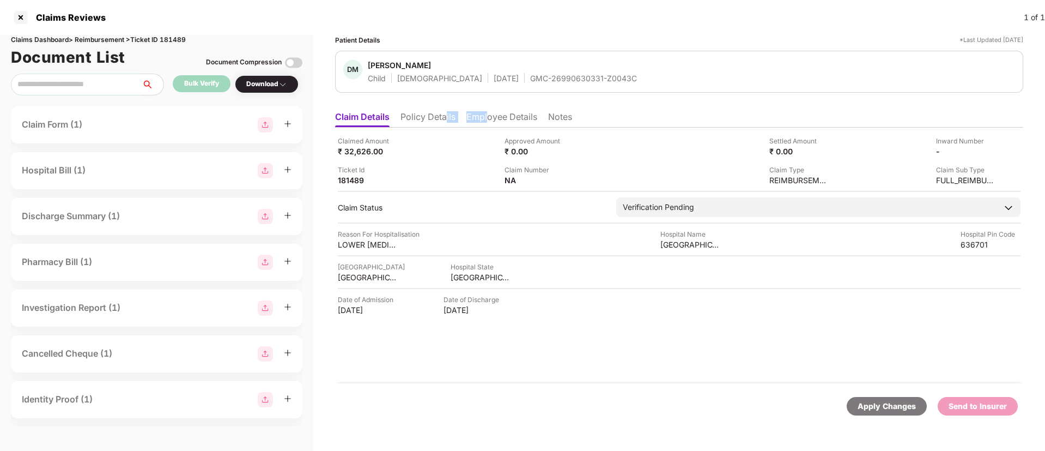
click at [490, 113] on li "Employee Details" at bounding box center [502, 119] width 71 height 16
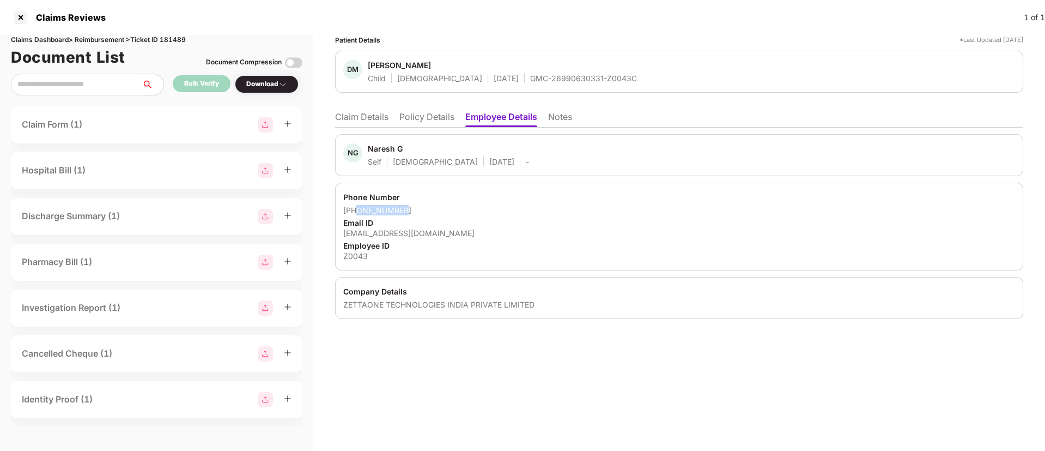
drag, startPoint x: 411, startPoint y: 209, endPoint x: 358, endPoint y: 211, distance: 52.9
click at [358, 211] on div "+919865373095" at bounding box center [679, 210] width 672 height 10
click at [402, 232] on div "nareshg@zettaone.com" at bounding box center [679, 233] width 672 height 10
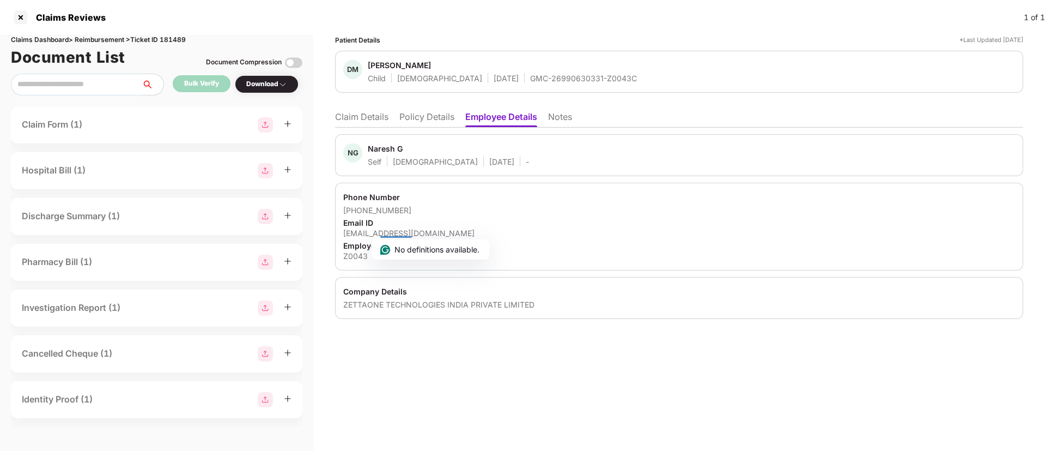
click at [365, 115] on li "Claim Details" at bounding box center [361, 119] width 53 height 16
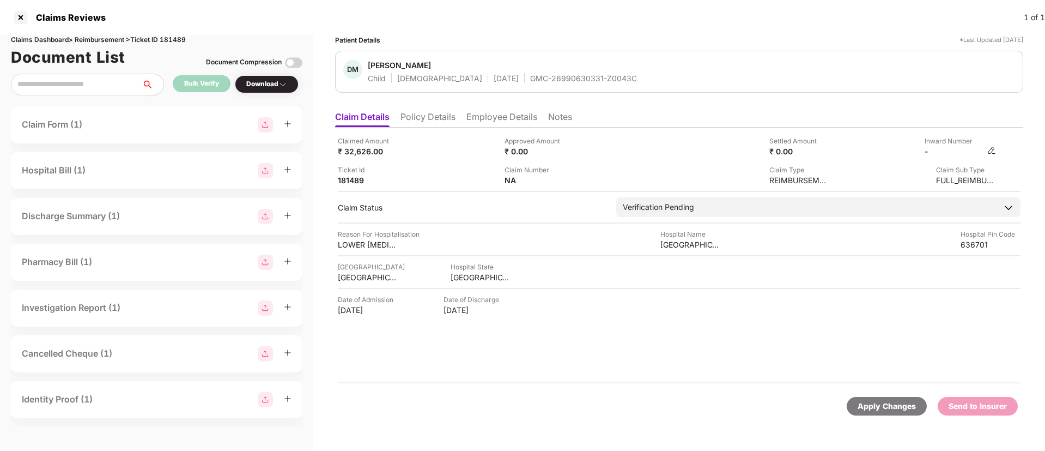
click at [989, 149] on img at bounding box center [992, 150] width 9 height 9
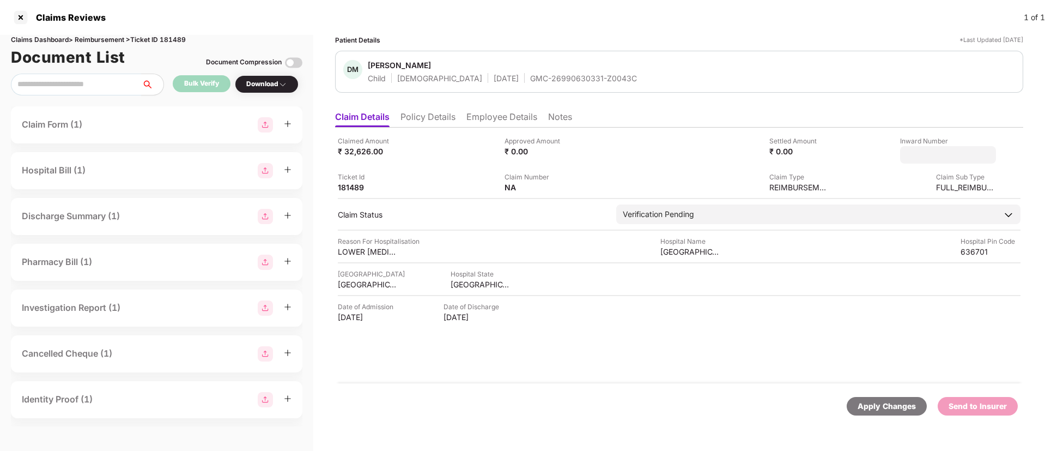
type input "**********"
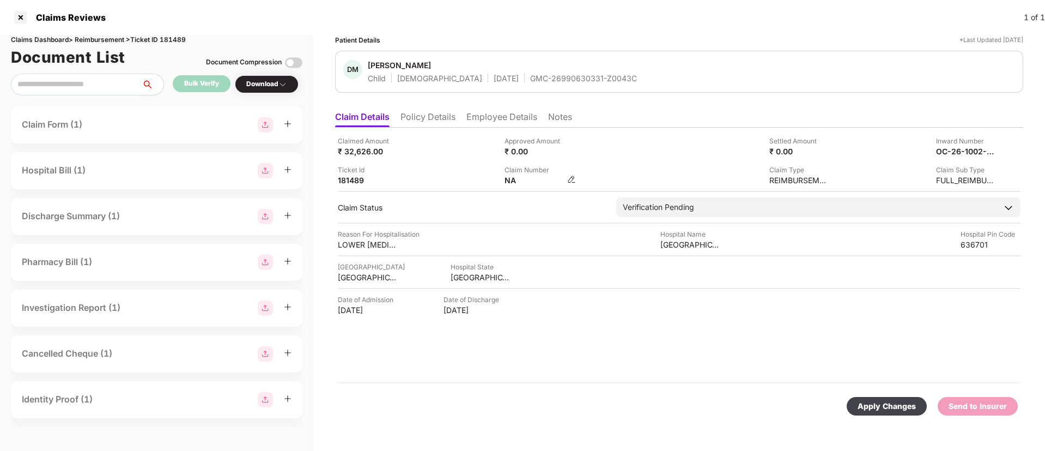
click at [561, 188] on div "Claimed Amount ₹ 32,626.00 Approved Amount ₹ 0.00 Settled Amount ₹ 0.00 Inward …" at bounding box center [679, 256] width 688 height 256
click at [553, 182] on div "NA" at bounding box center [535, 180] width 60 height 10
click at [569, 180] on img at bounding box center [571, 179] width 9 height 9
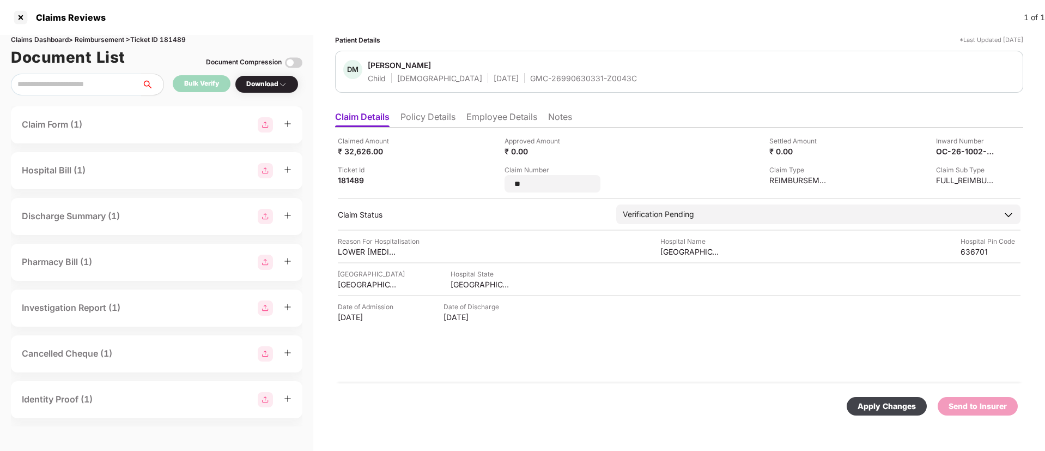
type input "*"
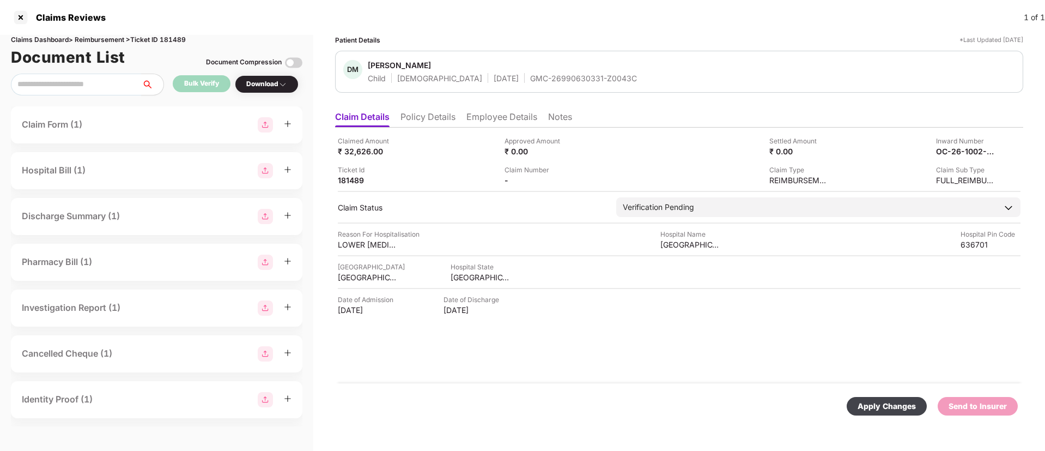
click at [587, 177] on div "Claim Number -" at bounding box center [584, 175] width 159 height 21
click at [575, 181] on div "Claim Number -" at bounding box center [584, 175] width 159 height 21
click at [568, 179] on div "Claim Number -" at bounding box center [584, 175] width 159 height 21
click at [570, 177] on img at bounding box center [571, 179] width 9 height 9
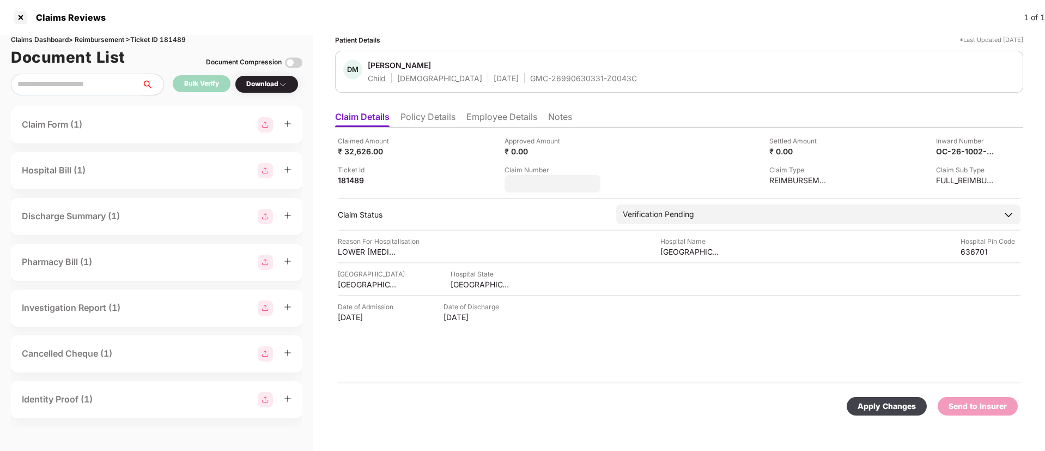
type input "*******"
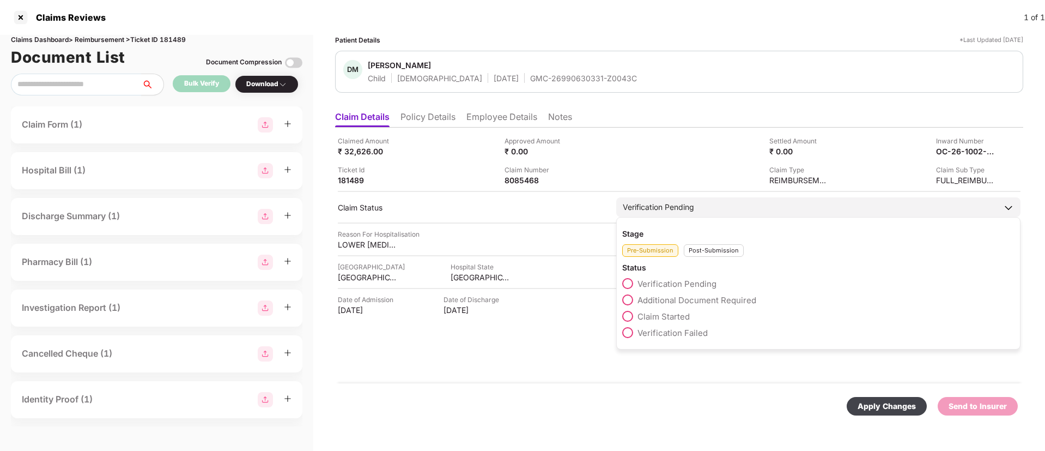
click at [709, 251] on div "Post-Submission" at bounding box center [714, 250] width 60 height 13
click at [663, 301] on span "Claim Under Process" at bounding box center [679, 300] width 82 height 10
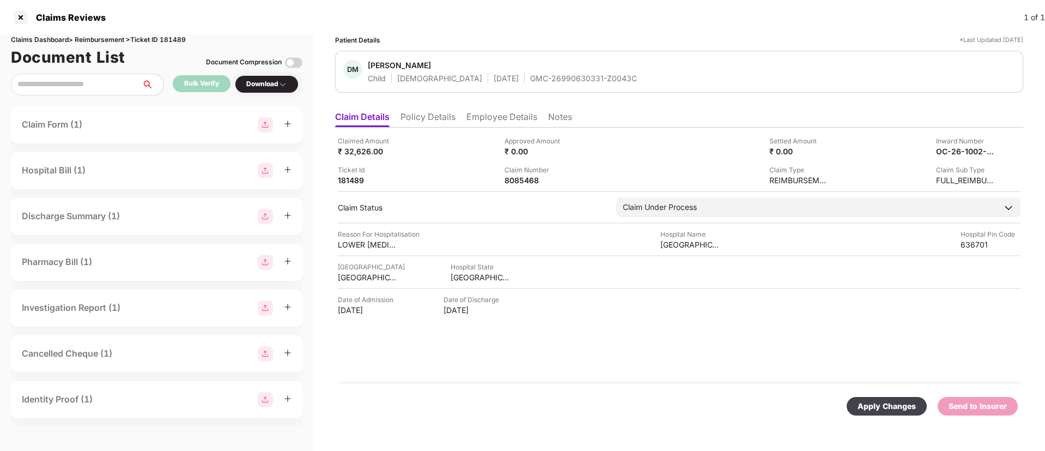
click at [884, 402] on div "Apply Changes" at bounding box center [887, 406] width 58 height 12
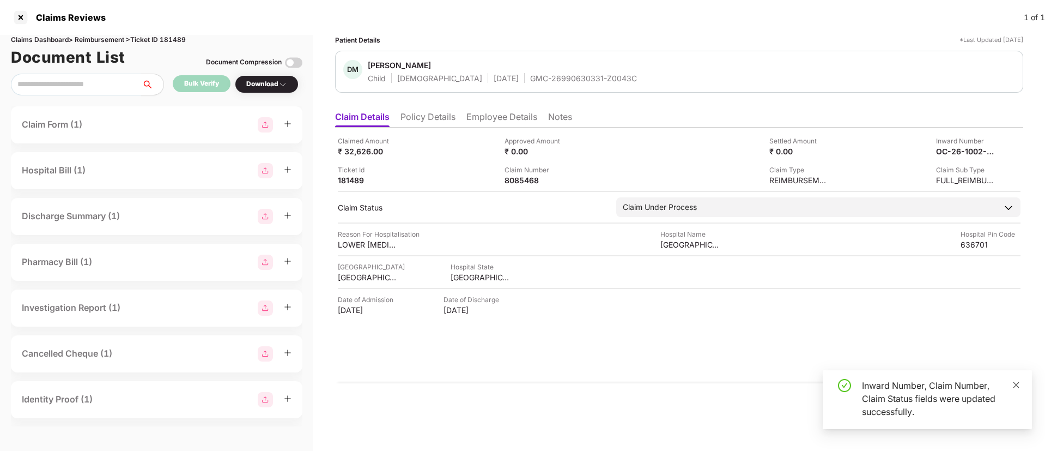
click at [1020, 382] on icon "close" at bounding box center [1017, 385] width 8 height 8
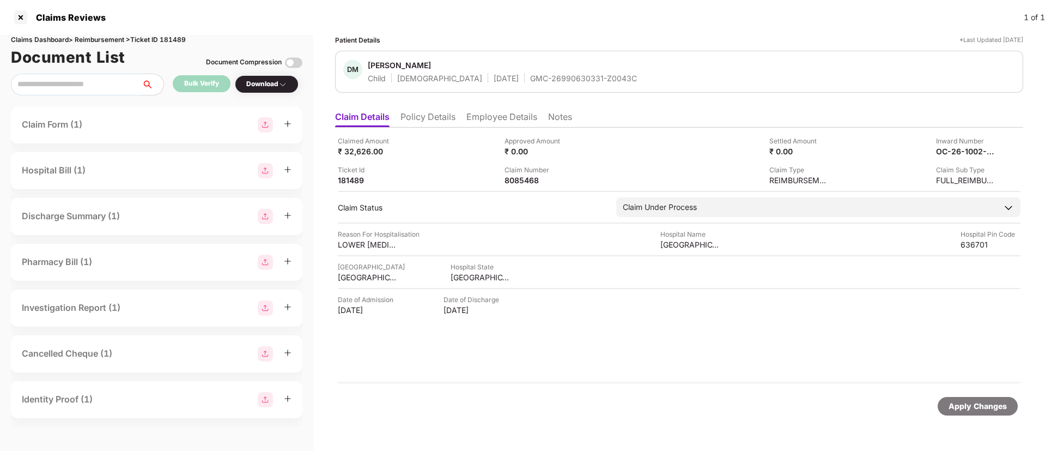
click at [880, 66] on div "DM Dev Mithran Child Male 28 Sept 2024 GMC-26990630331-Z0043C" at bounding box center [679, 71] width 672 height 23
click at [440, 116] on li "Policy Details" at bounding box center [428, 119] width 55 height 16
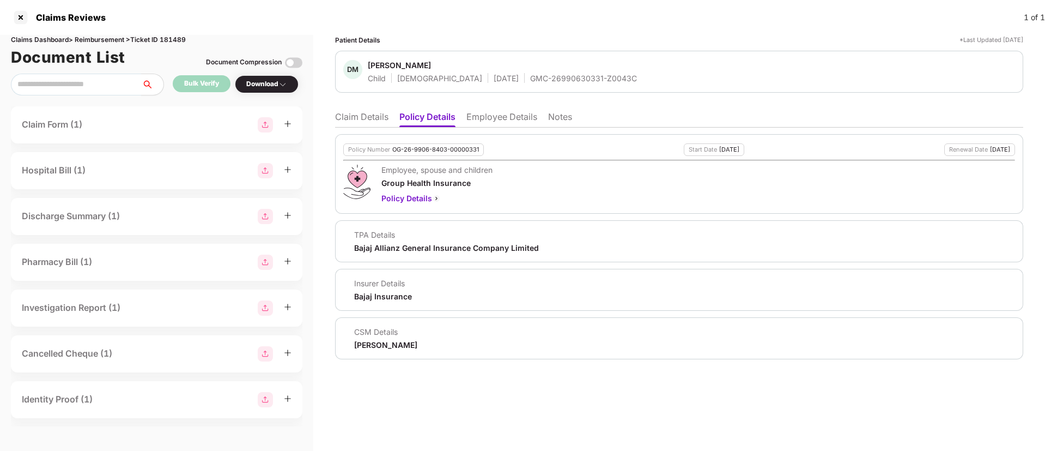
click at [485, 80] on div "Child Male 28 Sept 2024 GMC-26990630331-Z0043C" at bounding box center [502, 78] width 269 height 10
drag, startPoint x: 485, startPoint y: 80, endPoint x: 508, endPoint y: 78, distance: 23.5
click at [508, 78] on div "Child Male 28 Sept 2024 GMC-26990630331-Z0043C" at bounding box center [502, 78] width 269 height 10
click at [530, 78] on div "GMC-26990630331-Z0043C" at bounding box center [583, 78] width 107 height 10
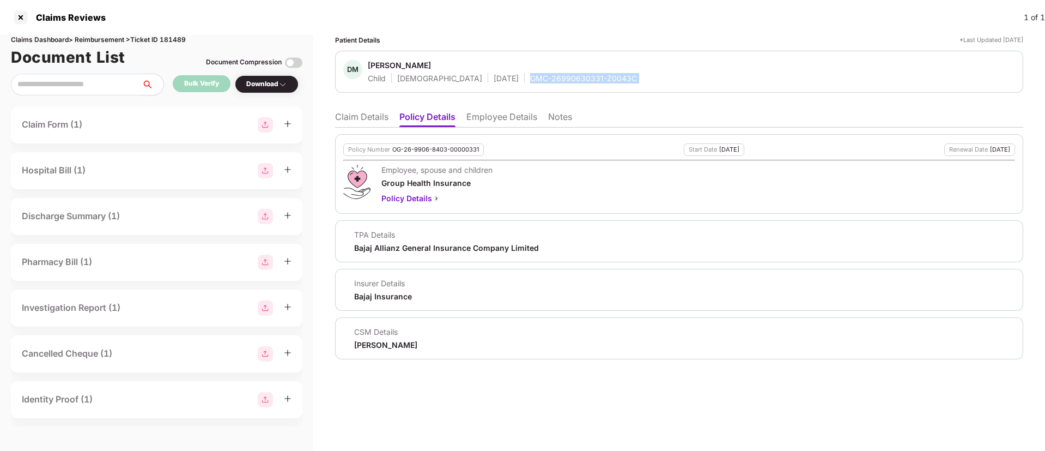
click at [530, 78] on div "GMC-26990630331-Z0043C" at bounding box center [583, 78] width 107 height 10
click at [364, 122] on li "Claim Details" at bounding box center [361, 119] width 53 height 16
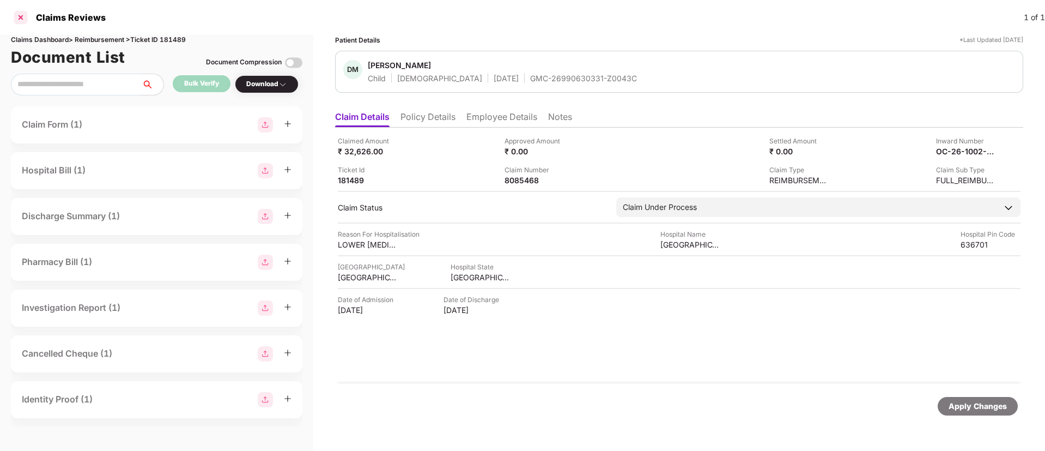
click at [22, 17] on div at bounding box center [20, 17] width 17 height 17
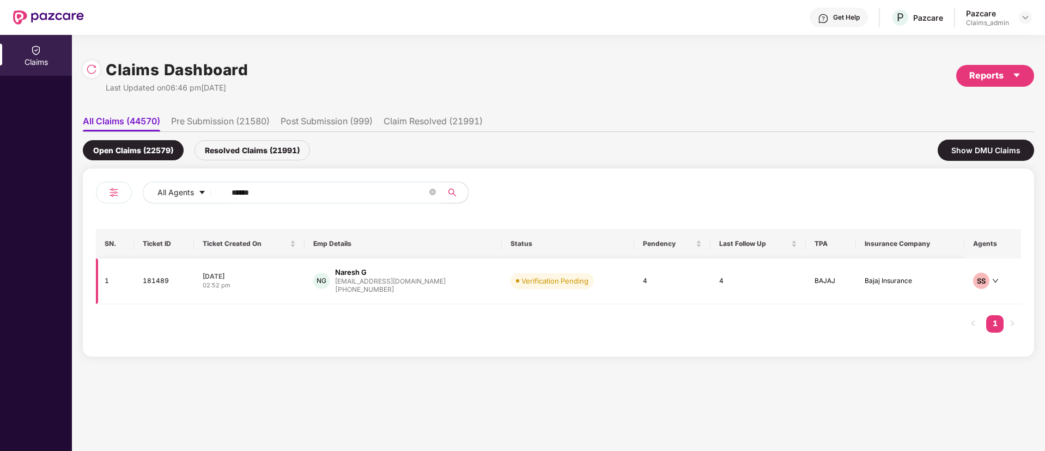
click at [283, 293] on td "06 Oct 2025 02:52 pm" at bounding box center [249, 281] width 111 height 46
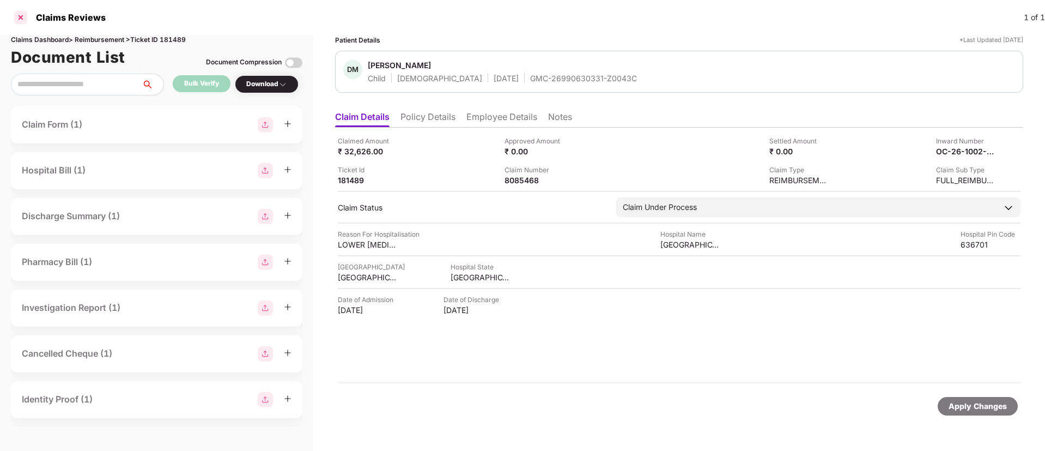
click at [19, 14] on div at bounding box center [20, 17] width 17 height 17
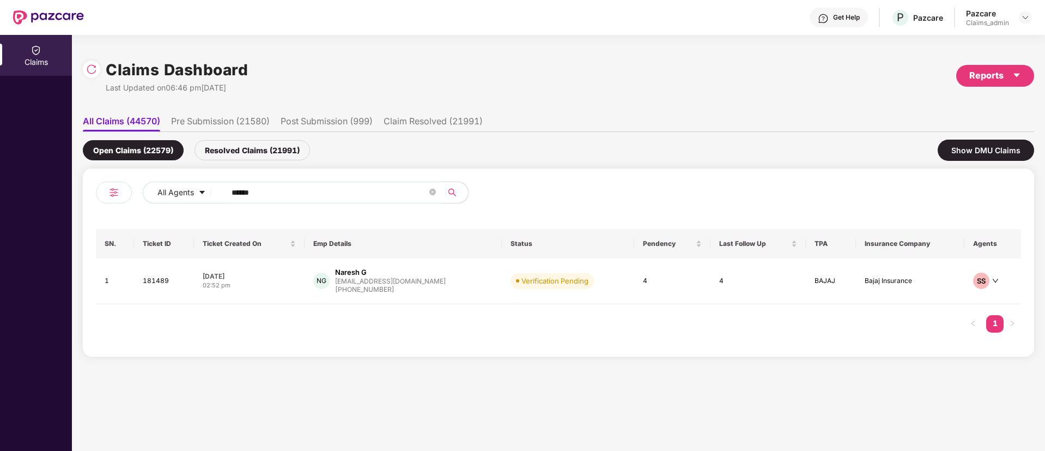
click at [294, 190] on input "******" at bounding box center [330, 192] width 196 height 16
paste input "*******"
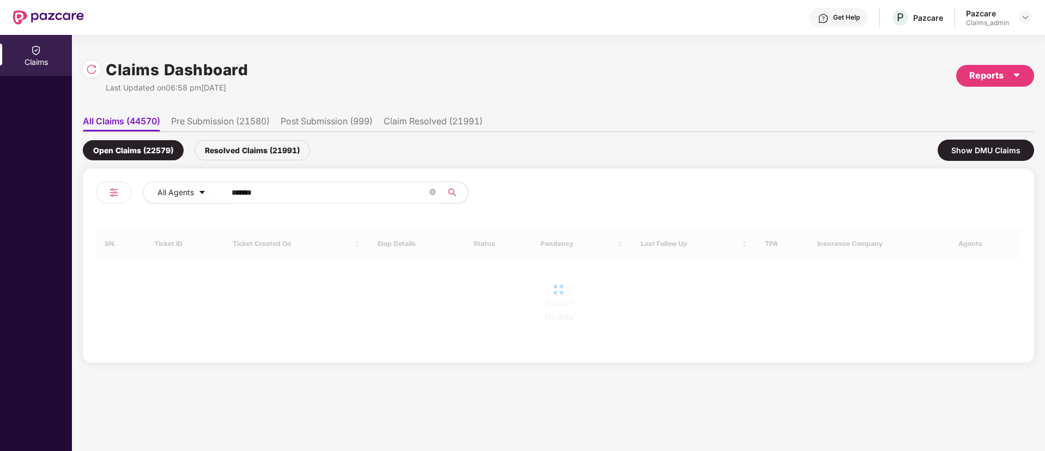
click at [239, 192] on input "*******" at bounding box center [330, 192] width 196 height 16
click at [239, 192] on input "******" at bounding box center [330, 192] width 196 height 16
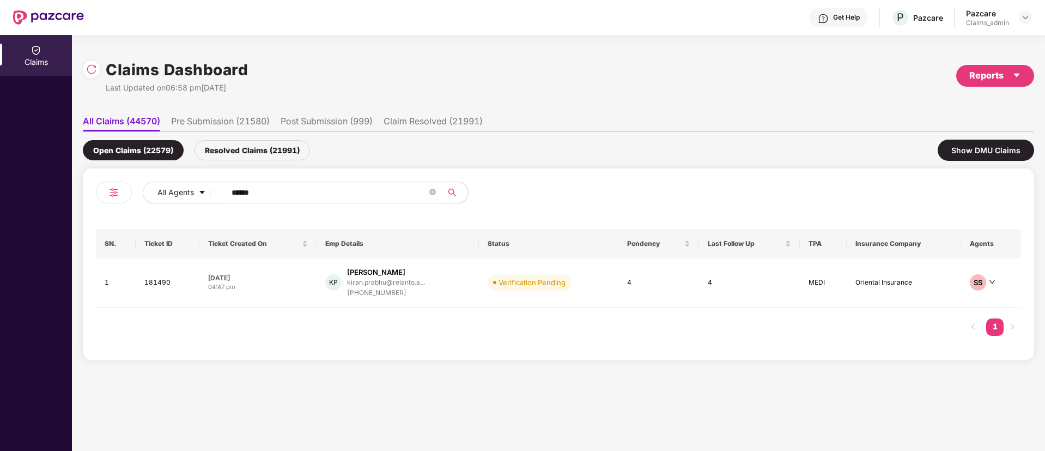
type input "******"
click at [286, 287] on div "04:47 pm" at bounding box center [258, 286] width 100 height 9
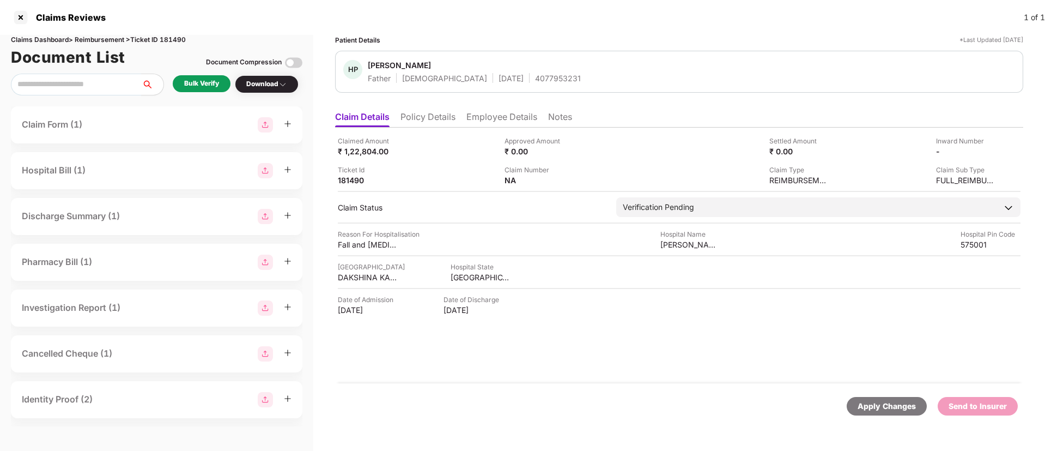
click at [219, 80] on div "Bulk Verify" at bounding box center [201, 83] width 35 height 10
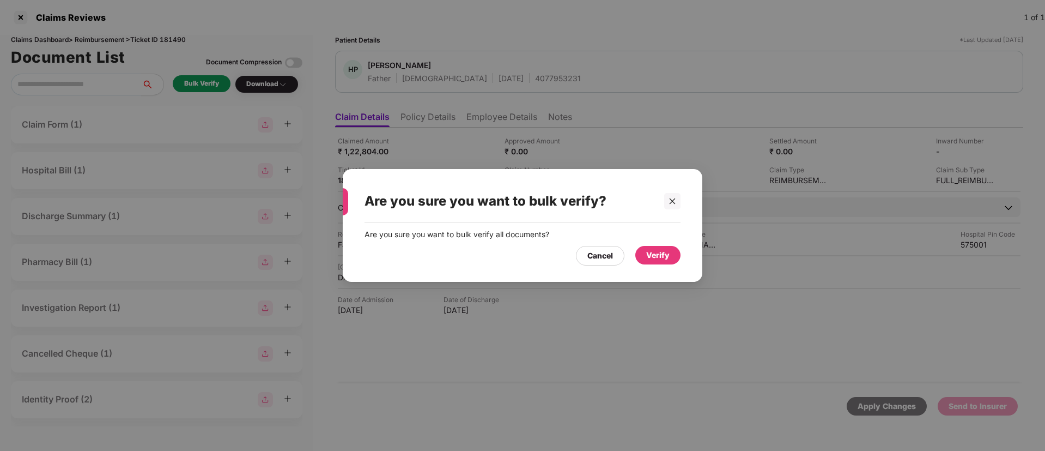
click at [655, 250] on div "Verify" at bounding box center [657, 255] width 23 height 12
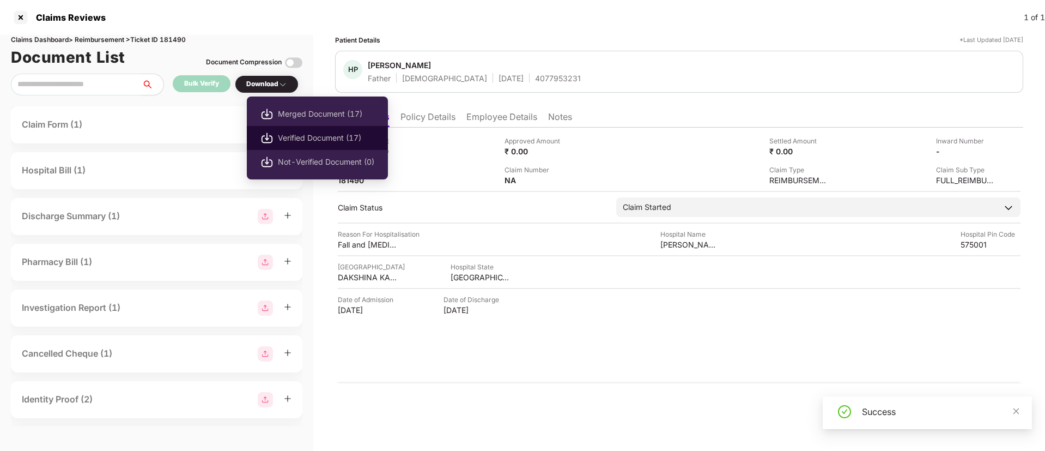
click at [312, 138] on span "Verified Document (17)" at bounding box center [326, 138] width 96 height 12
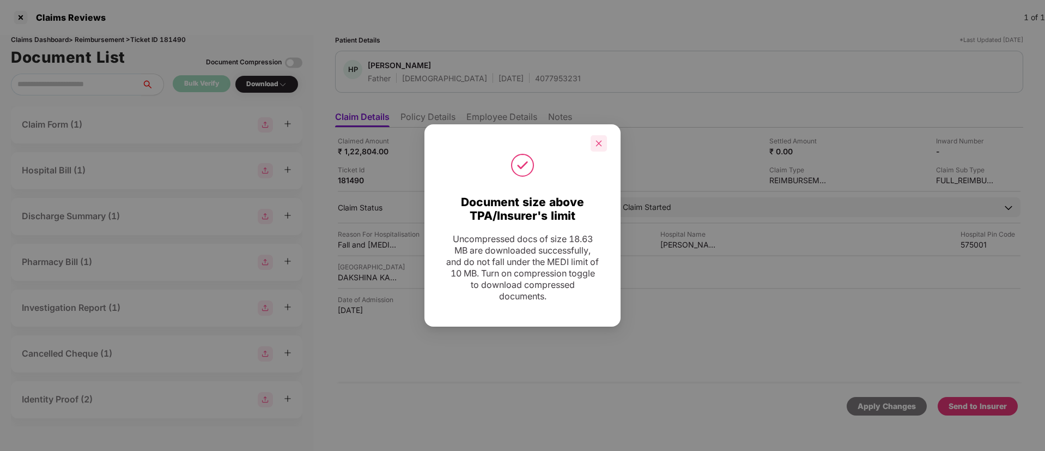
click at [598, 144] on icon "close" at bounding box center [599, 143] width 6 height 6
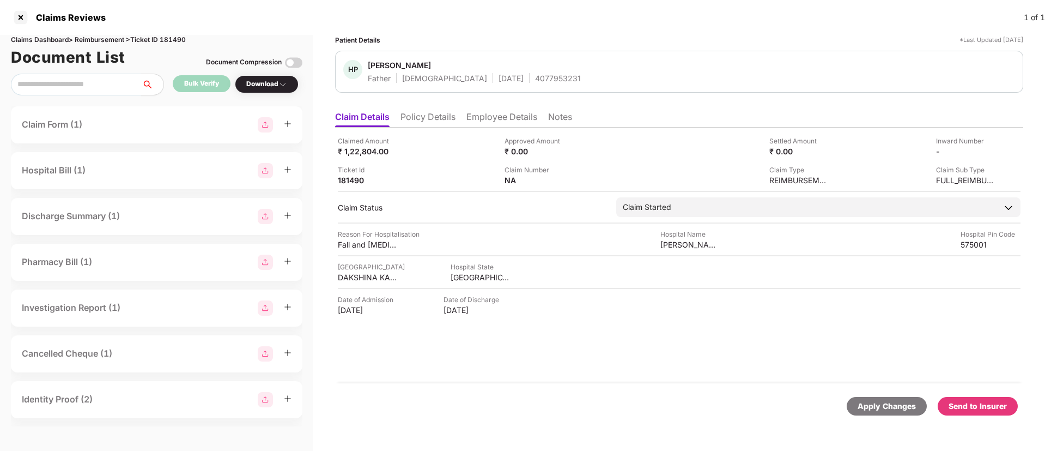
click at [446, 115] on li "Policy Details" at bounding box center [428, 119] width 55 height 16
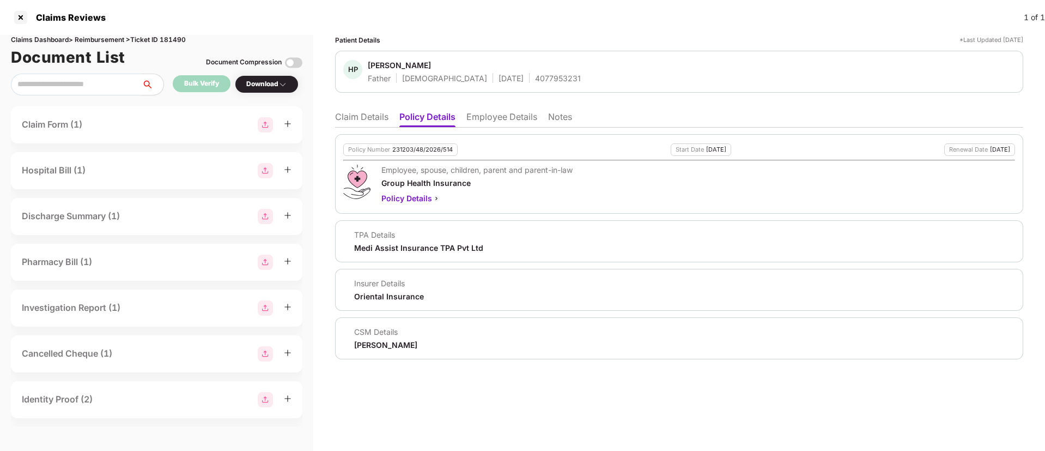
click at [499, 118] on li "Employee Details" at bounding box center [502, 119] width 71 height 16
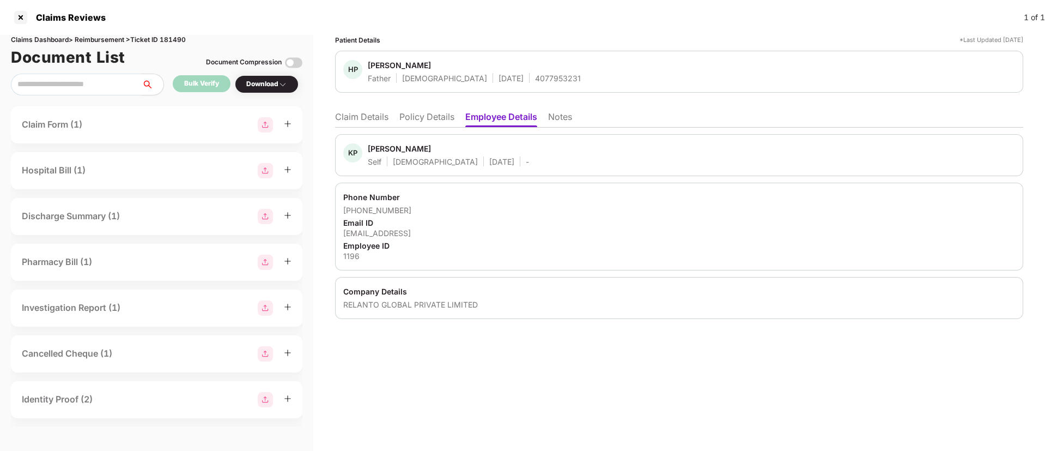
click at [363, 113] on li "Claim Details" at bounding box center [361, 119] width 53 height 16
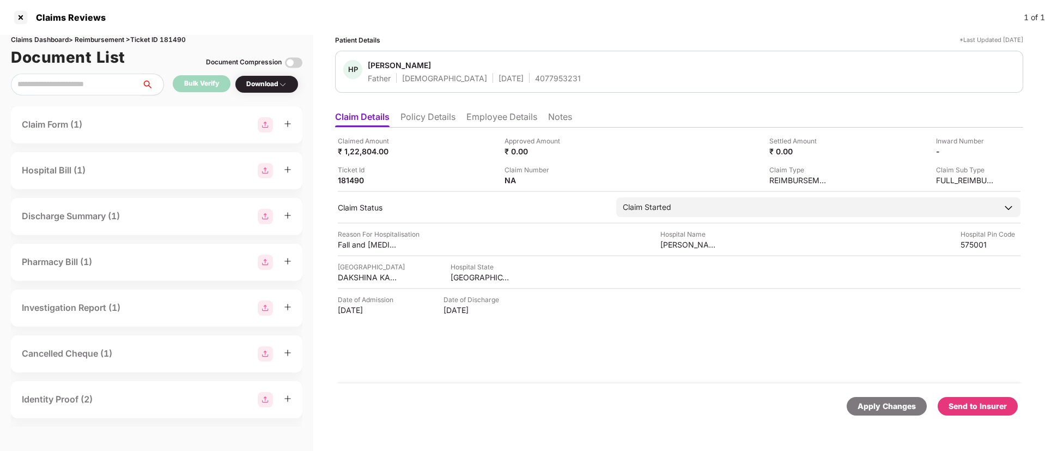
click at [975, 410] on div "Send to Insurer" at bounding box center [978, 406] width 58 height 12
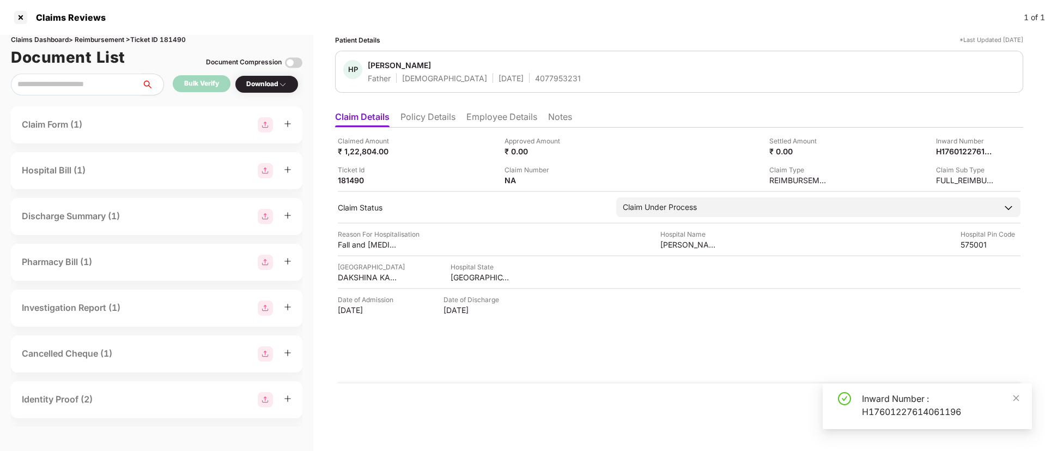
click at [903, 412] on div "Inward Number : H17601227614061196" at bounding box center [940, 405] width 157 height 26
click at [504, 120] on li "Employee Details" at bounding box center [502, 119] width 71 height 16
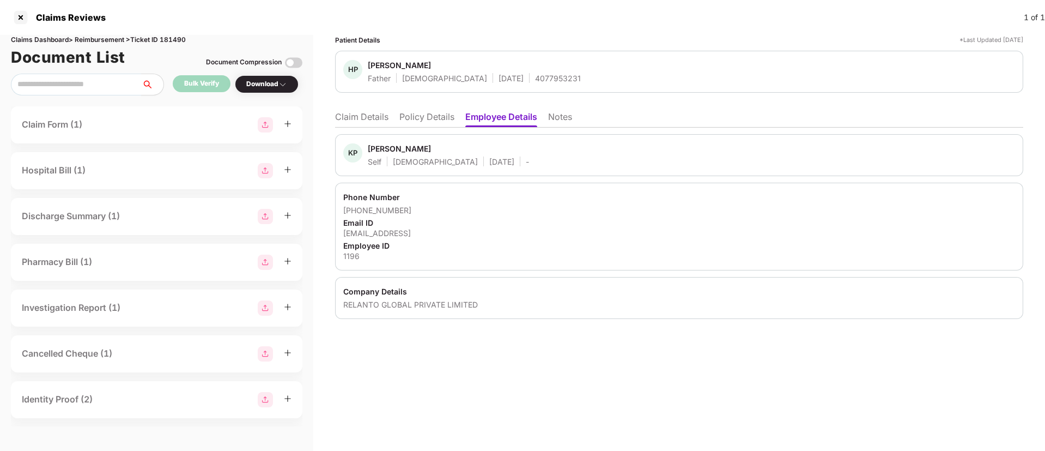
click at [402, 233] on div "kiran.prabhu@relanto.ai" at bounding box center [679, 233] width 672 height 10
click at [418, 119] on li "Policy Details" at bounding box center [427, 119] width 55 height 16
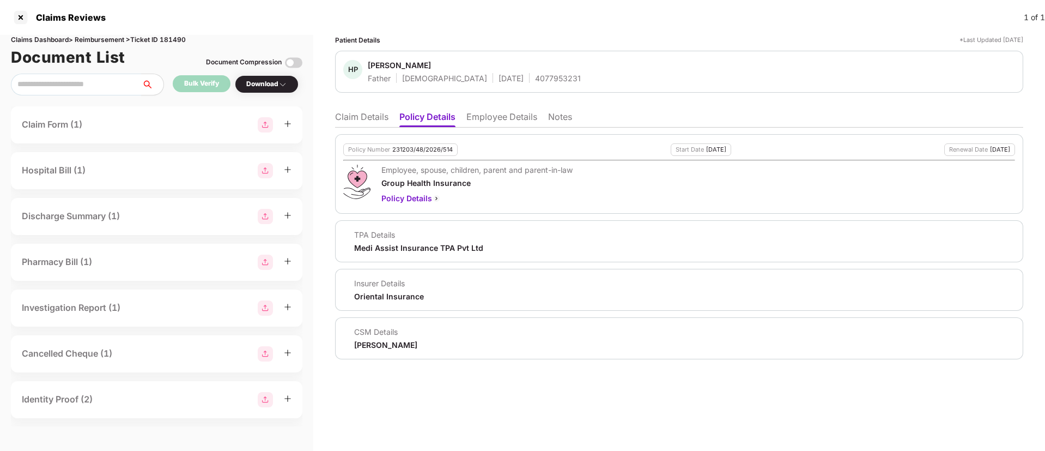
click at [360, 123] on li "Claim Details" at bounding box center [361, 119] width 53 height 16
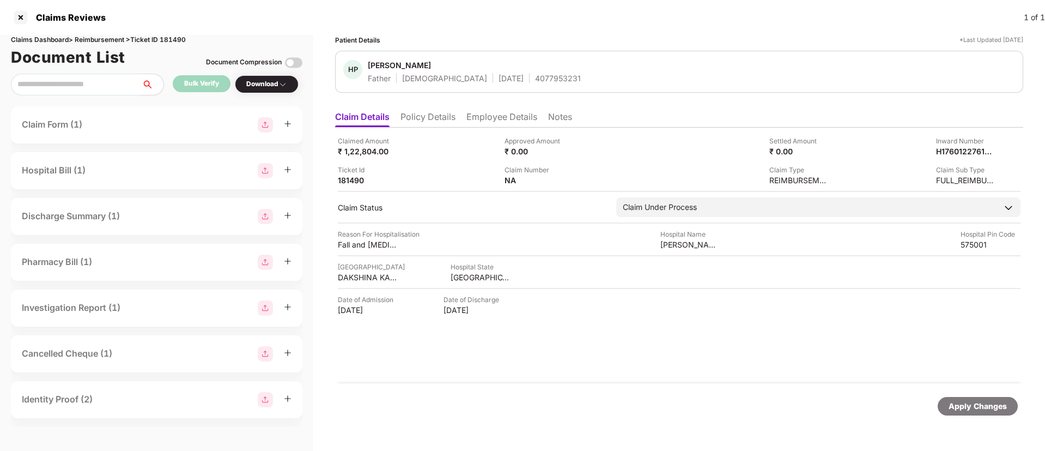
click at [535, 73] on div "4077953231" at bounding box center [558, 78] width 46 height 10
click at [20, 13] on div at bounding box center [20, 17] width 17 height 17
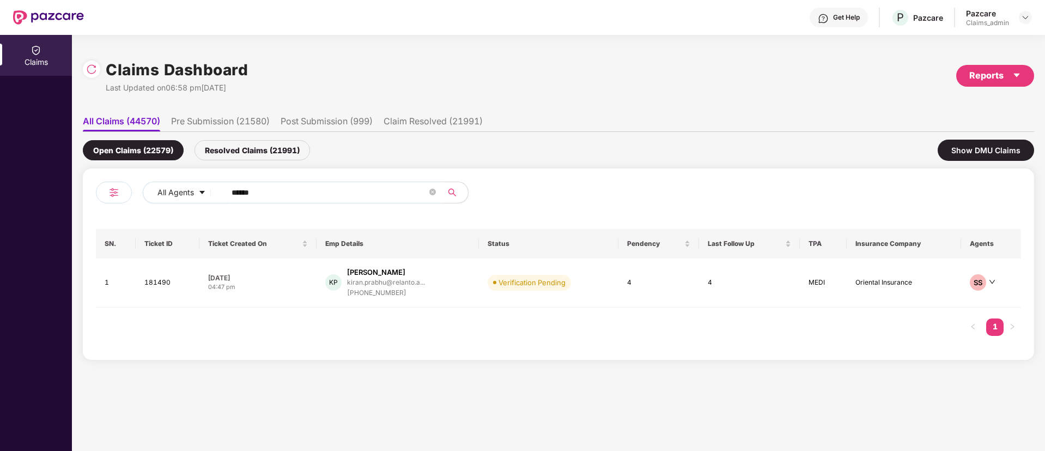
click at [303, 198] on input "******" at bounding box center [330, 192] width 196 height 16
paste input "*******"
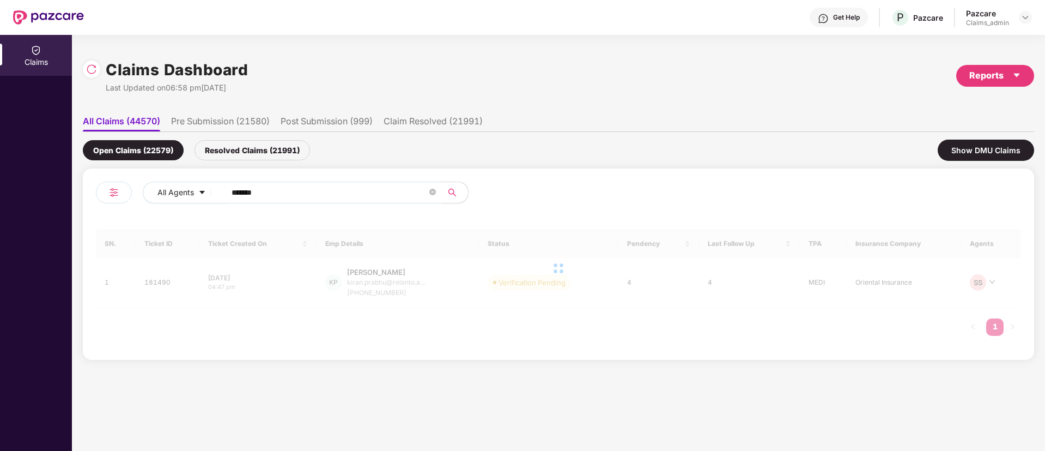
click at [240, 192] on input "*******" at bounding box center [330, 192] width 196 height 16
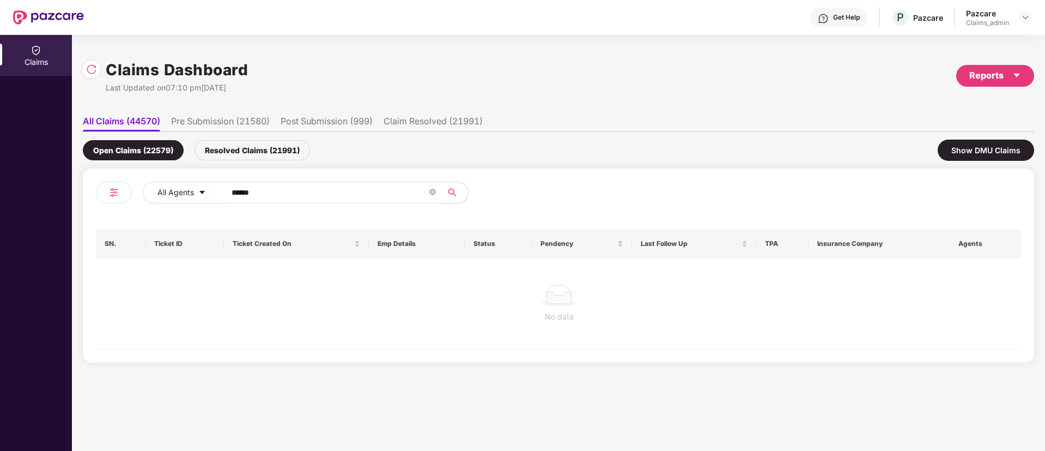
click at [240, 192] on input "******" at bounding box center [330, 192] width 196 height 16
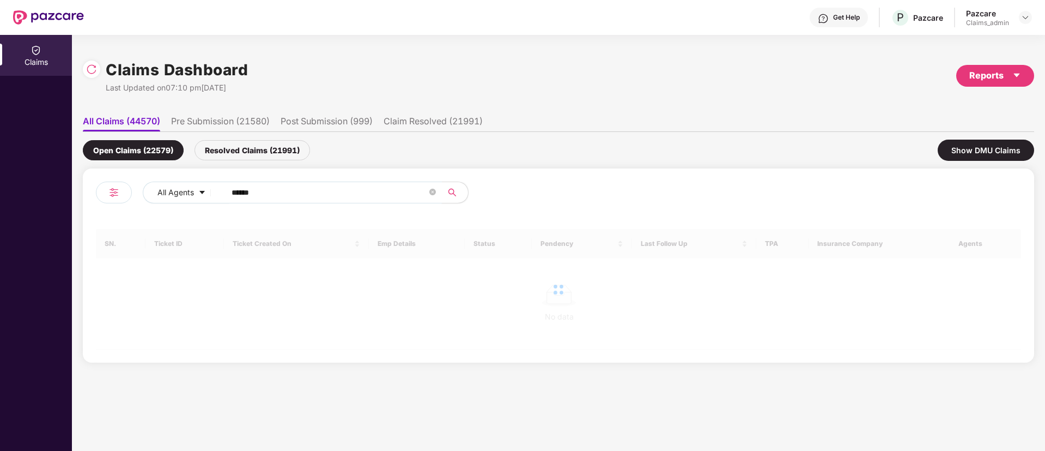
click at [240, 192] on input "******" at bounding box center [330, 192] width 196 height 16
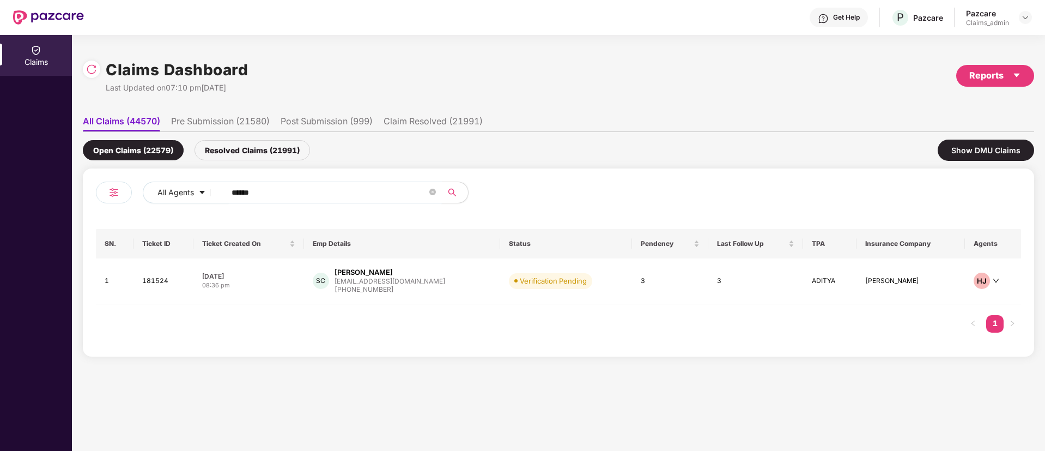
type input "******"
click at [277, 286] on div "08:36 pm" at bounding box center [248, 285] width 93 height 9
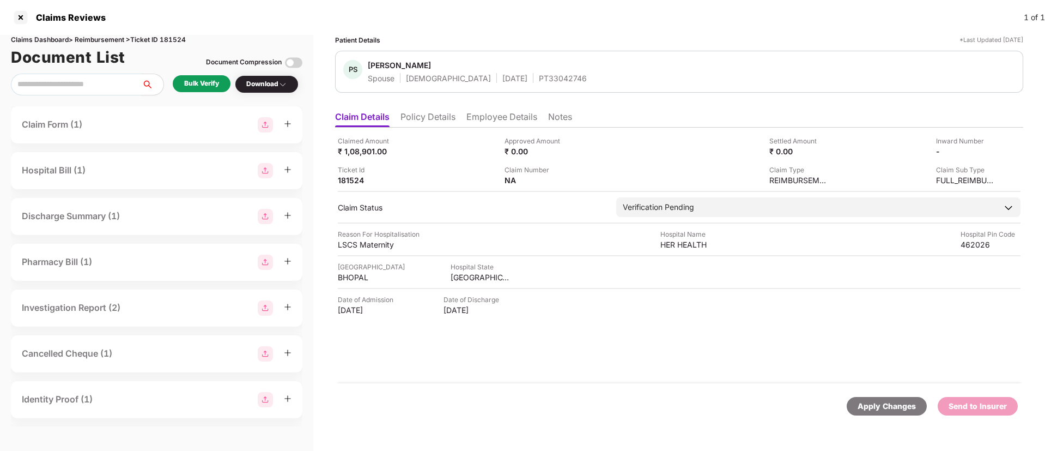
click at [430, 121] on li "Policy Details" at bounding box center [428, 119] width 55 height 16
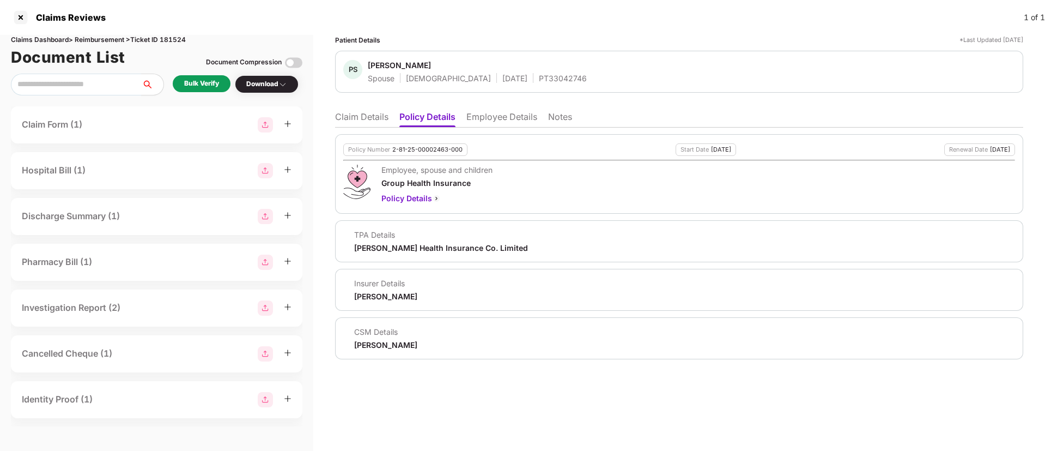
click at [378, 118] on li "Claim Details" at bounding box center [361, 119] width 53 height 16
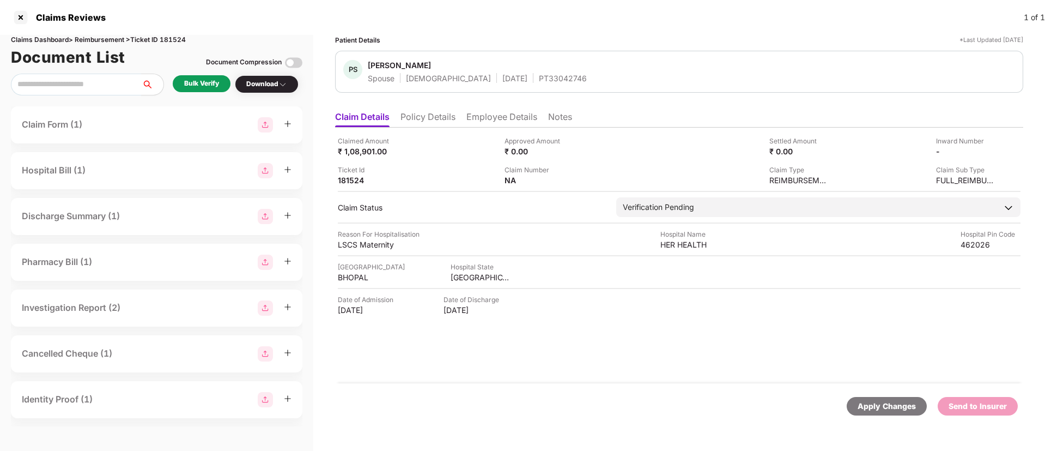
click at [217, 74] on div "Document Compression" at bounding box center [254, 63] width 96 height 24
click at [215, 75] on div "Bulk Verify" at bounding box center [202, 83] width 58 height 17
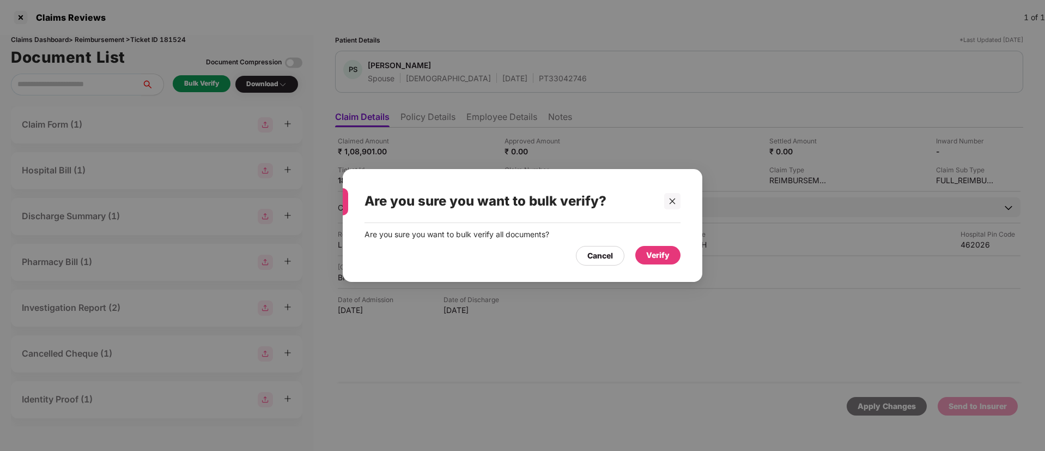
click at [652, 259] on div "Verify" at bounding box center [657, 255] width 23 height 12
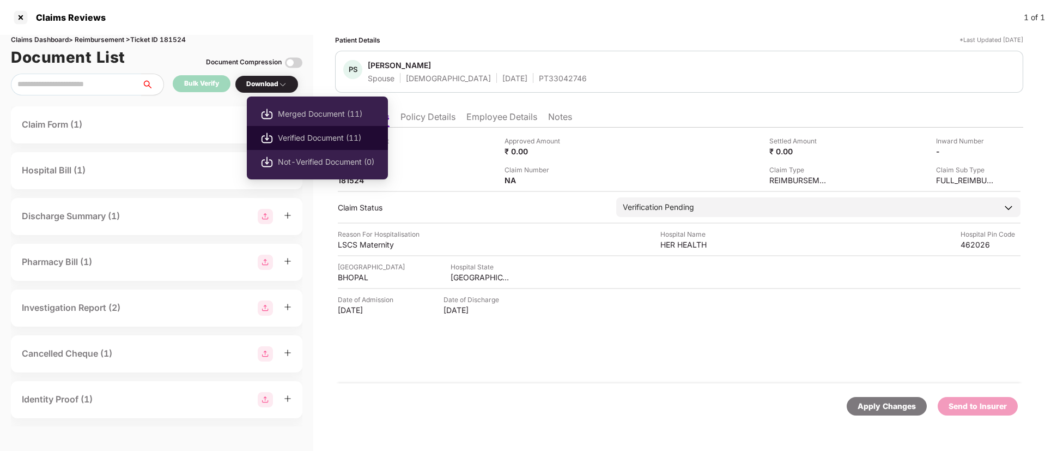
click at [305, 136] on span "Verified Document (11)" at bounding box center [326, 138] width 96 height 12
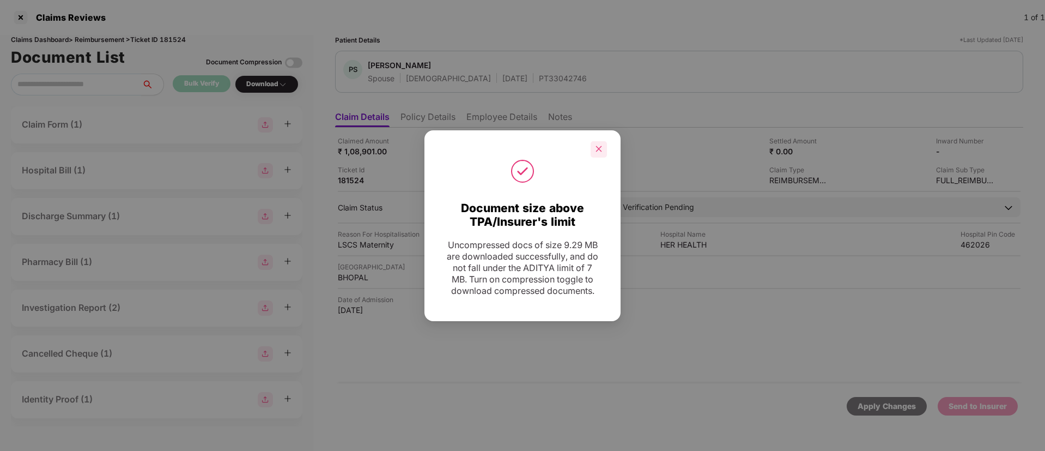
click at [601, 141] on div at bounding box center [599, 149] width 16 height 16
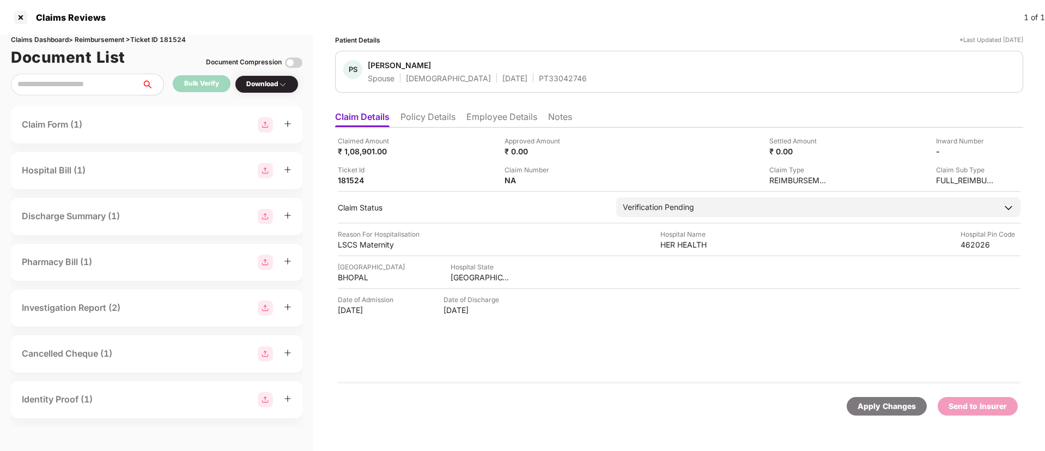
click at [448, 118] on li "Policy Details" at bounding box center [428, 119] width 55 height 16
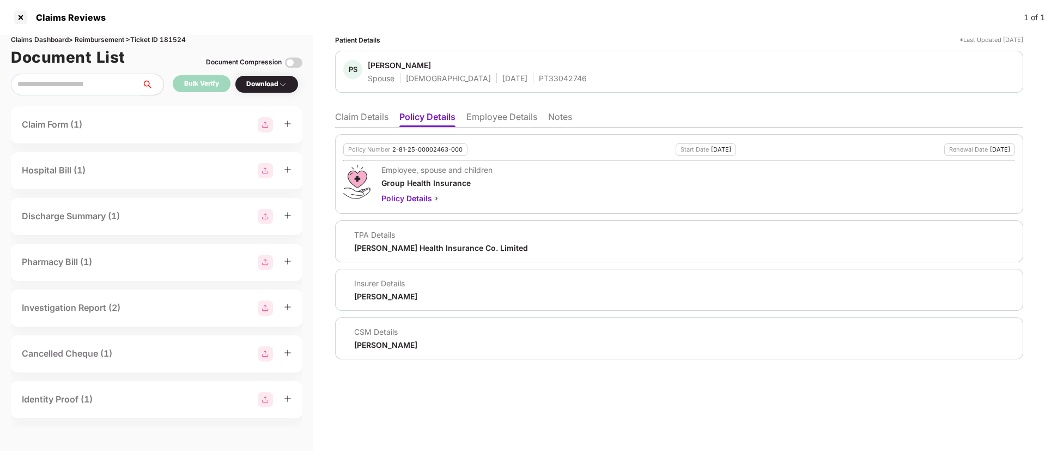
click at [503, 120] on li "Employee Details" at bounding box center [502, 119] width 71 height 16
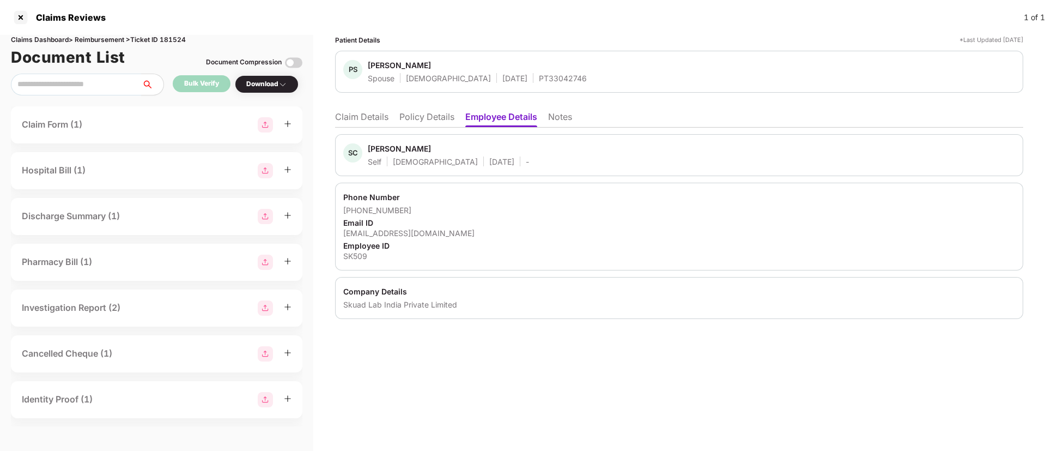
click at [400, 233] on div "sparshddcse@gmail.com" at bounding box center [679, 233] width 672 height 10
click at [355, 303] on div "Skuad Lab India Private Limited" at bounding box center [679, 304] width 672 height 10
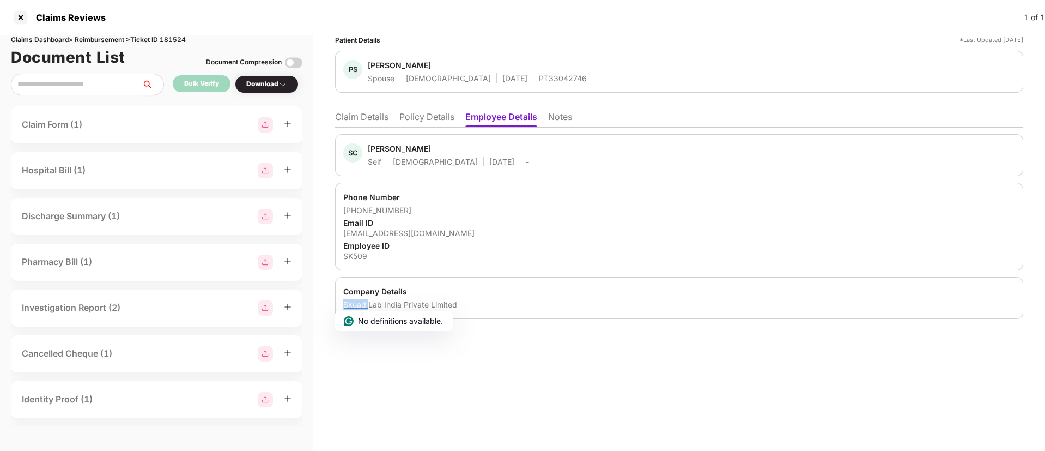
click at [355, 303] on div "Skuad Lab India Private Limited" at bounding box center [679, 304] width 672 height 10
click at [354, 258] on div "SK509" at bounding box center [679, 256] width 672 height 10
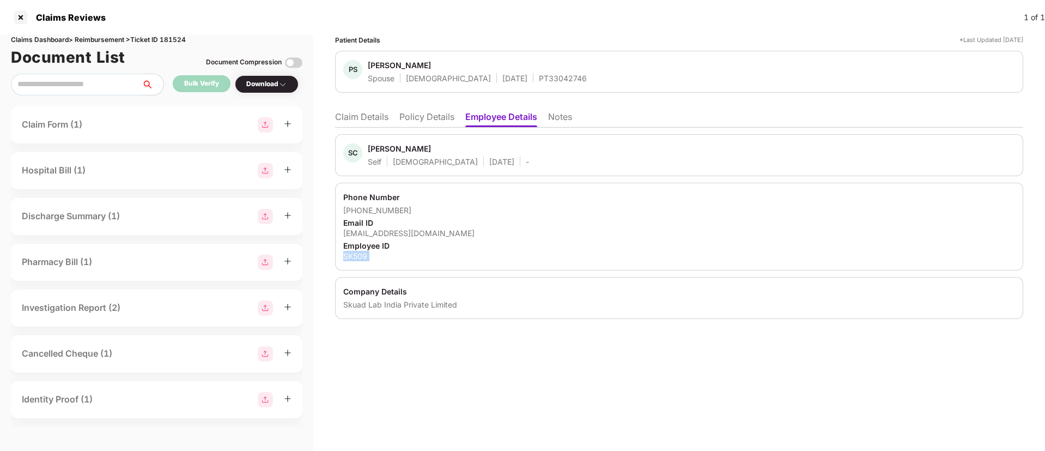
click at [354, 258] on div "SK509" at bounding box center [679, 256] width 672 height 10
click at [370, 58] on div "PS Pragati Singh Spouse Female 14 Jan 1994 PT33042746" at bounding box center [679, 72] width 688 height 42
click at [356, 116] on li "Claim Details" at bounding box center [361, 119] width 53 height 16
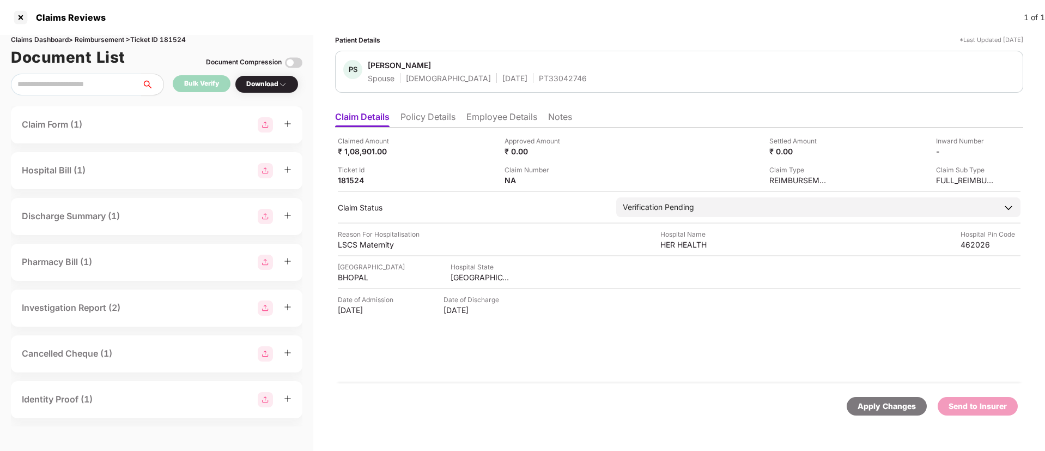
click at [936, 173] on div "Claim Sub Type FULL_REIMBURSEMENT" at bounding box center [917, 175] width 159 height 21
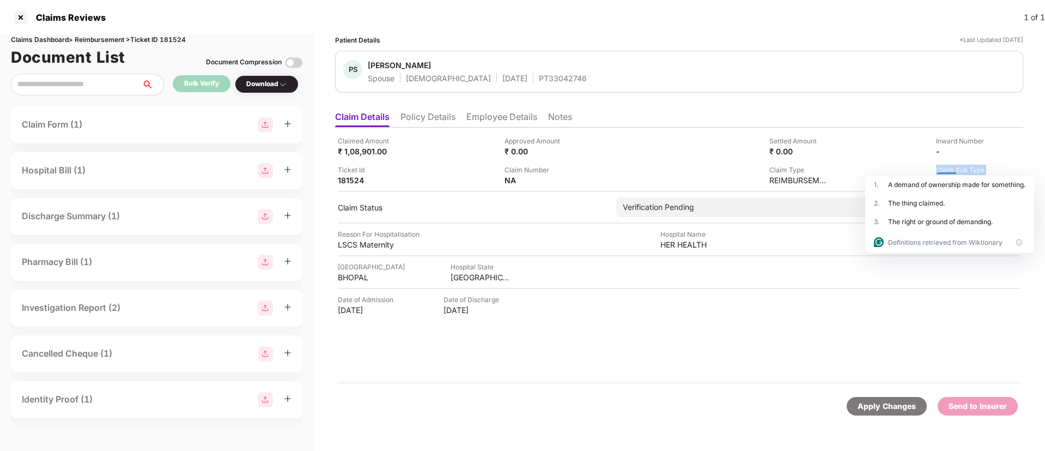
click at [904, 165] on div "Claim Sub Type FULL_REIMBURSEMENT" at bounding box center [917, 175] width 159 height 21
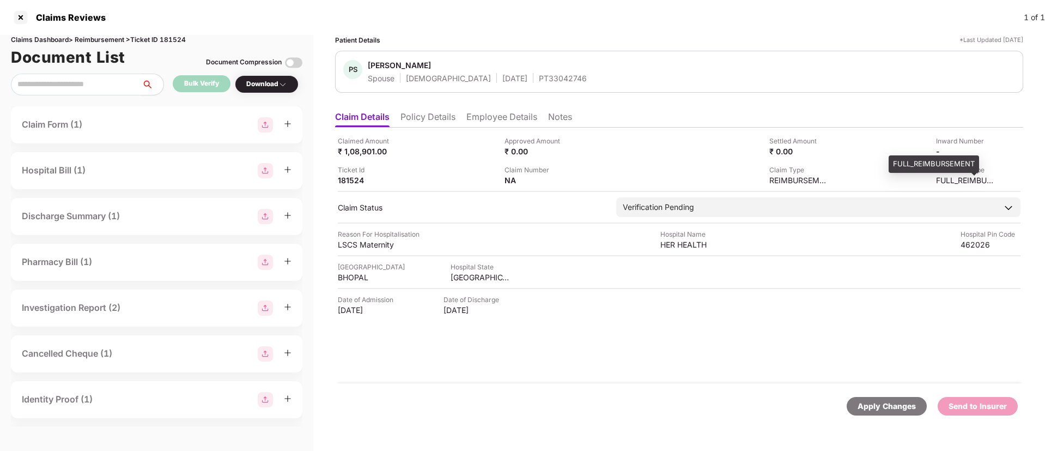
click at [950, 178] on div "FULL_REIMBURSEMENT" at bounding box center [966, 180] width 60 height 10
click at [528, 68] on span "Pragati Singh" at bounding box center [477, 66] width 219 height 13
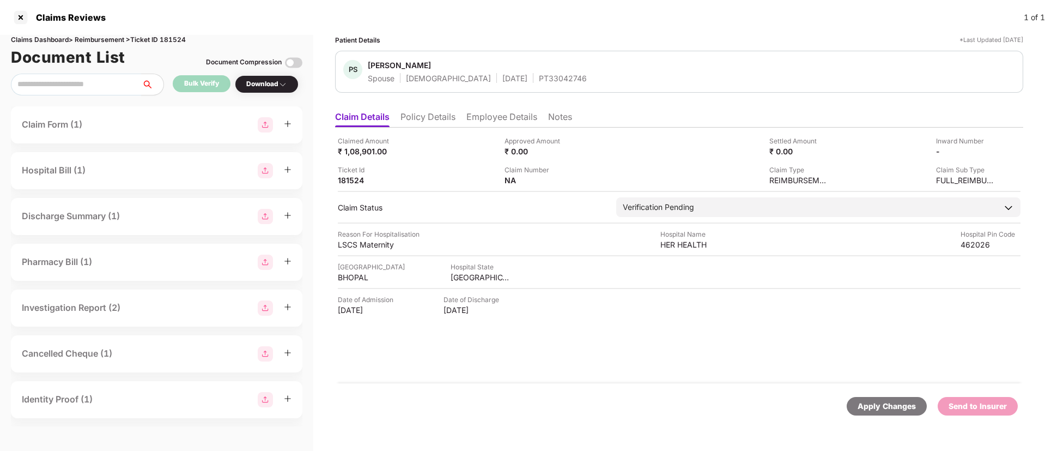
click at [539, 76] on div "PT33042746" at bounding box center [563, 78] width 48 height 10
click at [364, 312] on div "15 Sep 2025" at bounding box center [368, 310] width 60 height 10
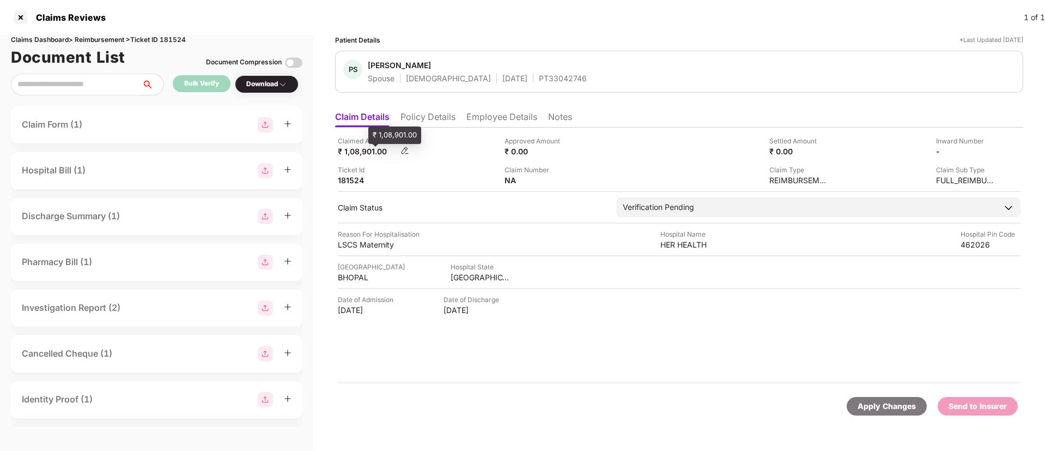
click at [356, 150] on div "₹ 1,08,901.00" at bounding box center [368, 151] width 60 height 10
click at [942, 182] on div "FULL_REIMBURSEMENT" at bounding box center [966, 180] width 60 height 10
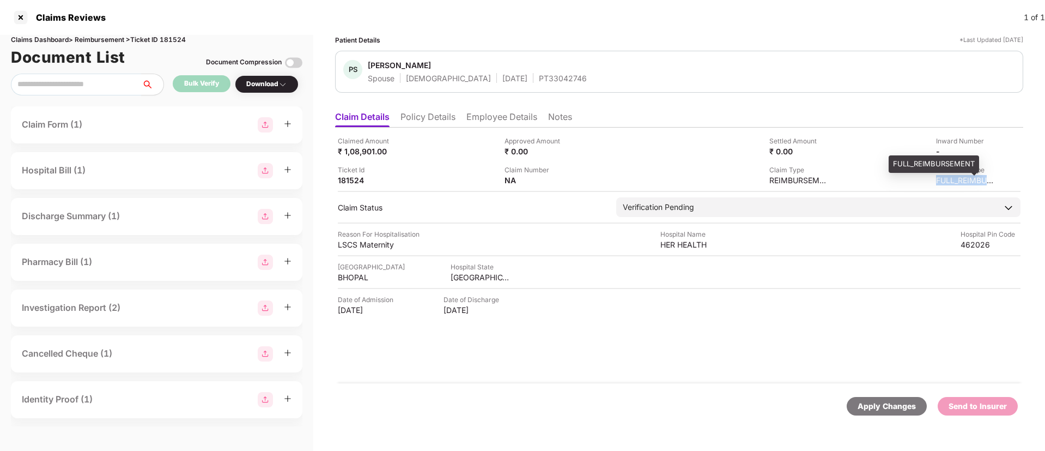
click at [942, 182] on div "FULL_REIMBURSEMENT" at bounding box center [966, 180] width 60 height 10
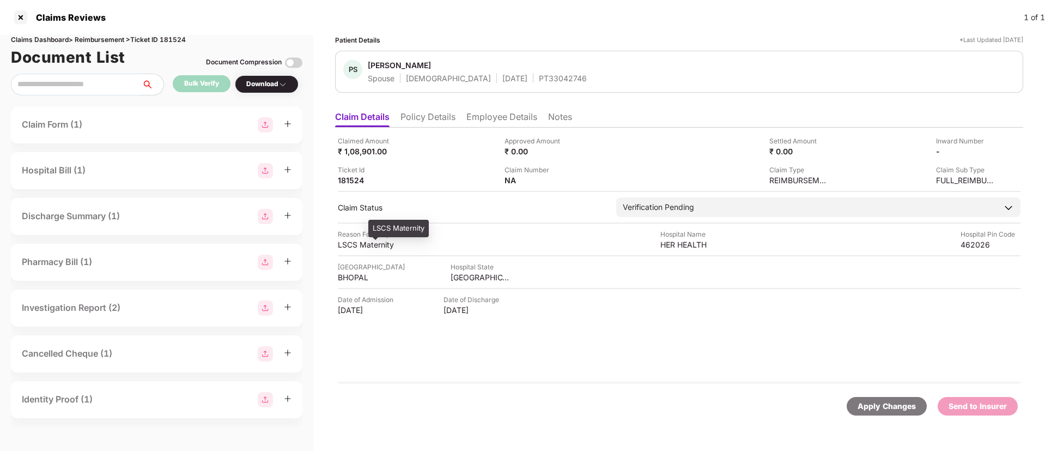
click at [365, 245] on div "LSCS Maternity" at bounding box center [368, 244] width 60 height 10
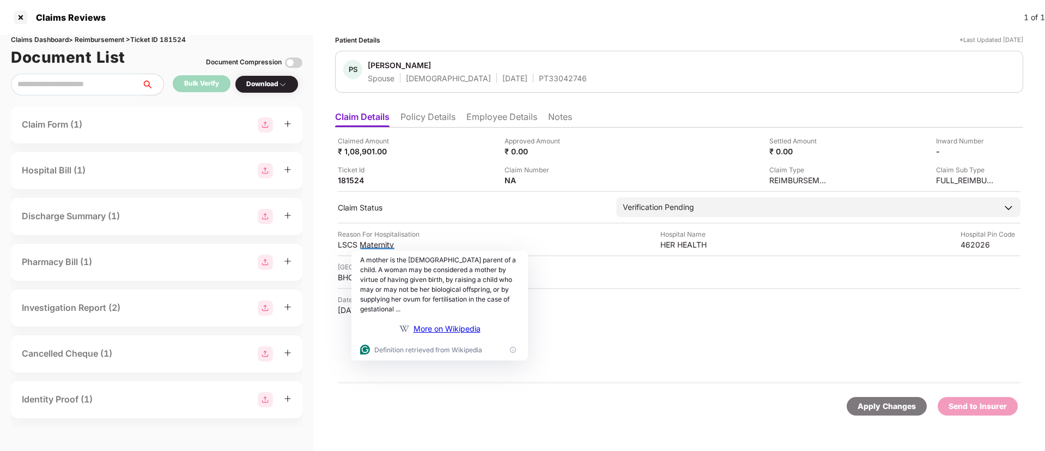
click at [500, 117] on li "Employee Details" at bounding box center [502, 119] width 71 height 16
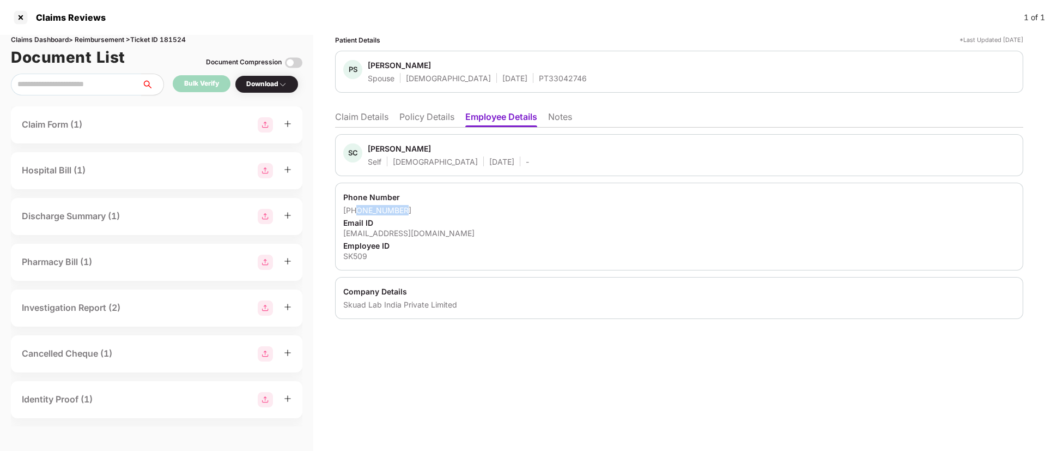
drag, startPoint x: 413, startPoint y: 208, endPoint x: 358, endPoint y: 210, distance: 55.1
click at [358, 210] on div "+918770876079" at bounding box center [679, 210] width 672 height 10
click at [383, 230] on div "sparshddcse@gmail.com" at bounding box center [679, 233] width 672 height 10
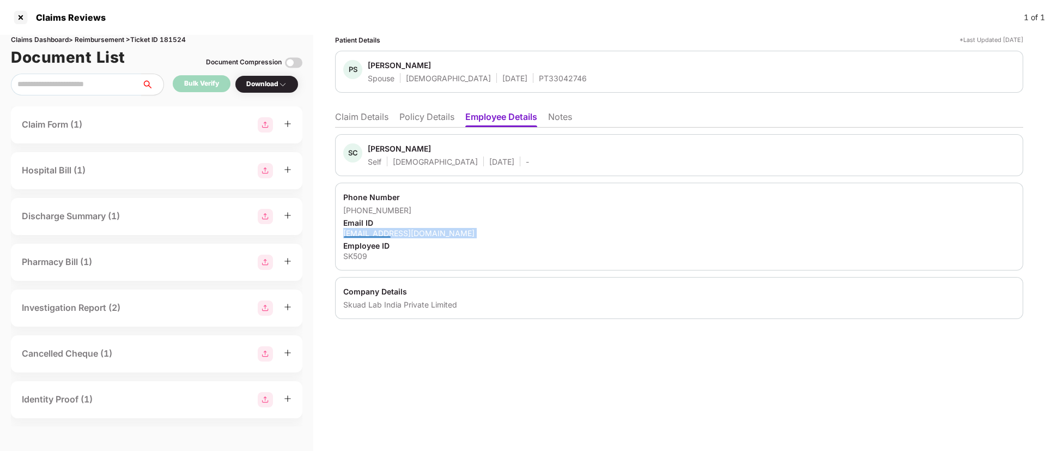
click at [383, 230] on div "sparshddcse@gmail.com" at bounding box center [679, 233] width 672 height 10
click at [360, 116] on li "Claim Details" at bounding box center [361, 119] width 53 height 16
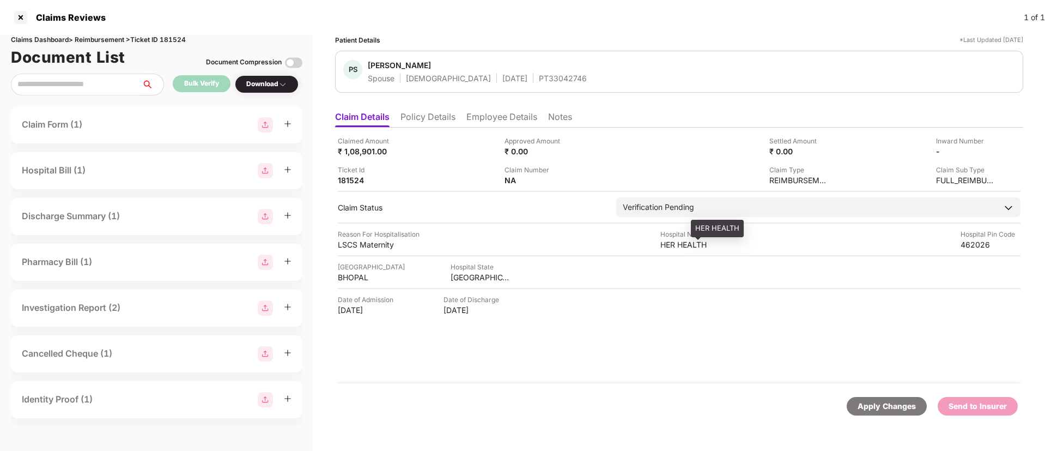
click at [669, 241] on div "HER HEALTH" at bounding box center [691, 244] width 60 height 10
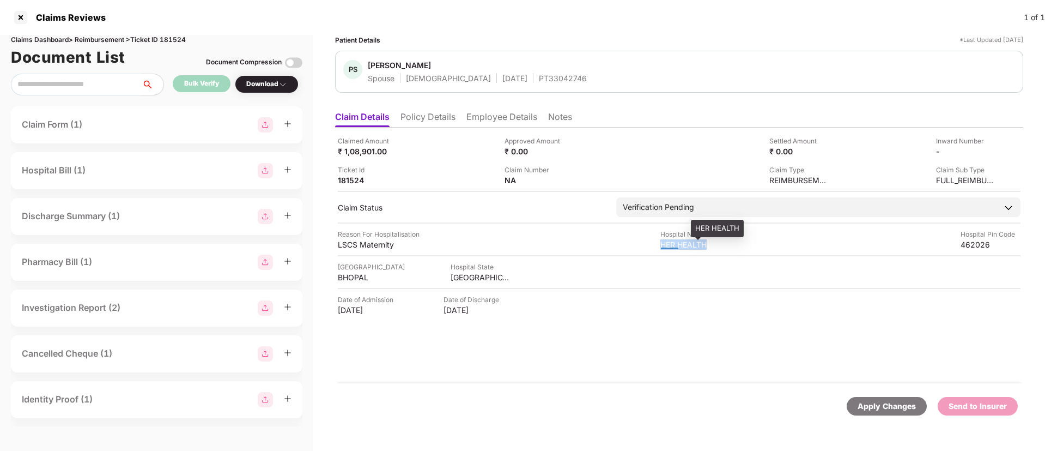
click at [669, 241] on div "HER HEALTH" at bounding box center [691, 244] width 60 height 10
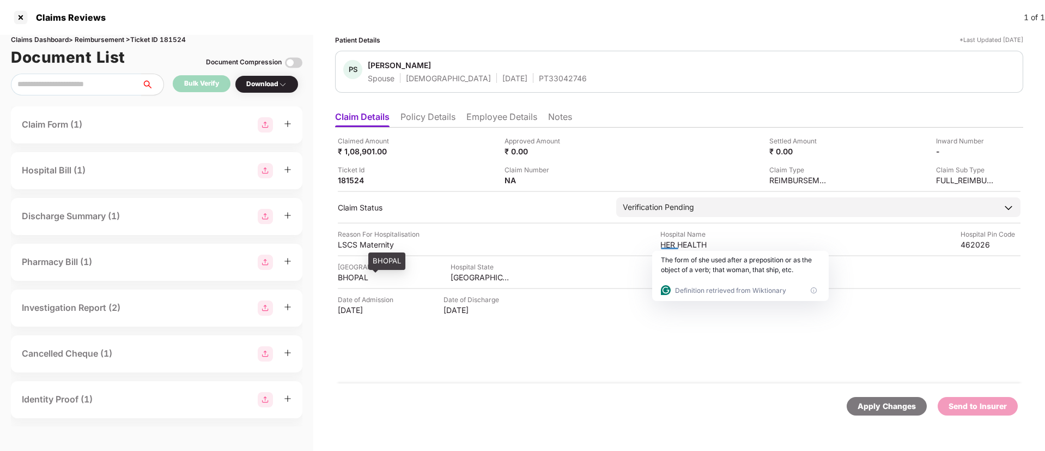
click at [354, 278] on div "BHOPAL" at bounding box center [368, 277] width 60 height 10
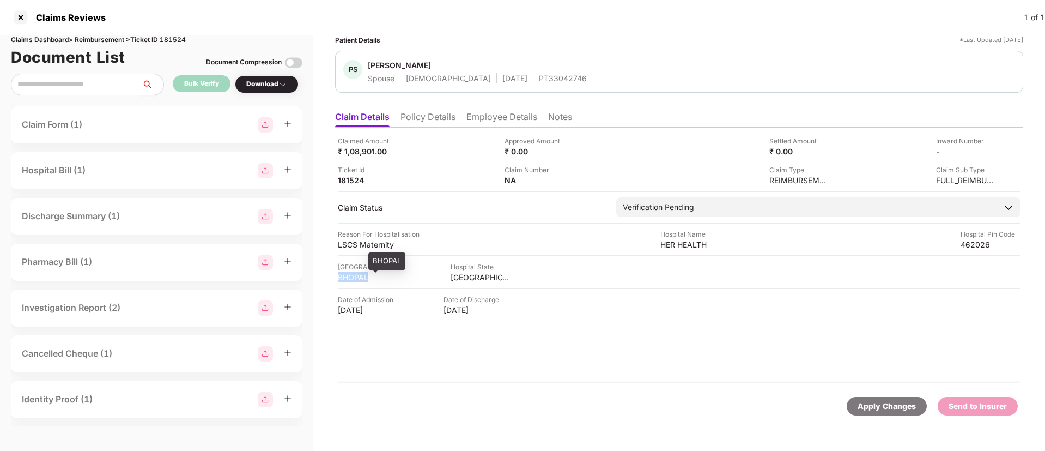
click at [354, 278] on div "BHOPAL" at bounding box center [368, 277] width 60 height 10
drag, startPoint x: 457, startPoint y: 286, endPoint x: 456, endPoint y: 274, distance: 12.6
click at [456, 274] on div "Claimed Amount ₹ 1,08,901.00 Approved Amount ₹ 0.00 Settled Amount ₹ 0.00 Inwar…" at bounding box center [679, 256] width 688 height 256
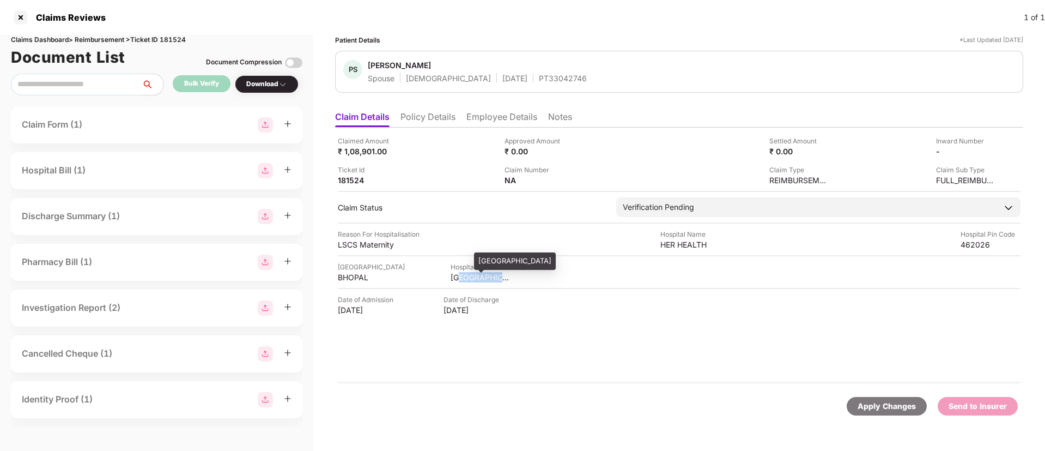
click at [456, 274] on div "MADHYA PRADESH" at bounding box center [481, 277] width 60 height 10
click at [570, 179] on div "Claim Number NA" at bounding box center [584, 175] width 159 height 21
click at [569, 180] on img at bounding box center [571, 179] width 9 height 9
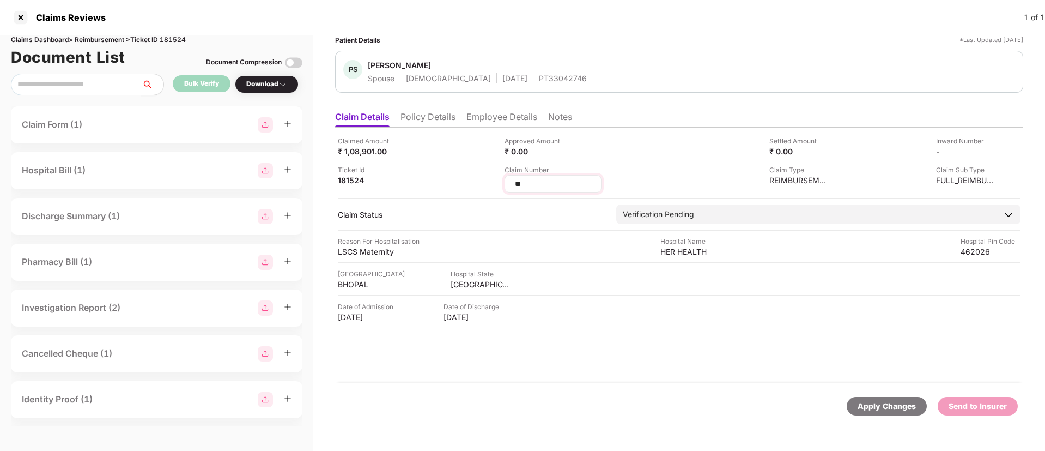
type input "*"
type input "**********"
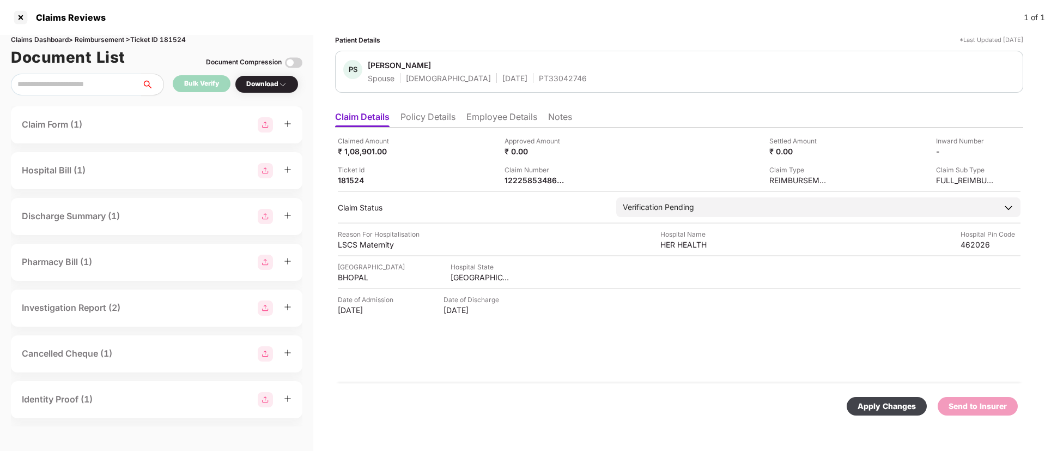
click at [882, 421] on div "Apply Changes Send to Insurer" at bounding box center [679, 406] width 688 height 46
click at [873, 408] on div "Apply Changes" at bounding box center [887, 406] width 58 height 12
click at [605, 271] on div "Hospital City BHOPAL Hospital State MADHYA PRADESH" at bounding box center [679, 272] width 683 height 21
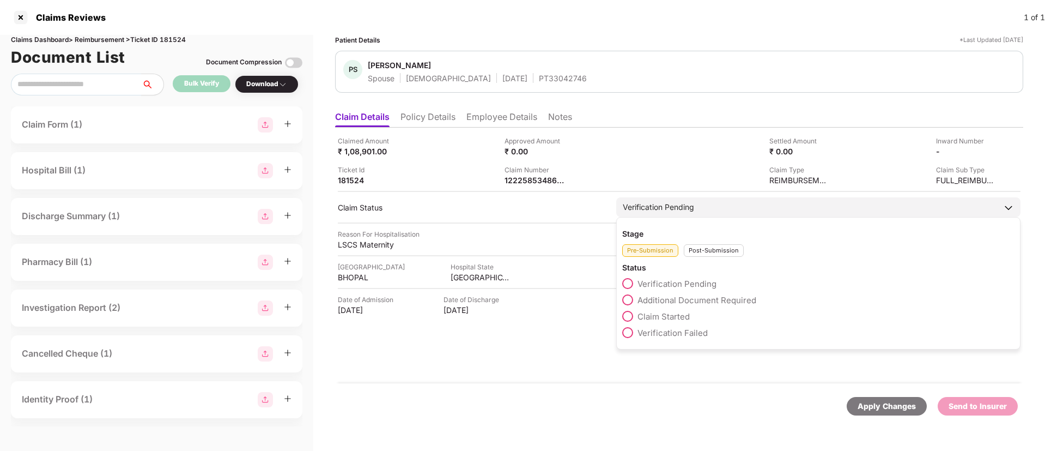
click at [712, 251] on div "Post-Submission" at bounding box center [714, 250] width 60 height 13
click at [661, 301] on span "Claim Under Process" at bounding box center [679, 300] width 82 height 10
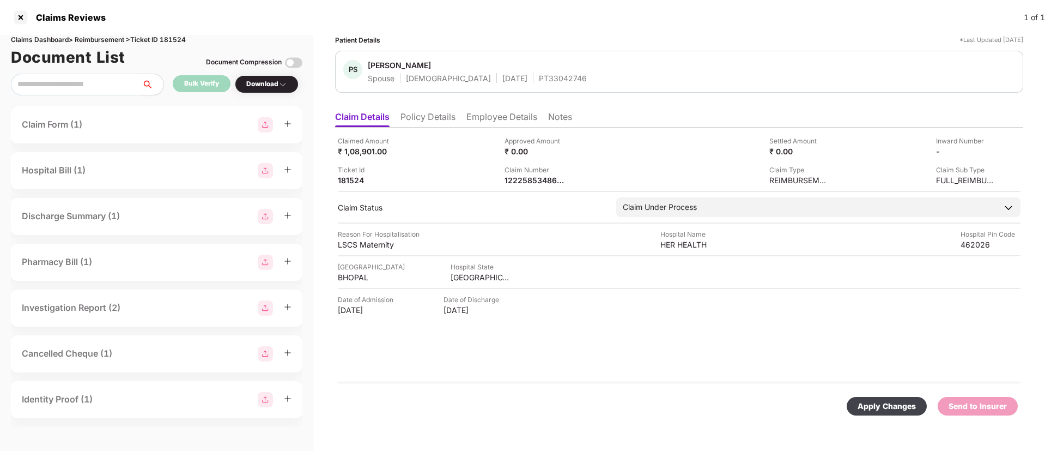
click at [888, 404] on div "Apply Changes" at bounding box center [887, 406] width 58 height 12
click at [576, 324] on div "Claimed Amount ₹ 1,08,901.00 Approved Amount ₹ 0.00 Settled Amount ₹ 0.00 Inwar…" at bounding box center [679, 256] width 688 height 256
click at [588, 370] on div "Claimed Amount ₹ 1,08,901.00 Approved Amount ₹ 0.00 Settled Amount ₹ 0.00 Inwar…" at bounding box center [679, 256] width 688 height 256
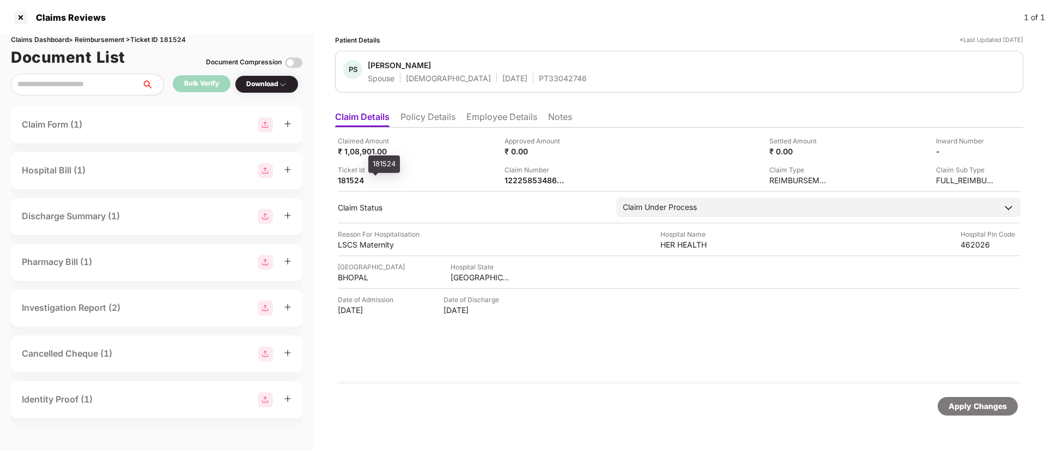
click at [349, 181] on div "181524" at bounding box center [368, 180] width 60 height 10
click at [19, 16] on div at bounding box center [20, 17] width 17 height 17
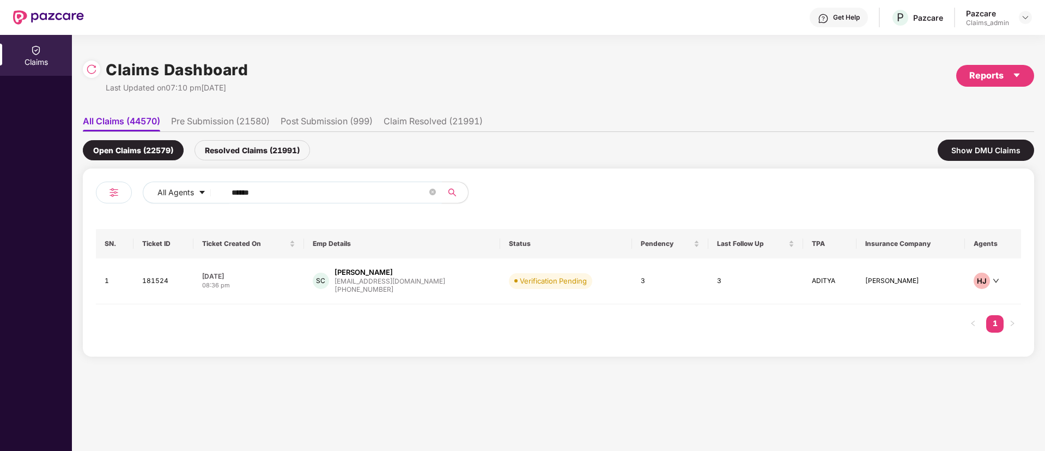
click at [257, 189] on input "******" at bounding box center [330, 192] width 196 height 16
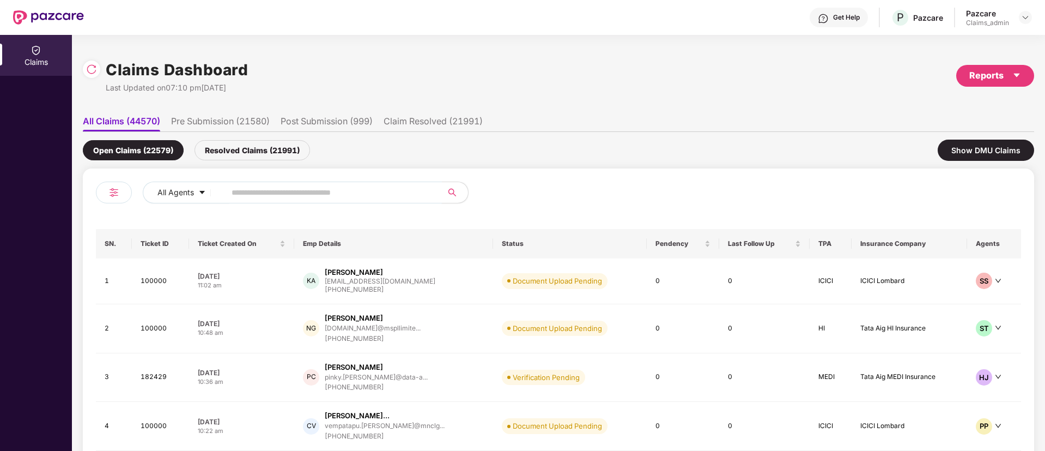
paste input "******"
type input "******"
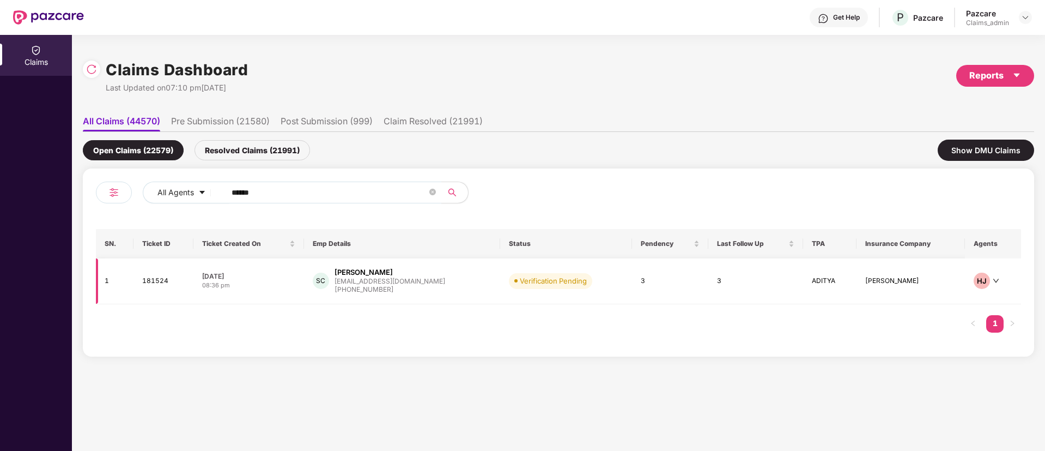
click at [276, 293] on td "06 Oct 2025 08:36 pm" at bounding box center [249, 281] width 111 height 46
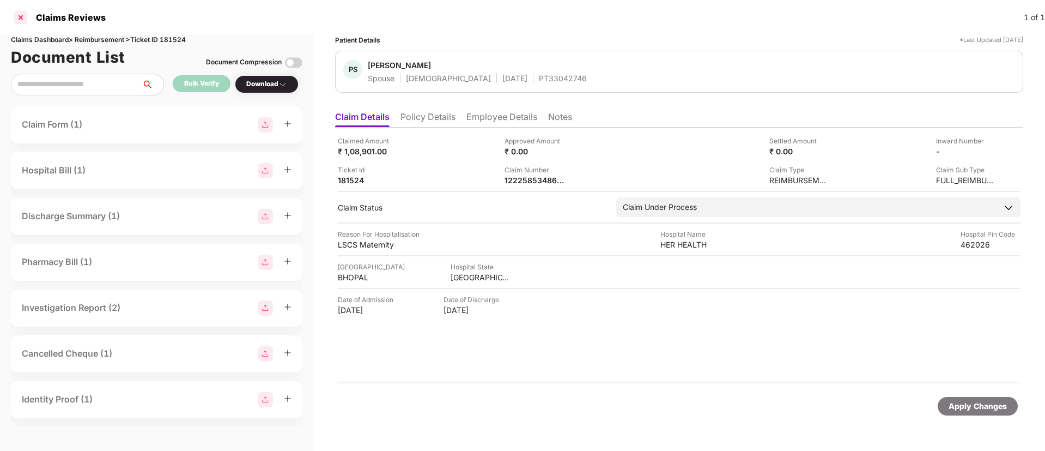
click at [22, 15] on div at bounding box center [20, 17] width 17 height 17
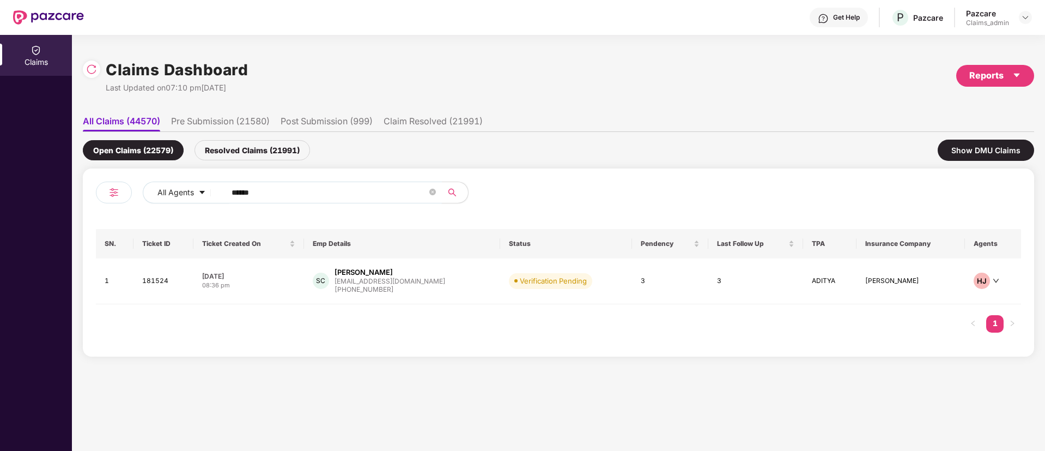
click at [272, 189] on input "******" at bounding box center [330, 192] width 196 height 16
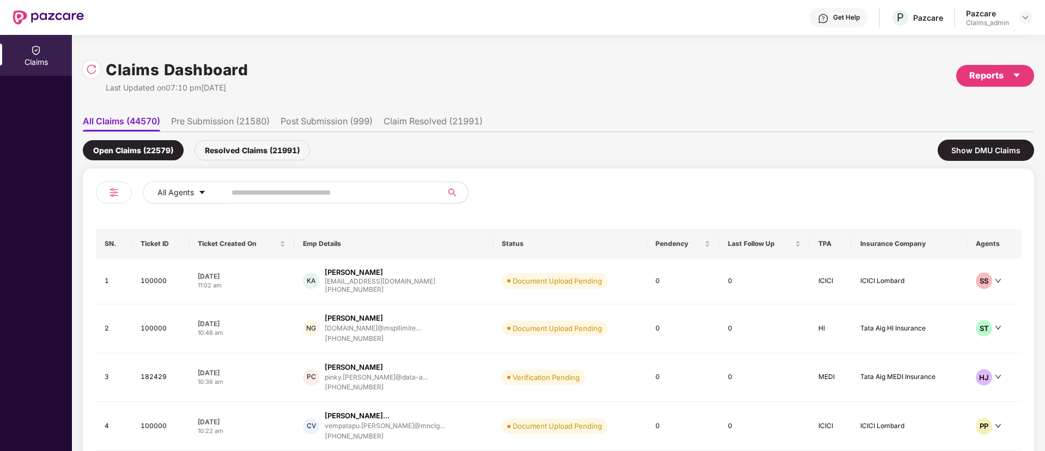
click at [288, 183] on span at bounding box center [330, 193] width 223 height 22
paste input "******"
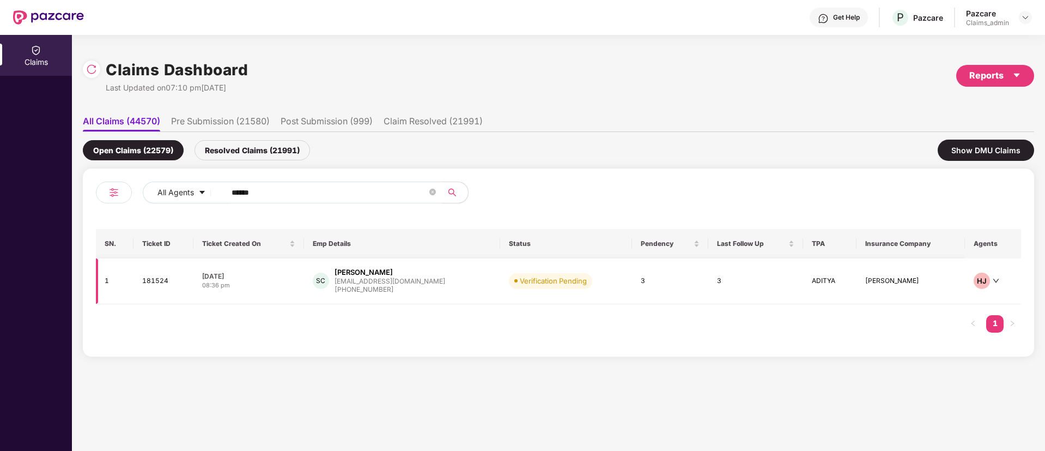
type input "******"
click at [277, 286] on div "08:36 pm" at bounding box center [248, 285] width 93 height 9
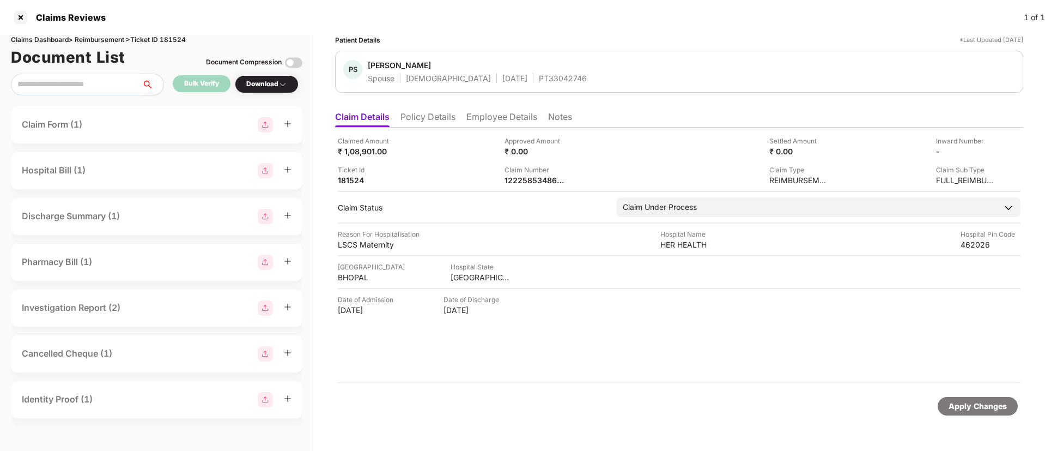
click at [539, 78] on div "PT33042746" at bounding box center [563, 78] width 48 height 10
click at [22, 16] on div at bounding box center [20, 17] width 17 height 17
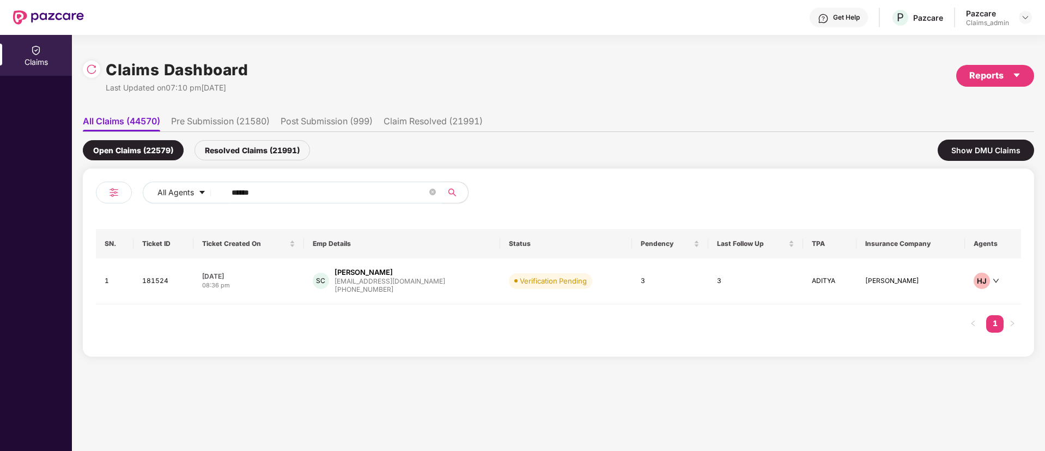
click at [286, 190] on input "******" at bounding box center [330, 192] width 196 height 16
paste input "******"
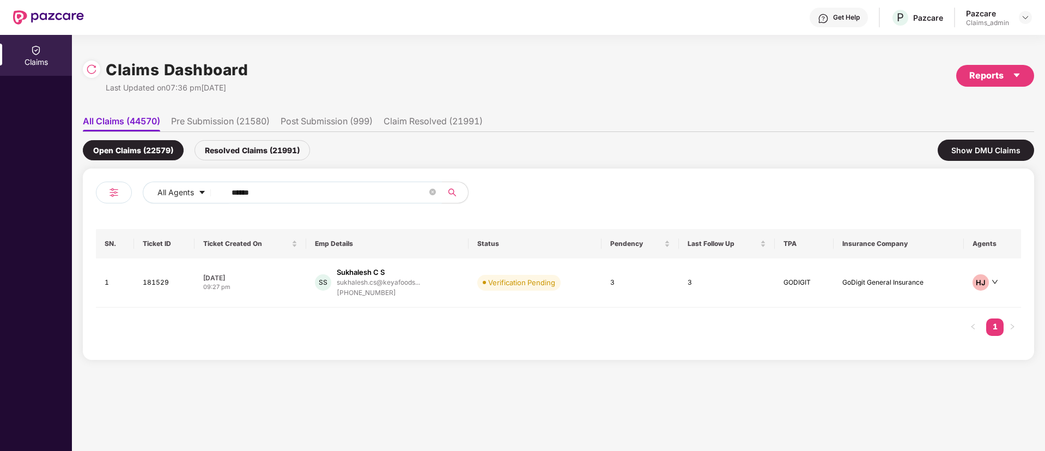
type input "******"
click at [267, 286] on div "09:27 pm" at bounding box center [250, 286] width 94 height 9
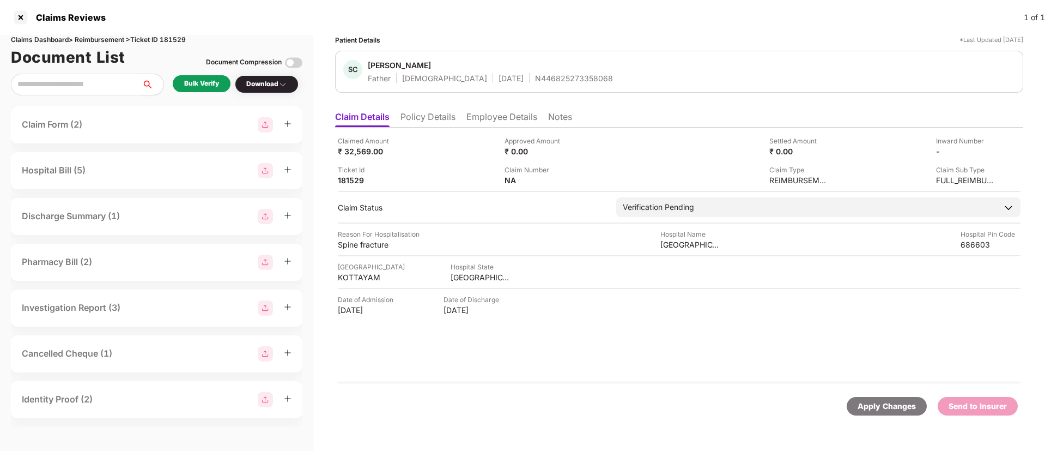
click at [201, 87] on div "Bulk Verify" at bounding box center [201, 83] width 35 height 10
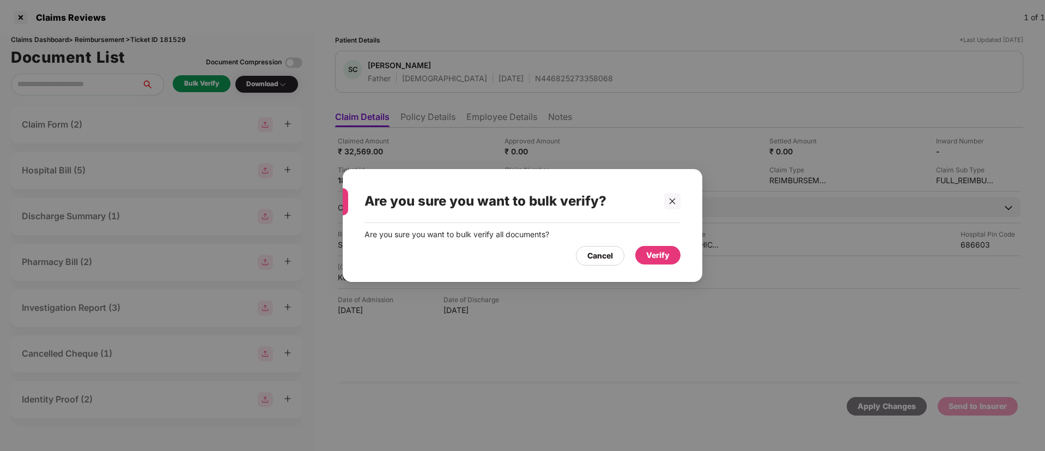
click at [652, 253] on div "Verify" at bounding box center [657, 255] width 23 height 12
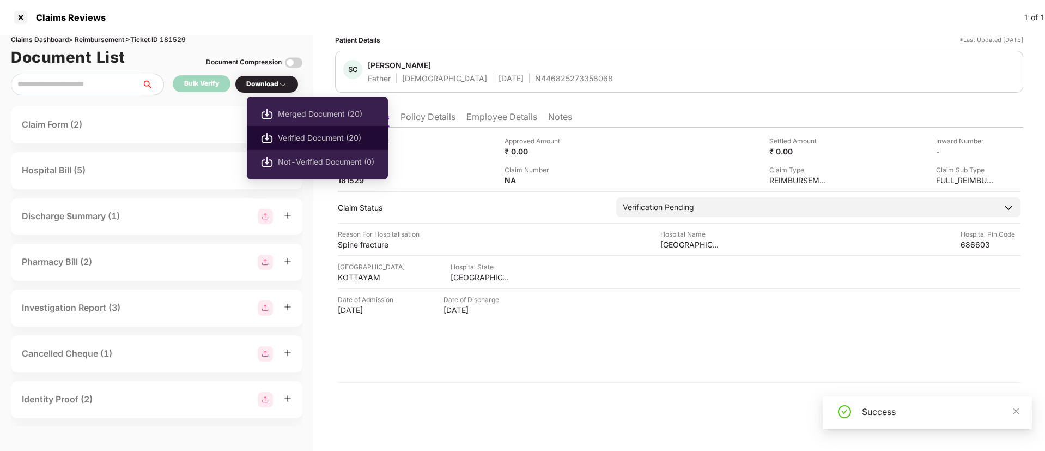
click at [303, 132] on span "Verified Document (20)" at bounding box center [326, 138] width 96 height 12
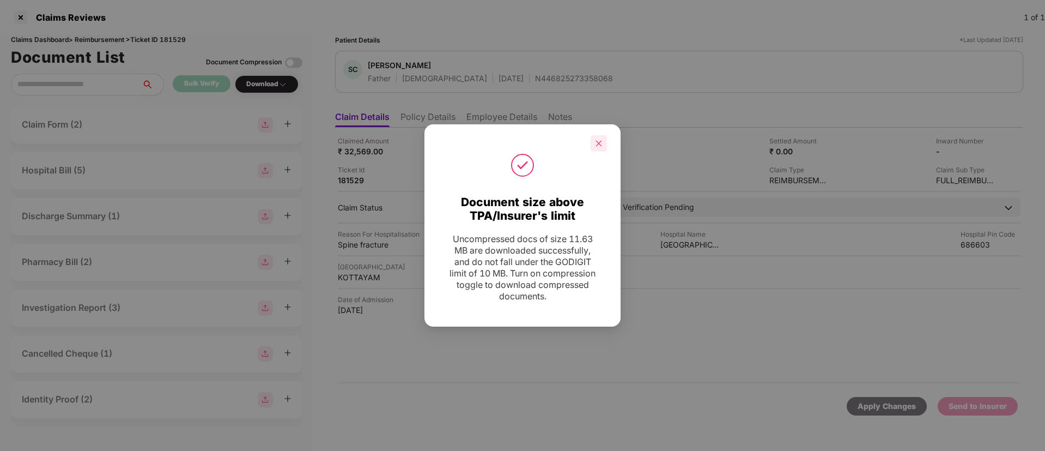
click at [596, 142] on icon "close" at bounding box center [599, 144] width 8 height 8
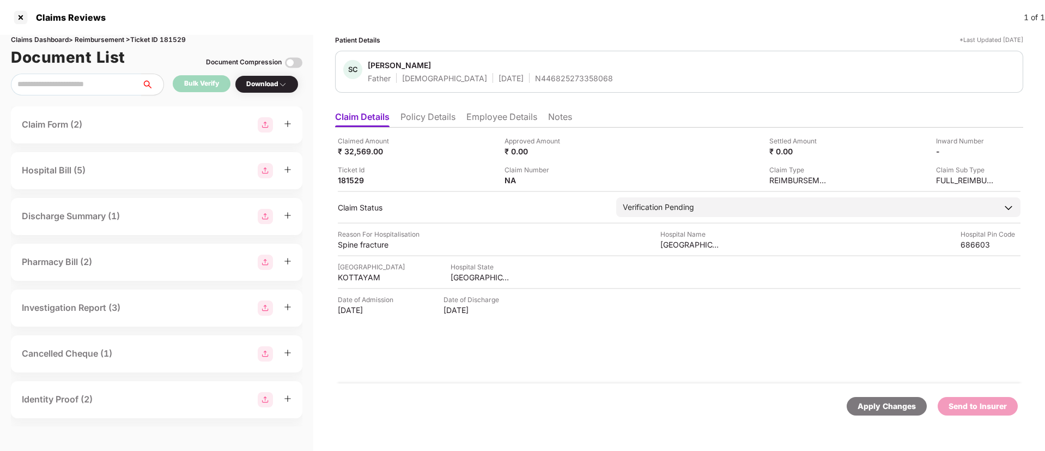
click at [444, 121] on li "Policy Details" at bounding box center [428, 119] width 55 height 16
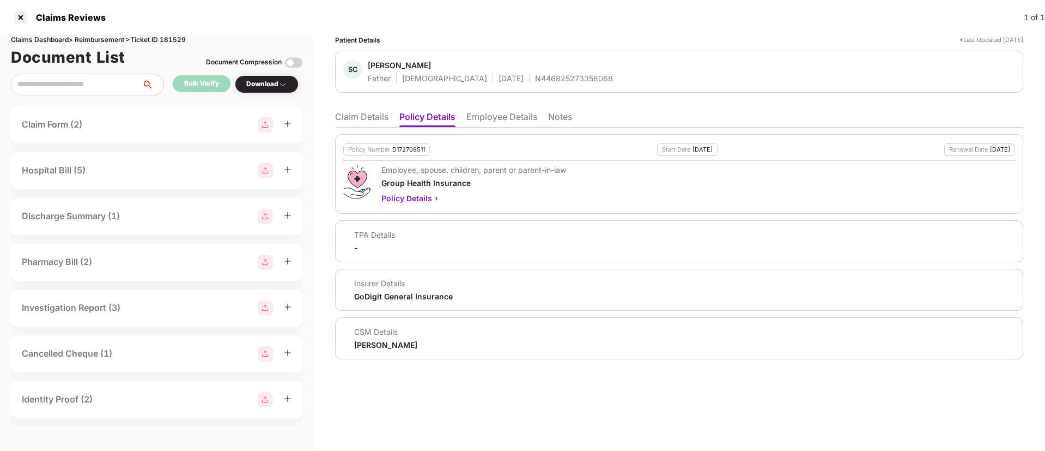
click at [398, 141] on div "Policy Number D172709511 Start Date 13 Oct 2024 Renewal Date 12 Oct 2025 Employ…" at bounding box center [679, 174] width 688 height 80
click at [535, 76] on div "N446825273358068" at bounding box center [574, 78] width 78 height 10
click at [499, 77] on div "01 Oct 1956" at bounding box center [511, 78] width 25 height 10
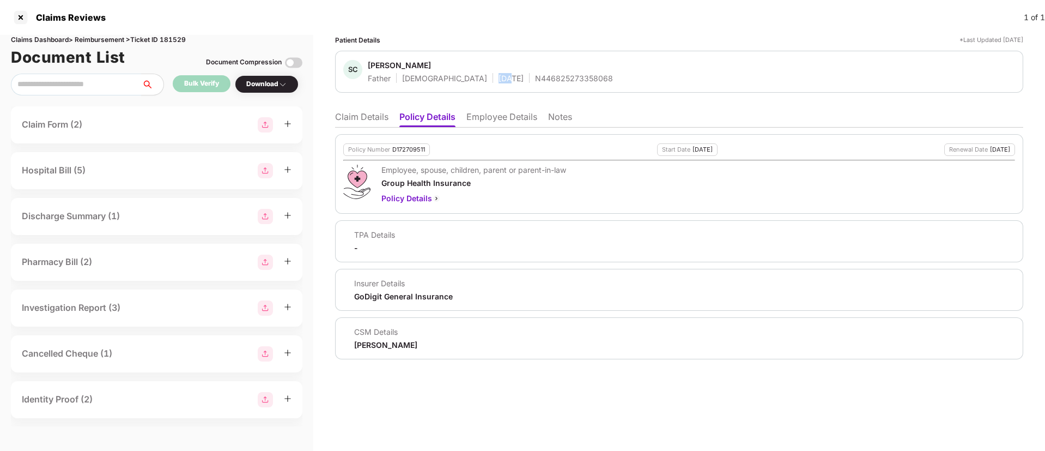
click at [499, 77] on div "01 Oct 1956" at bounding box center [511, 78] width 25 height 10
click at [401, 68] on div "Sudhakaran Cv" at bounding box center [399, 65] width 63 height 10
click at [401, 68] on html "Claims Reviews 1 of 1 Claims Dashboard > Reimbursement > Ticket ID 181529 Docum…" at bounding box center [522, 225] width 1045 height 451
click at [401, 68] on div at bounding box center [391, 65] width 46 height 9
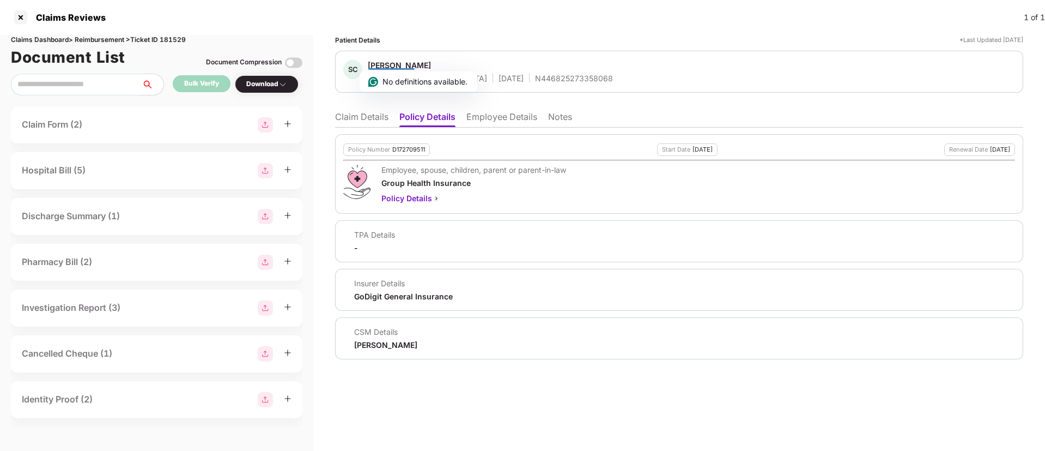
click at [393, 65] on div "Sudhakaran Cv" at bounding box center [399, 65] width 63 height 10
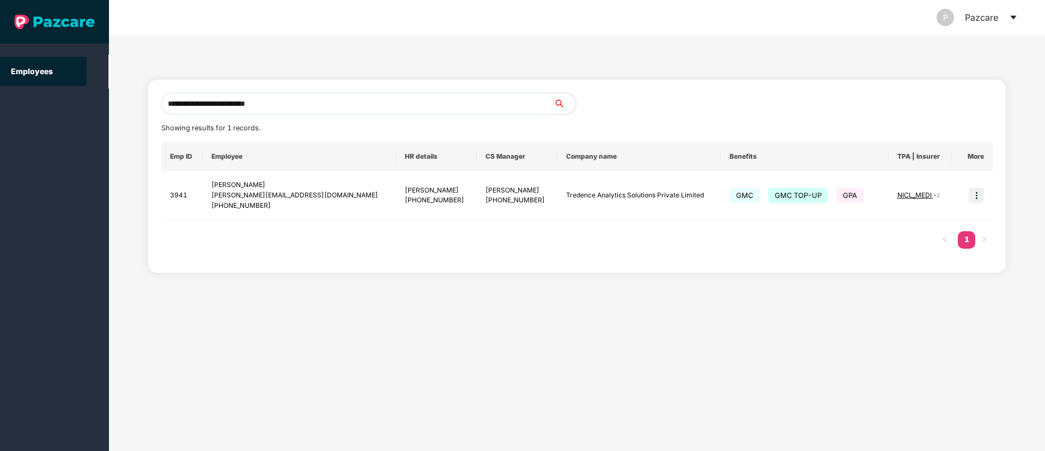
click at [196, 111] on input "**********" at bounding box center [357, 104] width 393 height 22
paste input "**********"
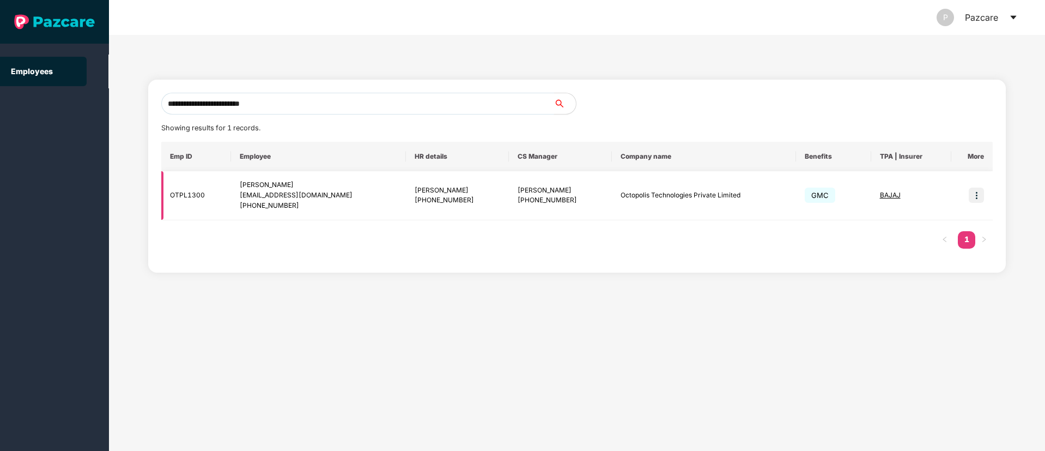
type input "**********"
click at [351, 189] on div "[PERSON_NAME]" at bounding box center [318, 185] width 157 height 10
click at [370, 196] on div "[EMAIL_ADDRESS][DOMAIN_NAME]" at bounding box center [318, 195] width 157 height 10
click at [353, 192] on div "[EMAIL_ADDRESS][DOMAIN_NAME]" at bounding box center [318, 195] width 157 height 10
click at [976, 198] on img at bounding box center [976, 195] width 15 height 15
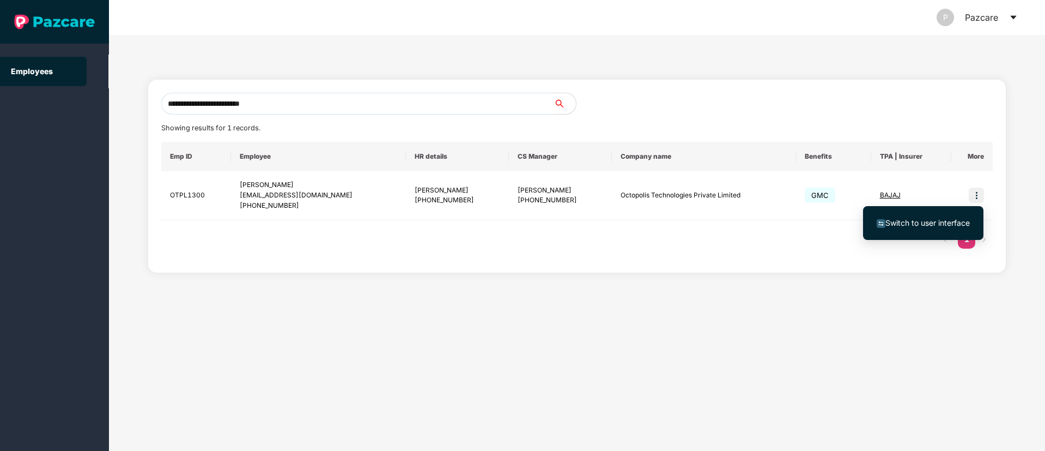
click at [917, 225] on span "Switch to user interface" at bounding box center [928, 222] width 84 height 9
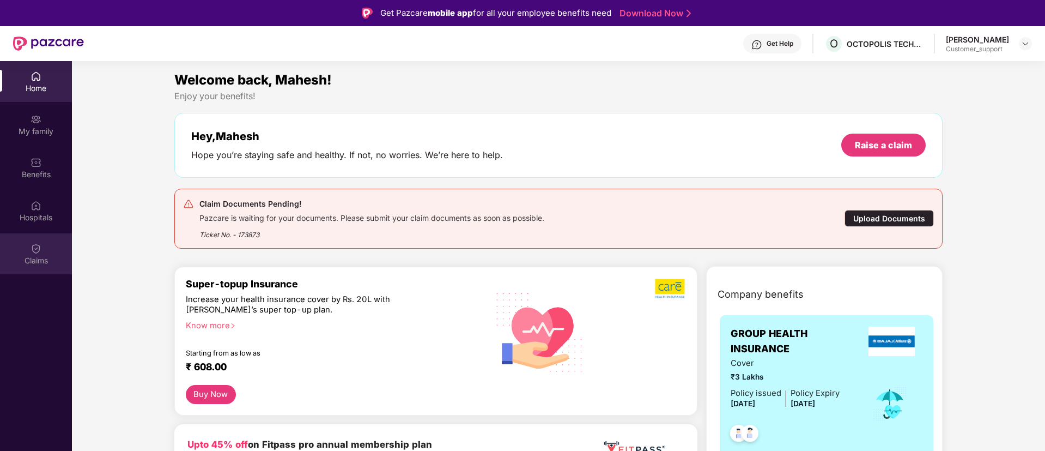
click at [25, 259] on div "Claims" at bounding box center [36, 260] width 72 height 11
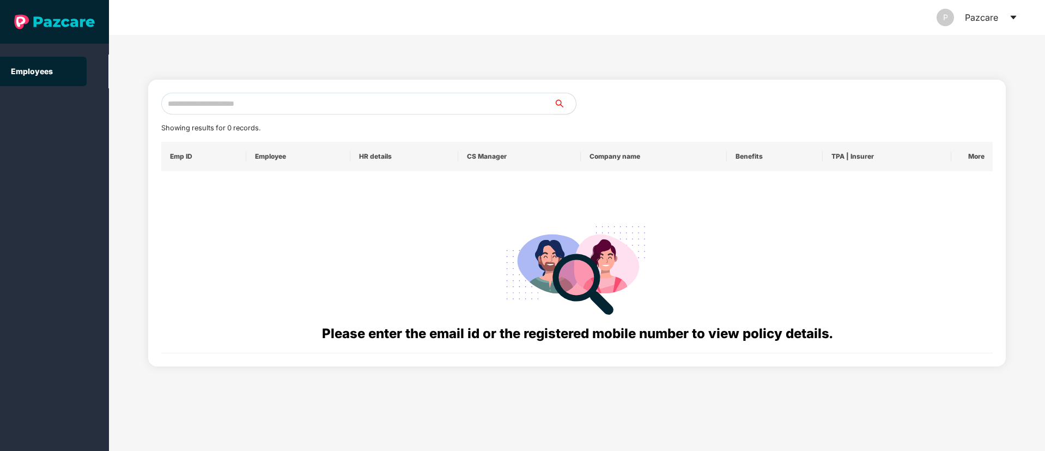
click at [289, 101] on input "text" at bounding box center [357, 104] width 393 height 22
paste input "**********"
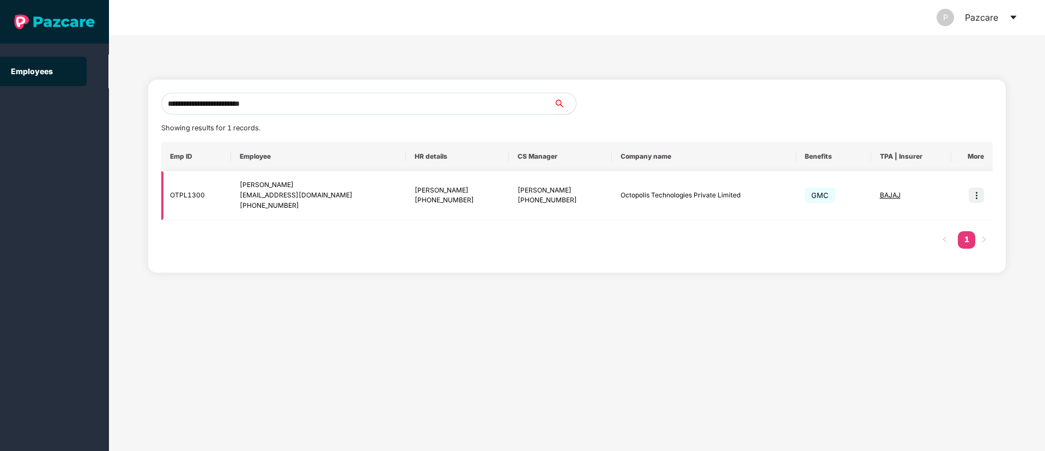
type input "**********"
click at [975, 196] on img at bounding box center [976, 195] width 15 height 15
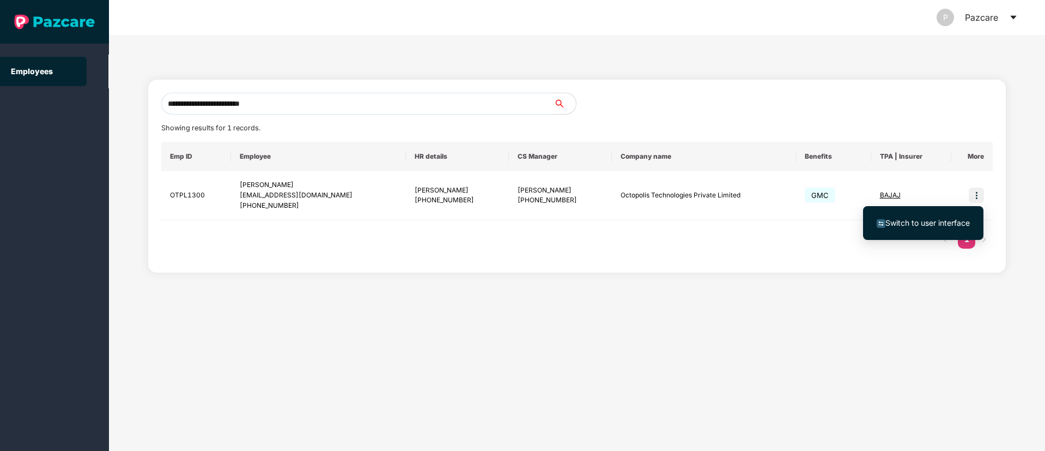
click at [888, 229] on li "Switch to user interface" at bounding box center [923, 222] width 120 height 23
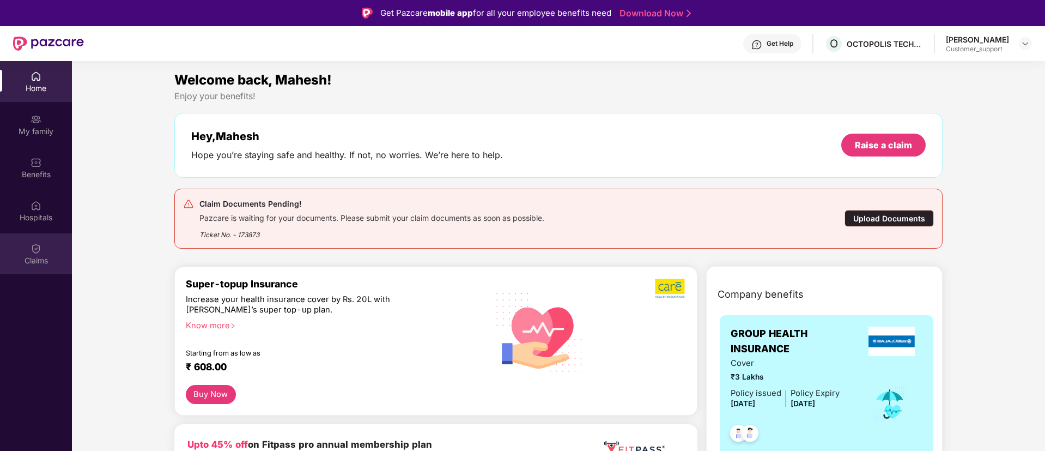
click at [36, 251] on img at bounding box center [36, 248] width 11 height 11
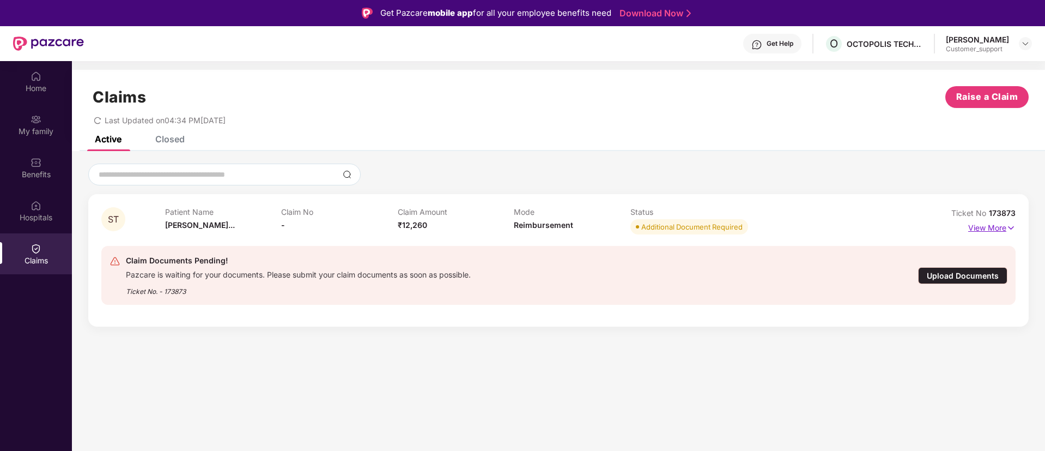
click at [1013, 229] on img at bounding box center [1011, 228] width 9 height 12
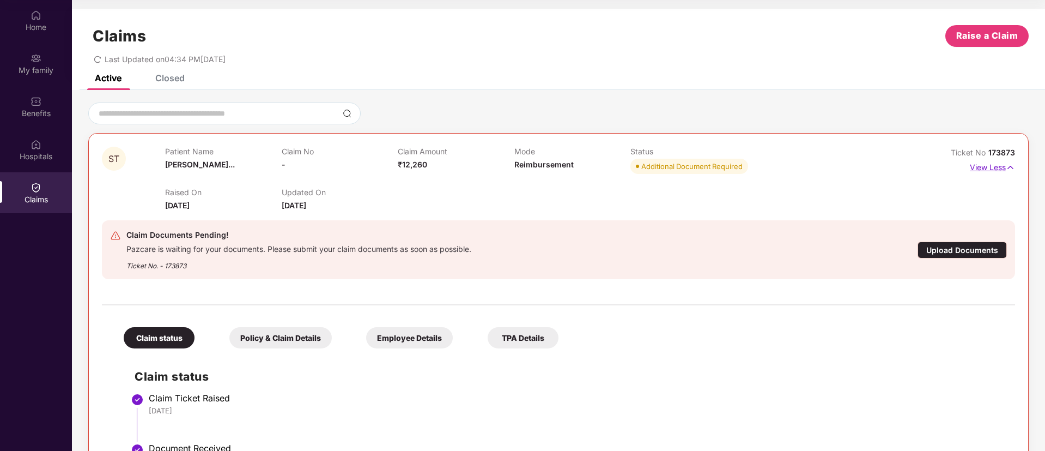
click at [990, 165] on p "View Less" at bounding box center [992, 166] width 45 height 15
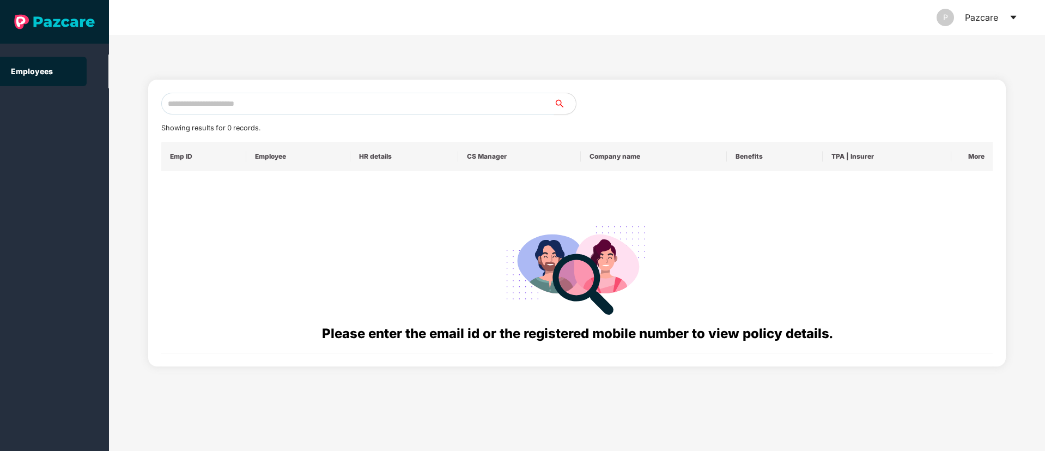
paste input "**********"
click at [199, 108] on input "**********" at bounding box center [357, 104] width 393 height 22
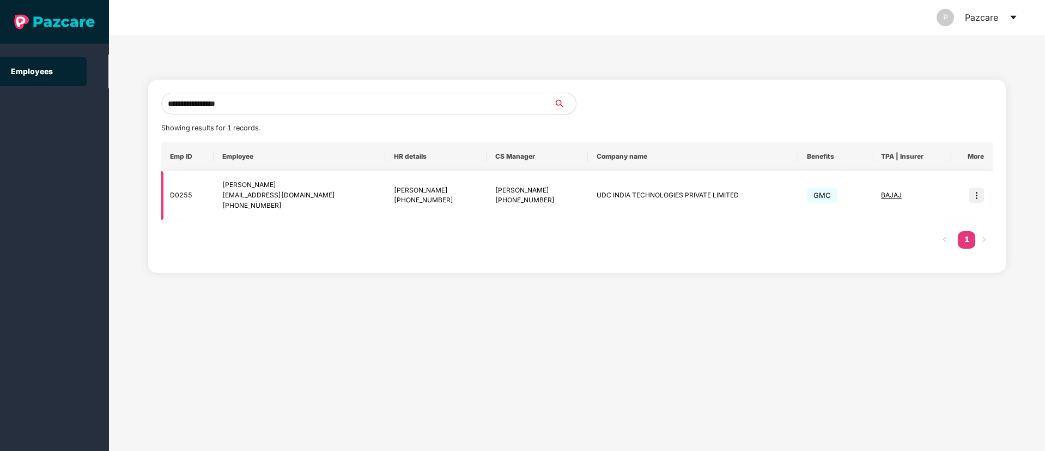
type input "**********"
click at [974, 194] on img at bounding box center [976, 195] width 15 height 15
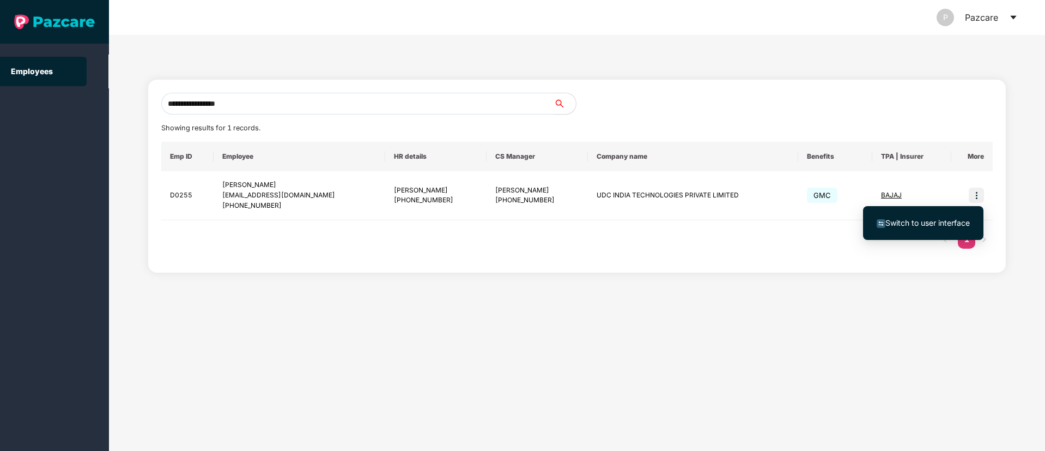
click at [909, 219] on span "Switch to user interface" at bounding box center [928, 222] width 84 height 9
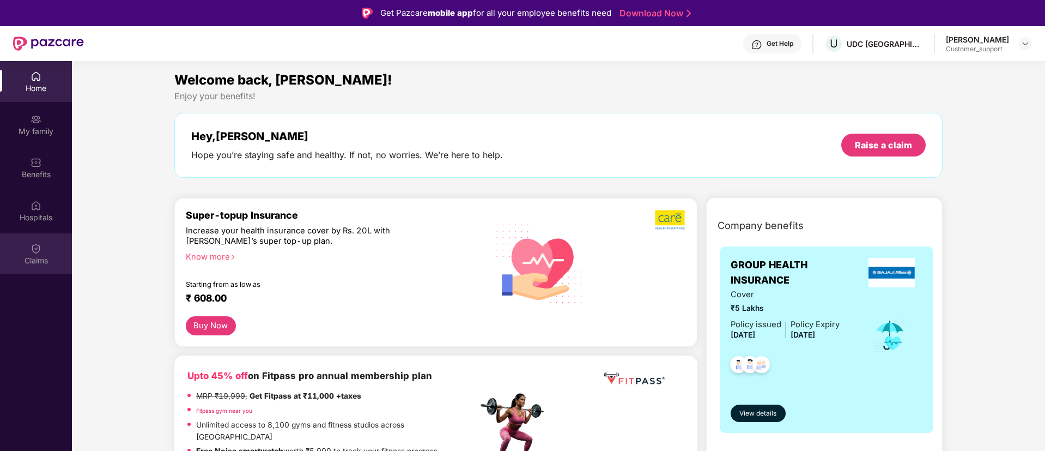
click at [32, 258] on div "Claims" at bounding box center [36, 260] width 72 height 11
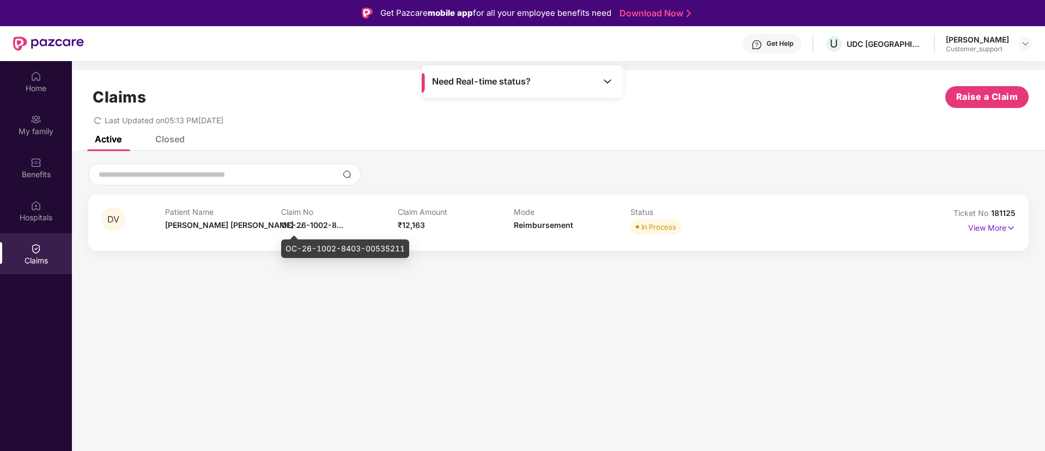
click at [323, 242] on div "OC-26-1002-8403-00535211" at bounding box center [345, 248] width 128 height 19
copy div "OC-26-1002-8403-00535211"
click at [349, 307] on section "Claims Raise a Claim Last Updated on 05:13 PM[DATE] Active Closed DV Patient Na…" at bounding box center [559, 286] width 974 height 451
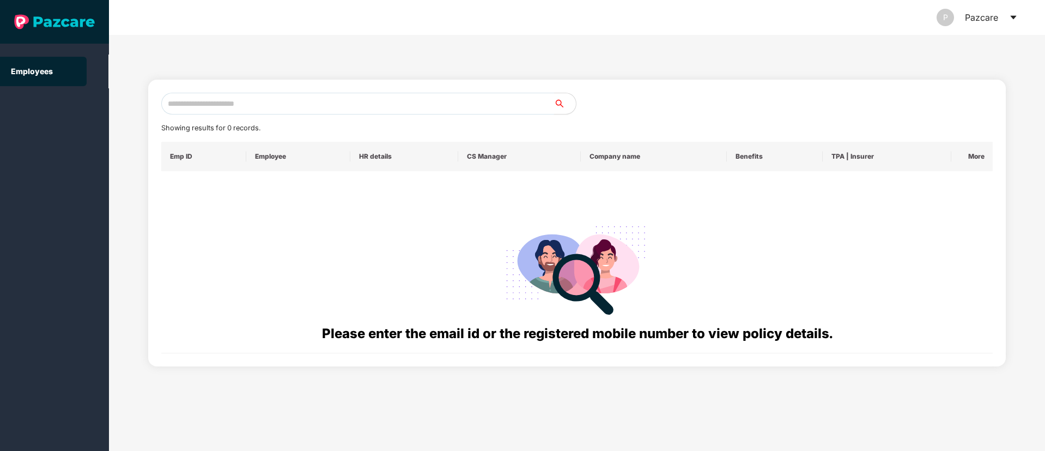
paste input "**********"
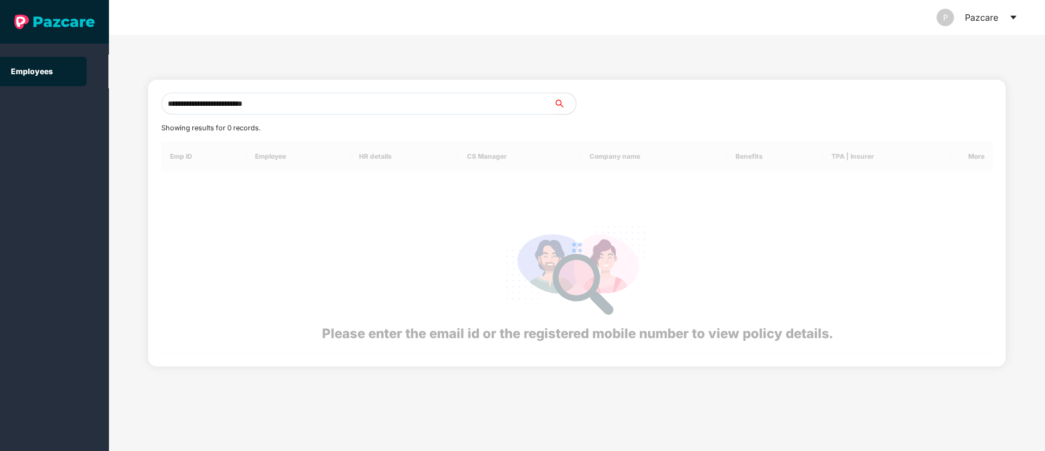
click at [252, 99] on input "**********" at bounding box center [357, 104] width 393 height 22
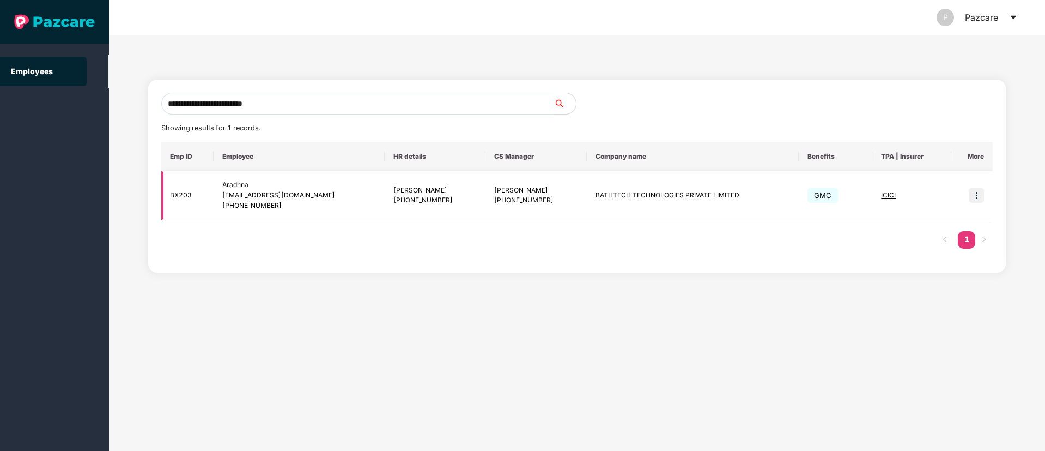
type input "**********"
click at [976, 189] on img at bounding box center [976, 195] width 15 height 15
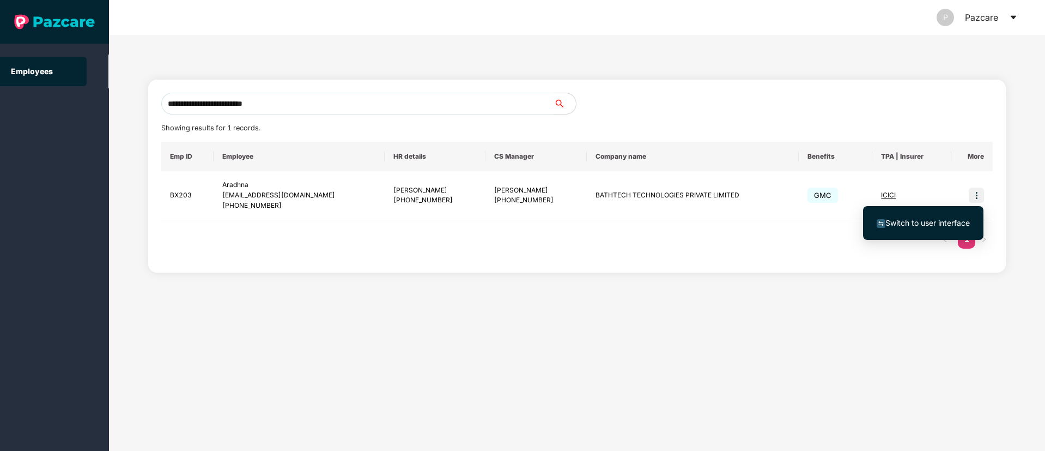
click at [912, 222] on span "Switch to user interface" at bounding box center [928, 222] width 84 height 9
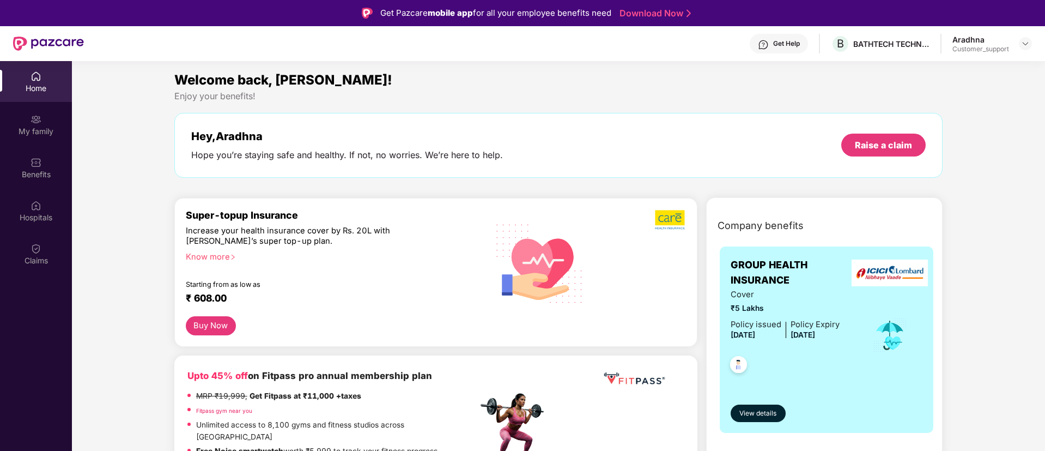
click at [788, 47] on div "Get Help" at bounding box center [786, 43] width 27 height 9
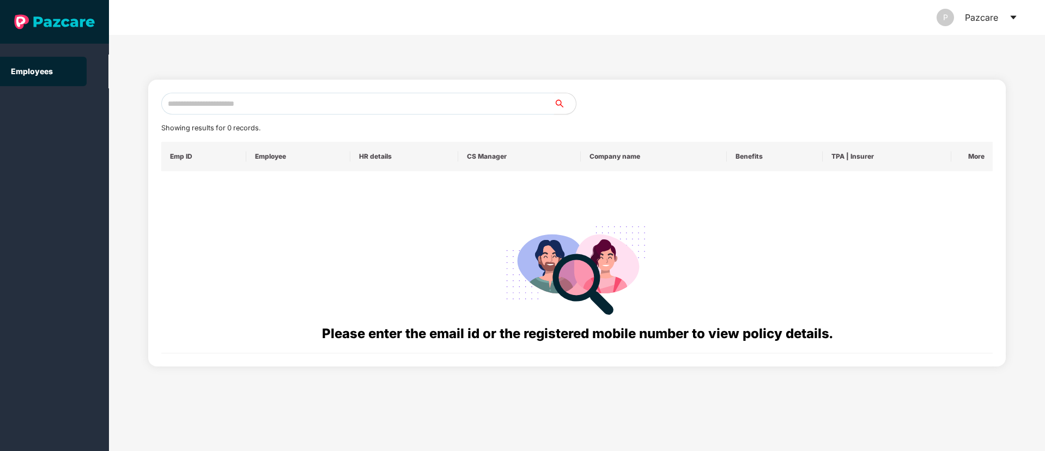
click at [241, 104] on input "text" at bounding box center [357, 104] width 393 height 22
paste input "**********"
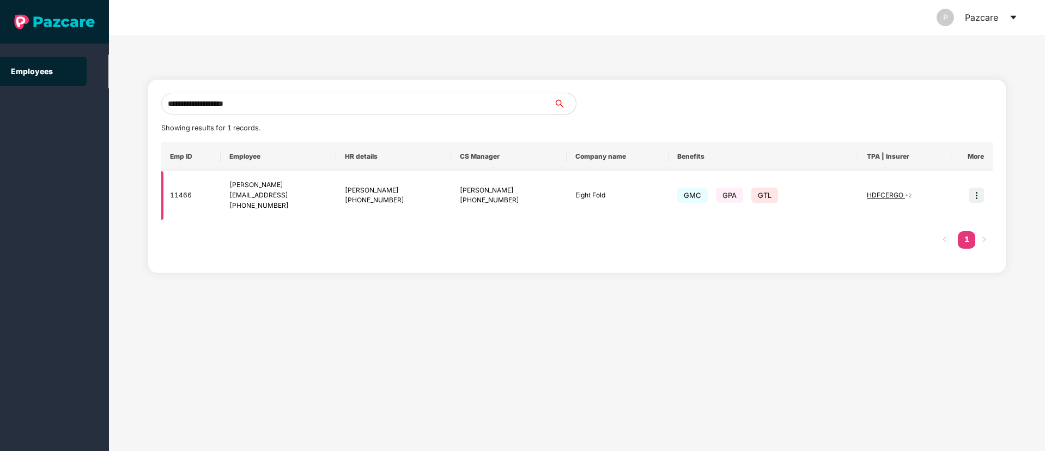
type input "**********"
click at [978, 195] on img at bounding box center [976, 195] width 15 height 15
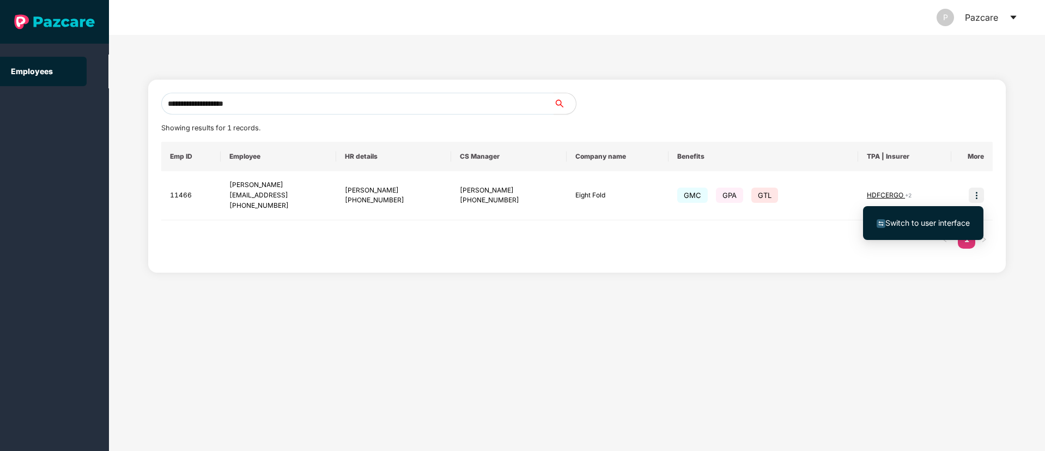
click at [901, 230] on li "Switch to user interface" at bounding box center [923, 222] width 120 height 23
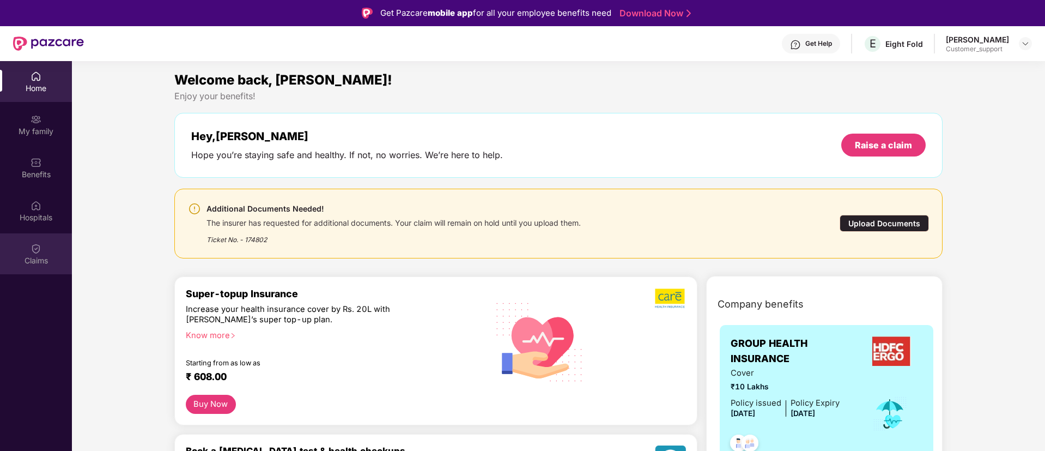
click at [35, 255] on div "Claims" at bounding box center [36, 260] width 72 height 11
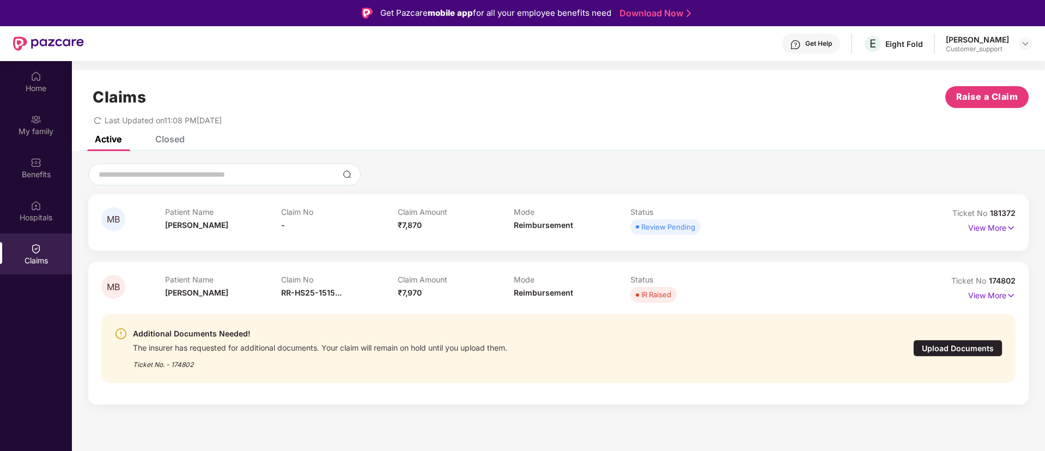
click at [185, 153] on div "MB Patient Name [PERSON_NAME] Claim No - Claim Amount ₹7,870 Mode Reimbursement…" at bounding box center [559, 283] width 974 height 264
click at [176, 144] on div "Closed" at bounding box center [169, 139] width 29 height 11
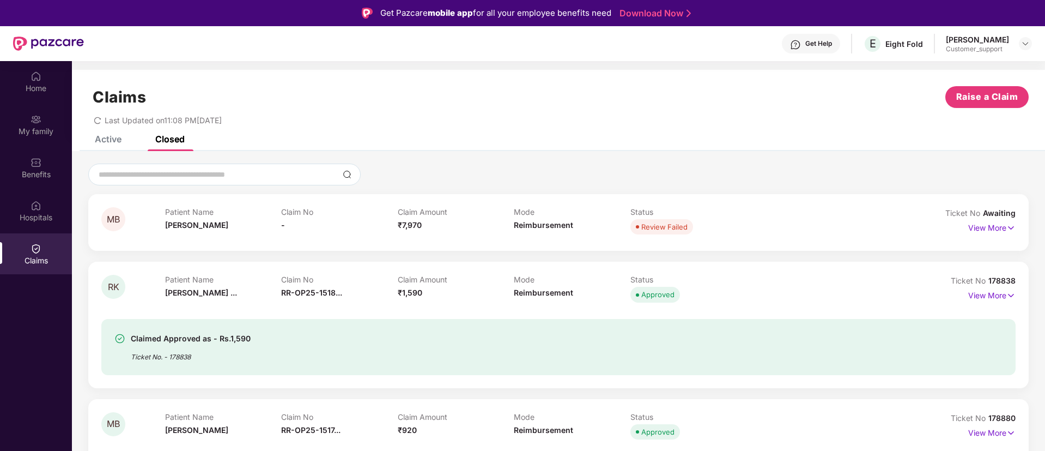
click at [108, 141] on div "Active" at bounding box center [108, 139] width 27 height 11
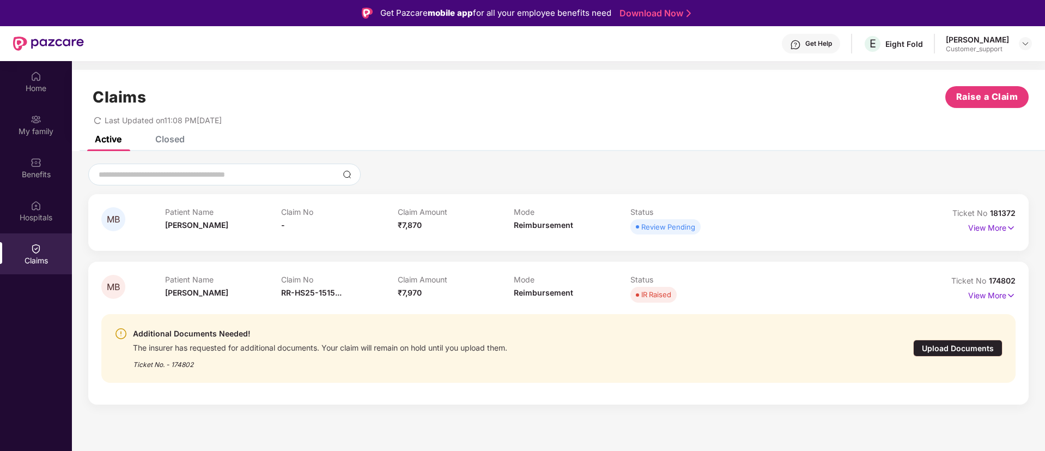
click at [178, 138] on div "Closed" at bounding box center [169, 139] width 29 height 11
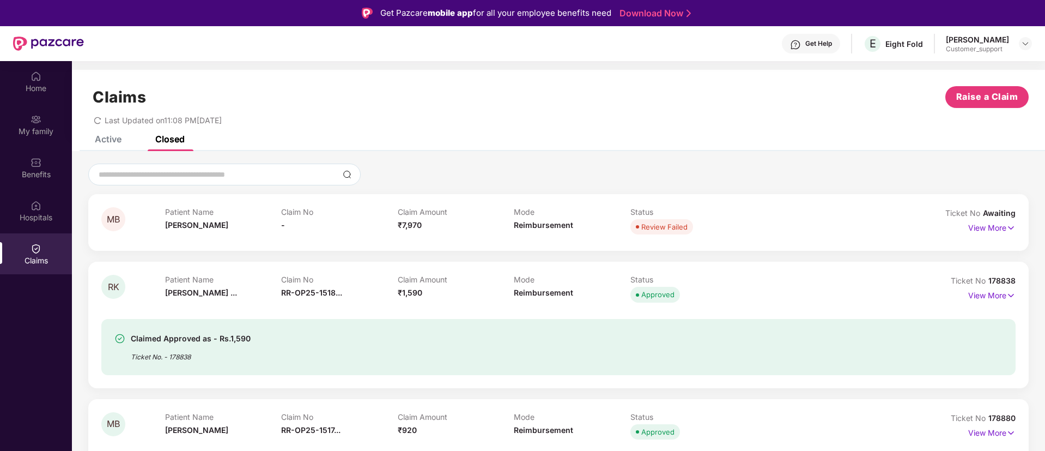
click at [106, 150] on div "Active" at bounding box center [99, 139] width 43 height 24
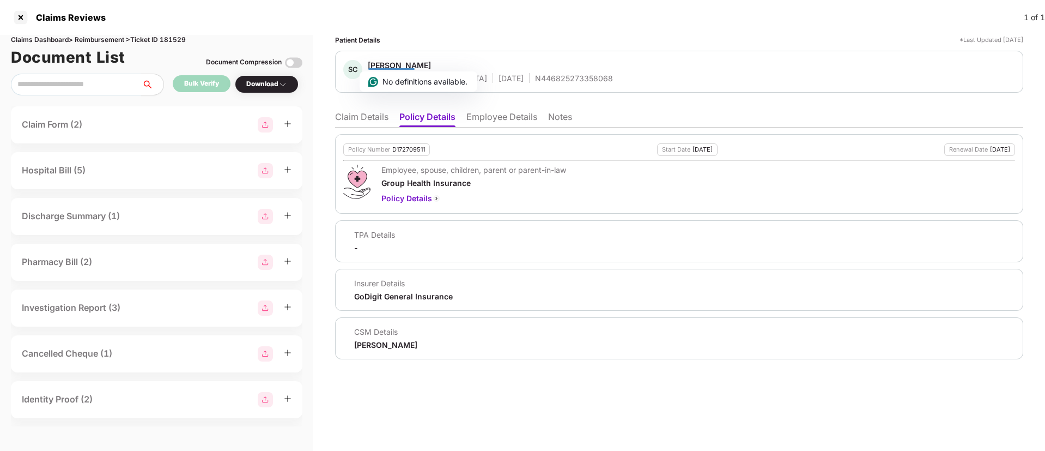
click at [497, 119] on li "Employee Details" at bounding box center [502, 119] width 71 height 16
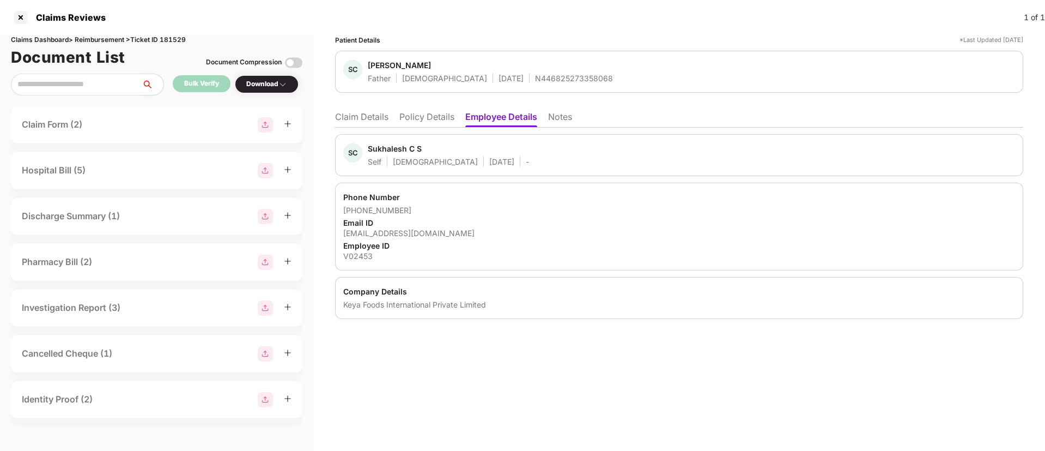
click at [418, 234] on div "[EMAIL_ADDRESS][DOMAIN_NAME]" at bounding box center [679, 233] width 672 height 10
copy div "[EMAIL_ADDRESS][DOMAIN_NAME]"
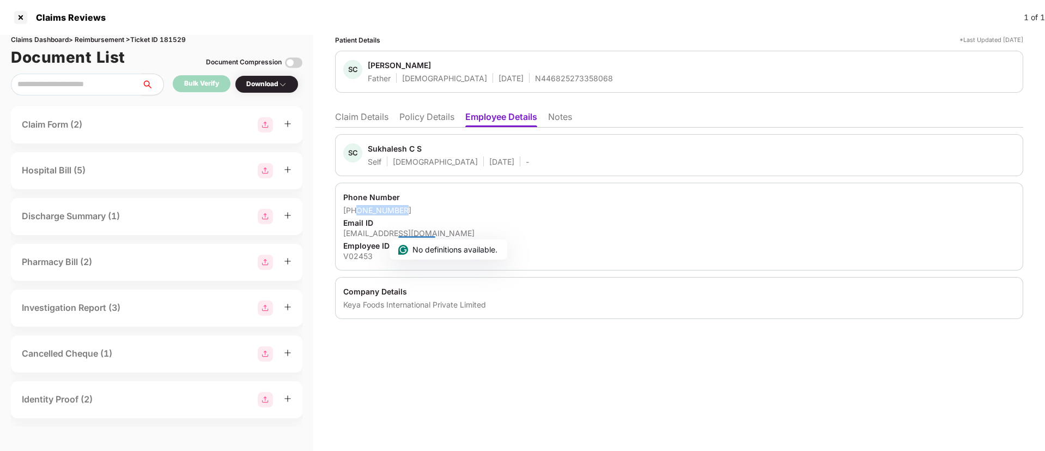
drag, startPoint x: 411, startPoint y: 207, endPoint x: 358, endPoint y: 212, distance: 53.2
click at [358, 212] on div "[PHONE_NUMBER]" at bounding box center [679, 210] width 672 height 10
copy div "9747199502"
click at [367, 121] on li "Claim Details" at bounding box center [361, 119] width 53 height 16
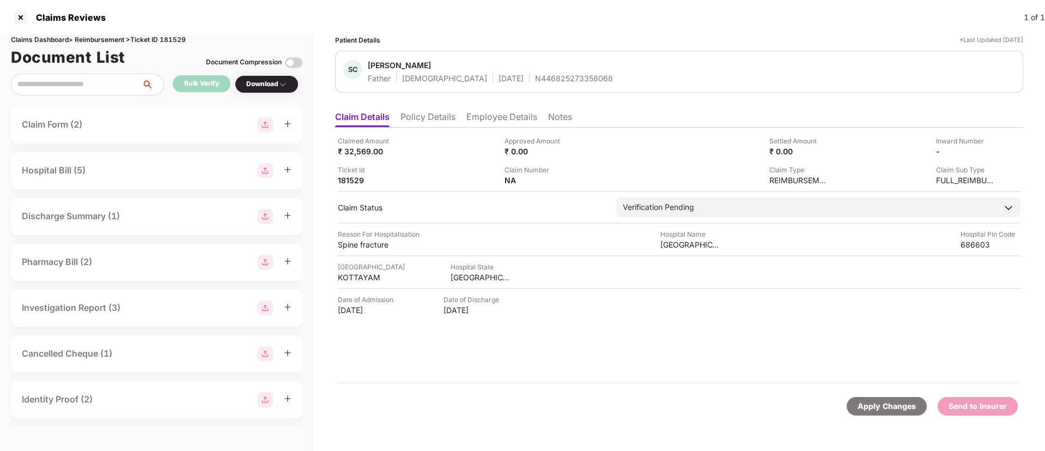
click at [933, 176] on div "Claim Sub Type FULL_REIMBURSEMENT" at bounding box center [917, 175] width 159 height 21
copy div "FULL_REIMBURSEMENT"
click at [933, 176] on div "Claim Sub Type FULL_REIMBURSEMENT" at bounding box center [917, 175] width 159 height 21
click at [340, 318] on div "Claimed Amount ₹ 32,569.00 Approved Amount ₹ 0.00 Settled Amount ₹ 0.00 Inward …" at bounding box center [679, 256] width 688 height 256
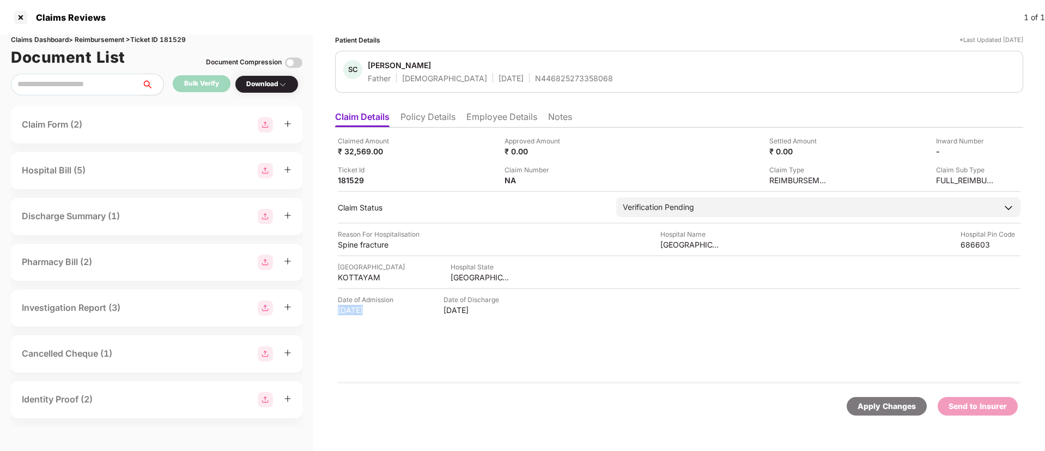
click at [340, 318] on div "Claimed Amount ₹ 32,569.00 Approved Amount ₹ 0.00 Settled Amount ₹ 0.00 Inward …" at bounding box center [679, 256] width 688 height 256
copy div "[DATE]"
click at [340, 318] on div "Claimed Amount ₹ 32,569.00 Approved Amount ₹ 0.00 Settled Amount ₹ 0.00 Inward …" at bounding box center [679, 256] width 688 height 256
click at [452, 305] on div "[DATE]" at bounding box center [474, 310] width 60 height 10
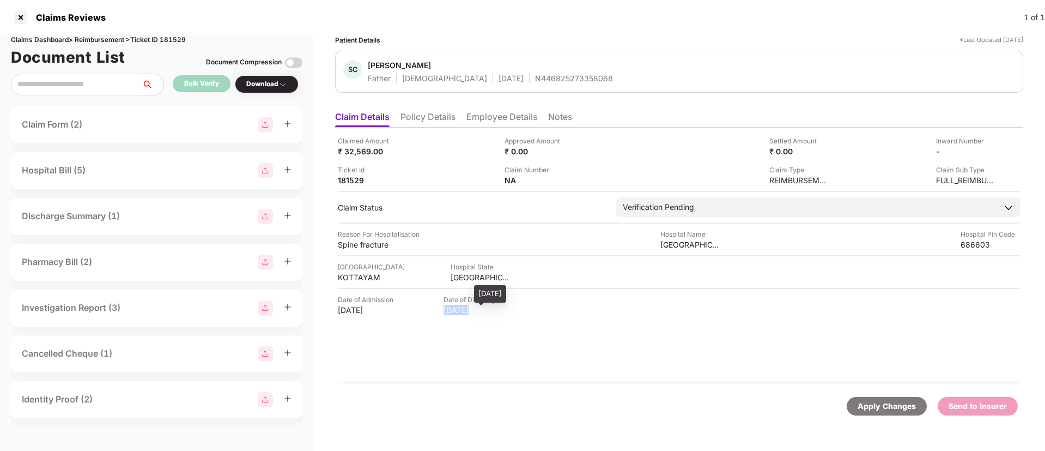
copy div "[DATE]"
click at [452, 305] on div "[DATE]" at bounding box center [474, 310] width 60 height 10
click at [361, 247] on div "Spine fracture" at bounding box center [368, 244] width 60 height 10
copy div "Spine fracture"
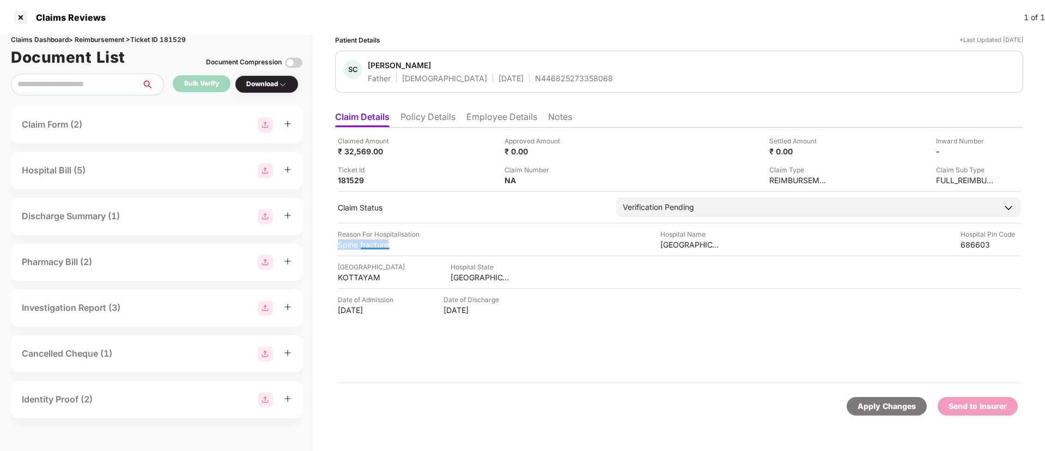
click at [361, 247] on html "Claims Reviews 1 of 1 Claims Dashboard > Reimbursement > Ticket ID 181529 Docum…" at bounding box center [522, 225] width 1045 height 451
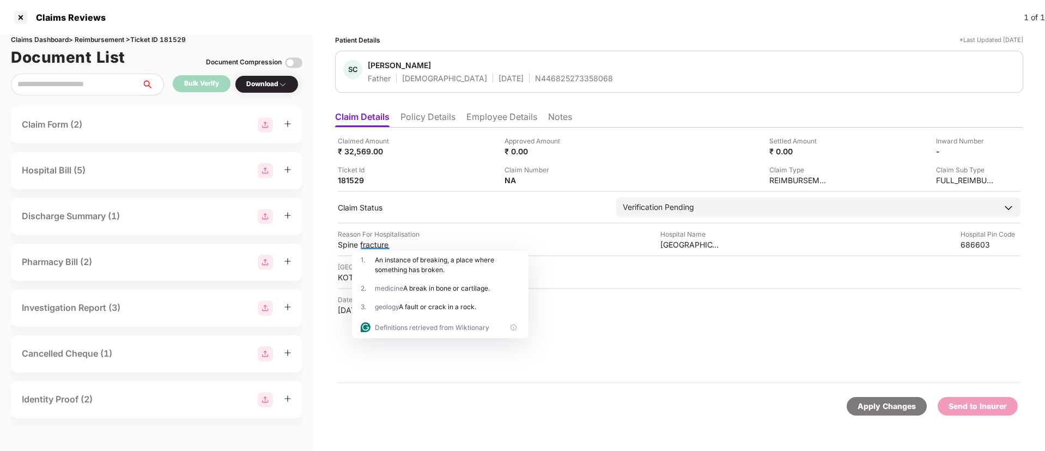
click at [342, 315] on div "[DATE]" at bounding box center [368, 310] width 60 height 10
click at [342, 313] on div "[DATE]" at bounding box center [368, 310] width 60 height 10
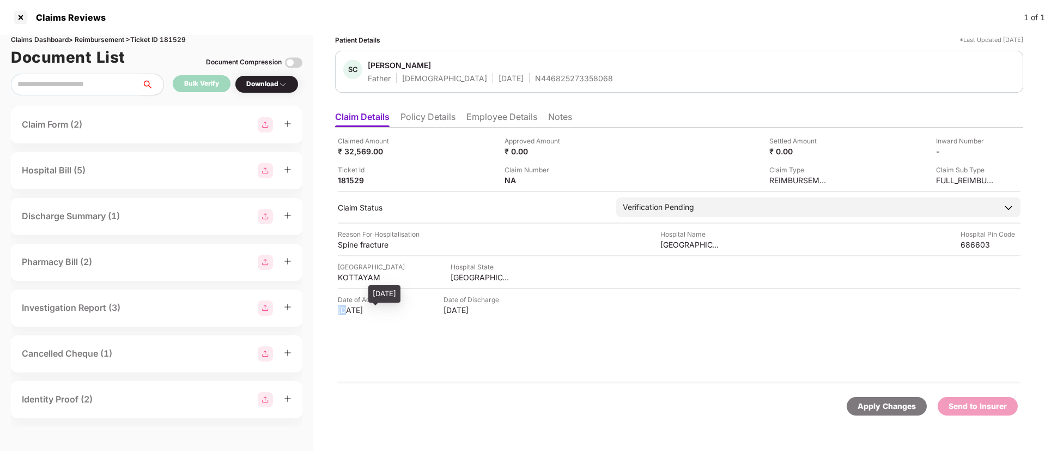
click at [342, 313] on div "[DATE]" at bounding box center [368, 310] width 60 height 10
click at [373, 238] on span at bounding box center [375, 238] width 5 height 3
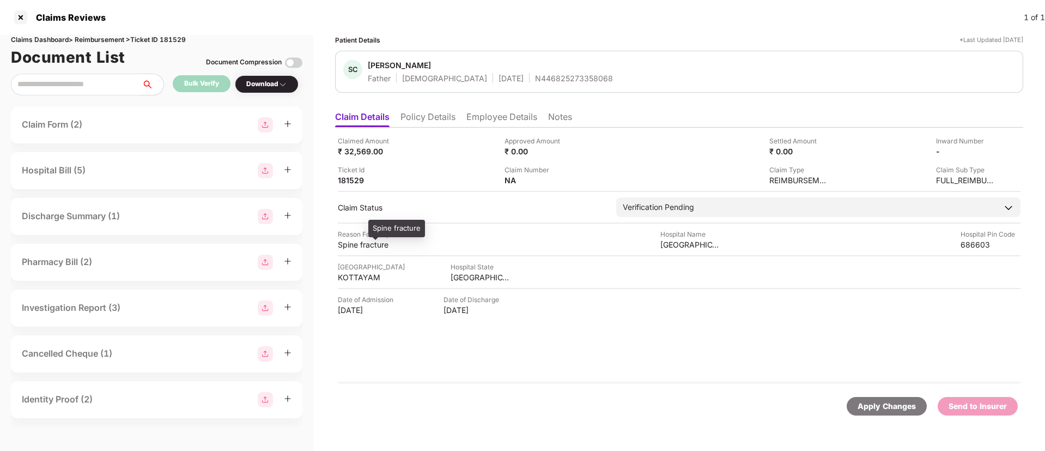
click at [373, 238] on span at bounding box center [375, 238] width 5 height 3
click at [368, 238] on div "Reason For Hospitalisation" at bounding box center [379, 234] width 82 height 10
copy div "Reason For Hospitalisation"
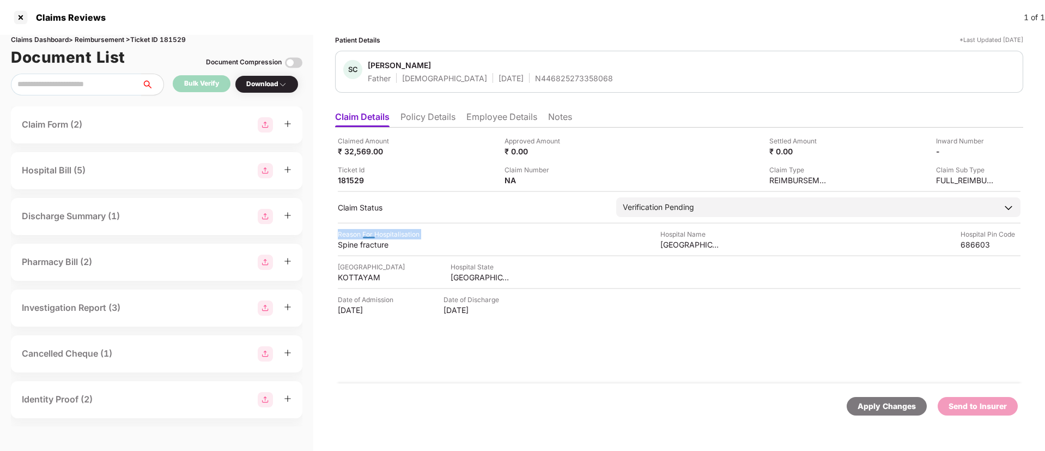
click at [368, 238] on html "Claims Reviews 1 of 1 Claims Dashboard > Reimbursement > Ticket ID 181529 Docum…" at bounding box center [522, 225] width 1045 height 451
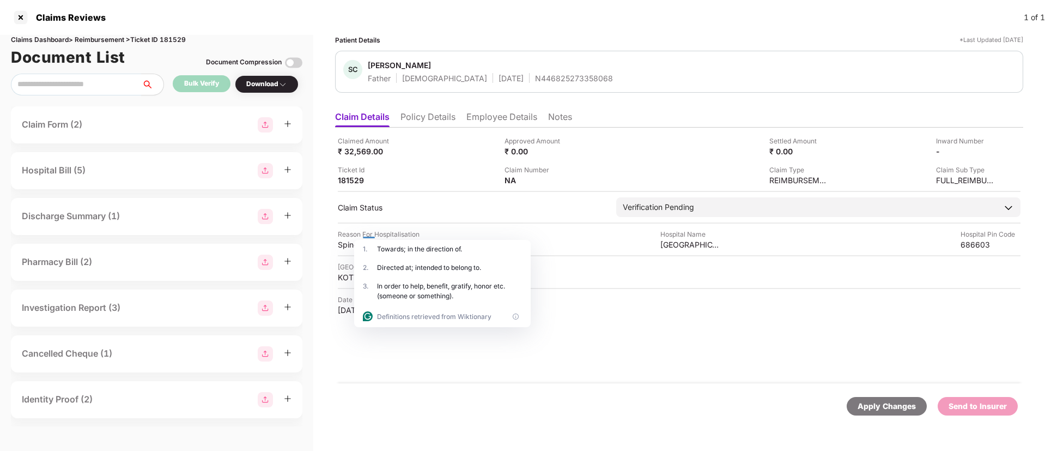
click at [359, 244] on div "1 . Towards; in the direction of." at bounding box center [442, 249] width 177 height 19
drag, startPoint x: 368, startPoint y: 238, endPoint x: 351, endPoint y: 244, distance: 18.6
click at [351, 244] on html "Claims Reviews 1 of 1 Claims Dashboard > Reimbursement > Ticket ID 181529 Docum…" at bounding box center [522, 225] width 1045 height 451
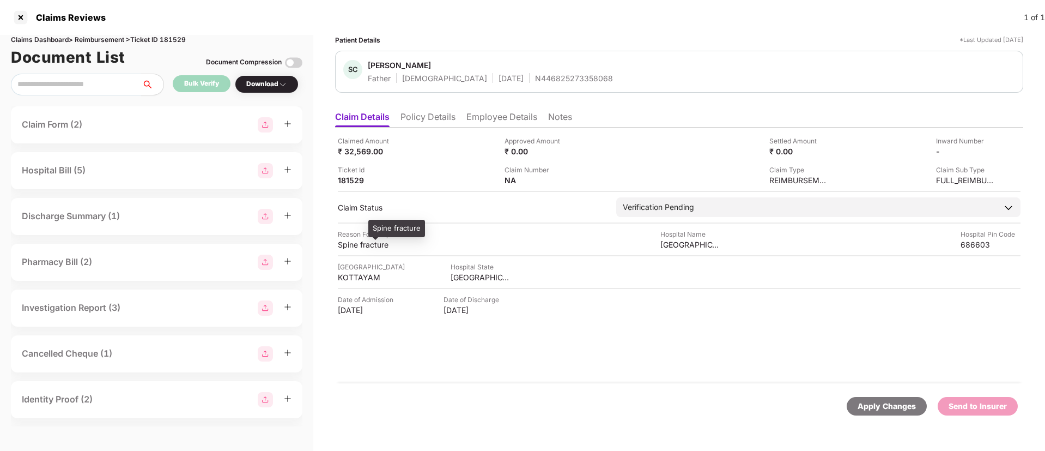
click at [351, 244] on div "Spine fracture" at bounding box center [368, 244] width 60 height 10
copy div "Spine"
click at [351, 244] on div "Spine fracture" at bounding box center [368, 244] width 60 height 10
copy div "Spine fracture"
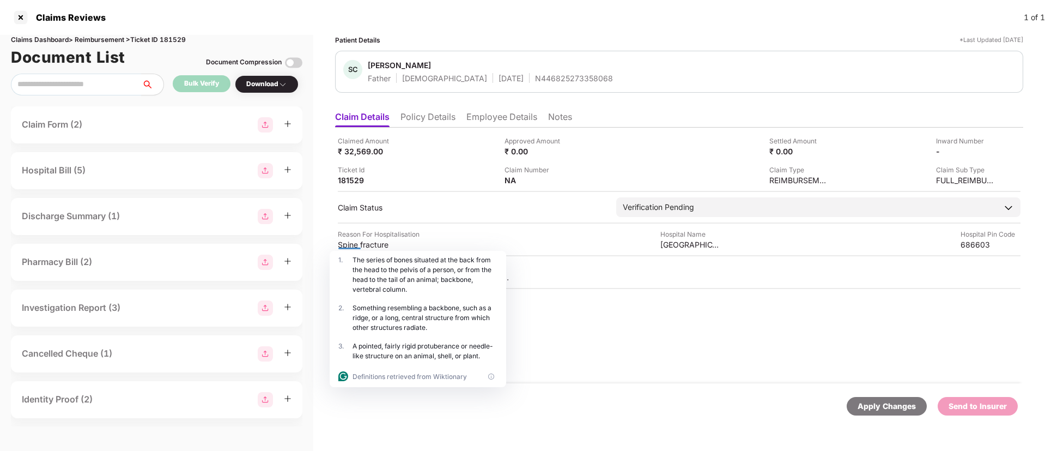
click at [574, 350] on div "Claimed Amount ₹ 32,569.00 Approved Amount ₹ 0.00 Settled Amount ₹ 0.00 Inward …" at bounding box center [679, 256] width 688 height 256
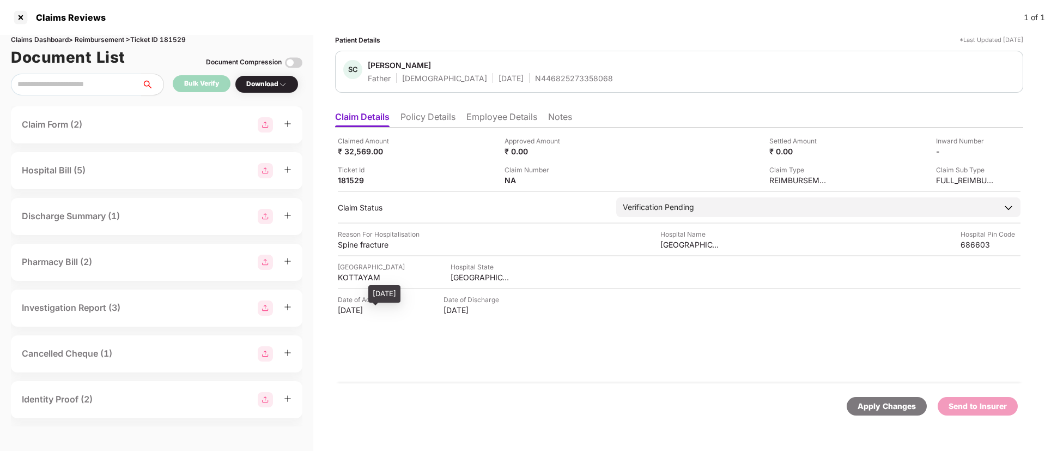
click at [372, 305] on div "[DATE]" at bounding box center [368, 310] width 60 height 10
copy div "2025"
click at [372, 305] on div "[DATE]" at bounding box center [368, 310] width 60 height 10
click at [678, 245] on div "[GEOGRAPHIC_DATA]" at bounding box center [691, 244] width 60 height 10
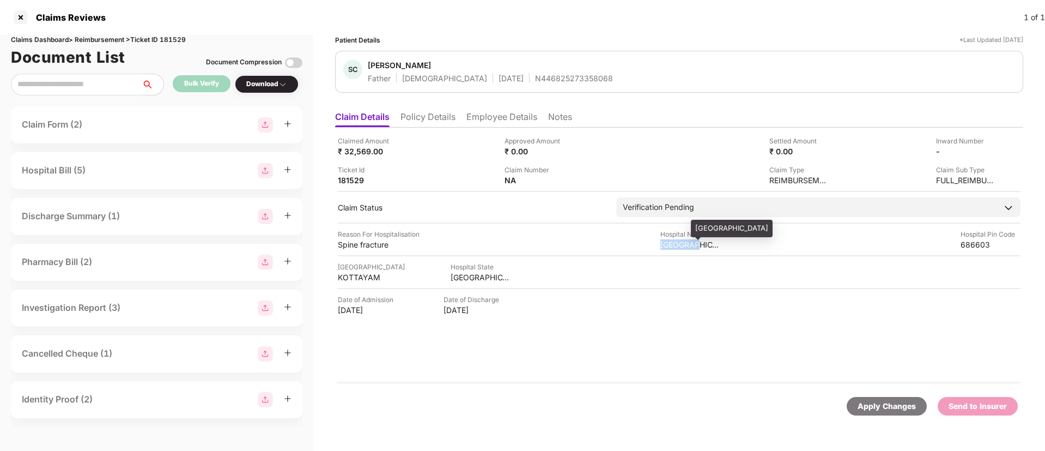
click at [678, 245] on div "[GEOGRAPHIC_DATA]" at bounding box center [691, 244] width 60 height 10
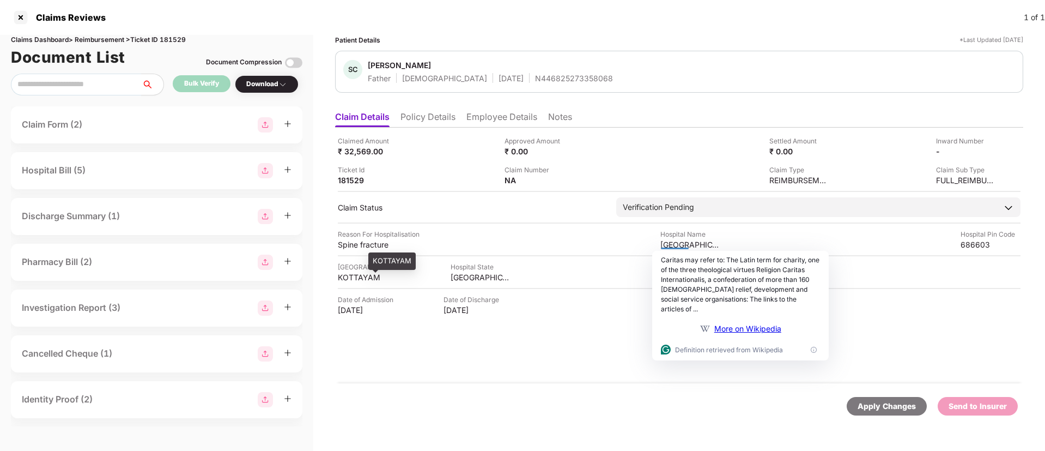
click at [364, 273] on div "KOTTAYAM" at bounding box center [368, 277] width 60 height 10
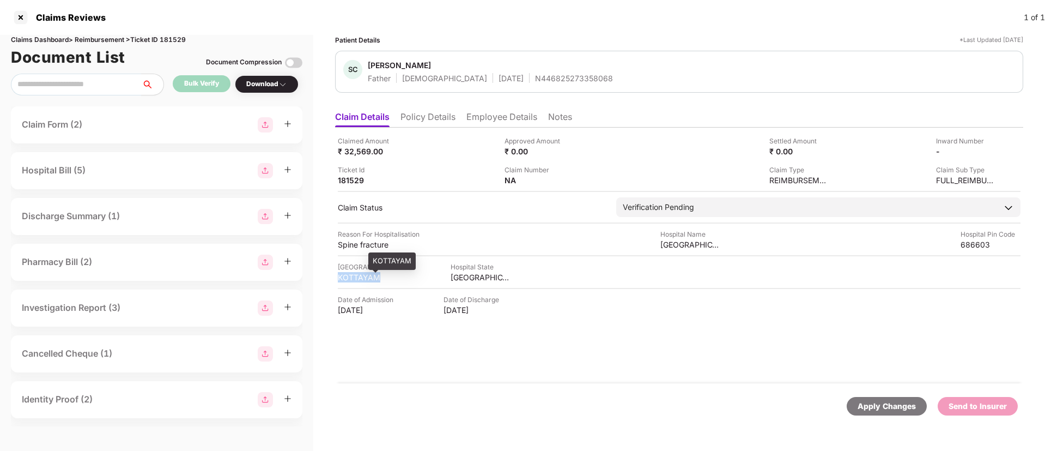
click at [364, 273] on div "KOTTAYAM" at bounding box center [368, 277] width 60 height 10
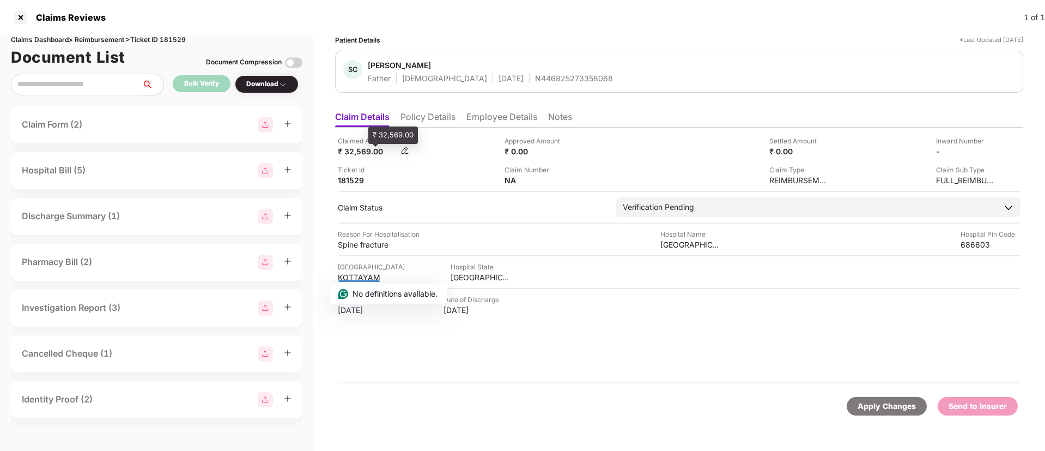
click at [354, 152] on div "₹ 32,569.00" at bounding box center [368, 151] width 60 height 10
click at [573, 182] on div "Claim Number NA" at bounding box center [584, 175] width 159 height 21
click at [571, 179] on img at bounding box center [571, 179] width 9 height 9
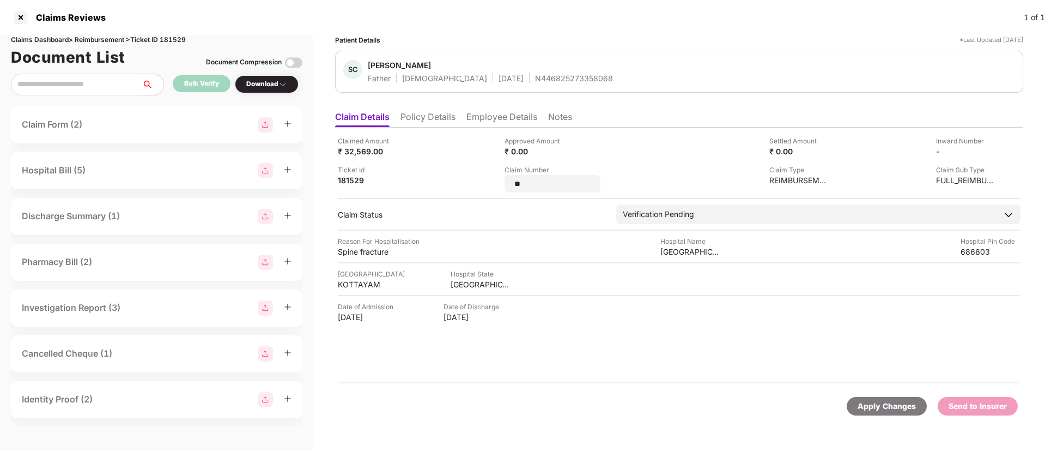
type input "*"
type input "**********"
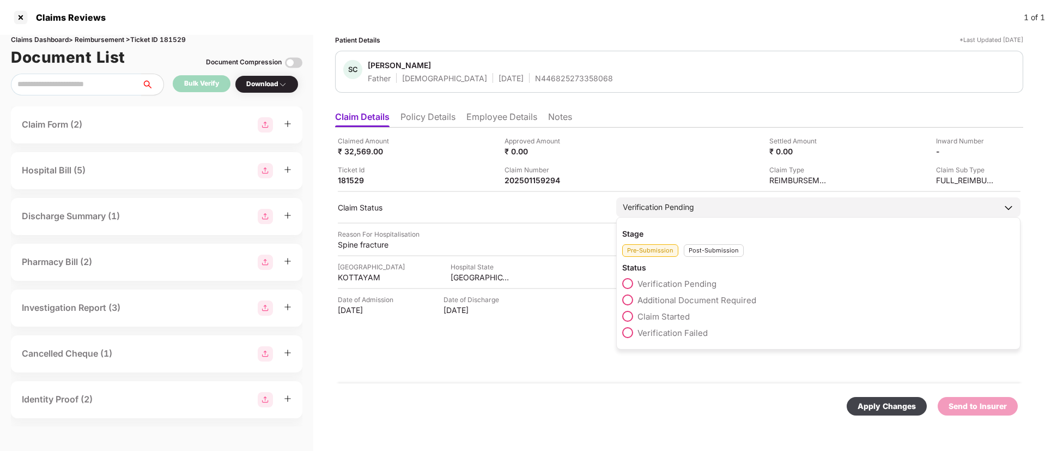
click at [715, 256] on div "Post-Submission" at bounding box center [714, 250] width 60 height 13
click at [661, 296] on span "Claim Under Process" at bounding box center [679, 300] width 82 height 10
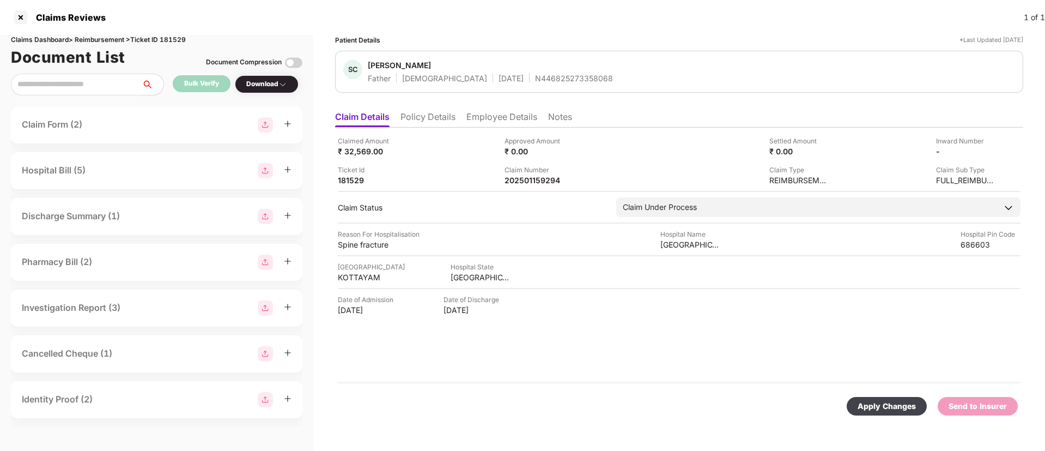
click at [892, 410] on div "Apply Changes" at bounding box center [887, 406] width 58 height 12
click at [491, 324] on div "Claimed Amount ₹ 32,569.00 Approved Amount ₹ 0.00 Settled Amount ₹ 0.00 Inward …" at bounding box center [679, 256] width 688 height 256
click at [535, 76] on div "N446825273358068" at bounding box center [574, 78] width 78 height 10
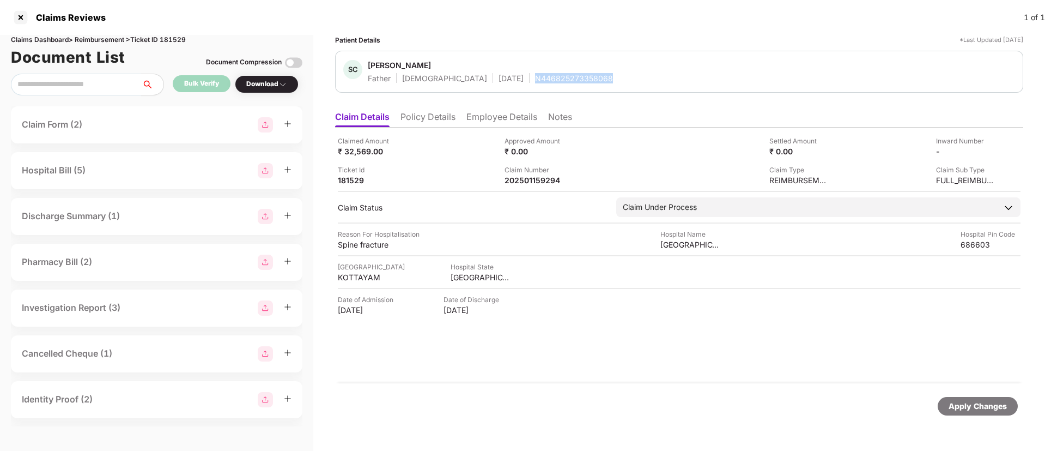
click at [535, 76] on div "N446825273358068" at bounding box center [574, 78] width 78 height 10
